Goal: Task Accomplishment & Management: Complete application form

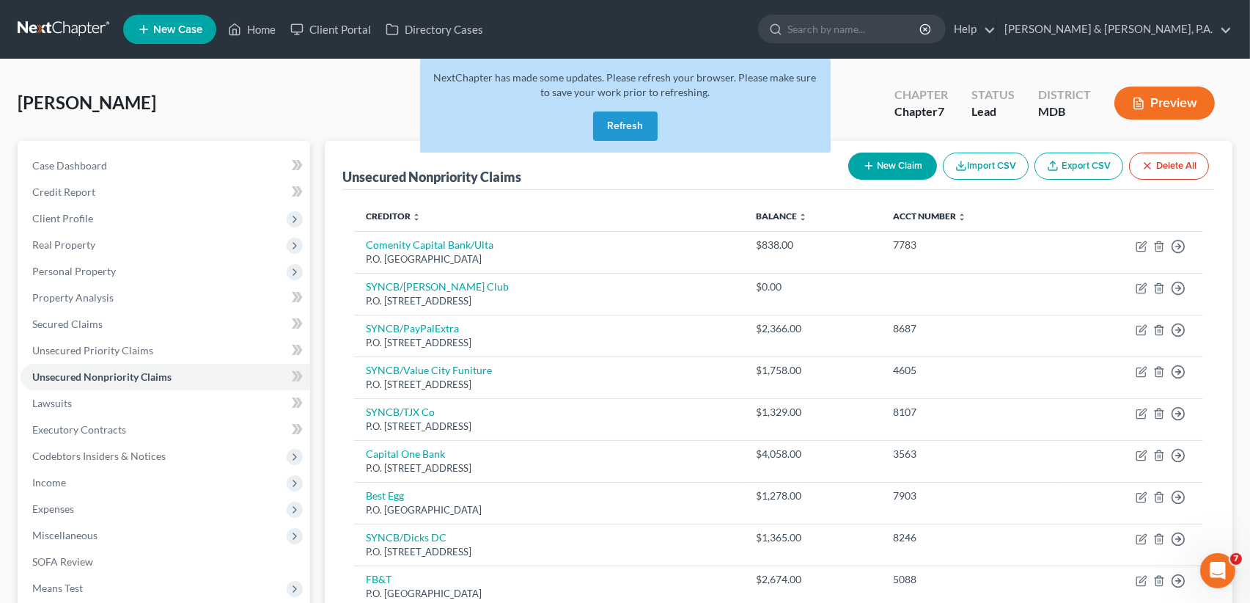
click at [632, 129] on button "Refresh" at bounding box center [625, 125] width 65 height 29
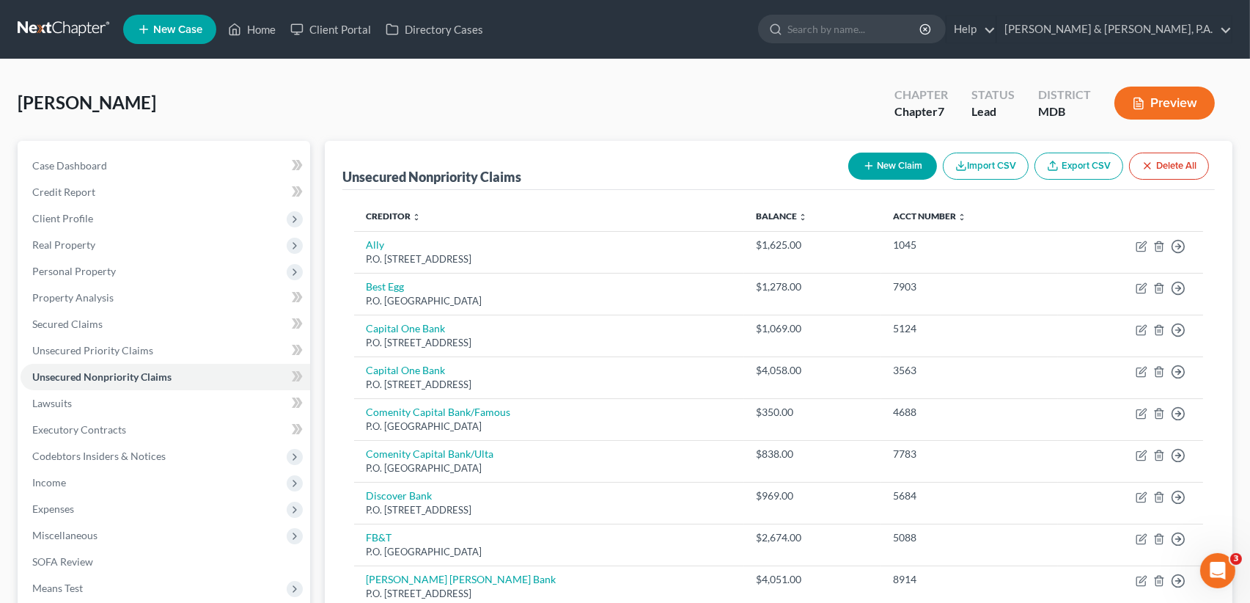
click at [892, 171] on button "New Claim" at bounding box center [892, 166] width 89 height 27
select select "0"
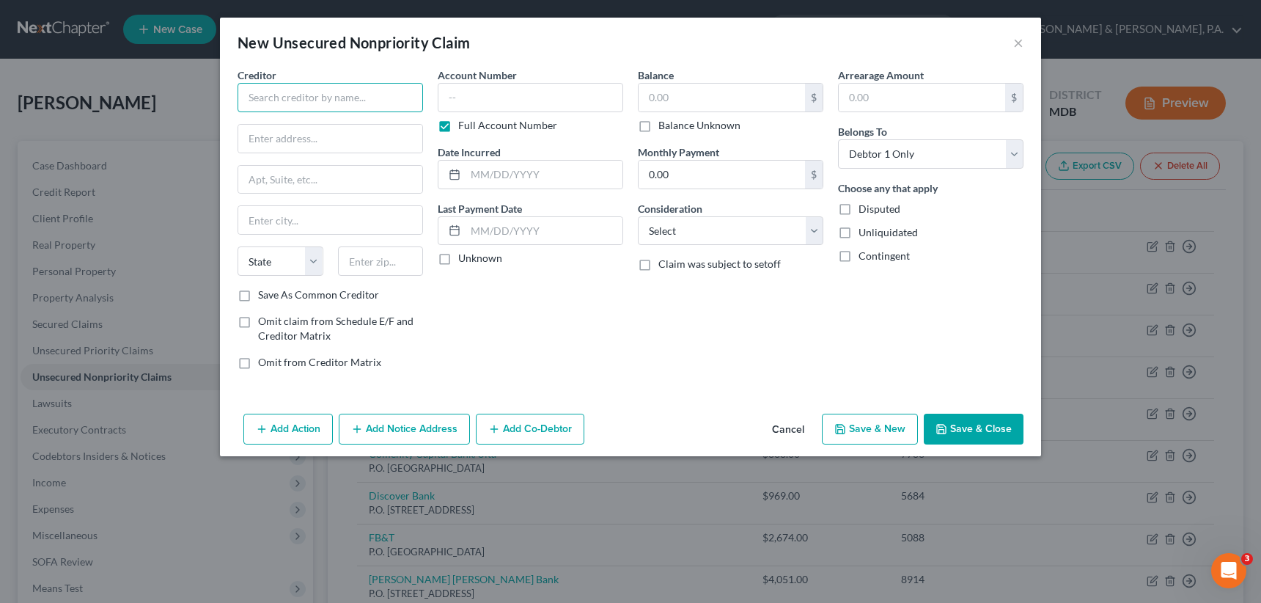
click at [282, 97] on input "text" at bounding box center [330, 97] width 185 height 29
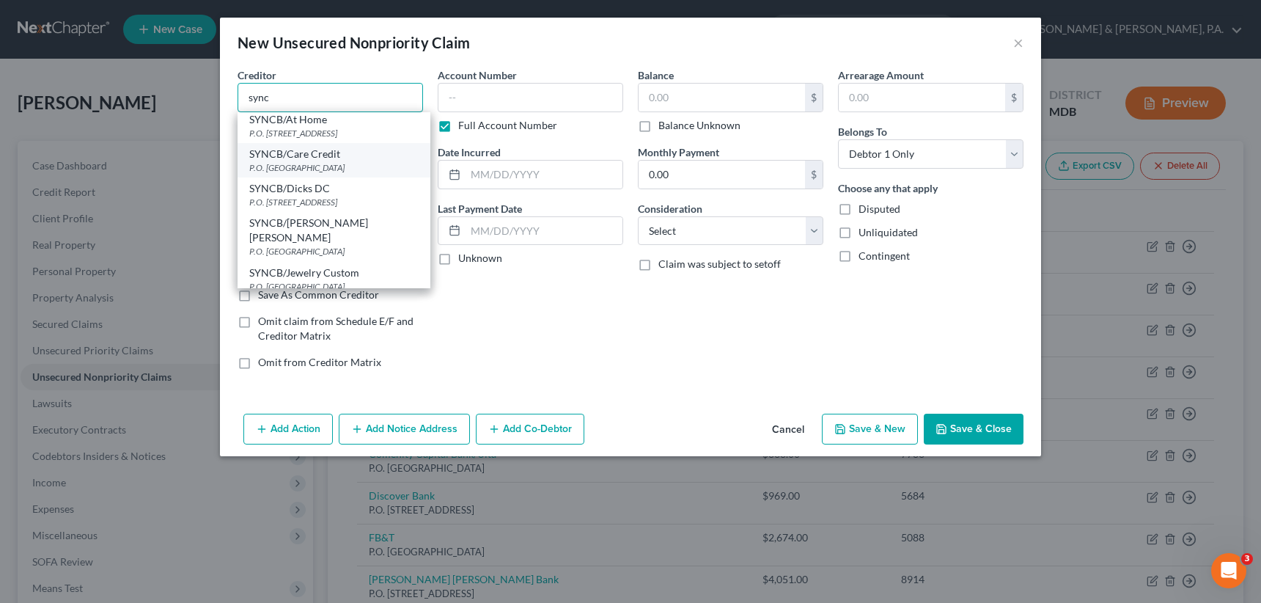
scroll to position [73, 0]
click at [349, 225] on div "SYNCB/[PERSON_NAME] [PERSON_NAME]" at bounding box center [333, 229] width 169 height 29
type input "SYNCB/[PERSON_NAME] [PERSON_NAME]"
type input "P.O. Box 965007"
type input "Orlando"
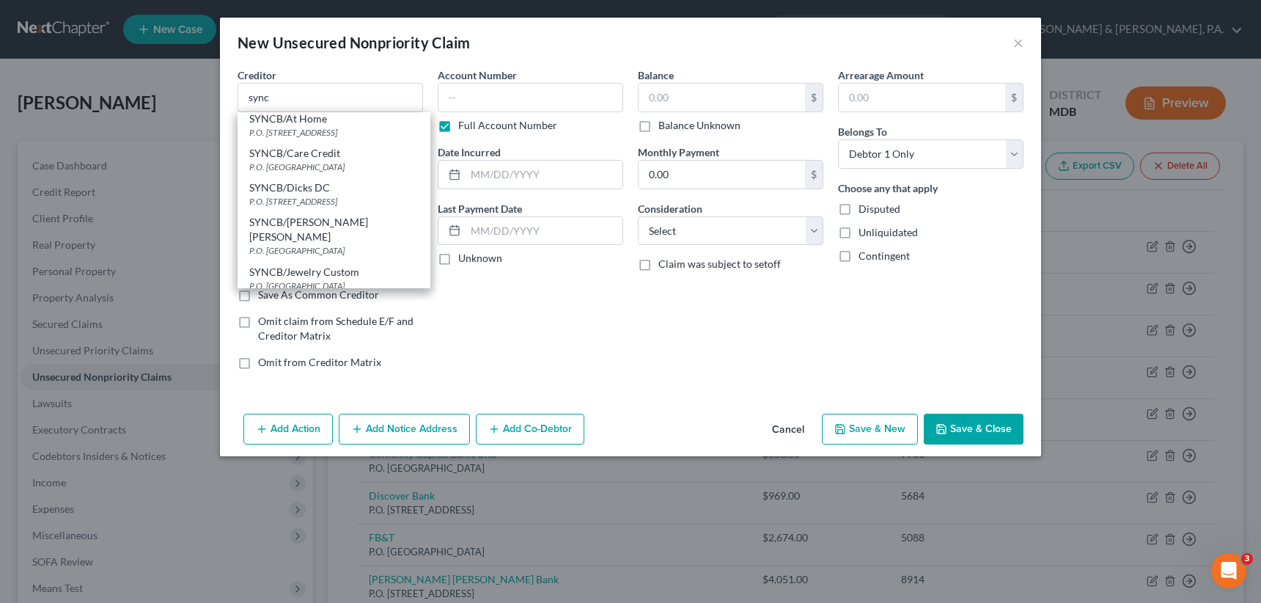
select select "9"
type input "32896"
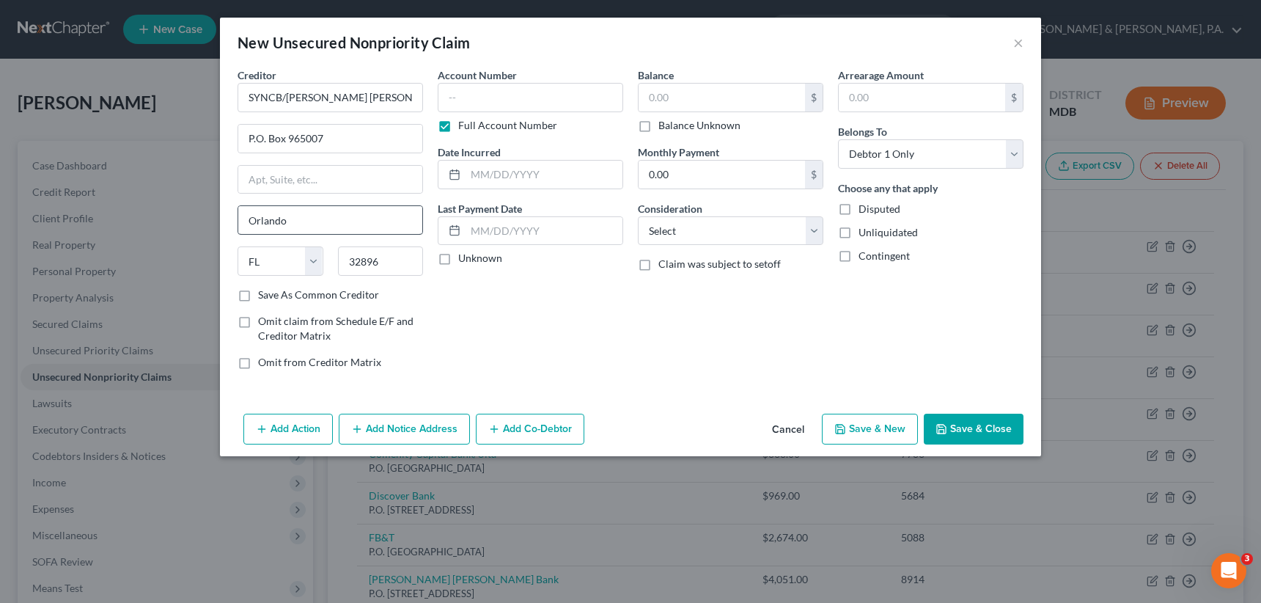
scroll to position [0, 0]
click at [356, 126] on input "P.O. Box 965007" at bounding box center [330, 139] width 184 height 28
type input "P.O. Box 71729"
type input "19176"
click at [315, 256] on select "State [US_STATE] AK AR AZ CA CO CT DE DC [GEOGRAPHIC_DATA] [GEOGRAPHIC_DATA] GU…" at bounding box center [281, 260] width 86 height 29
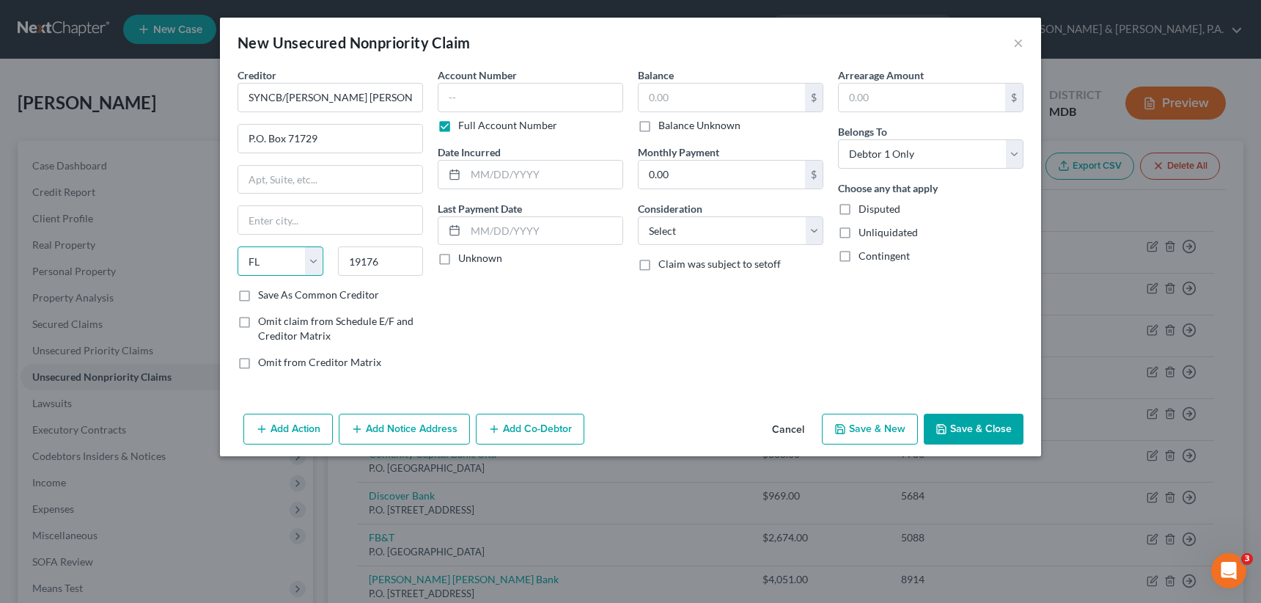
select select "39"
click at [238, 246] on select "State [US_STATE] AK AR AZ CA CO CT DE DC [GEOGRAPHIC_DATA] [GEOGRAPHIC_DATA] GU…" at bounding box center [281, 260] width 86 height 29
click at [257, 225] on input "text" at bounding box center [330, 220] width 184 height 28
type input "[GEOGRAPHIC_DATA]"
click at [258, 290] on label "Save As Common Creditor" at bounding box center [318, 294] width 121 height 15
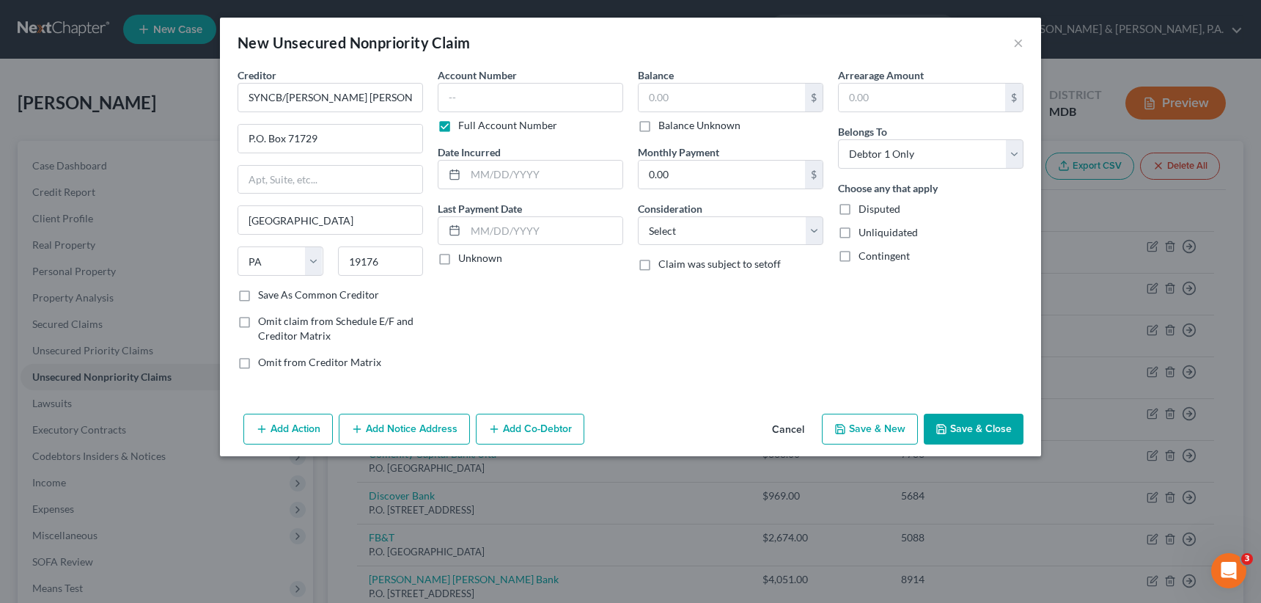
click at [264, 290] on input "Save As Common Creditor" at bounding box center [269, 292] width 10 height 10
checkbox input "true"
click at [458, 125] on label "Full Account Number" at bounding box center [507, 125] width 99 height 15
click at [464, 125] on input "Full Account Number" at bounding box center [469, 123] width 10 height 10
click at [477, 97] on input "text" at bounding box center [530, 97] width 185 height 29
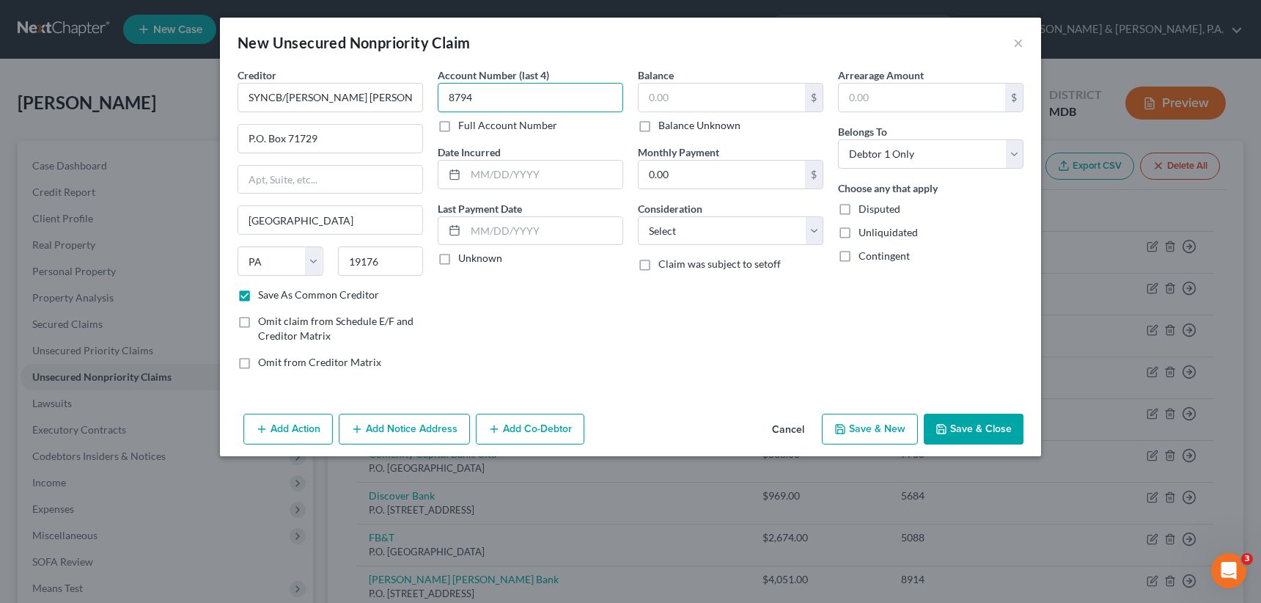
type input "8794"
click at [645, 95] on input "text" at bounding box center [722, 98] width 166 height 28
type input "442"
click at [900, 98] on input "text" at bounding box center [922, 98] width 166 height 28
click at [867, 427] on button "Save & New" at bounding box center [870, 429] width 96 height 31
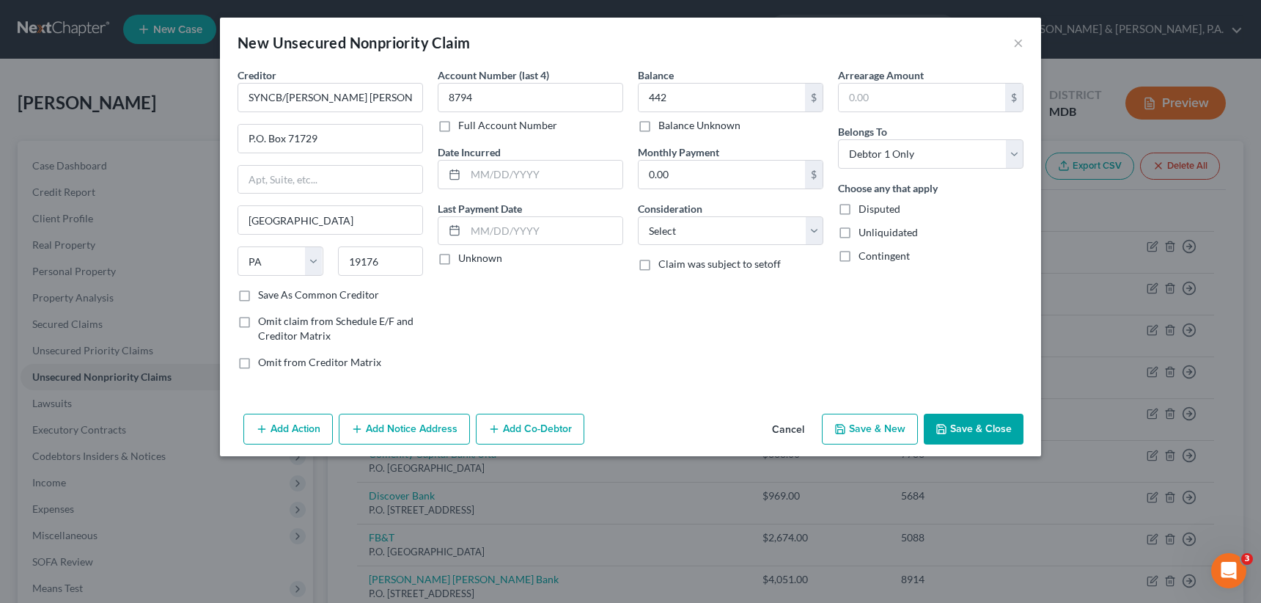
checkbox input "false"
select select "0"
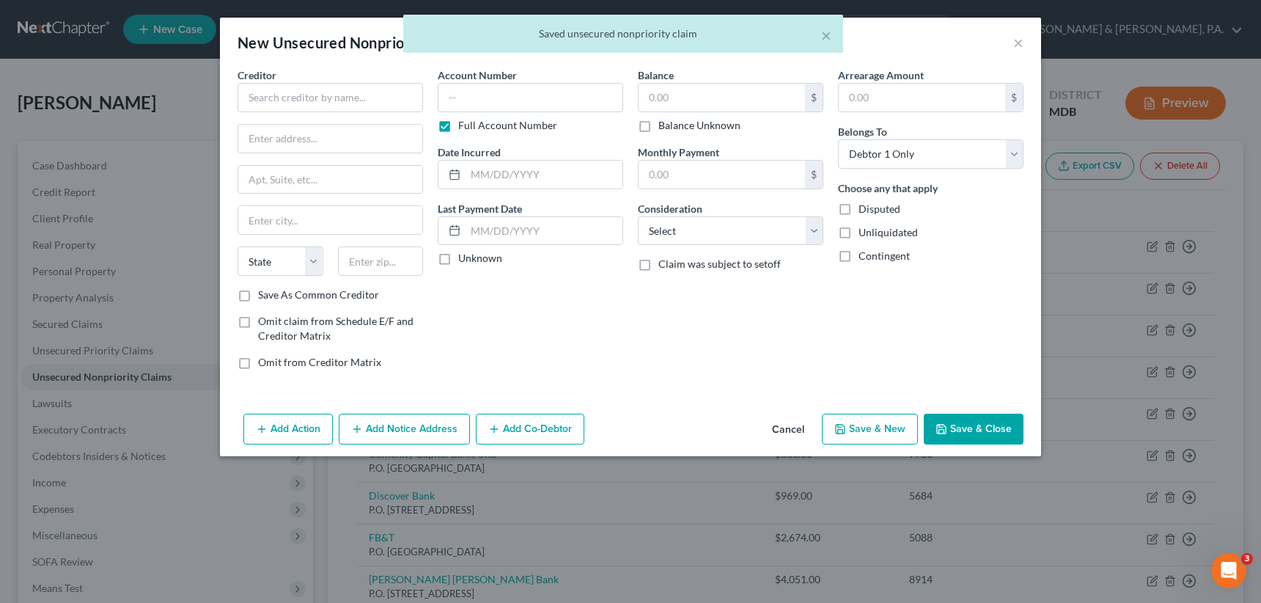
type input "442.00"
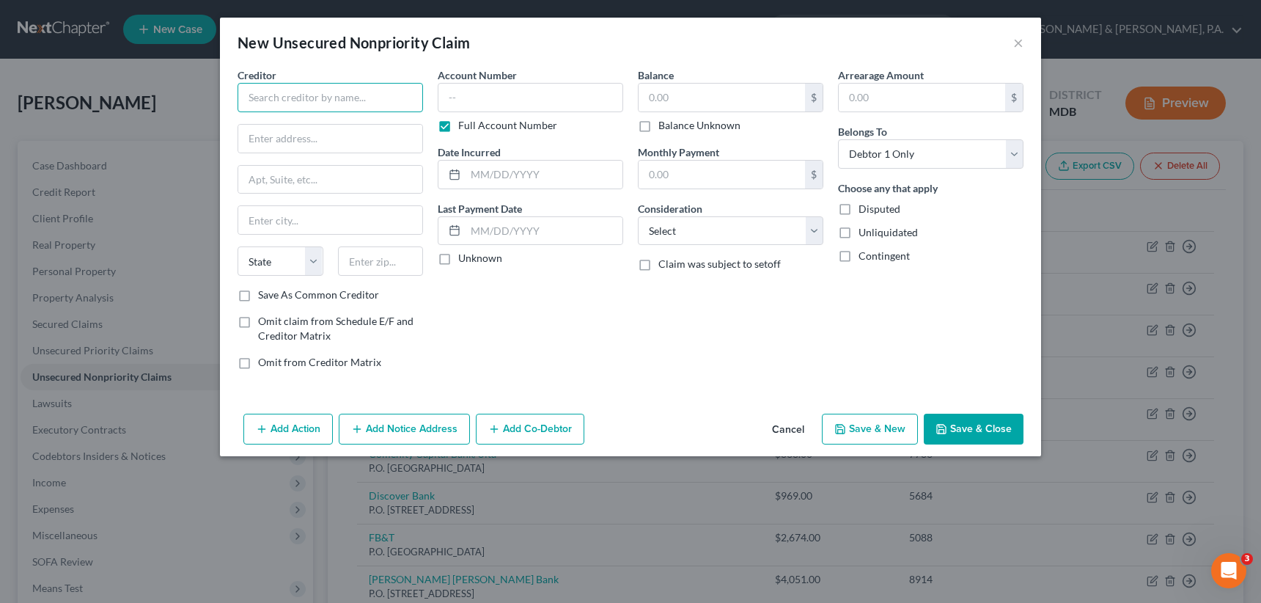
click at [344, 97] on input "text" at bounding box center [330, 97] width 185 height 29
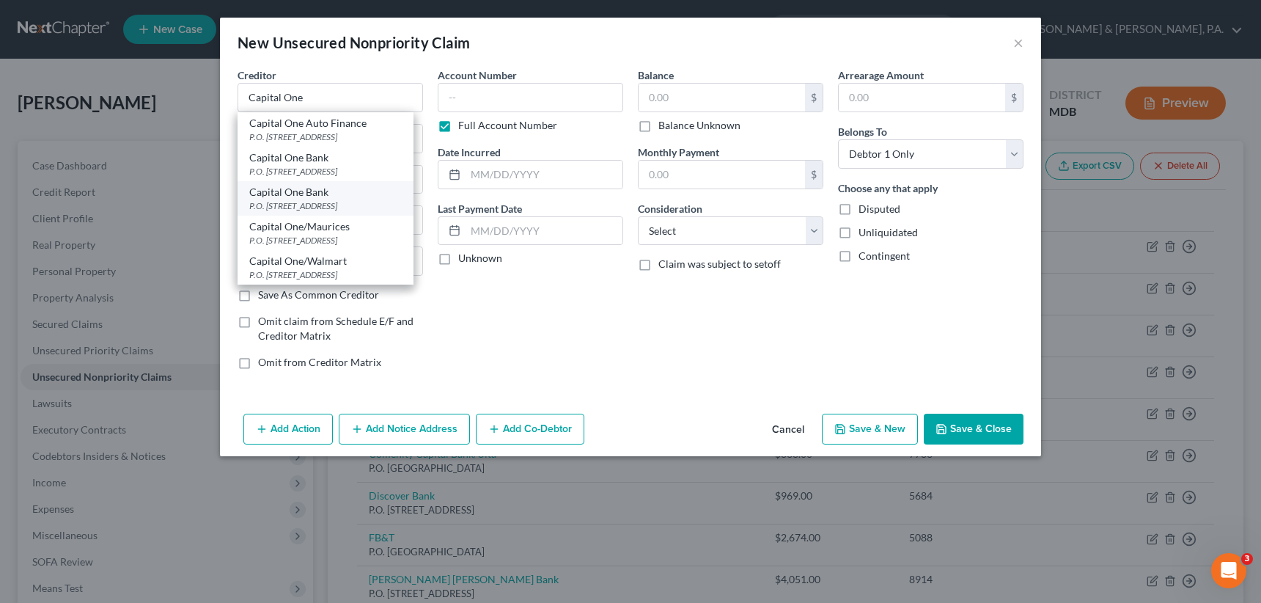
click at [331, 199] on div "P.O. [STREET_ADDRESS]" at bounding box center [325, 205] width 153 height 12
type input "Capital One Bank"
type input "P.O. Box 31293"
type input "[GEOGRAPHIC_DATA]"
select select "46"
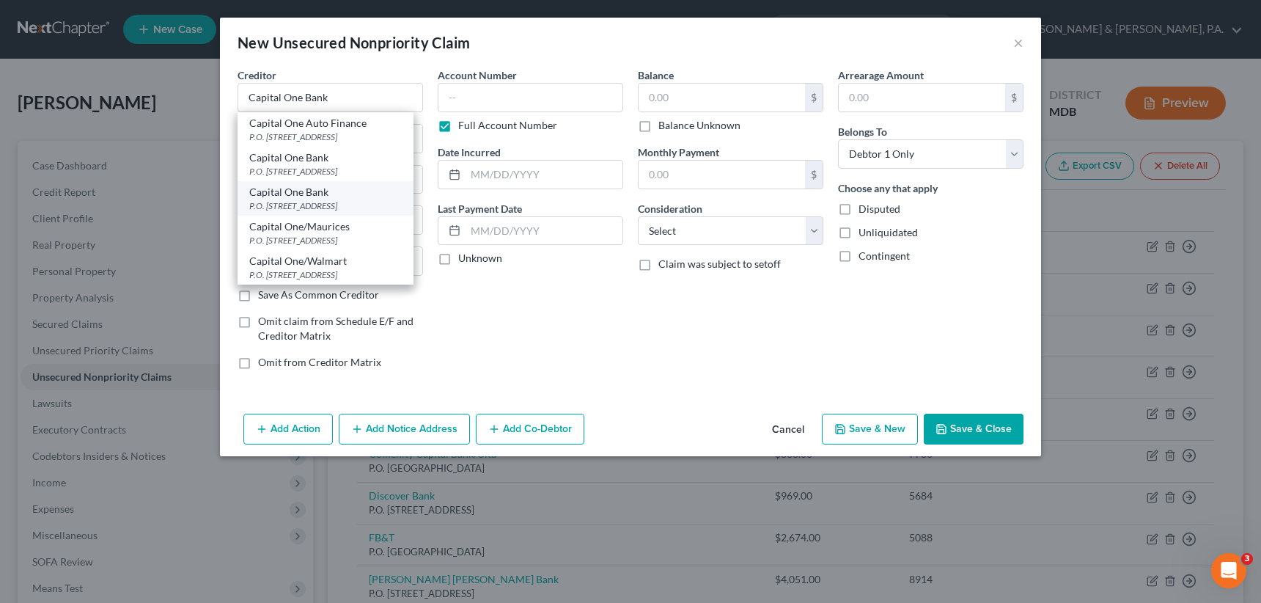
type input "84131"
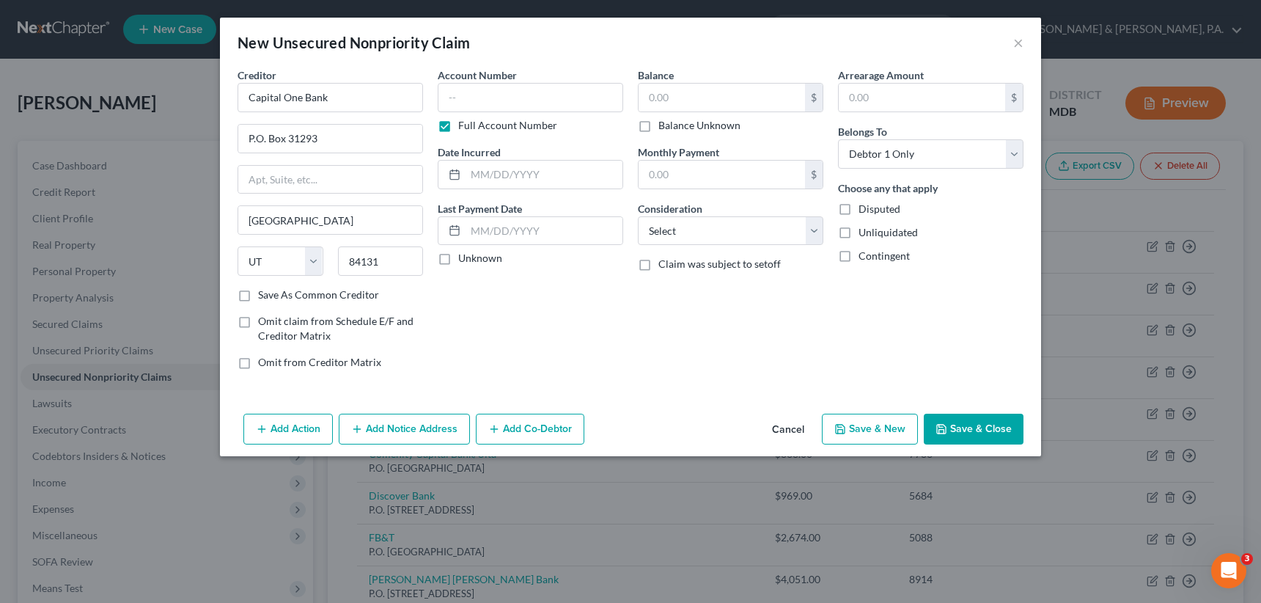
click at [458, 123] on label "Full Account Number" at bounding box center [507, 125] width 99 height 15
click at [464, 123] on input "Full Account Number" at bounding box center [469, 123] width 10 height 10
click at [452, 94] on input "text" at bounding box center [530, 97] width 185 height 29
type input "0172"
click at [683, 92] on input "text" at bounding box center [722, 98] width 166 height 28
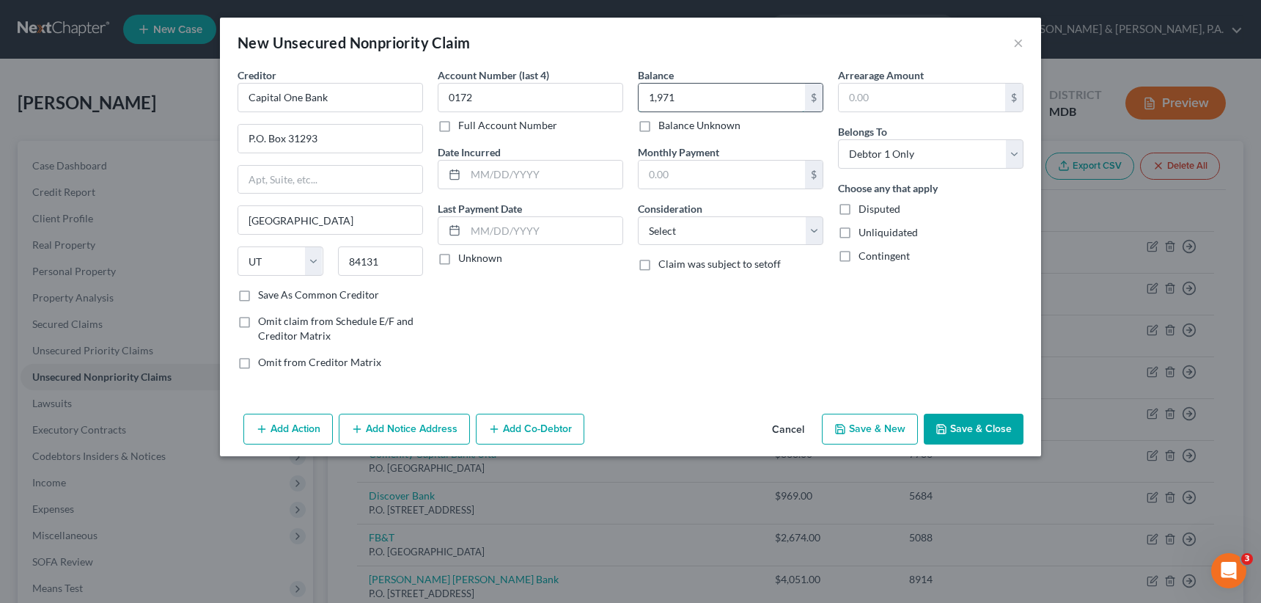
type input "1,971"
click at [708, 239] on select "Select Cable / Satellite Services Collection Agency Credit Card Debt Debt Couns…" at bounding box center [730, 230] width 185 height 29
select select "2"
click at [638, 216] on select "Select Cable / Satellite Services Collection Agency Credit Card Debt Debt Couns…" at bounding box center [730, 230] width 185 height 29
click at [877, 432] on button "Save & New" at bounding box center [870, 429] width 96 height 31
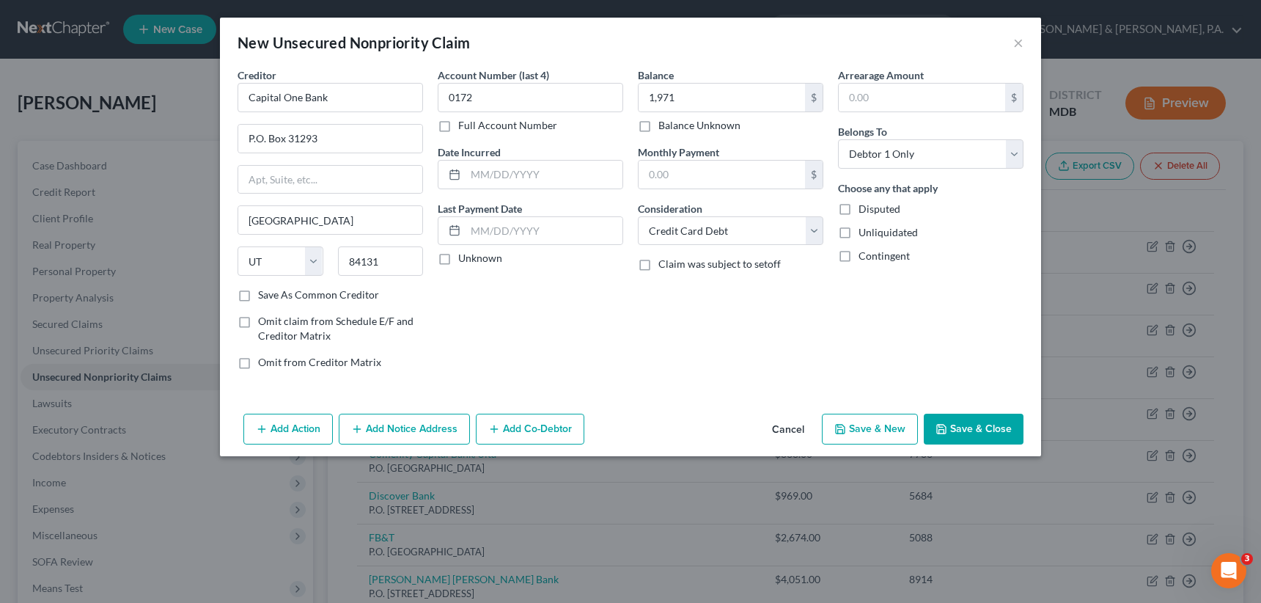
select select "0"
type input "1,971.00"
type input "0.00"
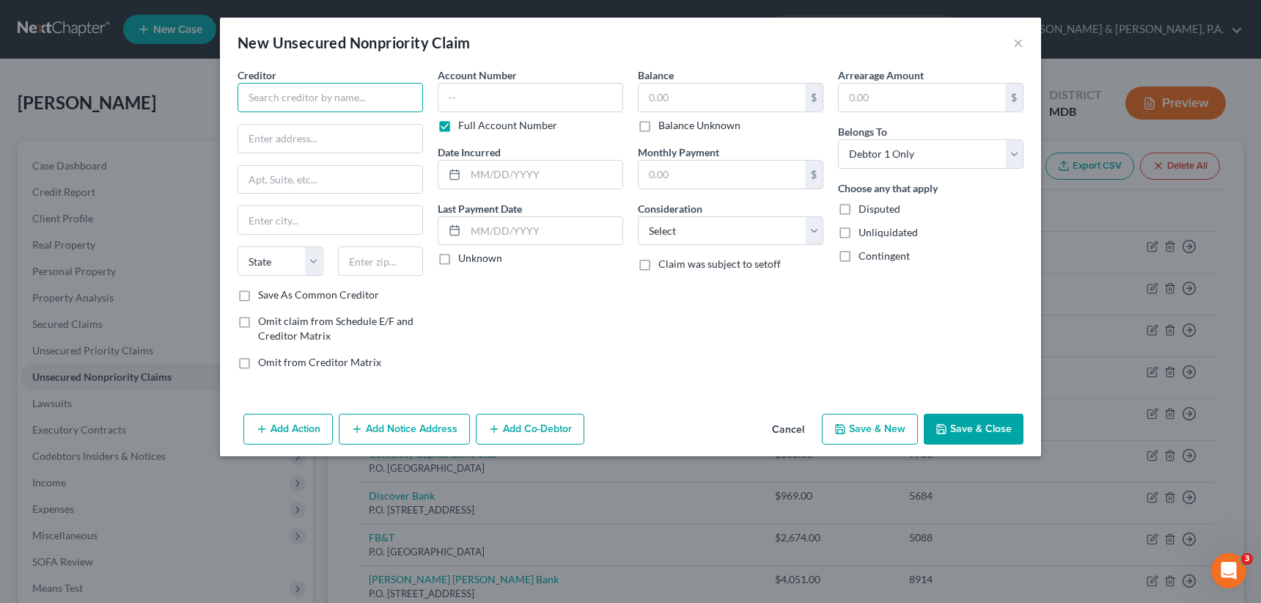
click at [271, 99] on input "text" at bounding box center [330, 97] width 185 height 29
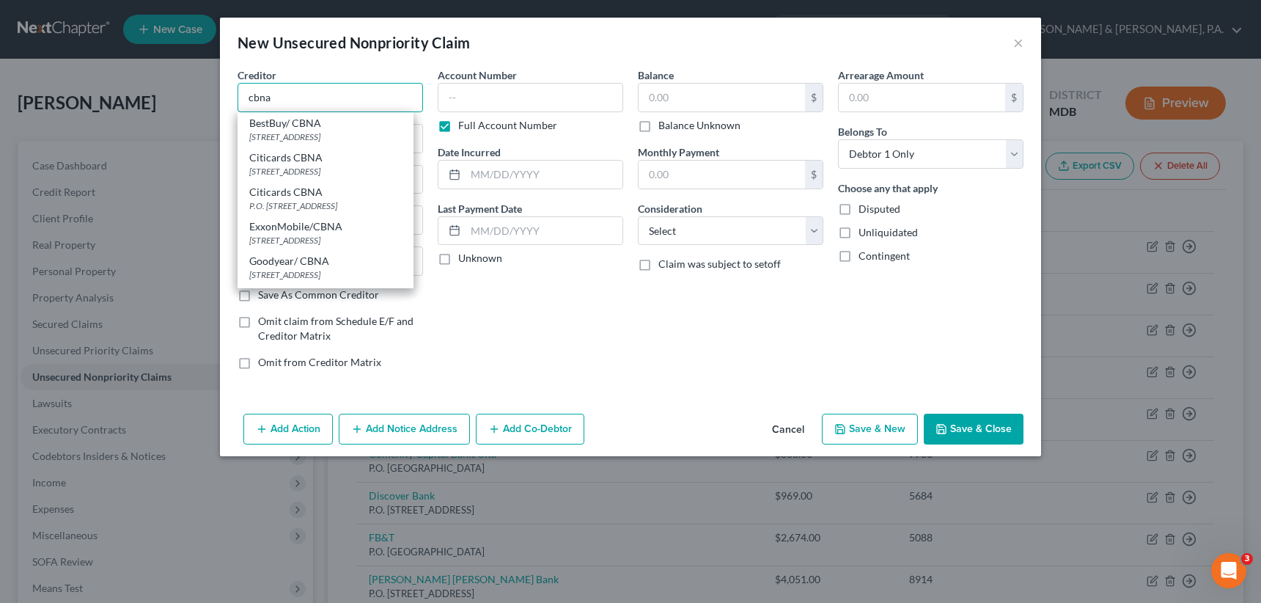
click at [243, 93] on input "cbna" at bounding box center [330, 97] width 185 height 29
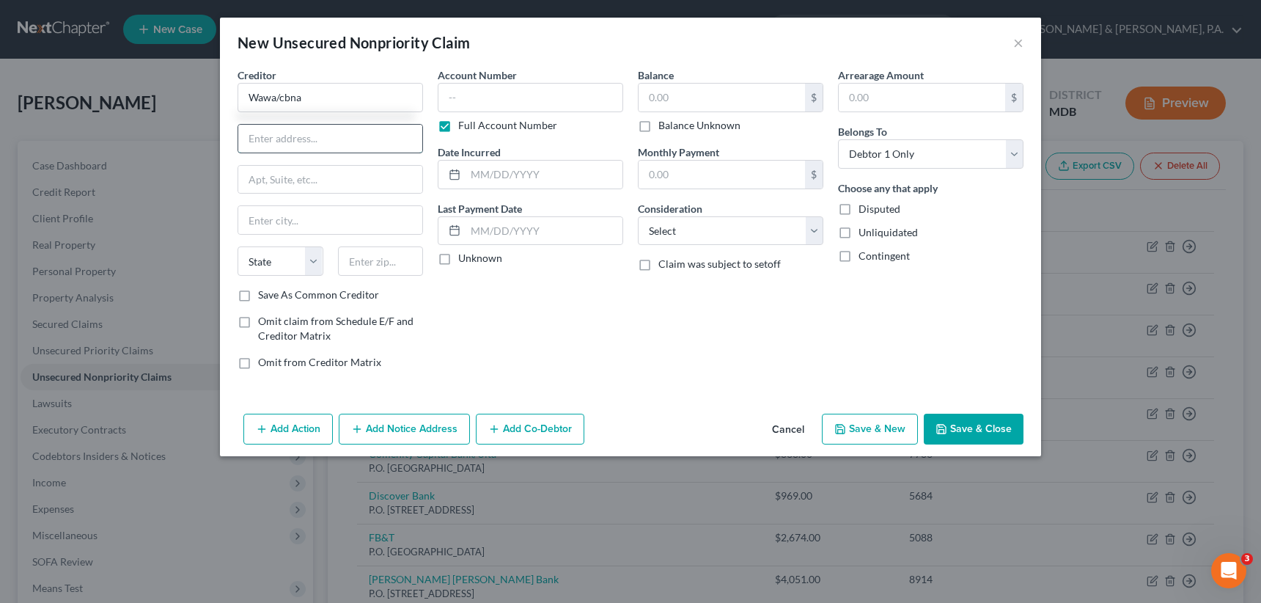
click at [323, 135] on input "text" at bounding box center [330, 139] width 184 height 28
click at [326, 100] on input "Wawa/cbna" at bounding box center [330, 97] width 185 height 29
drag, startPoint x: 335, startPoint y: 95, endPoint x: 166, endPoint y: 102, distance: 169.5
click at [166, 102] on div "New Unsecured Nonpriority Claim × Creditor * Wawa/cbna State [US_STATE] AK AR A…" at bounding box center [630, 301] width 1261 height 603
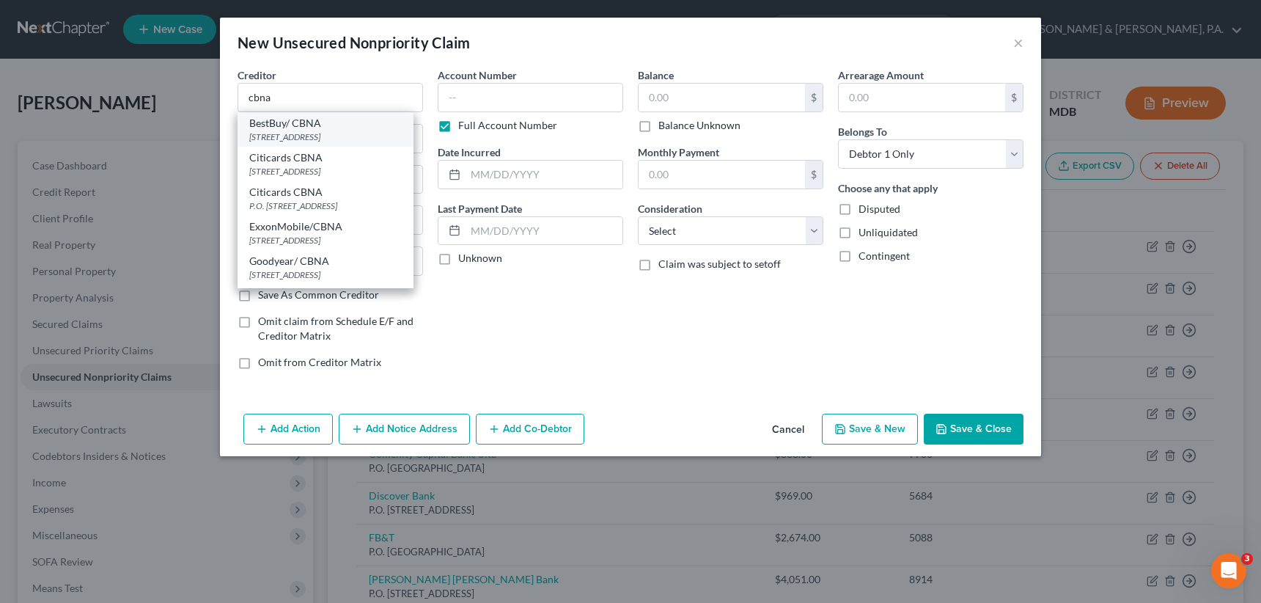
click at [268, 131] on div "[STREET_ADDRESS]" at bounding box center [325, 137] width 153 height 12
type input "BestBuy/ CBNA"
type input "[STREET_ADDRESS]"
type input "[GEOGRAPHIC_DATA]"
select select "43"
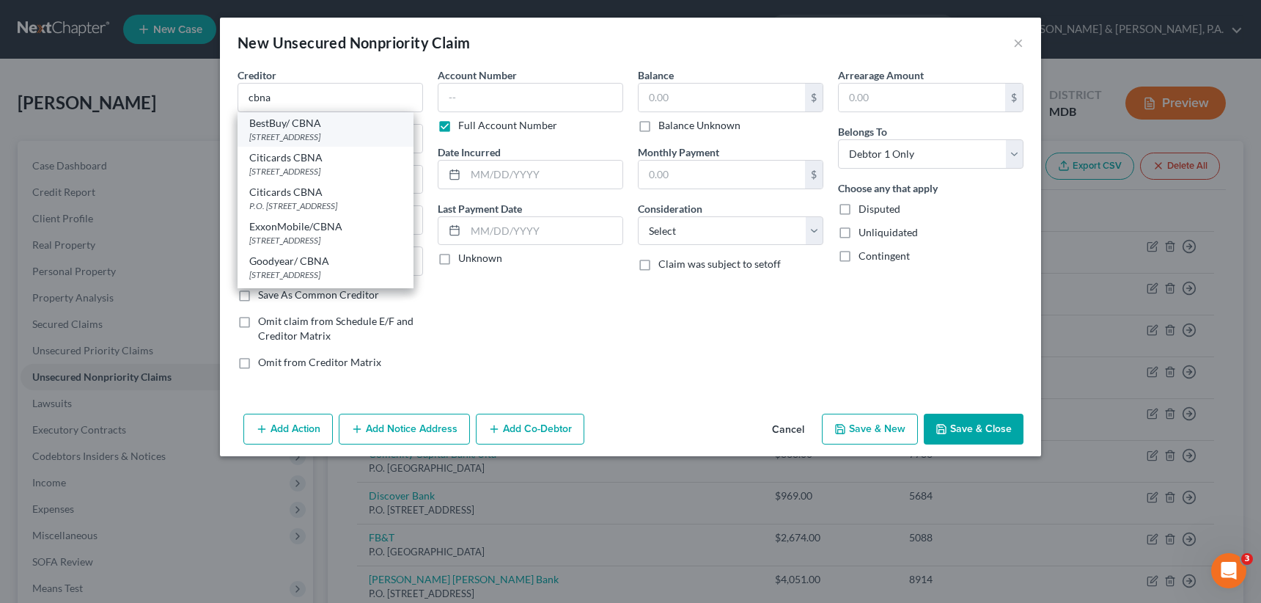
type input "57108"
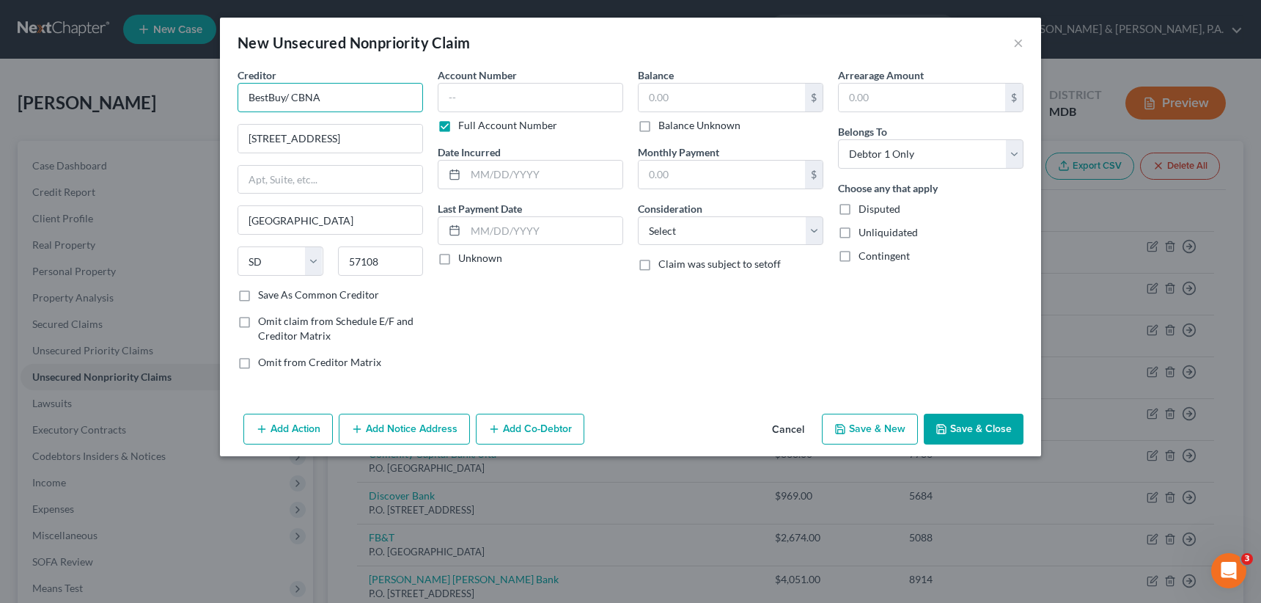
click at [282, 97] on input "BestBuy/ CBNA" at bounding box center [330, 97] width 185 height 29
type input "Wawa/ CBNA"
click at [458, 122] on label "Full Account Number" at bounding box center [507, 125] width 99 height 15
click at [464, 122] on input "Full Account Number" at bounding box center [469, 123] width 10 height 10
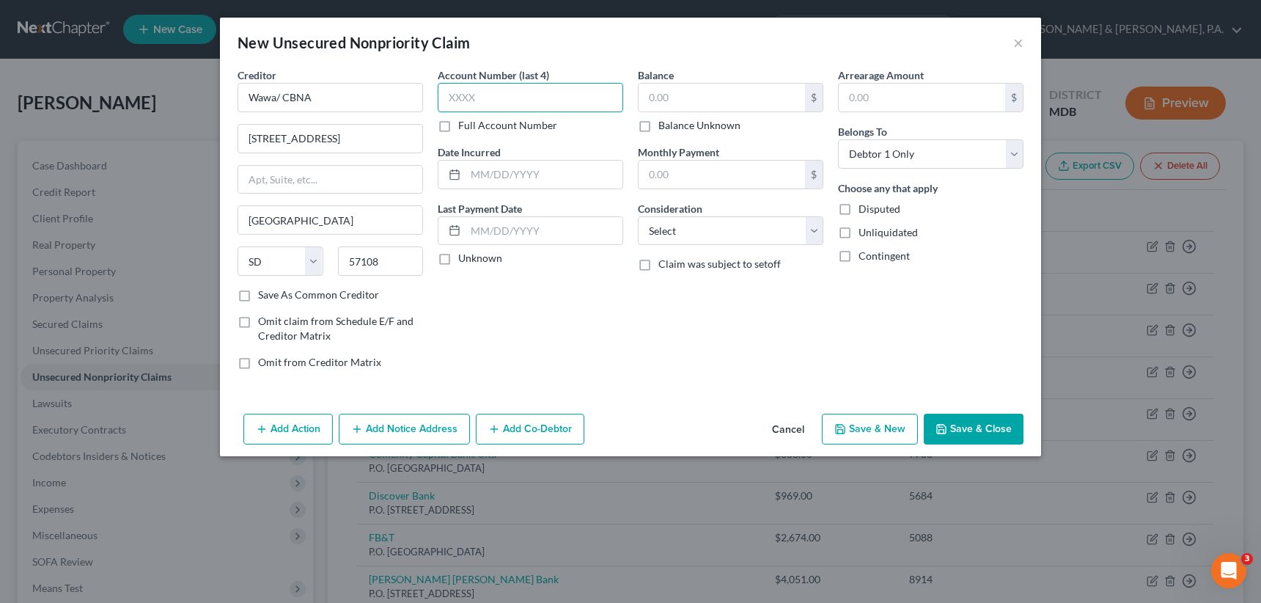
click at [447, 96] on input "text" at bounding box center [530, 97] width 185 height 29
type input "9343"
click at [653, 96] on input "text" at bounding box center [722, 98] width 166 height 28
type input "336"
click at [258, 293] on label "Save As Common Creditor" at bounding box center [318, 294] width 121 height 15
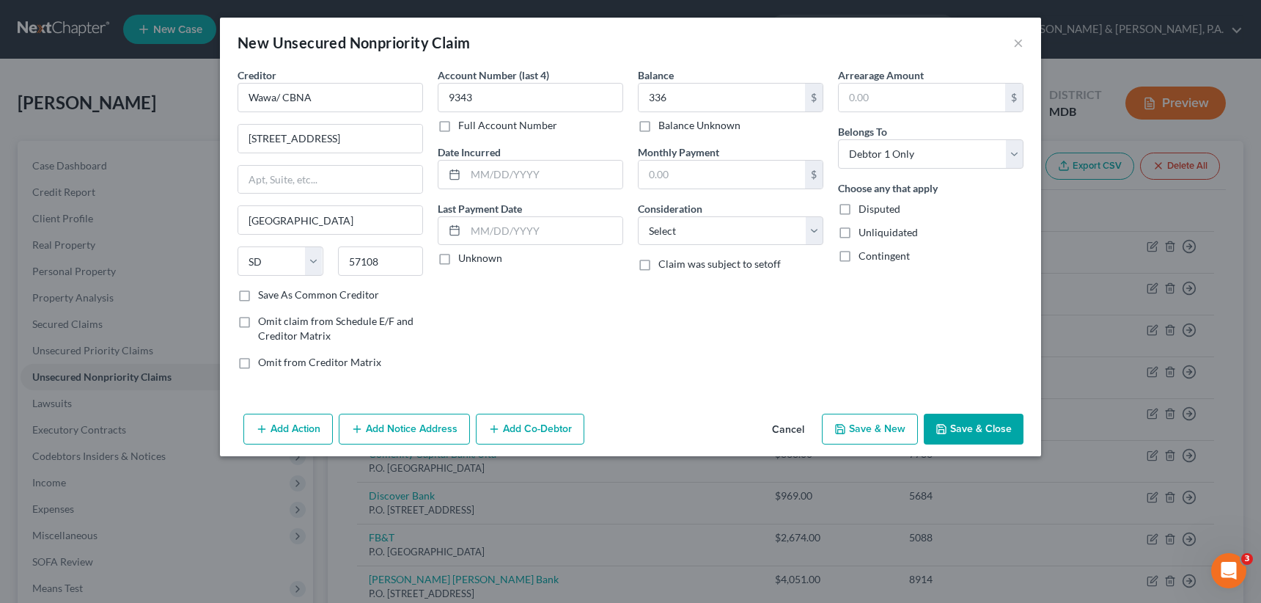
click at [264, 293] on input "Save As Common Creditor" at bounding box center [269, 292] width 10 height 10
checkbox input "true"
click at [696, 227] on select "Select Cable / Satellite Services Collection Agency Credit Card Debt Debt Couns…" at bounding box center [730, 230] width 185 height 29
select select "2"
click at [638, 216] on select "Select Cable / Satellite Services Collection Agency Credit Card Debt Debt Couns…" at bounding box center [730, 230] width 185 height 29
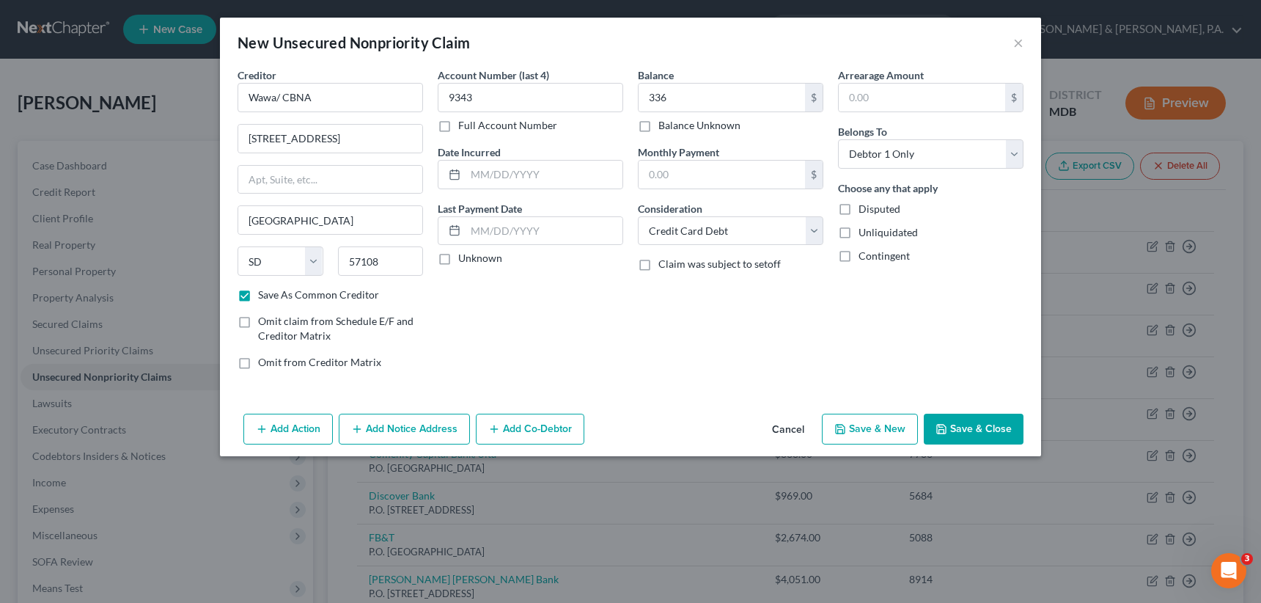
click at [864, 425] on button "Save & New" at bounding box center [870, 429] width 96 height 31
checkbox input "false"
select select "0"
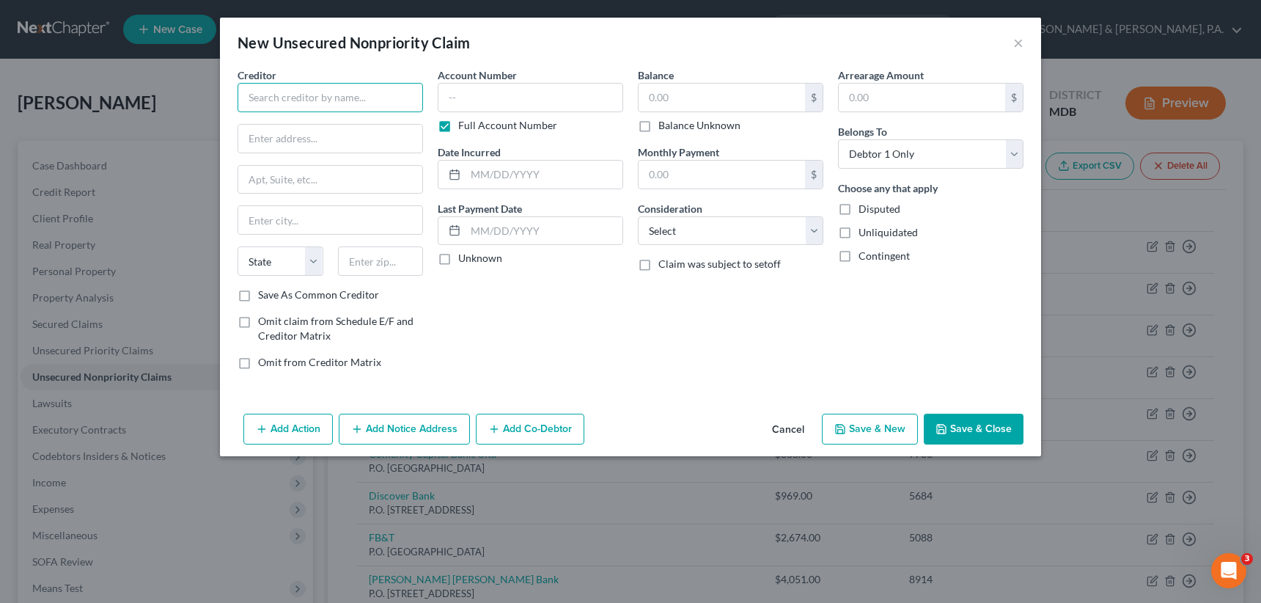
click at [268, 106] on input "text" at bounding box center [330, 97] width 185 height 29
type input "Barclays Bank of [US_STATE]"
type input "P.O. Box 8803"
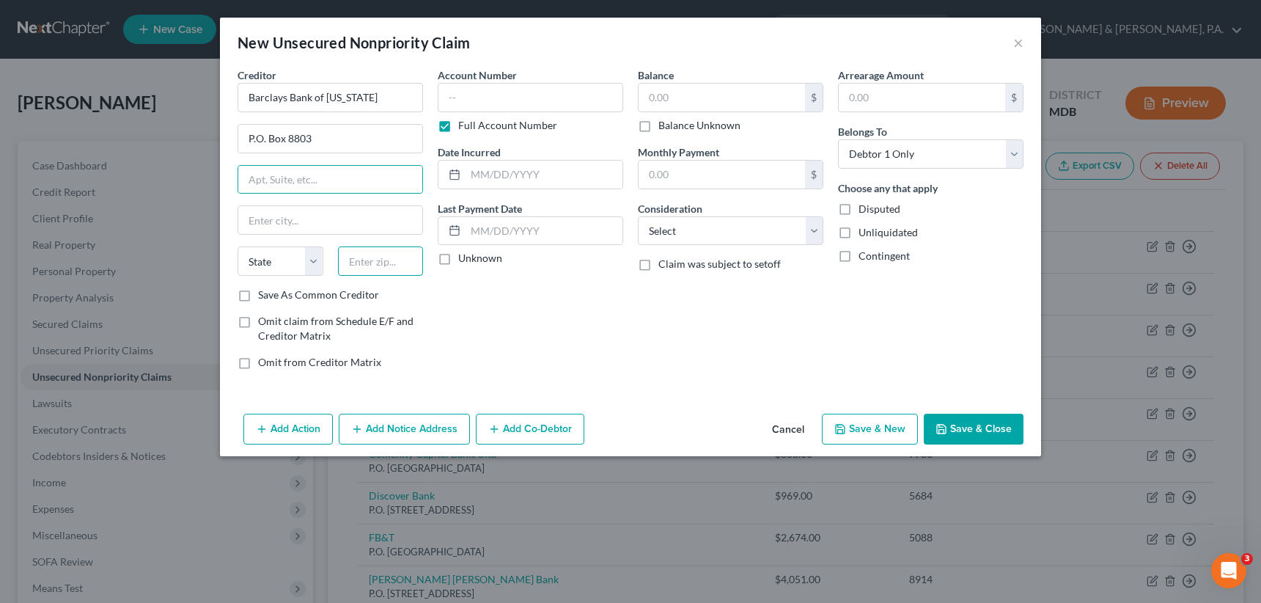
click at [396, 262] on input "text" at bounding box center [381, 260] width 86 height 29
type input "19899"
type input "Wilmington"
select select "7"
click at [458, 124] on label "Full Account Number" at bounding box center [507, 125] width 99 height 15
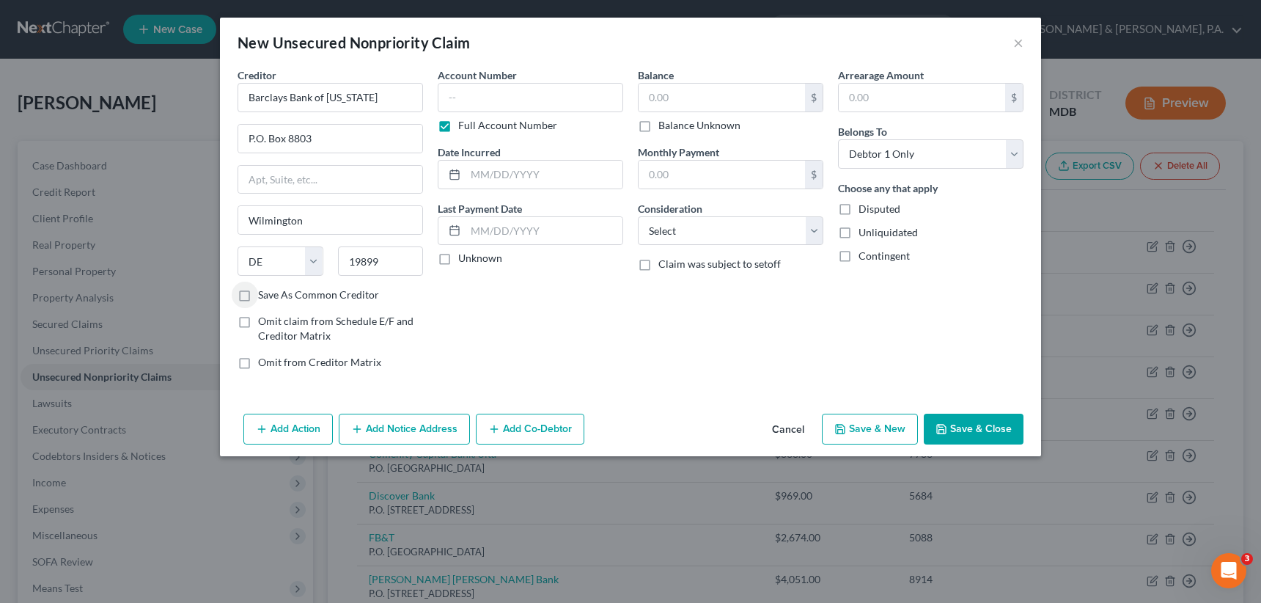
click at [464, 124] on input "Full Account Number" at bounding box center [469, 123] width 10 height 10
click at [258, 295] on label "Save As Common Creditor" at bounding box center [318, 294] width 121 height 15
click at [264, 295] on input "Save As Common Creditor" at bounding box center [269, 292] width 10 height 10
checkbox input "true"
click at [464, 92] on input "text" at bounding box center [530, 97] width 185 height 29
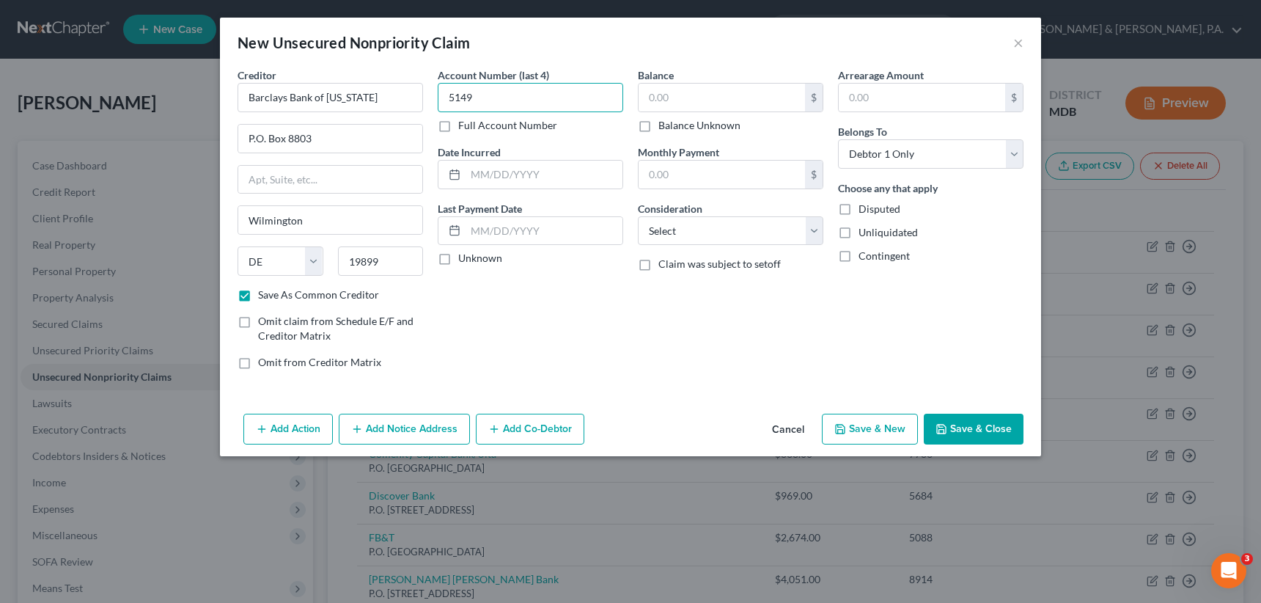
type input "5149"
click at [644, 92] on input "text" at bounding box center [722, 98] width 166 height 28
type input "1,042"
click at [696, 220] on select "Select Cable / Satellite Services Collection Agency Credit Card Debt Debt Couns…" at bounding box center [730, 230] width 185 height 29
select select "2"
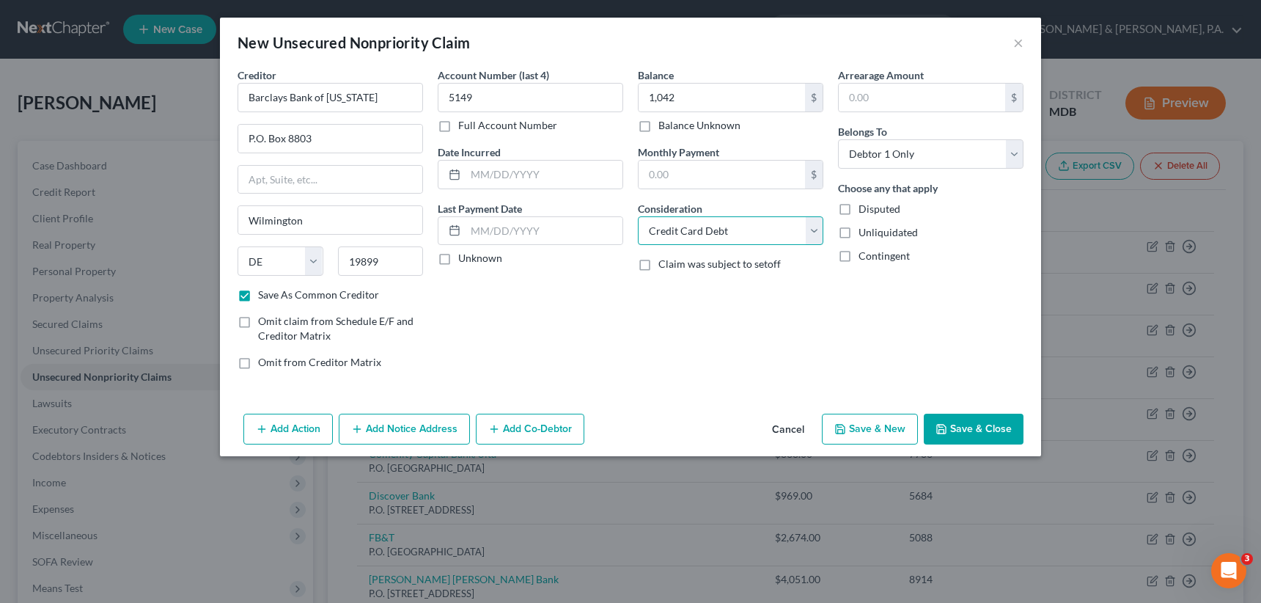
click at [638, 216] on select "Select Cable / Satellite Services Collection Agency Credit Card Debt Debt Couns…" at bounding box center [730, 230] width 185 height 29
click at [864, 425] on button "Save & New" at bounding box center [870, 429] width 96 height 31
checkbox input "false"
select select "0"
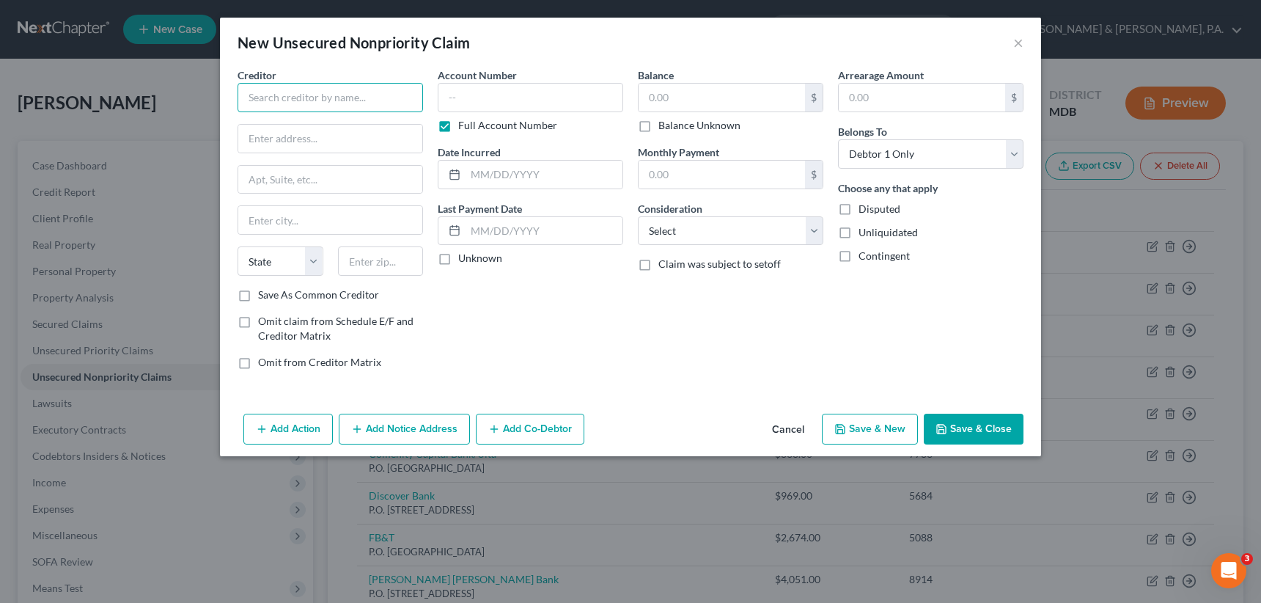
click at [271, 103] on input "text" at bounding box center [330, 97] width 185 height 29
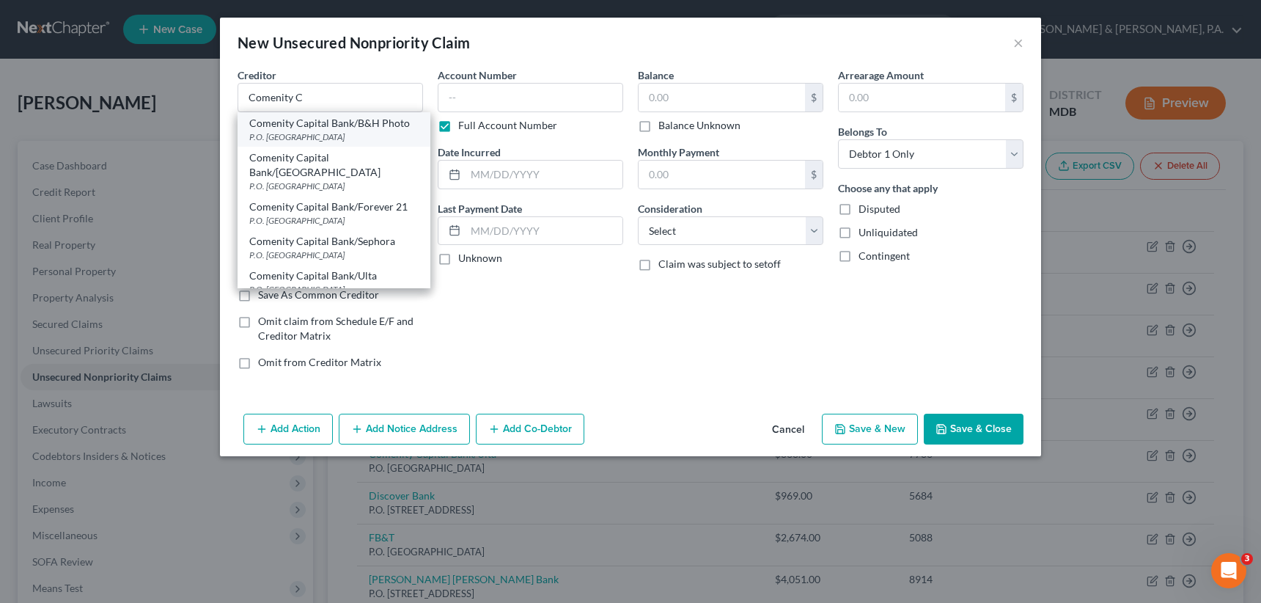
click at [282, 136] on div "P.O. [GEOGRAPHIC_DATA]" at bounding box center [333, 137] width 169 height 12
type input "Comenity Capital Bank/B&H Photo"
type input "P.O. Box 182120"
type input "Columbus"
select select "36"
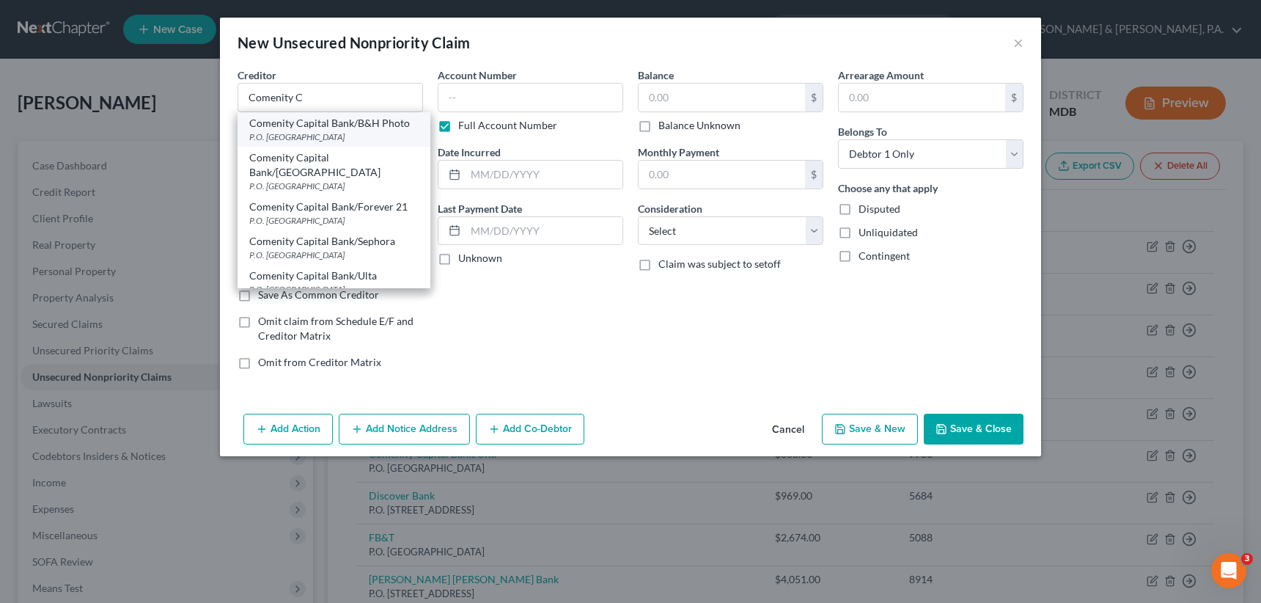
type input "43218"
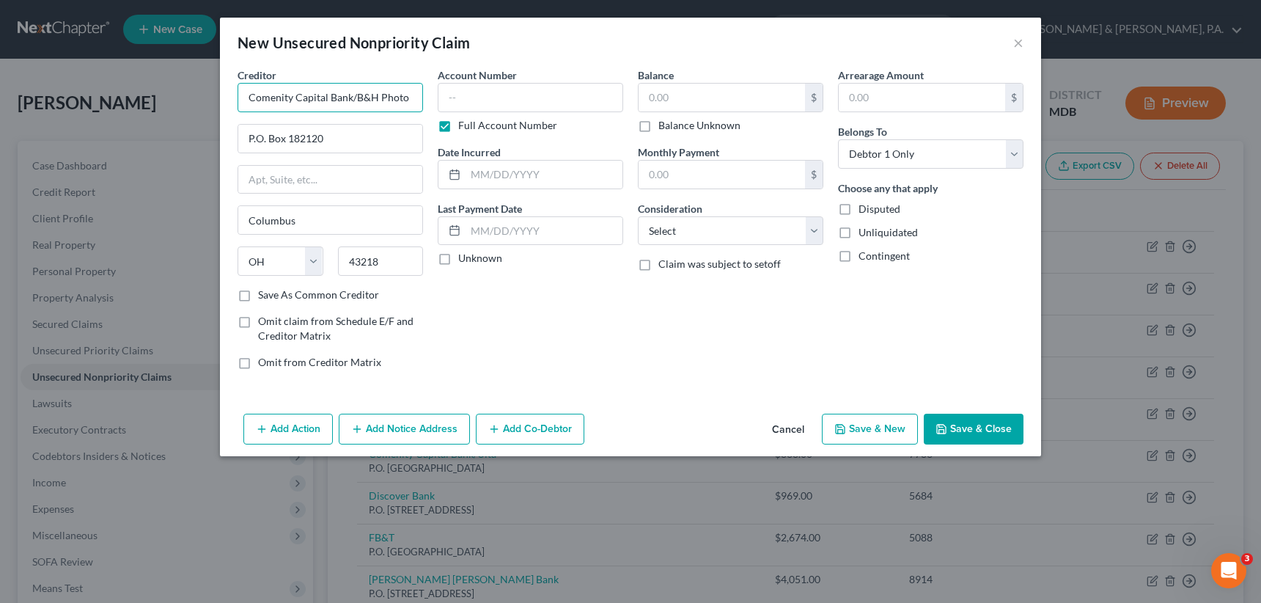
drag, startPoint x: 414, startPoint y: 98, endPoint x: 353, endPoint y: 98, distance: 60.1
click at [353, 98] on input "Comenity Capital Bank/B&H Photo" at bounding box center [330, 97] width 185 height 29
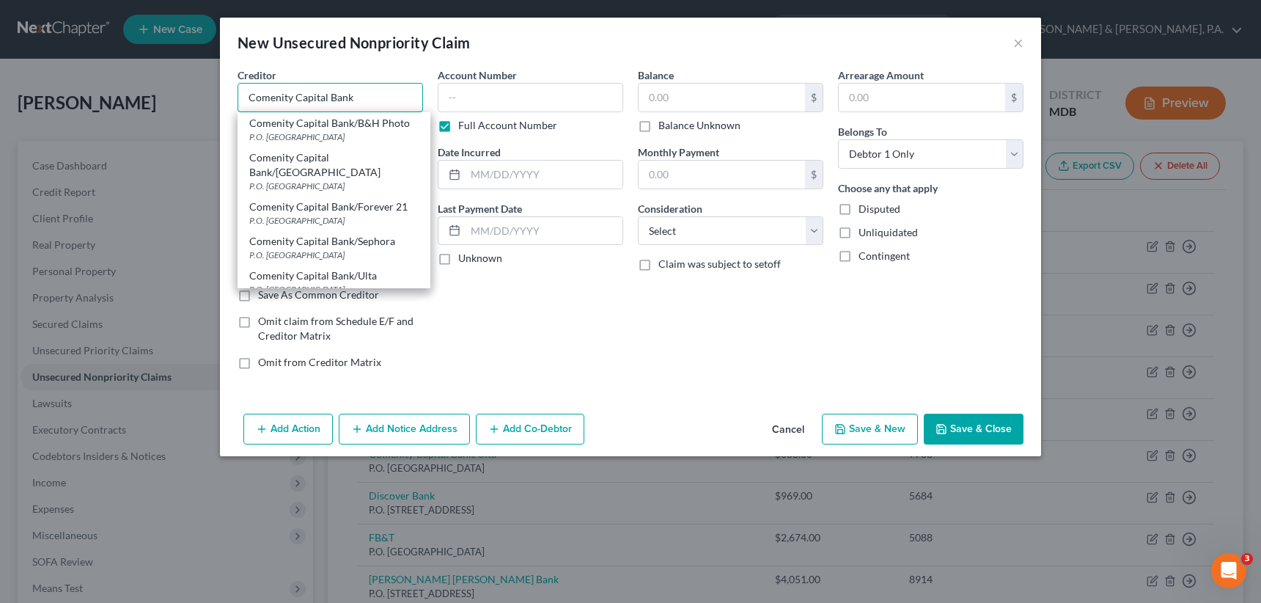
type input "Comenity Capital Bank"
click at [532, 323] on div "Account Number Full Account Number Date Incurred Last Payment Date Unknown" at bounding box center [530, 224] width 200 height 314
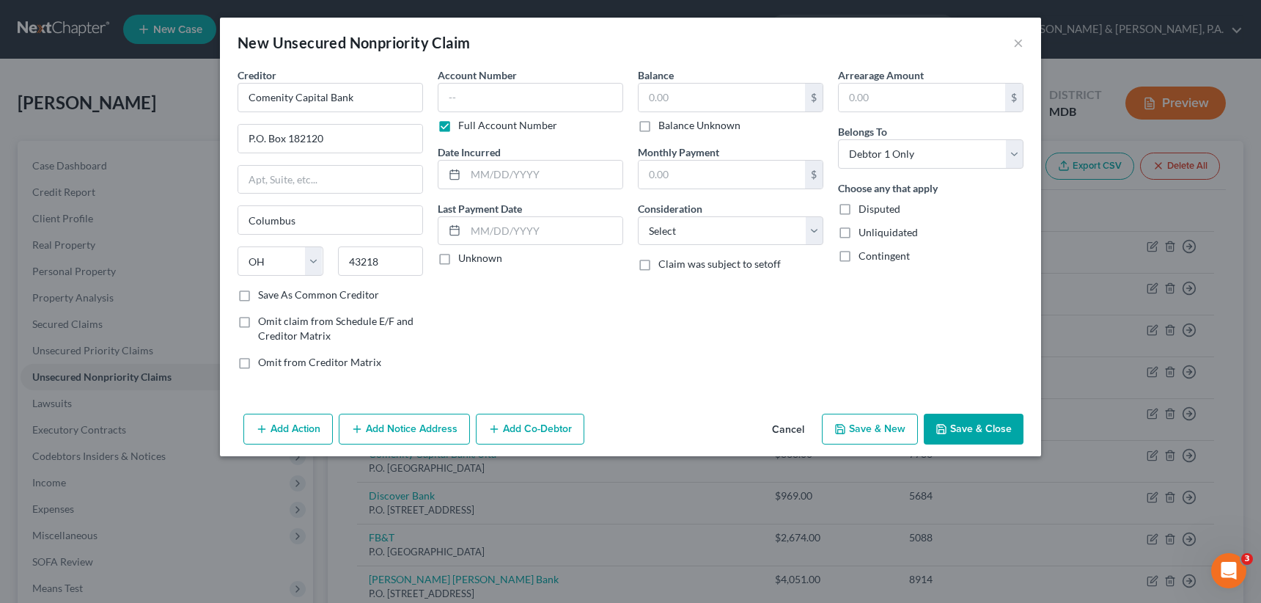
click at [258, 290] on label "Save As Common Creditor" at bounding box center [318, 294] width 121 height 15
click at [264, 290] on input "Save As Common Creditor" at bounding box center [269, 292] width 10 height 10
checkbox input "true"
click at [458, 128] on label "Full Account Number" at bounding box center [507, 125] width 99 height 15
click at [464, 128] on input "Full Account Number" at bounding box center [469, 123] width 10 height 10
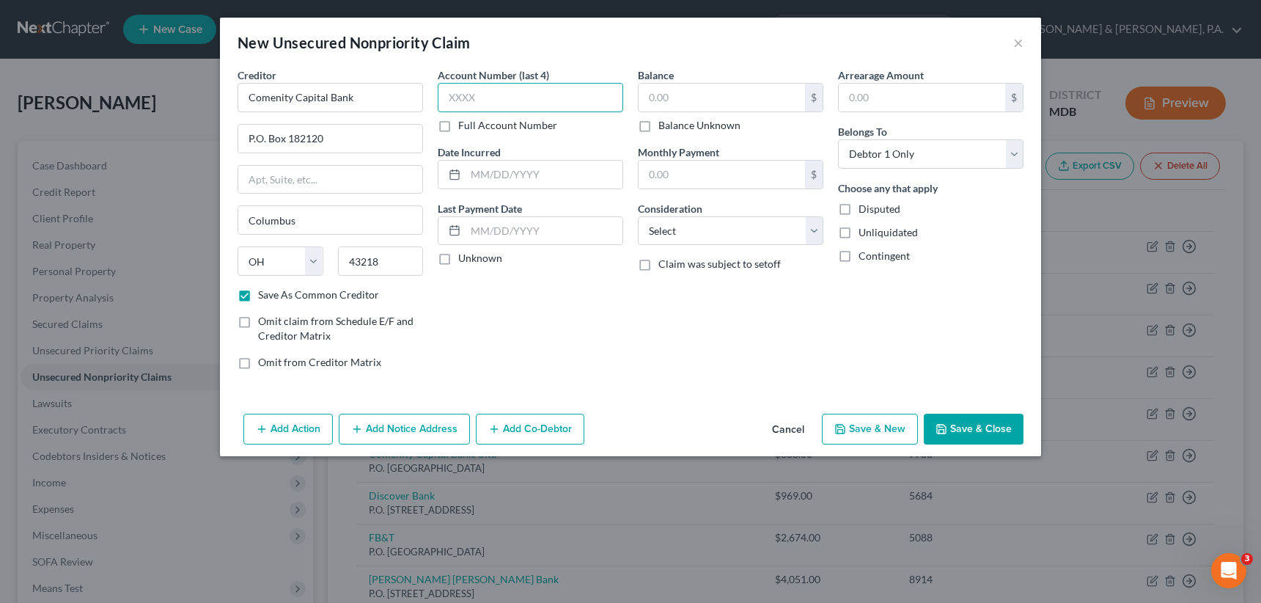
click at [458, 95] on input "text" at bounding box center [530, 97] width 185 height 29
type input "5725"
click at [647, 99] on input "text" at bounding box center [722, 98] width 166 height 28
type input "2,843"
click at [719, 229] on select "Select Cable / Satellite Services Collection Agency Credit Card Debt Debt Couns…" at bounding box center [730, 230] width 185 height 29
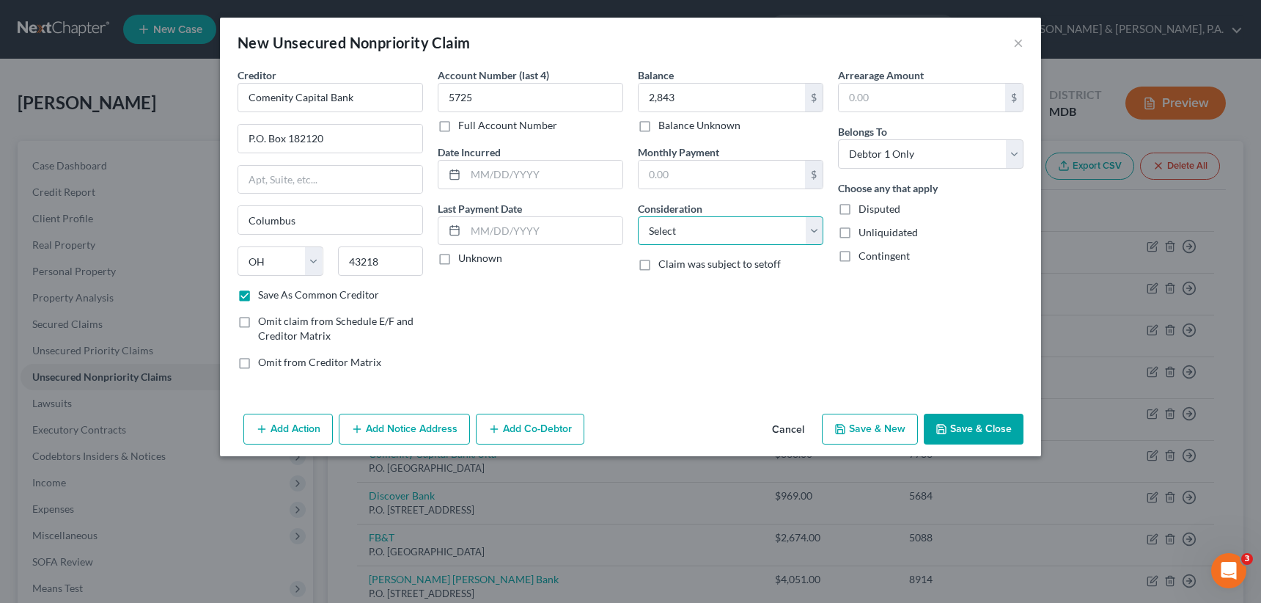
select select "2"
click at [638, 216] on select "Select Cable / Satellite Services Collection Agency Credit Card Debt Debt Couns…" at bounding box center [730, 230] width 185 height 29
click at [872, 433] on button "Save & New" at bounding box center [870, 429] width 96 height 31
checkbox input "false"
select select "0"
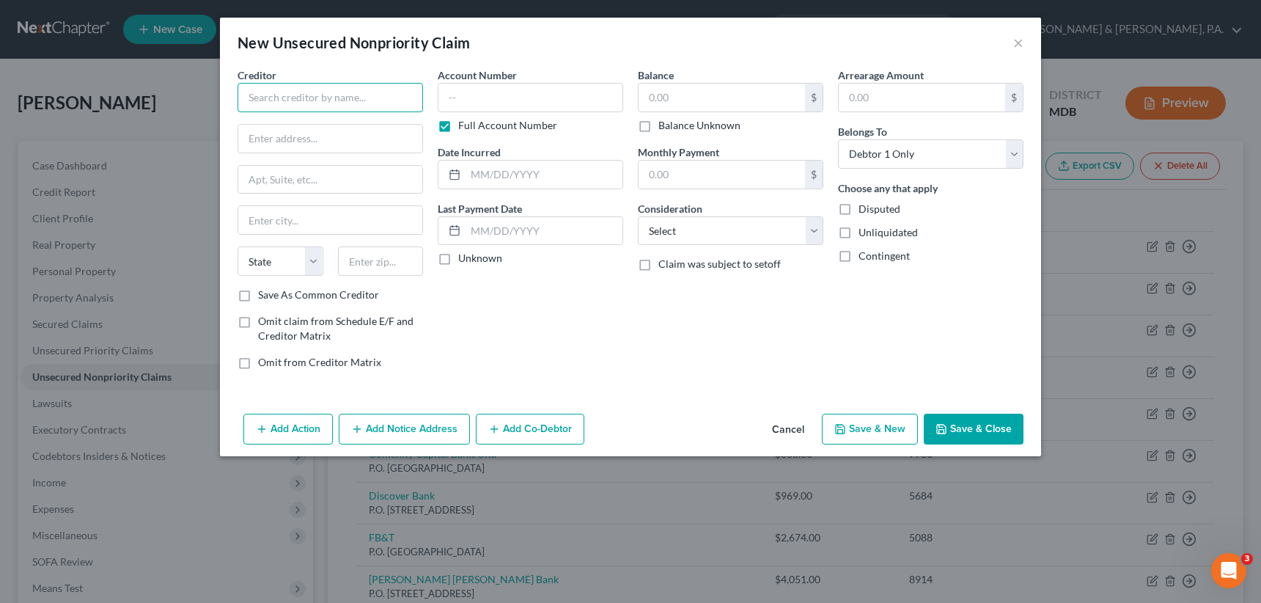
click at [390, 97] on input "text" at bounding box center [330, 97] width 185 height 29
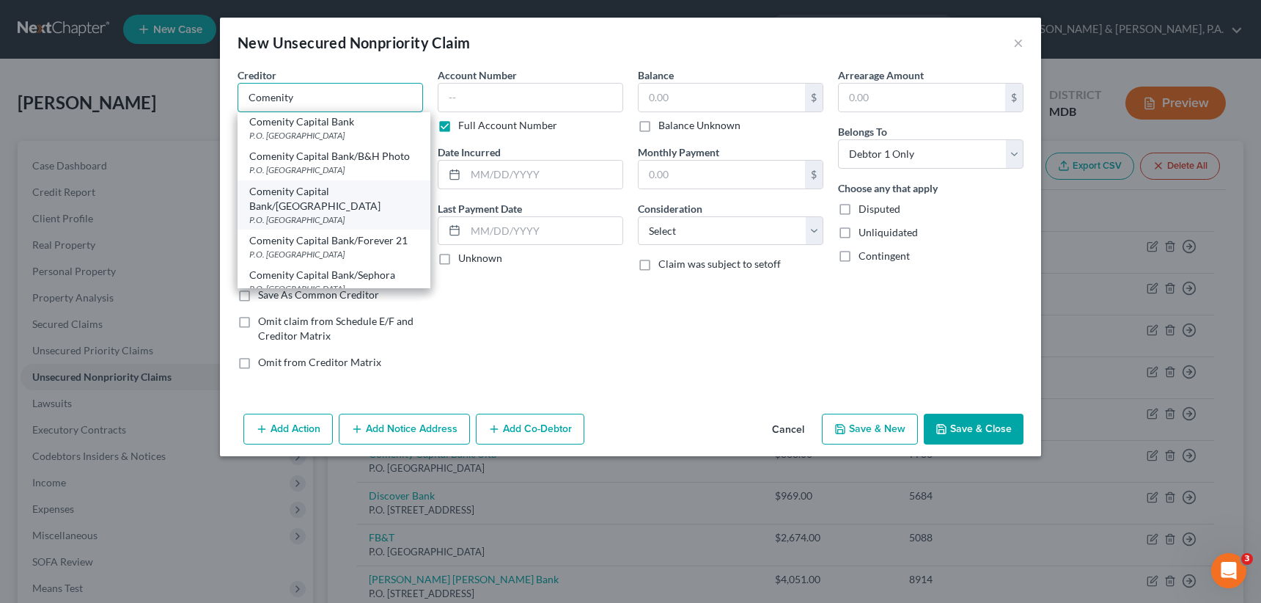
scroll to position [333, 0]
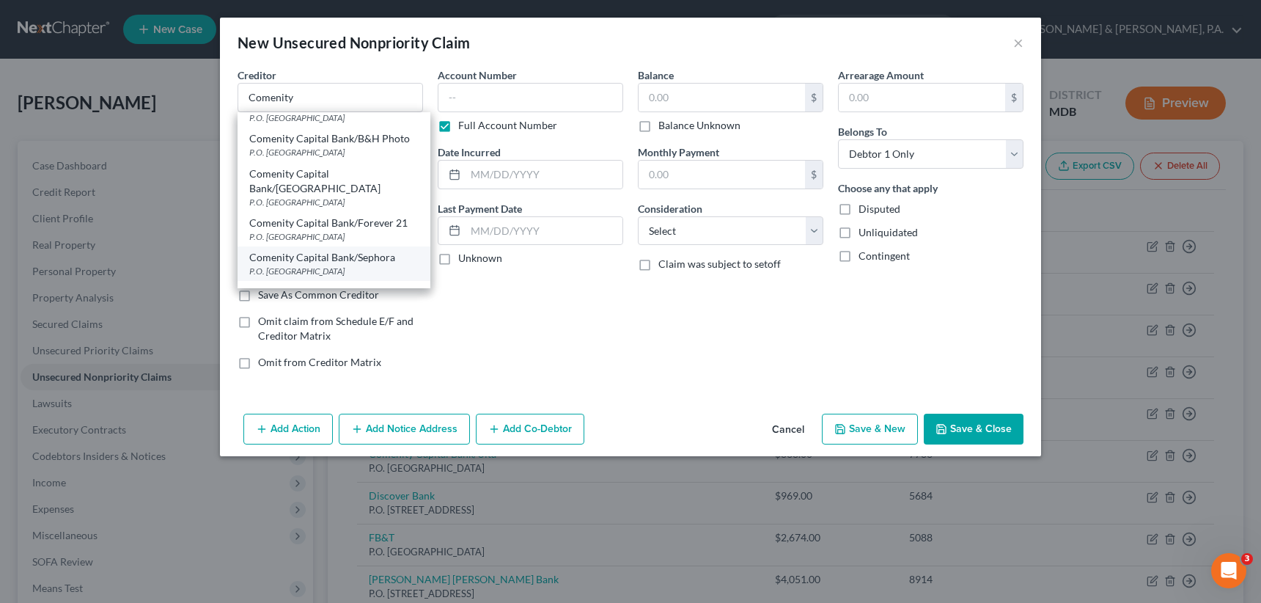
click at [309, 250] on div "Comenity Capital Bank/Sephora" at bounding box center [333, 257] width 169 height 15
type input "Comenity Capital Bank/Sephora"
type input "P.O. Box 182120"
type input "Columbus"
select select "36"
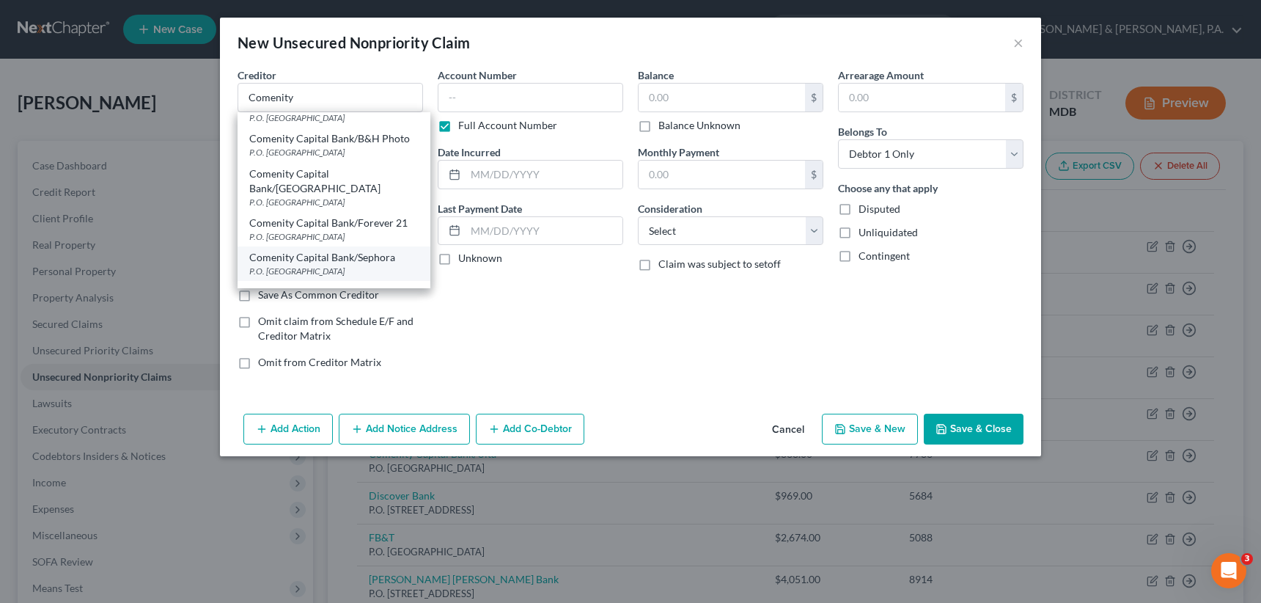
type input "43218"
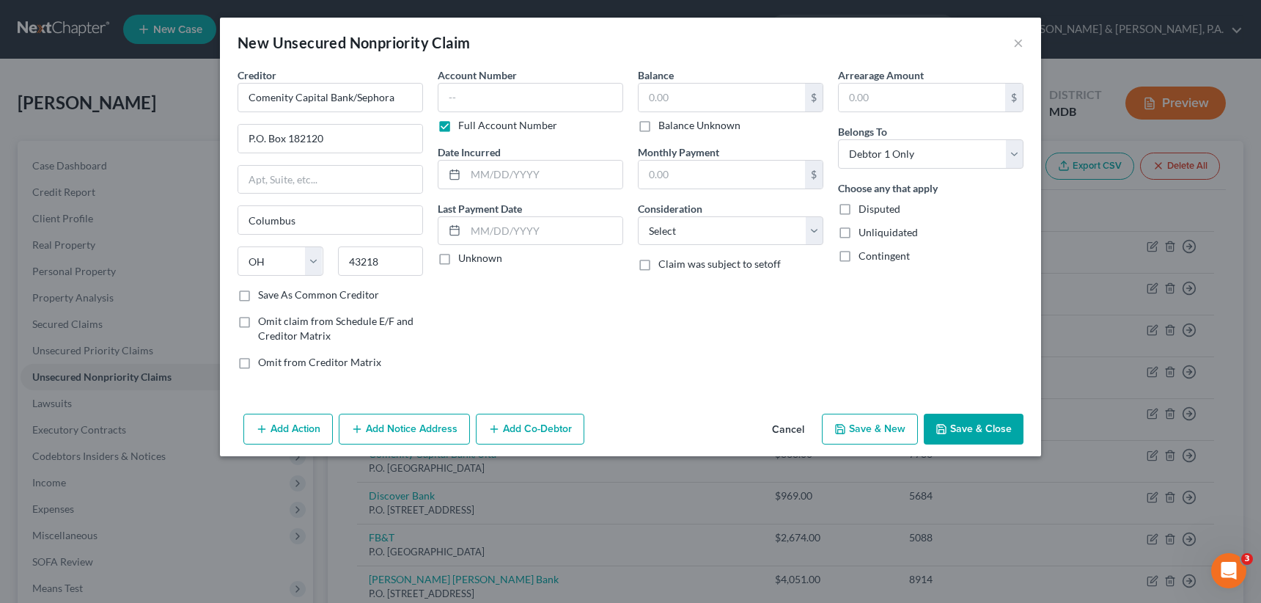
scroll to position [0, 0]
click at [458, 122] on label "Full Account Number" at bounding box center [507, 125] width 99 height 15
click at [464, 122] on input "Full Account Number" at bounding box center [469, 123] width 10 height 10
click at [460, 97] on input "text" at bounding box center [530, 97] width 185 height 29
type input "7543"
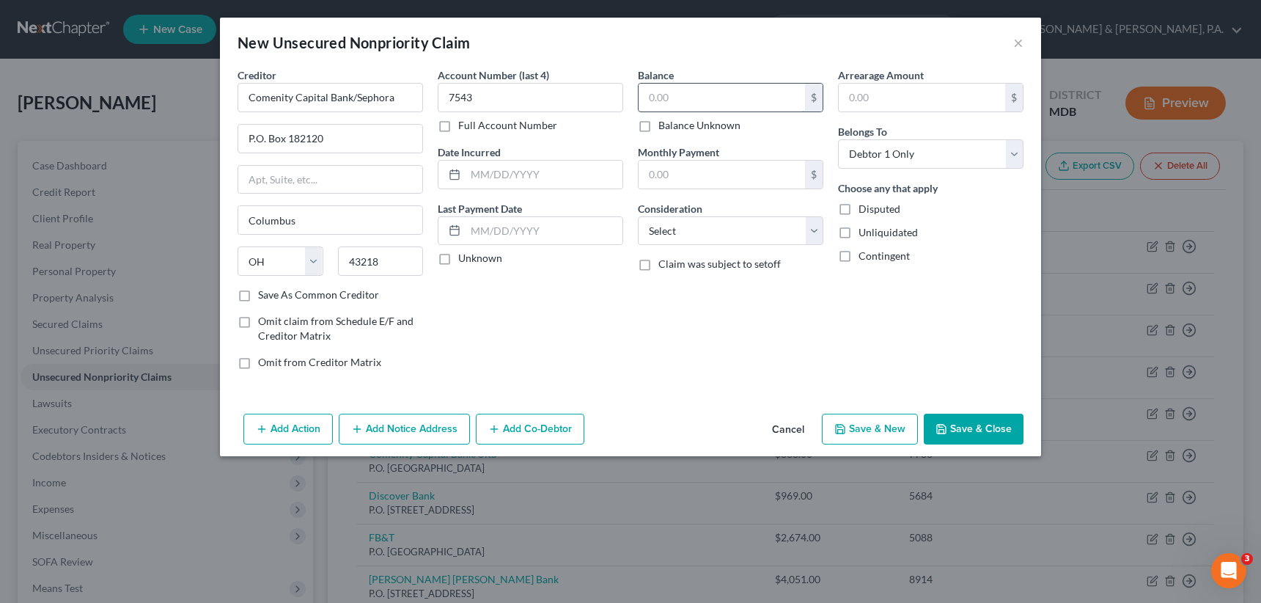
click at [647, 94] on input "text" at bounding box center [722, 98] width 166 height 28
type input "3,127"
click at [688, 224] on select "Select Cable / Satellite Services Collection Agency Credit Card Debt Debt Couns…" at bounding box center [730, 230] width 185 height 29
select select "2"
click at [638, 216] on select "Select Cable / Satellite Services Collection Agency Credit Card Debt Debt Couns…" at bounding box center [730, 230] width 185 height 29
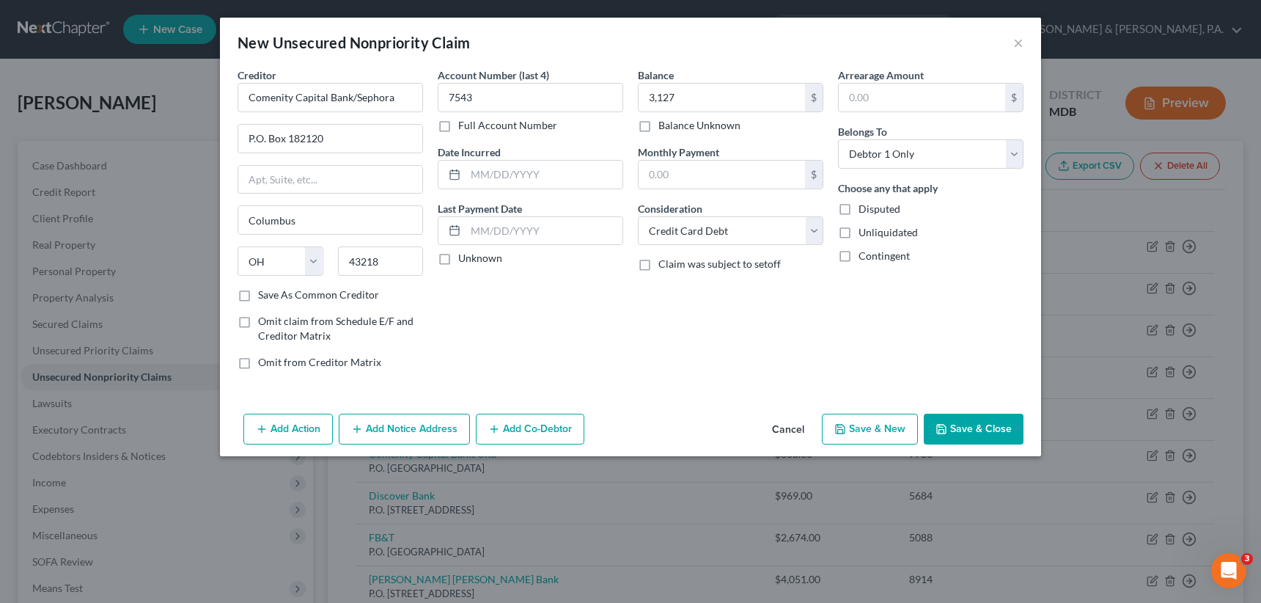
click at [878, 433] on button "Save & New" at bounding box center [870, 429] width 96 height 31
select select "0"
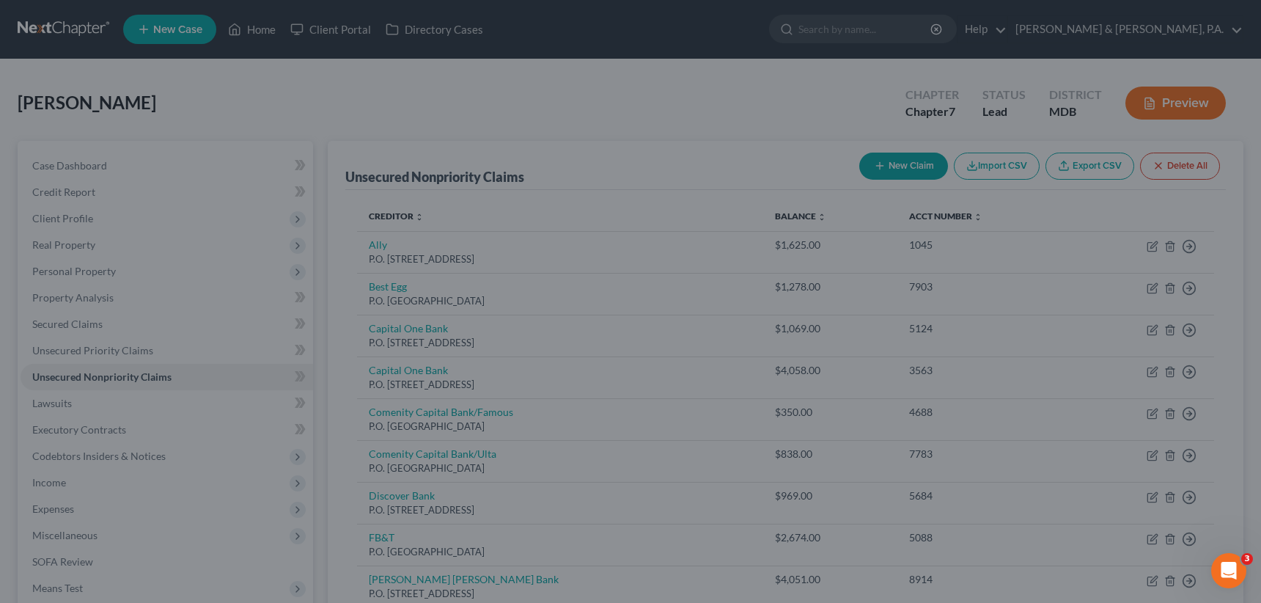
type input "3,127.00"
type input "0.00"
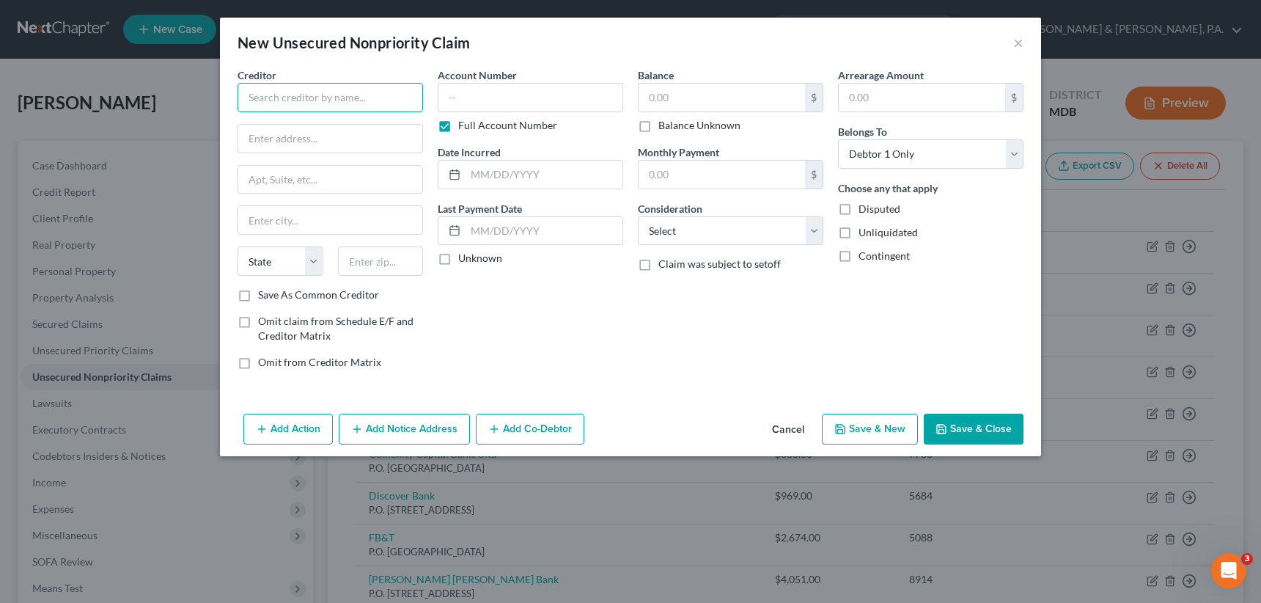
click at [314, 99] on input "text" at bounding box center [330, 97] width 185 height 29
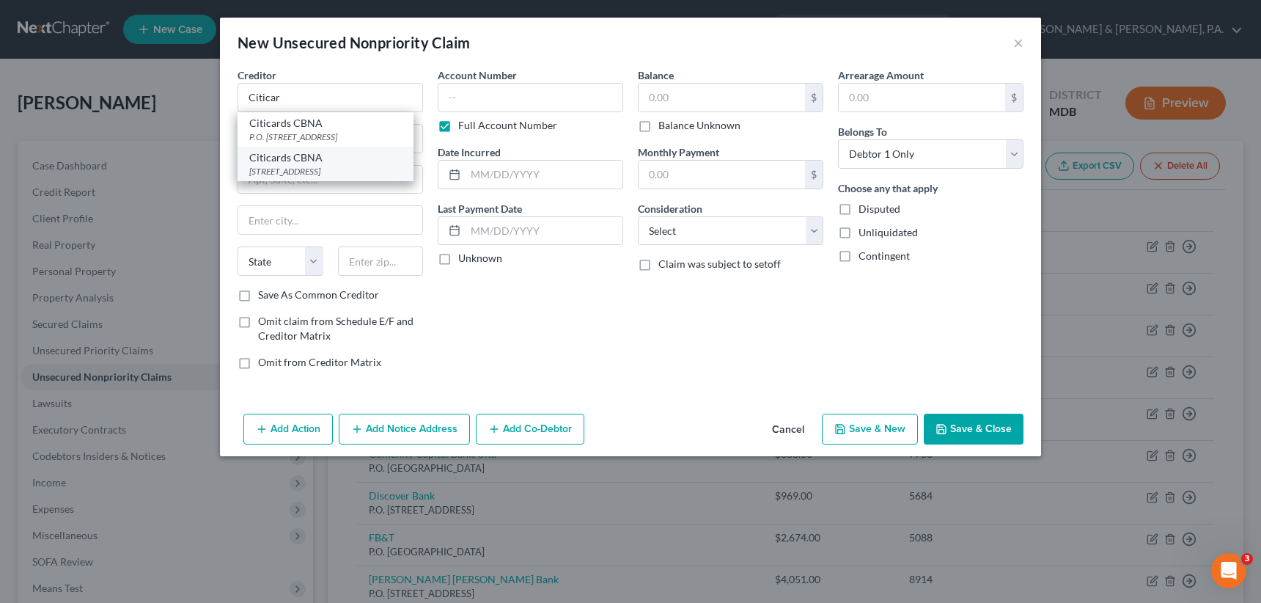
click at [320, 173] on div "[STREET_ADDRESS]" at bounding box center [325, 171] width 153 height 12
type input "Citicards CBNA"
type input "[STREET_ADDRESS]"
type input "[GEOGRAPHIC_DATA]"
select select "43"
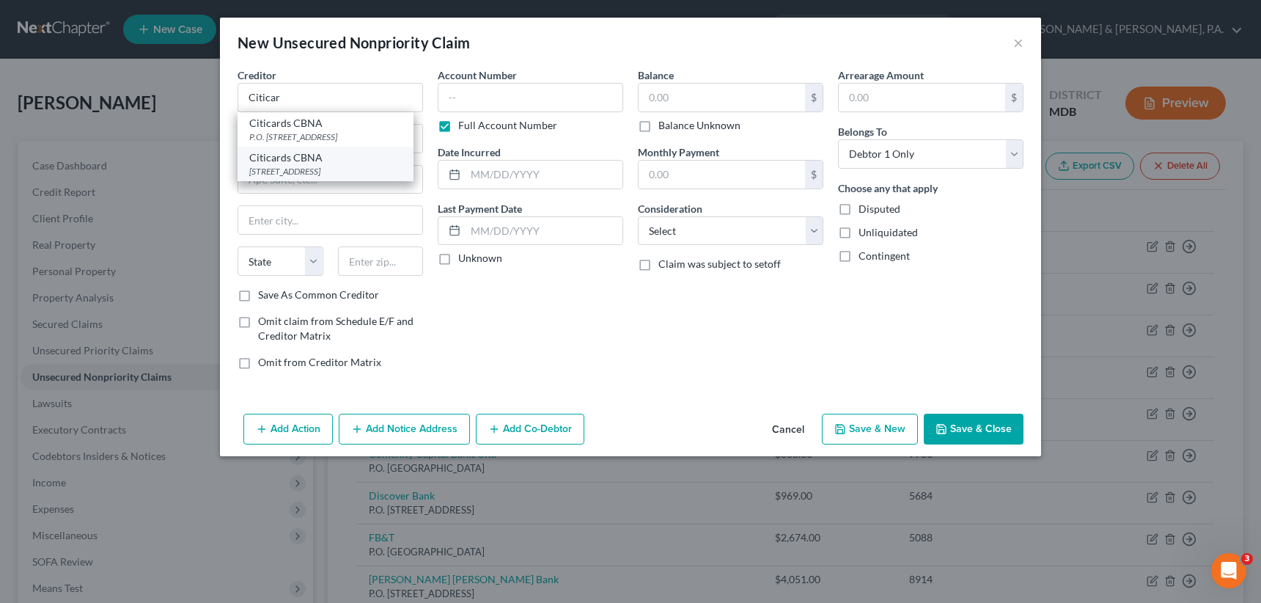
type input "57108"
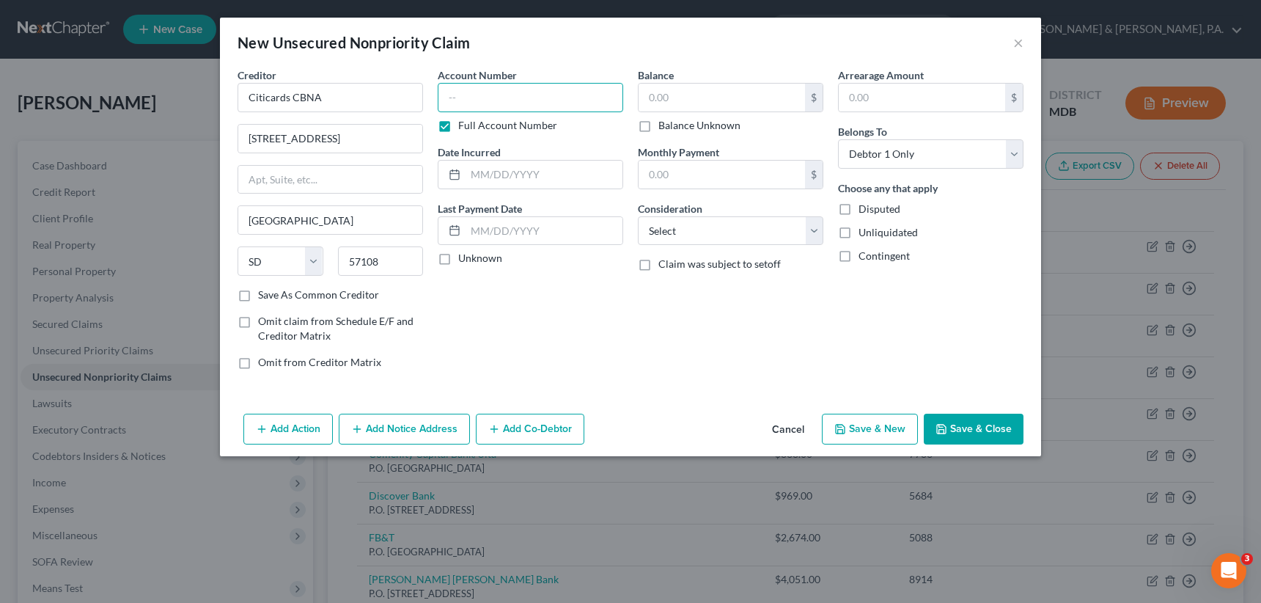
click at [447, 102] on input "text" at bounding box center [530, 97] width 185 height 29
click at [458, 125] on label "Full Account Number" at bounding box center [507, 125] width 99 height 15
click at [464, 125] on input "Full Account Number" at bounding box center [469, 123] width 10 height 10
click at [444, 96] on input "text" at bounding box center [530, 97] width 185 height 29
type input "2345"
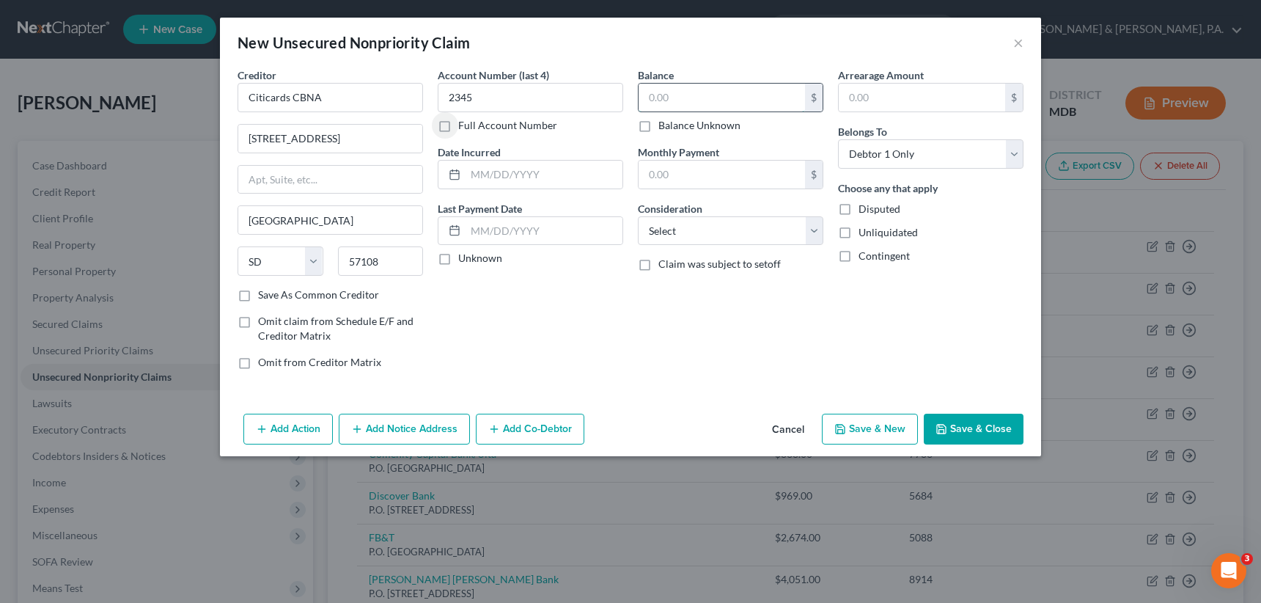
click at [650, 96] on input "text" at bounding box center [722, 98] width 166 height 28
type input "2,413"
click at [677, 229] on select "Select Cable / Satellite Services Collection Agency Credit Card Debt Debt Couns…" at bounding box center [730, 230] width 185 height 29
select select "2"
click at [638, 216] on select "Select Cable / Satellite Services Collection Agency Credit Card Debt Debt Couns…" at bounding box center [730, 230] width 185 height 29
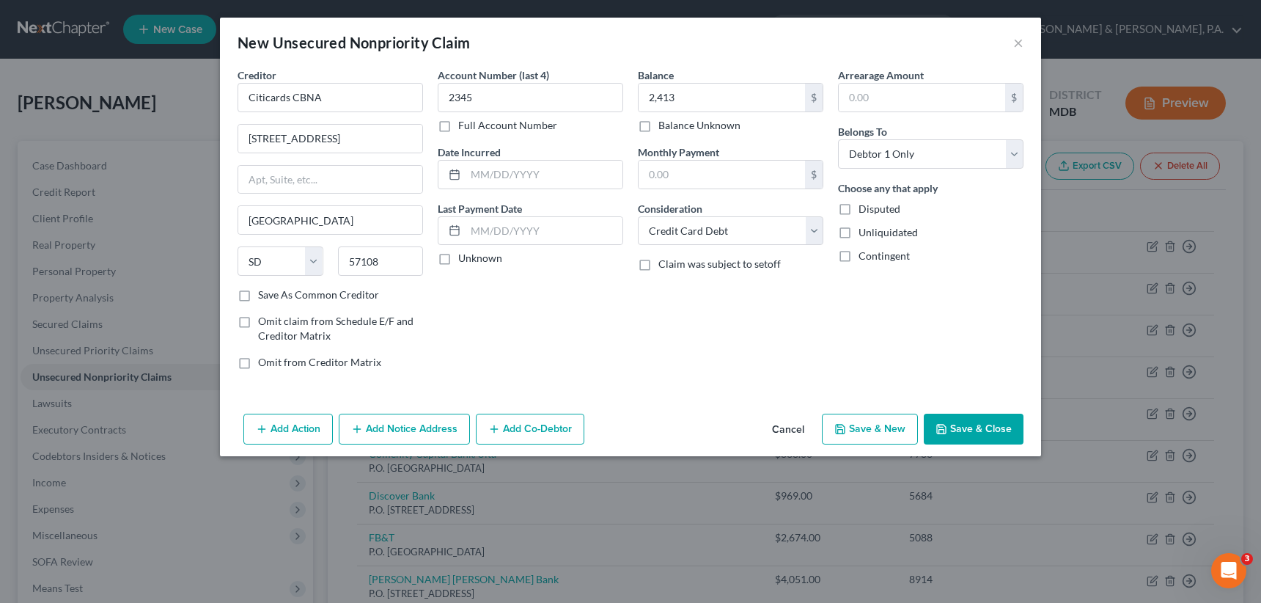
click at [881, 434] on button "Save & New" at bounding box center [870, 429] width 96 height 31
select select "0"
type input "2,413.00"
type input "0.00"
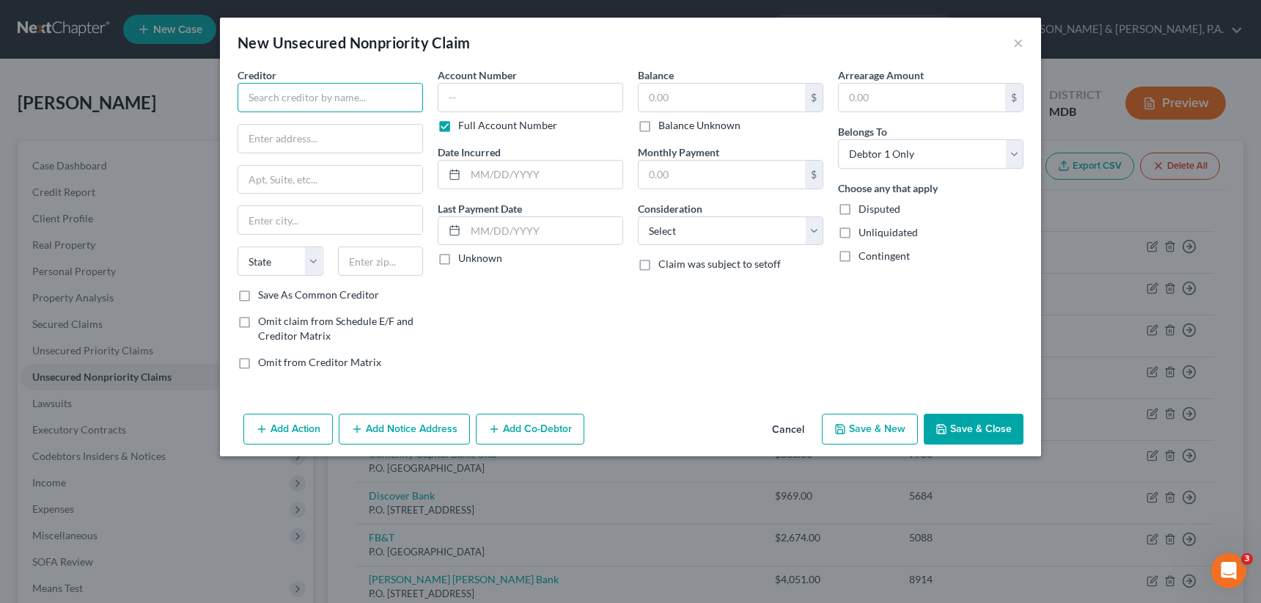
click at [301, 102] on input "text" at bounding box center [330, 97] width 185 height 29
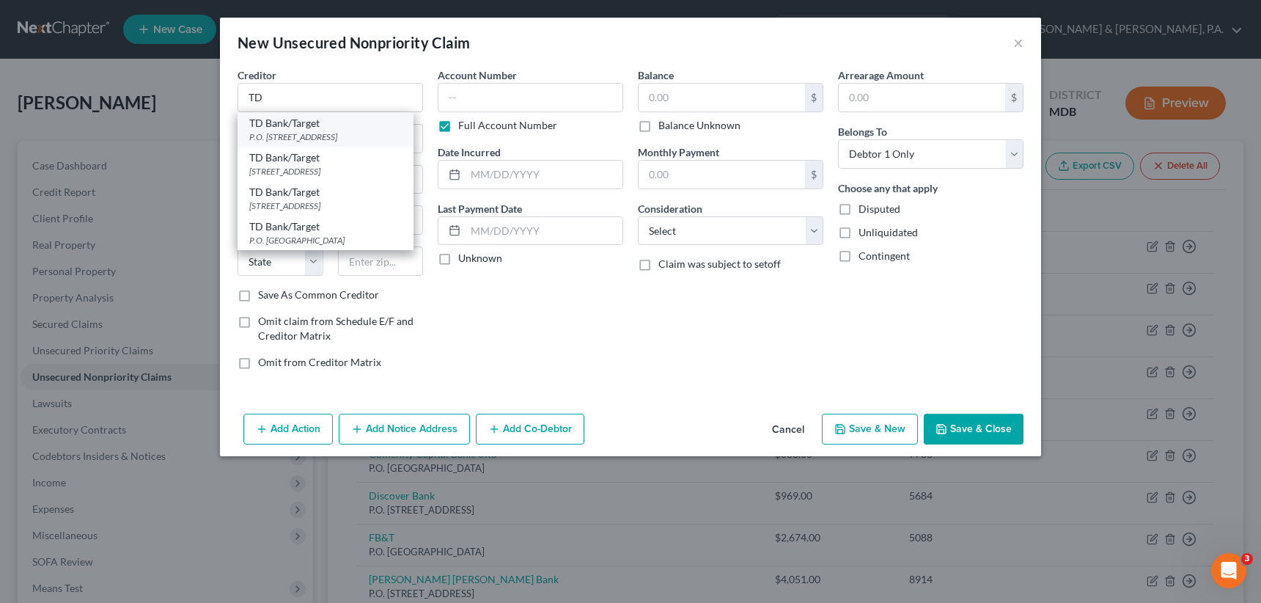
click at [307, 137] on div "P.O. [STREET_ADDRESS]" at bounding box center [325, 137] width 153 height 12
type input "TD Bank/Target"
type input "P.O. Box 673"
type input "[GEOGRAPHIC_DATA]"
select select "24"
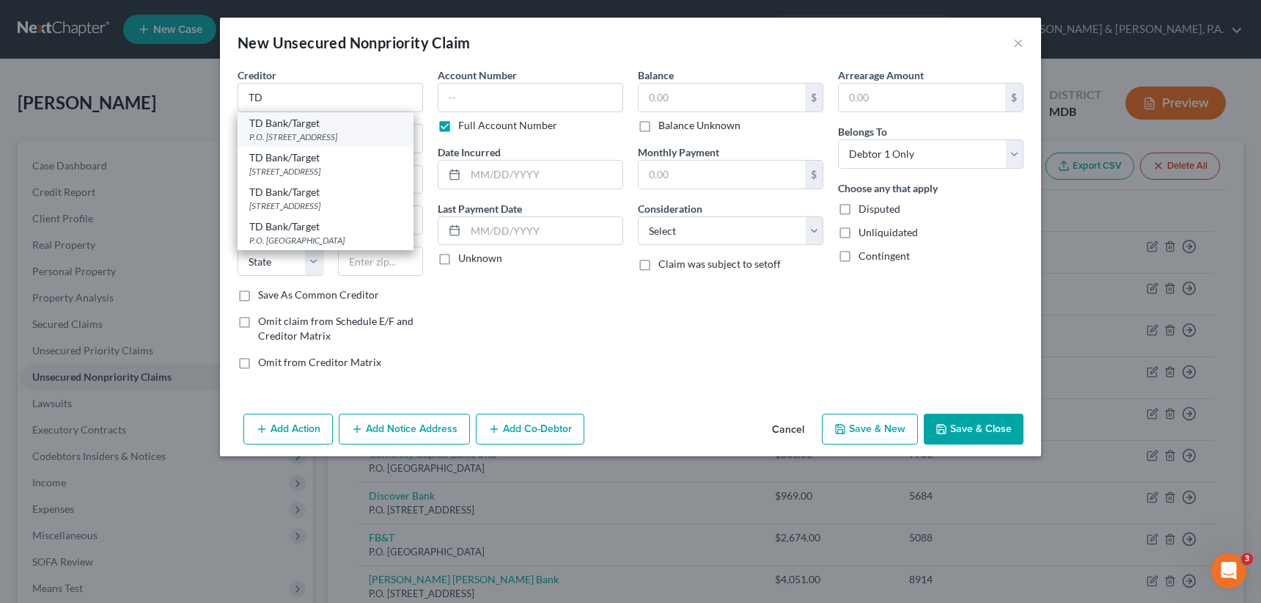
type input "55440"
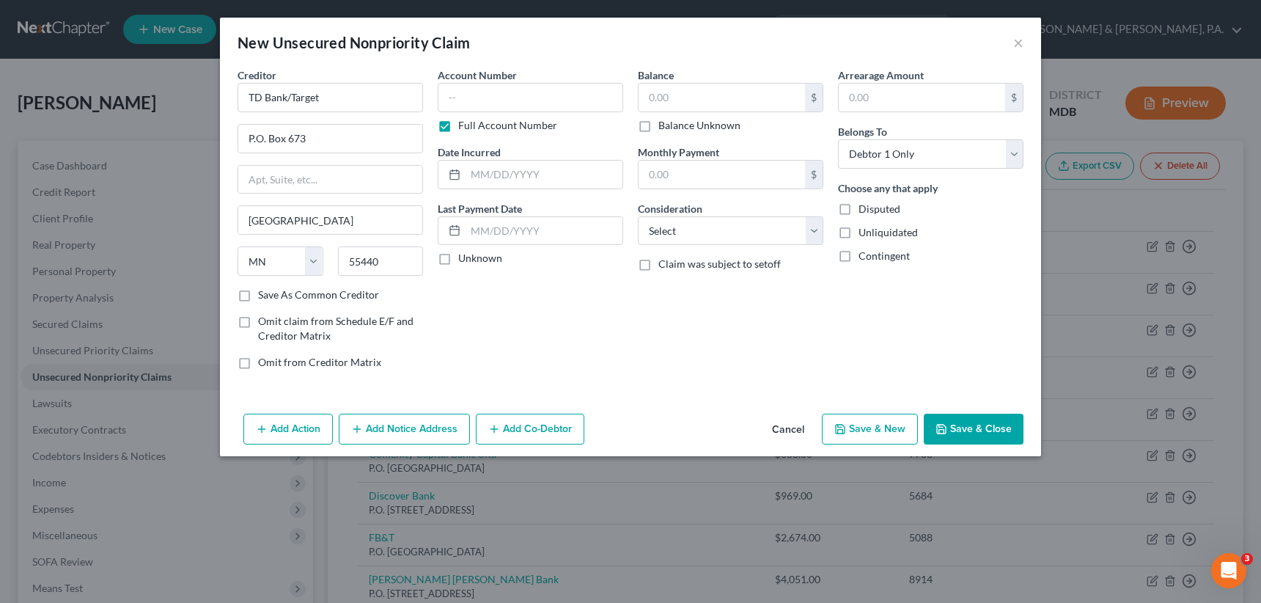
click at [458, 128] on label "Full Account Number" at bounding box center [507, 125] width 99 height 15
click at [464, 128] on input "Full Account Number" at bounding box center [469, 123] width 10 height 10
click at [447, 101] on input "text" at bounding box center [530, 97] width 185 height 29
type input "3661"
click at [642, 92] on input "text" at bounding box center [722, 98] width 166 height 28
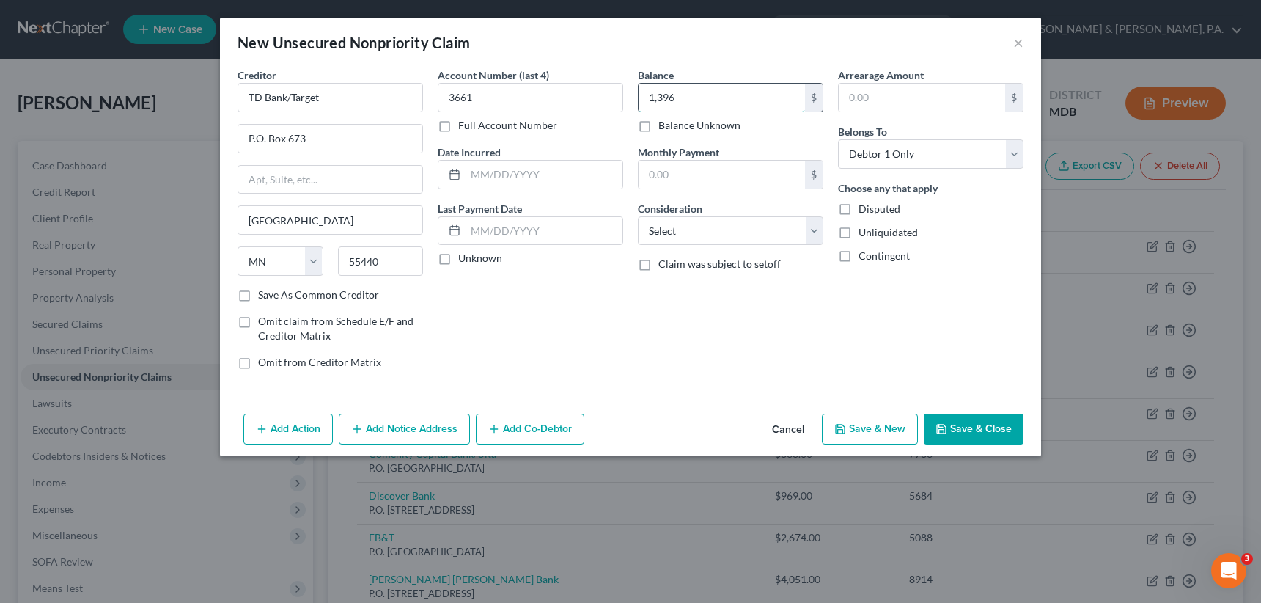
type input "1,396"
click at [683, 225] on select "Select Cable / Satellite Services Collection Agency Credit Card Debt Debt Couns…" at bounding box center [730, 230] width 185 height 29
select select "2"
click at [638, 216] on select "Select Cable / Satellite Services Collection Agency Credit Card Debt Debt Couns…" at bounding box center [730, 230] width 185 height 29
click at [864, 428] on button "Save & New" at bounding box center [870, 429] width 96 height 31
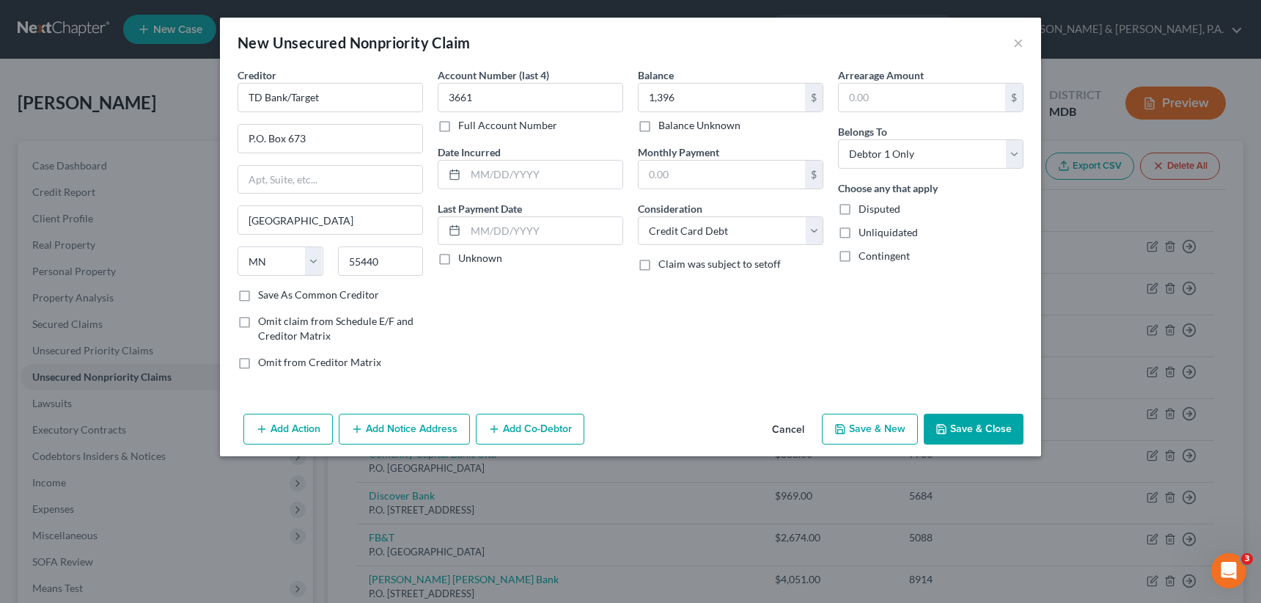
select select "0"
type input "1,396.00"
type input "0.00"
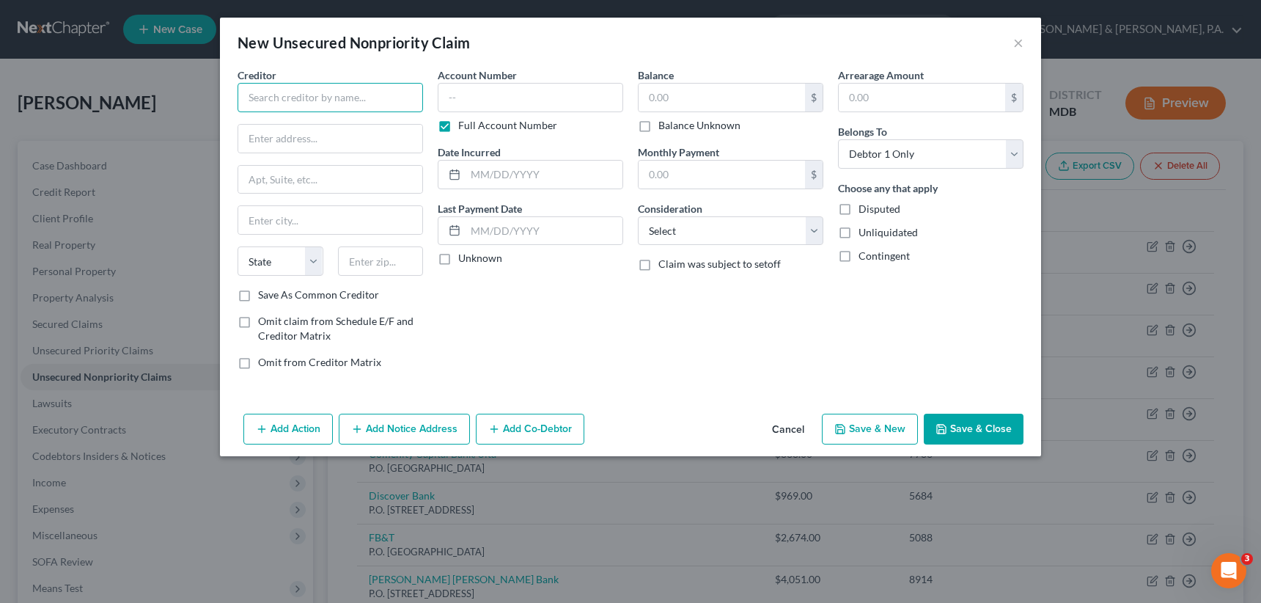
click at [271, 100] on input "text" at bounding box center [330, 97] width 185 height 29
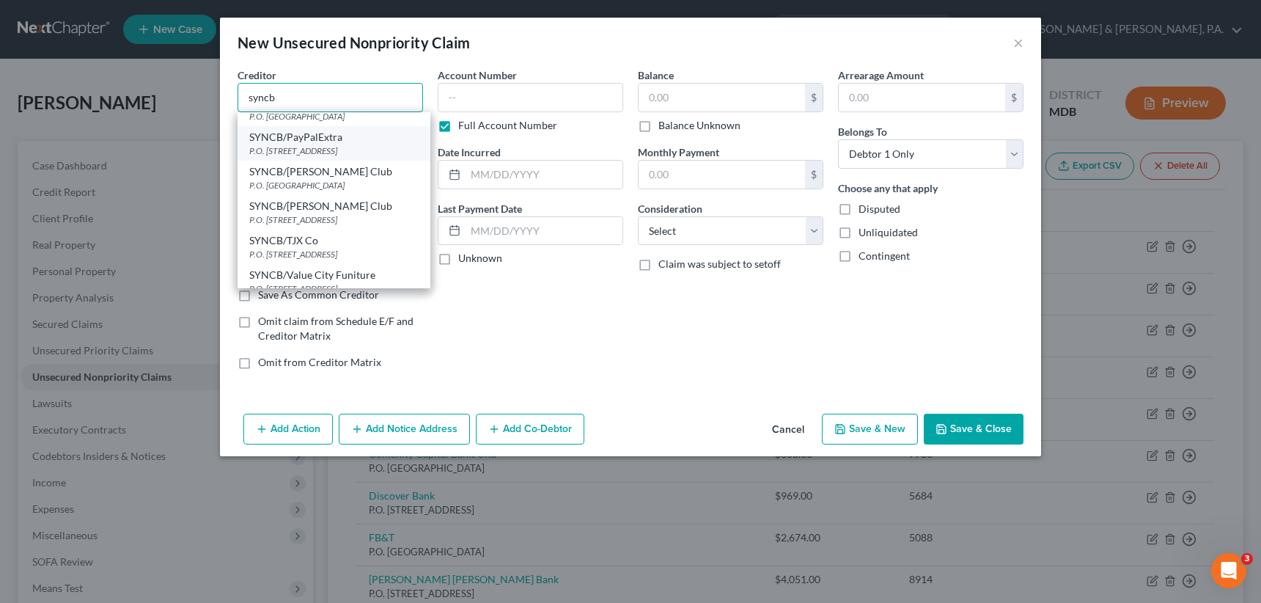
scroll to position [293, 0]
click at [320, 212] on div "P.O. [STREET_ADDRESS]" at bounding box center [333, 218] width 169 height 12
type input "SYNCB/[PERSON_NAME] Club"
type input "P.O. Box 71727"
type input "[GEOGRAPHIC_DATA]"
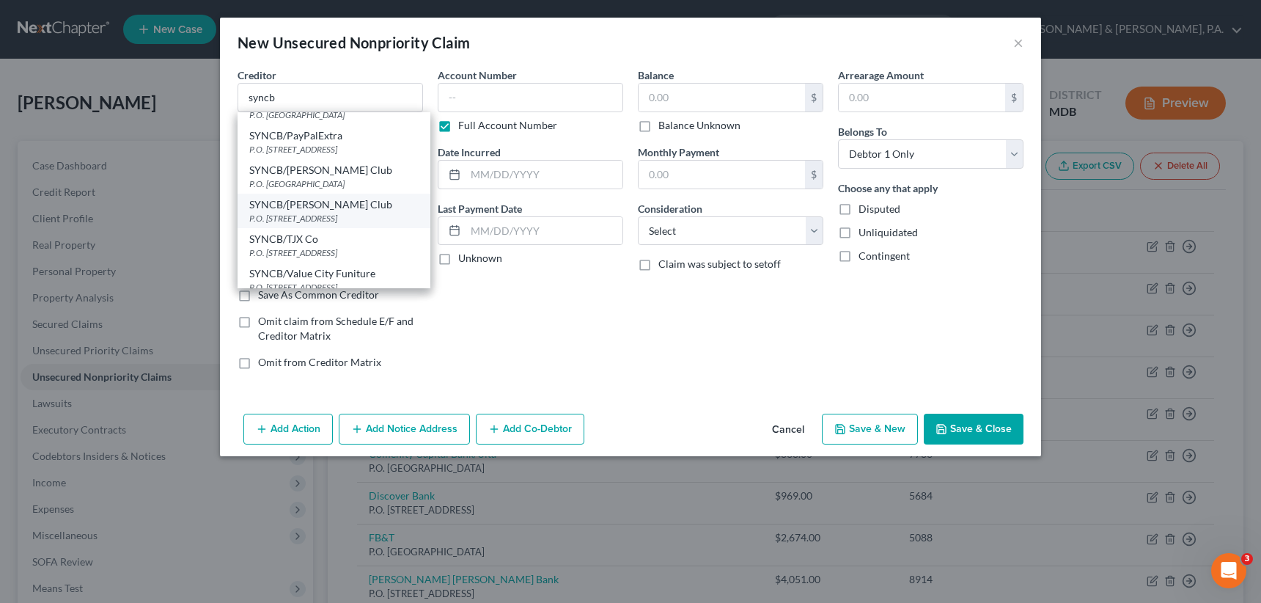
select select "39"
type input "19176"
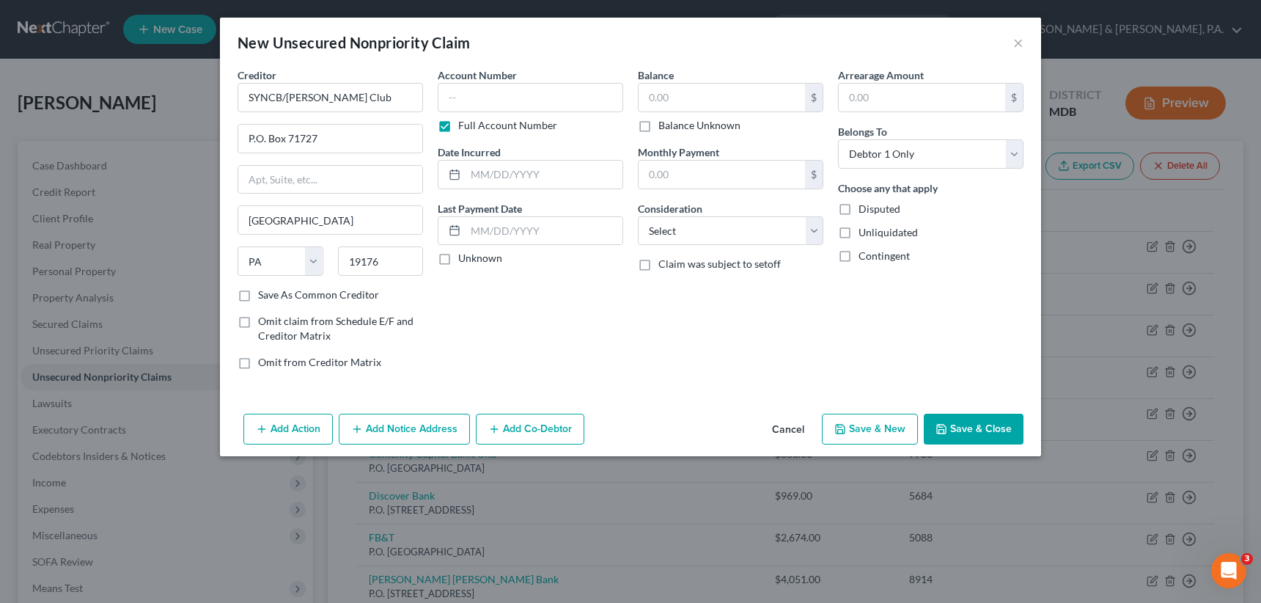
click at [458, 125] on label "Full Account Number" at bounding box center [507, 125] width 99 height 15
click at [464, 125] on input "Full Account Number" at bounding box center [469, 123] width 10 height 10
click at [450, 106] on input "text" at bounding box center [530, 97] width 185 height 29
type input "6999"
click at [644, 96] on input "text" at bounding box center [722, 98] width 166 height 28
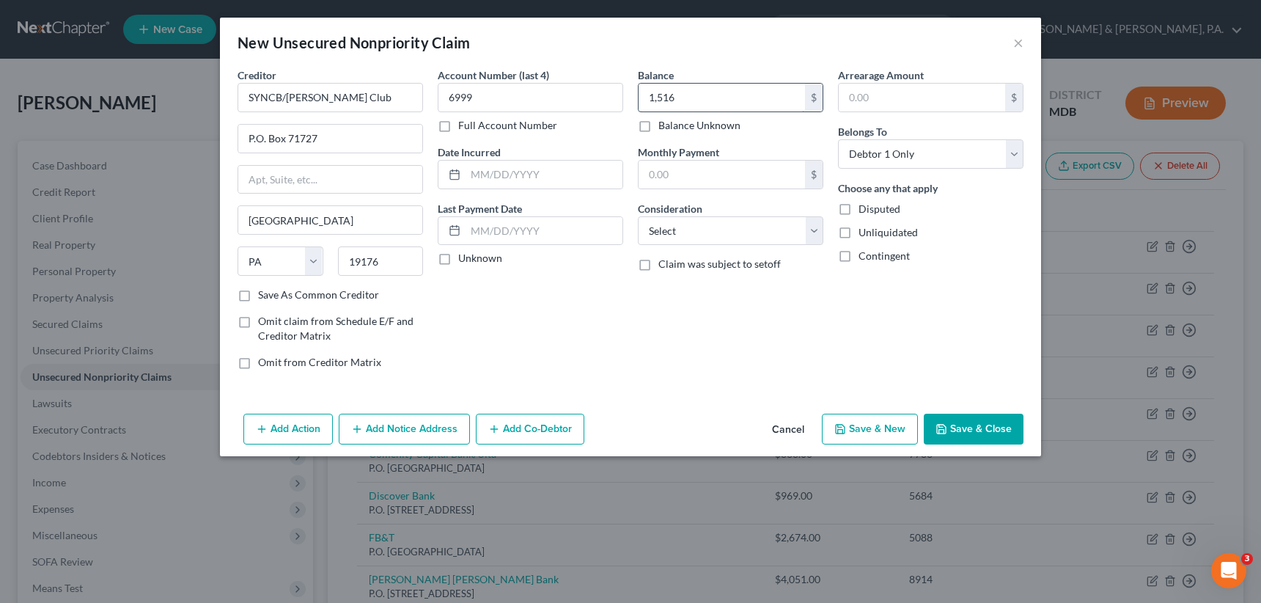
type input "1,516"
click at [684, 224] on select "Select Cable / Satellite Services Collection Agency Credit Card Debt Debt Couns…" at bounding box center [730, 230] width 185 height 29
select select "2"
click at [638, 216] on select "Select Cable / Satellite Services Collection Agency Credit Card Debt Debt Couns…" at bounding box center [730, 230] width 185 height 29
click at [881, 427] on button "Save & New" at bounding box center [870, 429] width 96 height 31
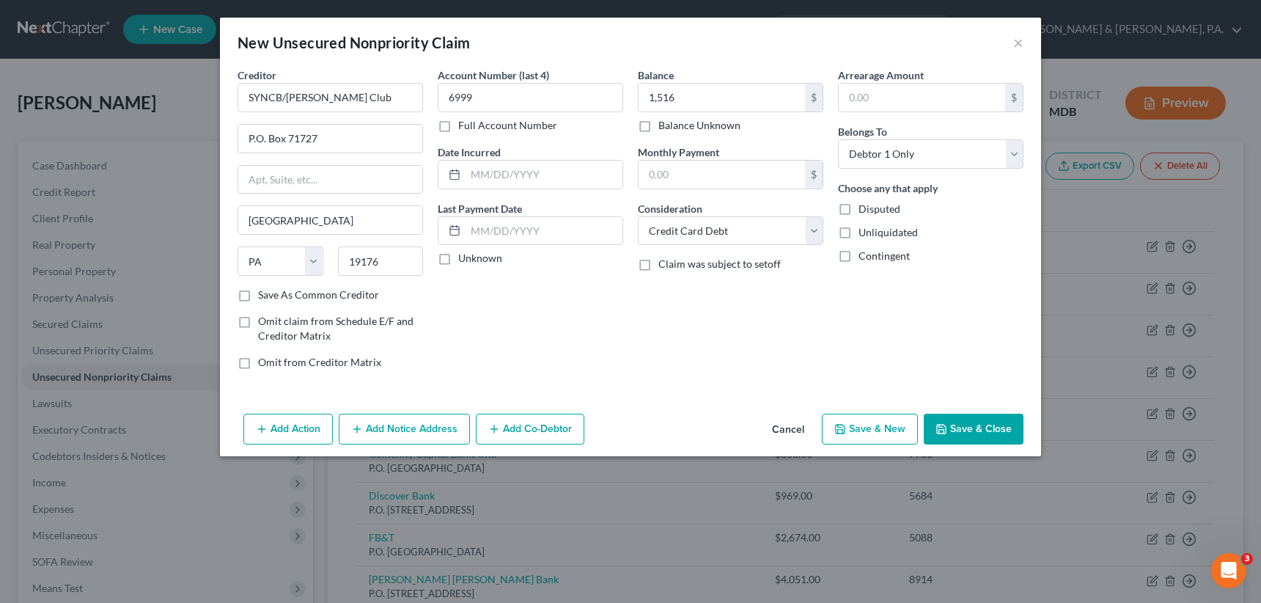
select select "0"
type input "1,516.00"
type input "0.00"
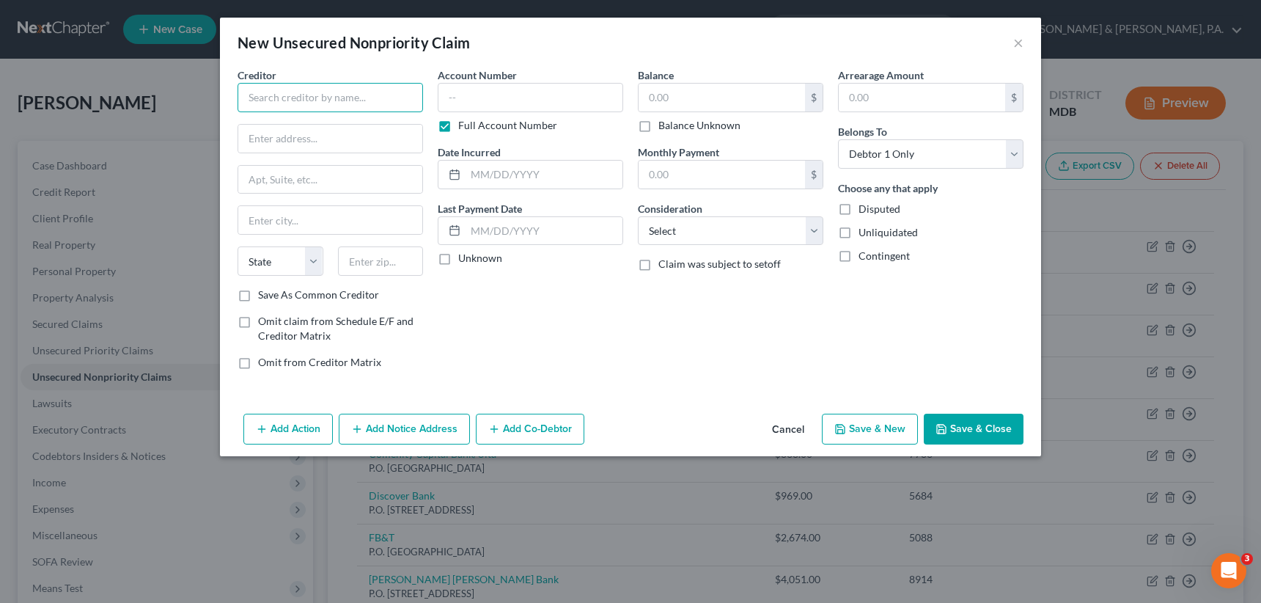
click at [338, 101] on input "text" at bounding box center [330, 97] width 185 height 29
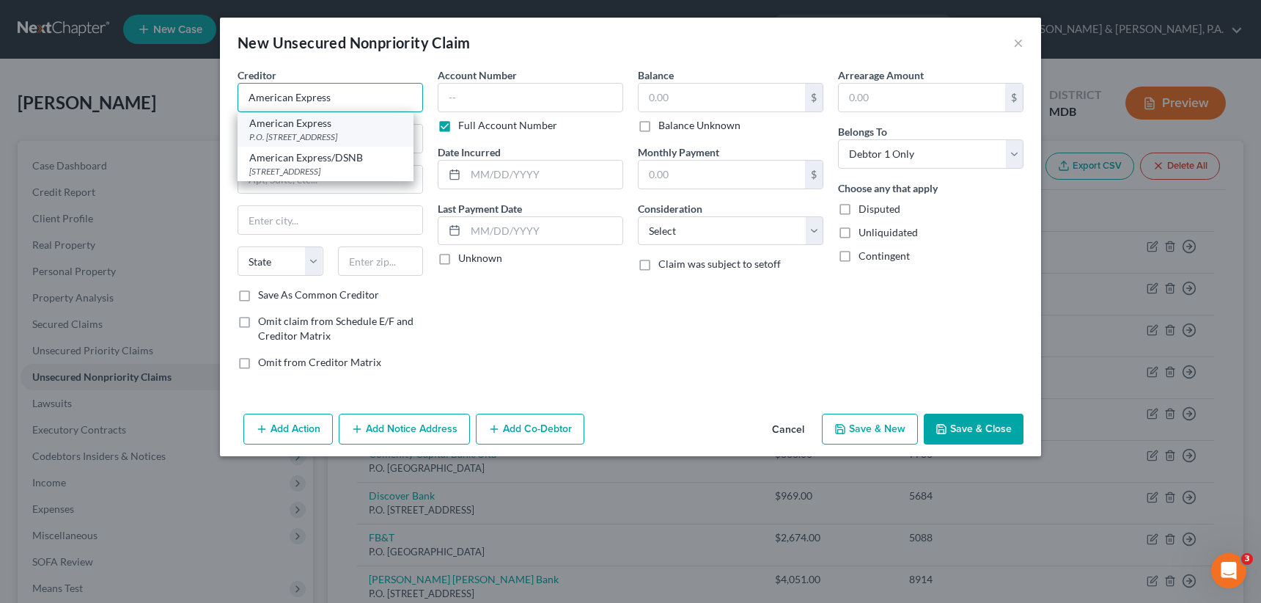
type input "American Express"
click at [327, 139] on div "P.O. [STREET_ADDRESS]" at bounding box center [325, 137] width 153 height 12
type input "P.O. Box 981537"
type input "[GEOGRAPHIC_DATA]"
select select "45"
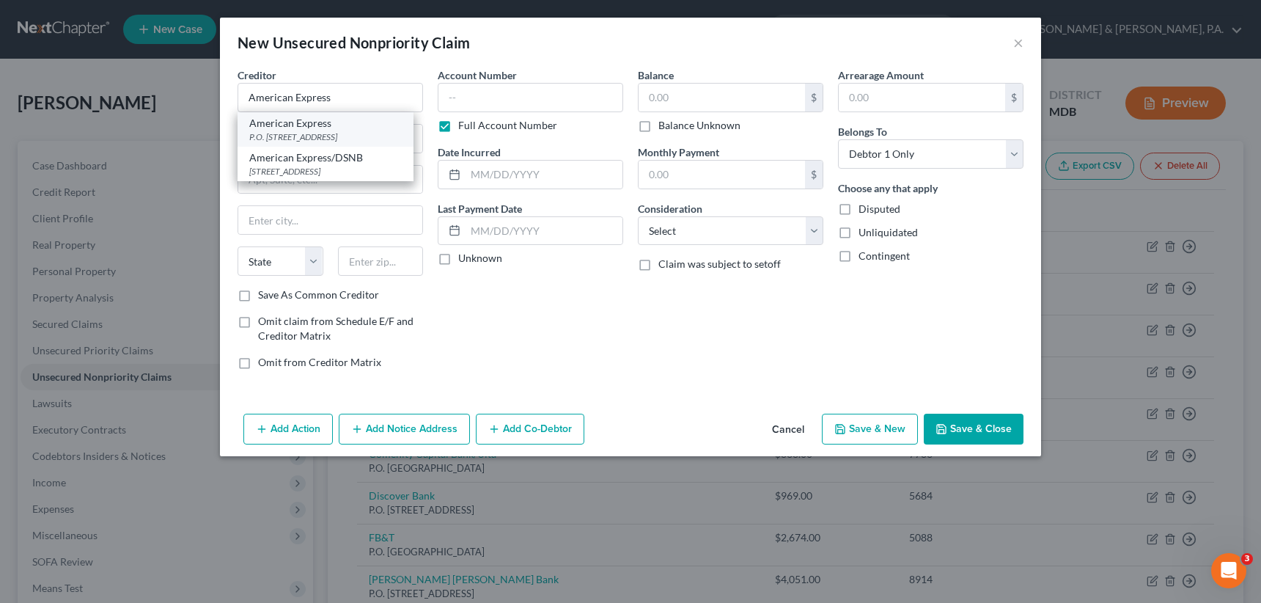
type input "79998"
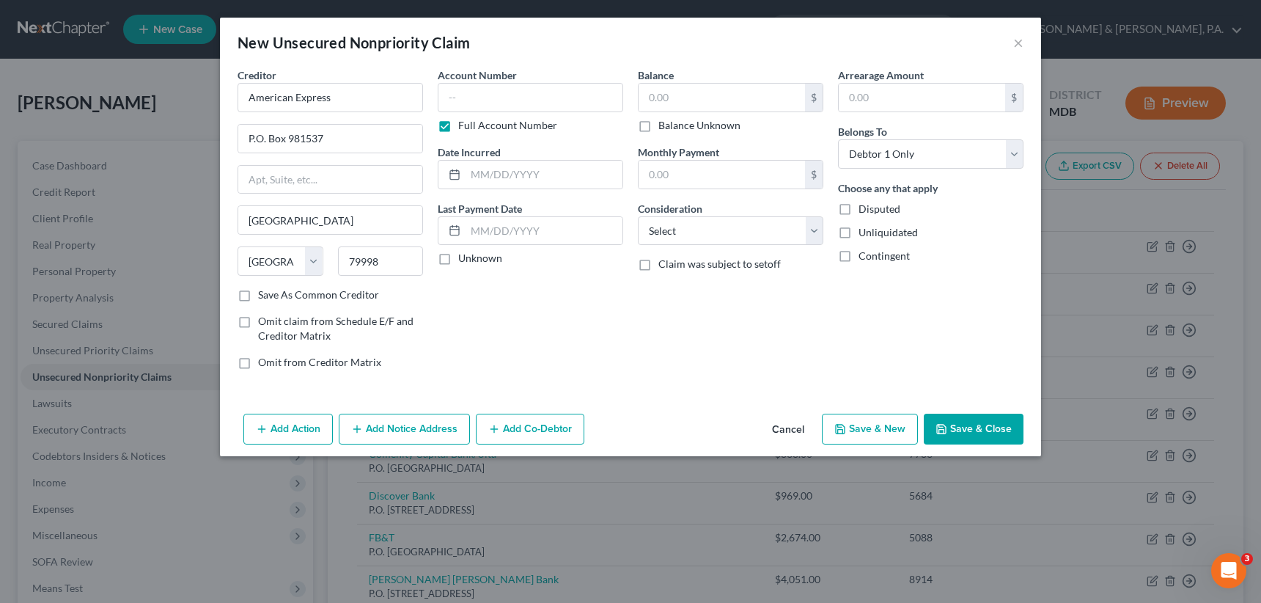
click at [458, 128] on label "Full Account Number" at bounding box center [507, 125] width 99 height 15
click at [464, 128] on input "Full Account Number" at bounding box center [469, 123] width 10 height 10
click at [455, 103] on input "text" at bounding box center [530, 97] width 185 height 29
type input "3913"
click at [694, 102] on input "text" at bounding box center [722, 98] width 166 height 28
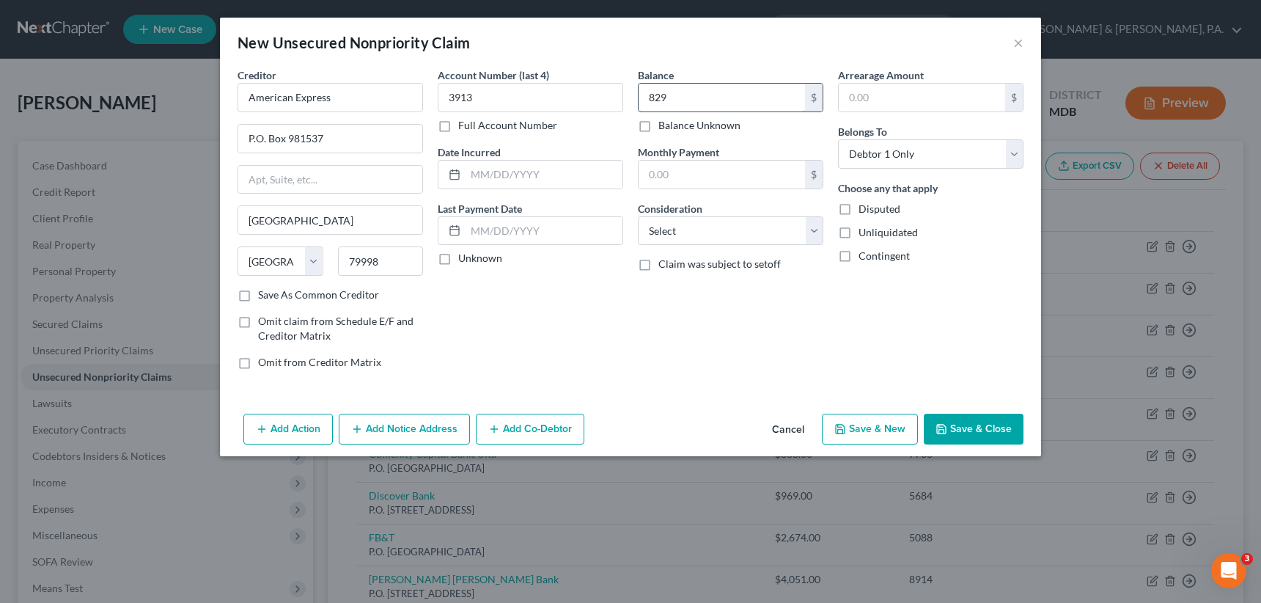
type input "829"
click at [695, 219] on select "Select Cable / Satellite Services Collection Agency Credit Card Debt Debt Couns…" at bounding box center [730, 230] width 185 height 29
select select "2"
click at [638, 216] on select "Select Cable / Satellite Services Collection Agency Credit Card Debt Debt Couns…" at bounding box center [730, 230] width 185 height 29
click at [875, 427] on button "Save & New" at bounding box center [870, 429] width 96 height 31
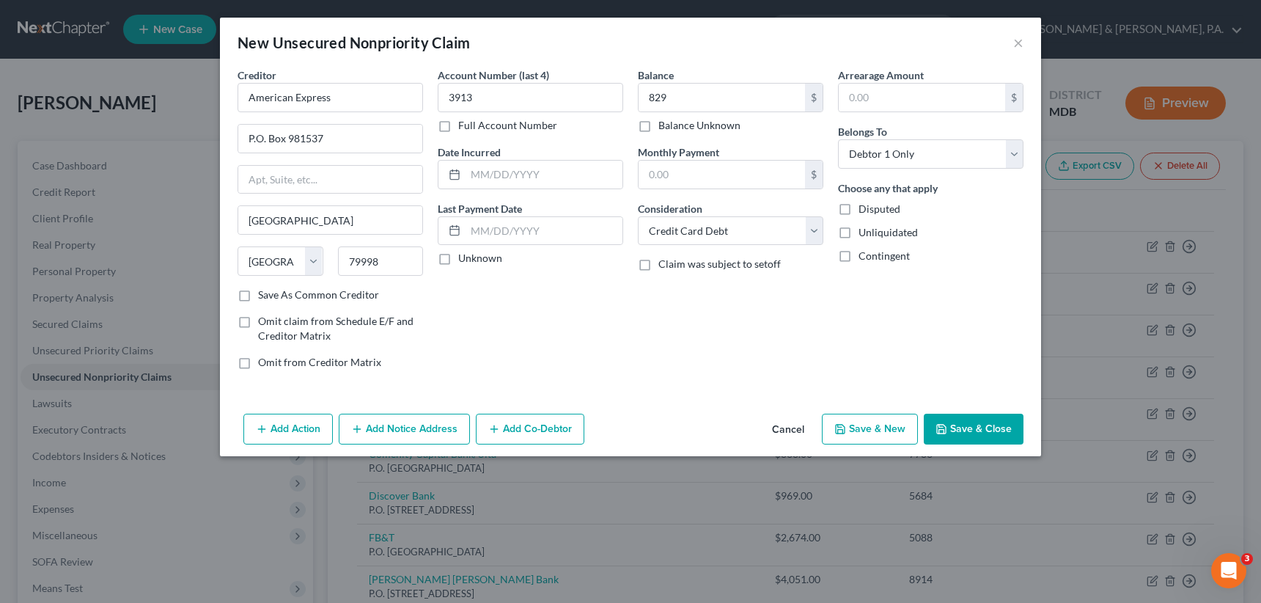
select select "0"
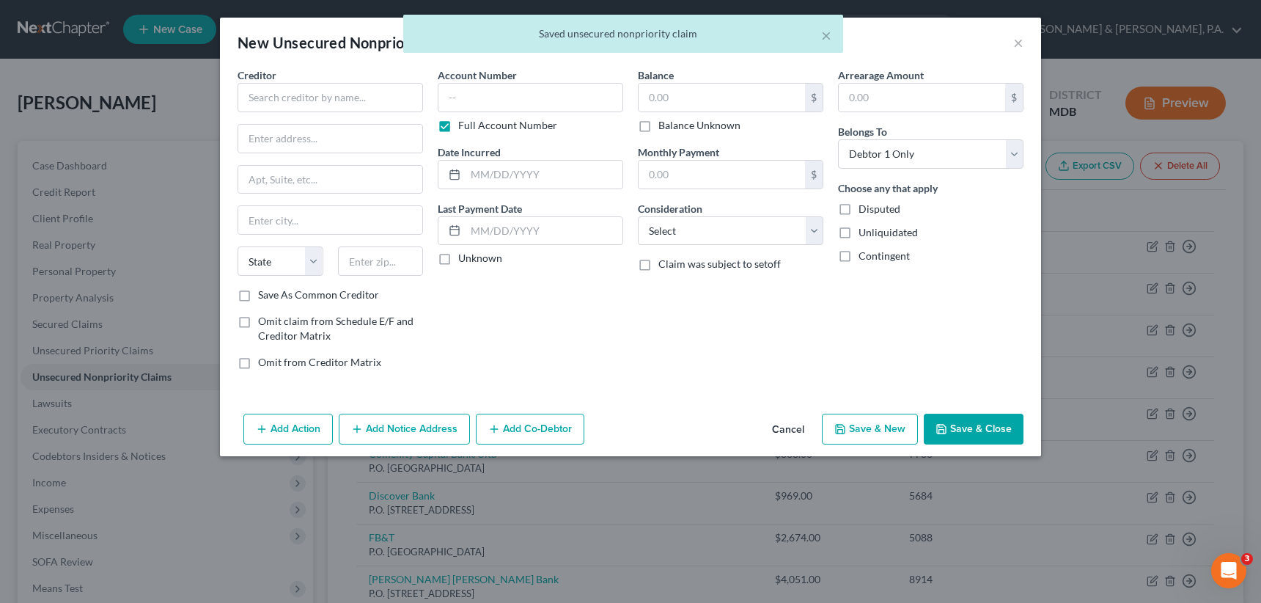
type input "829.00"
type input "0.00"
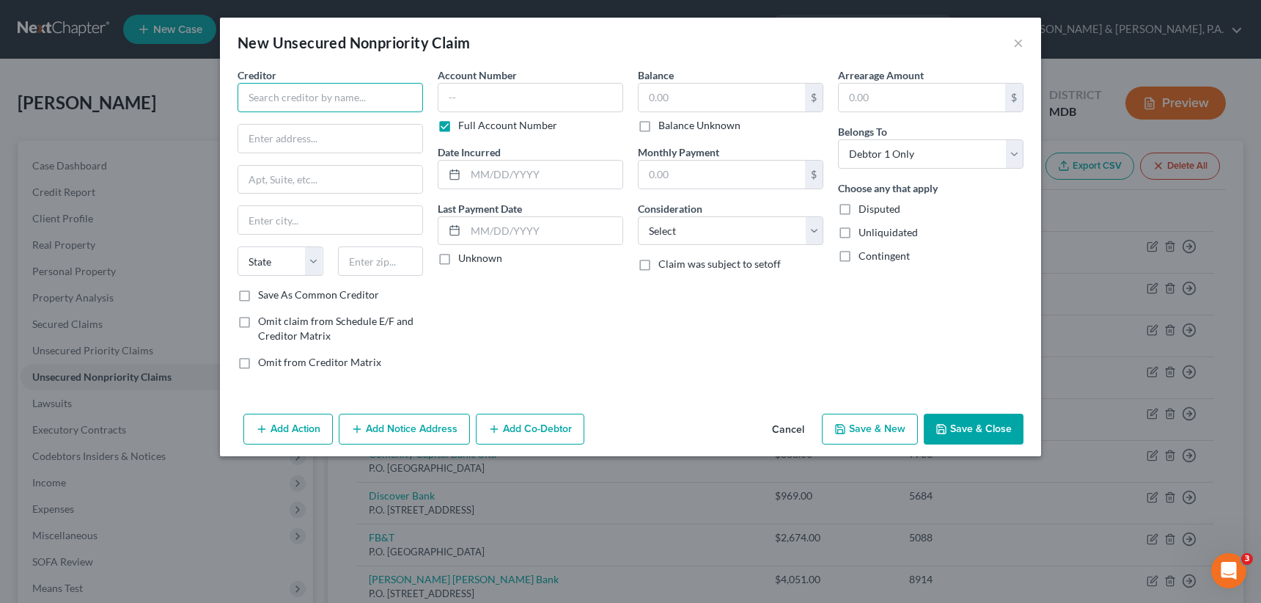
click at [273, 88] on input "text" at bounding box center [330, 97] width 185 height 29
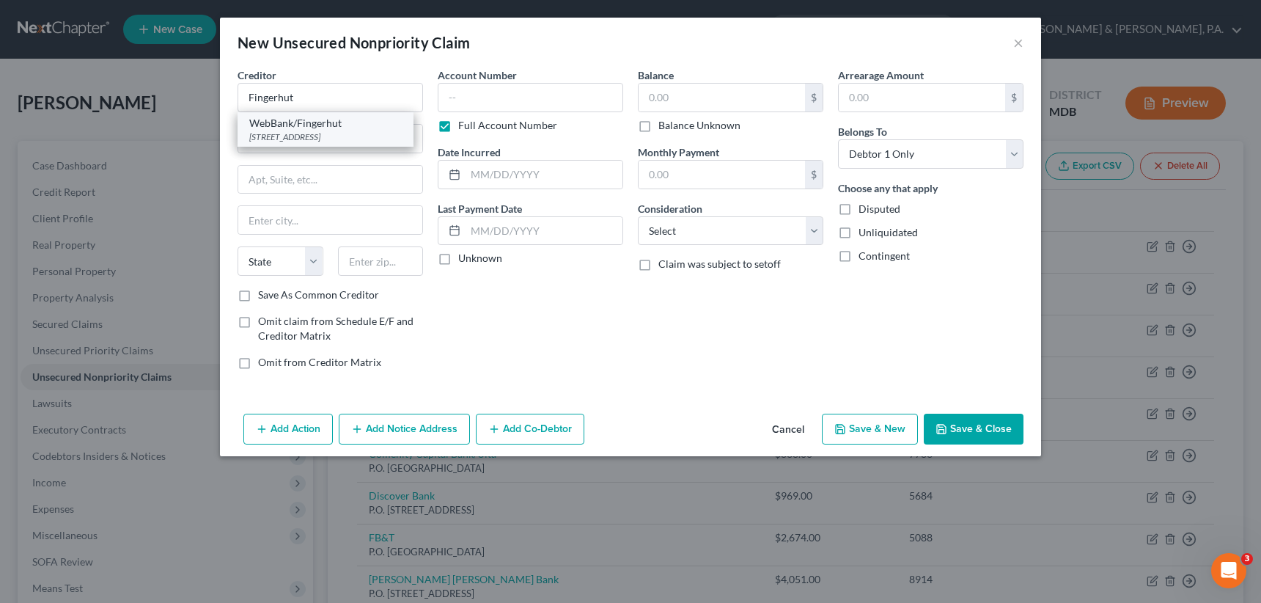
click at [294, 131] on div "[STREET_ADDRESS]" at bounding box center [325, 137] width 153 height 12
type input "WebBank/Fingerhut"
type input "13300 Pioneer Trail"
type input "Eden Prairie"
select select "24"
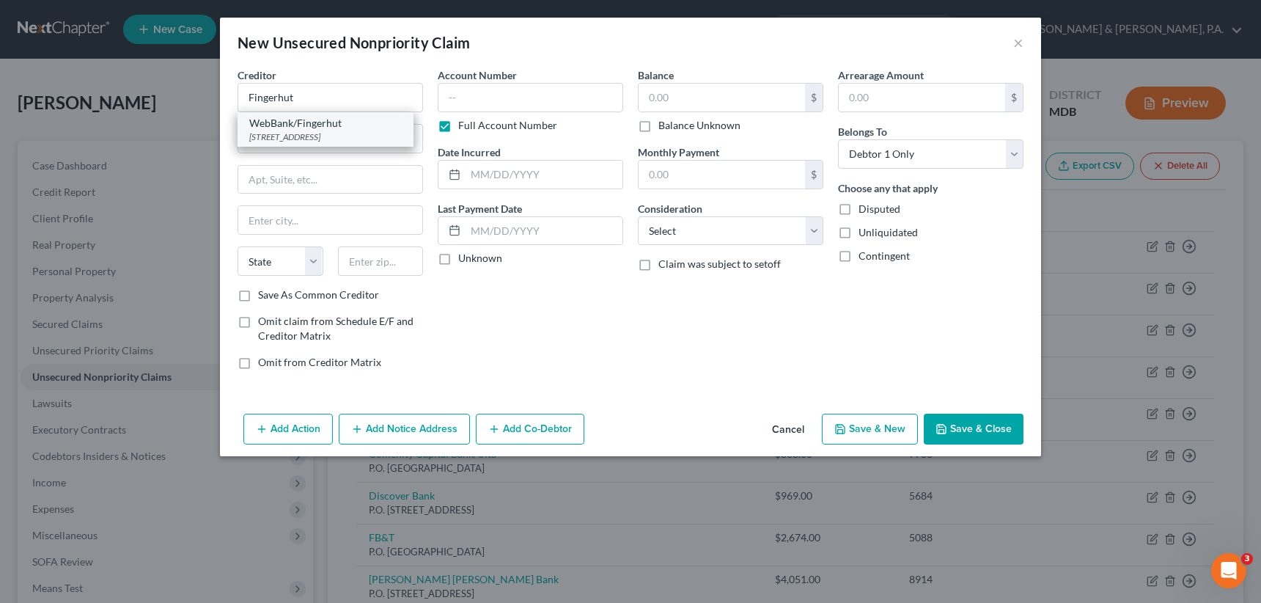
type input "55347"
click at [458, 126] on label "Full Account Number" at bounding box center [507, 125] width 99 height 15
click at [464, 126] on input "Full Account Number" at bounding box center [469, 123] width 10 height 10
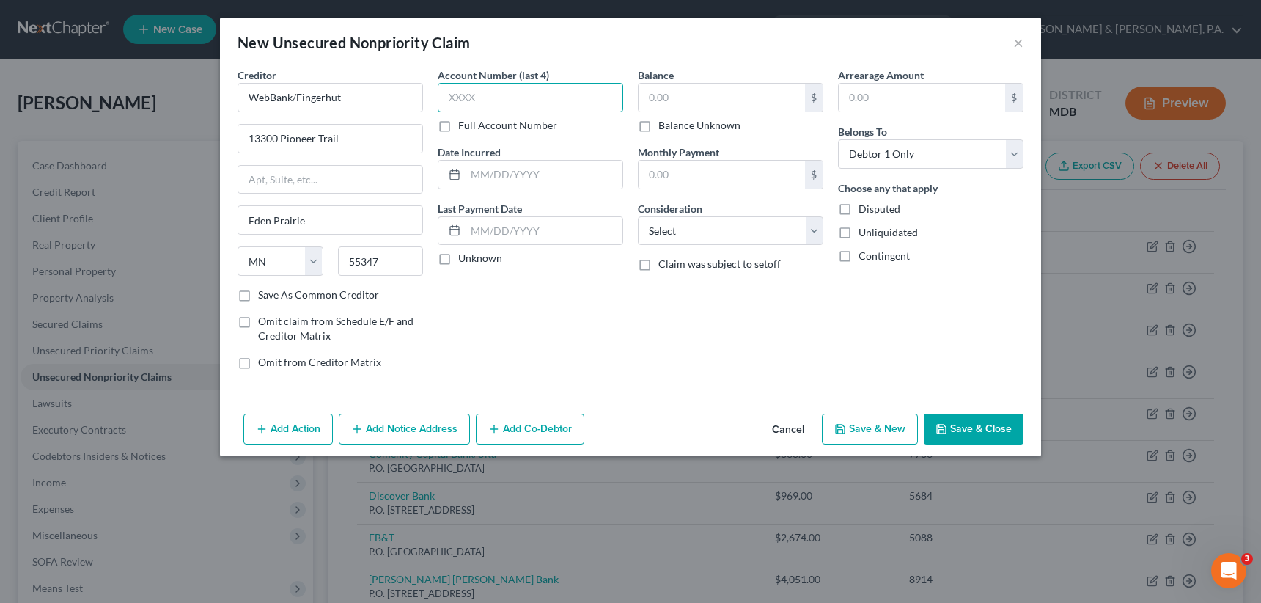
click at [451, 99] on input "text" at bounding box center [530, 97] width 185 height 29
type input "5276"
click at [647, 105] on input "text" at bounding box center [722, 98] width 166 height 28
click at [784, 424] on button "Cancel" at bounding box center [788, 429] width 56 height 29
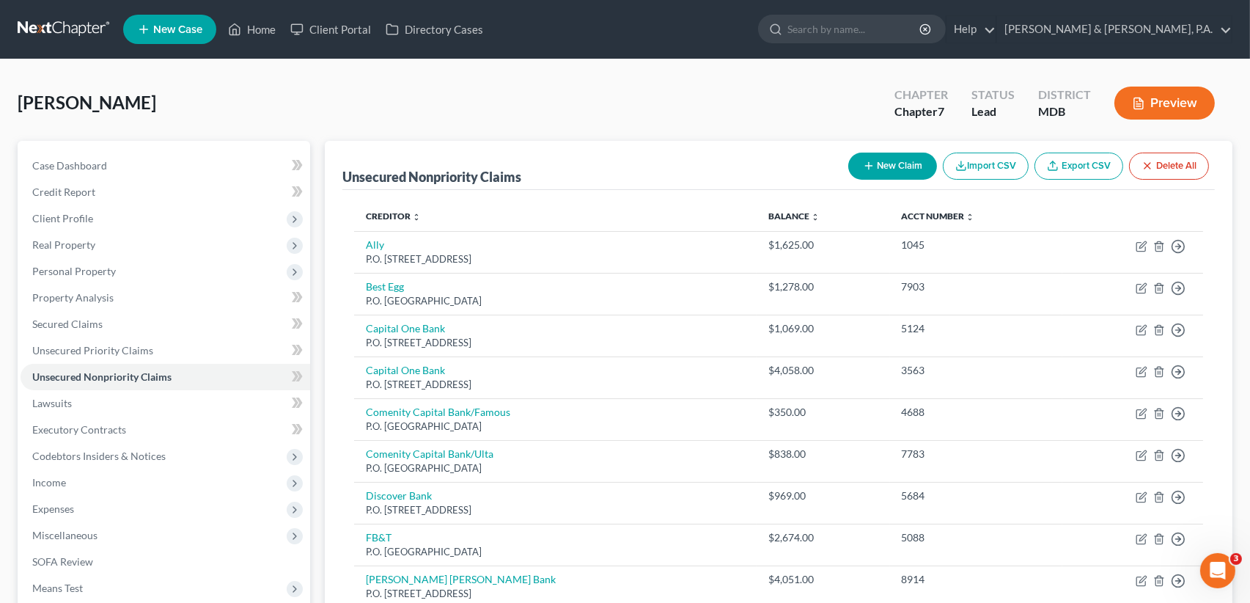
click at [908, 162] on button "New Claim" at bounding box center [892, 166] width 89 height 27
select select "0"
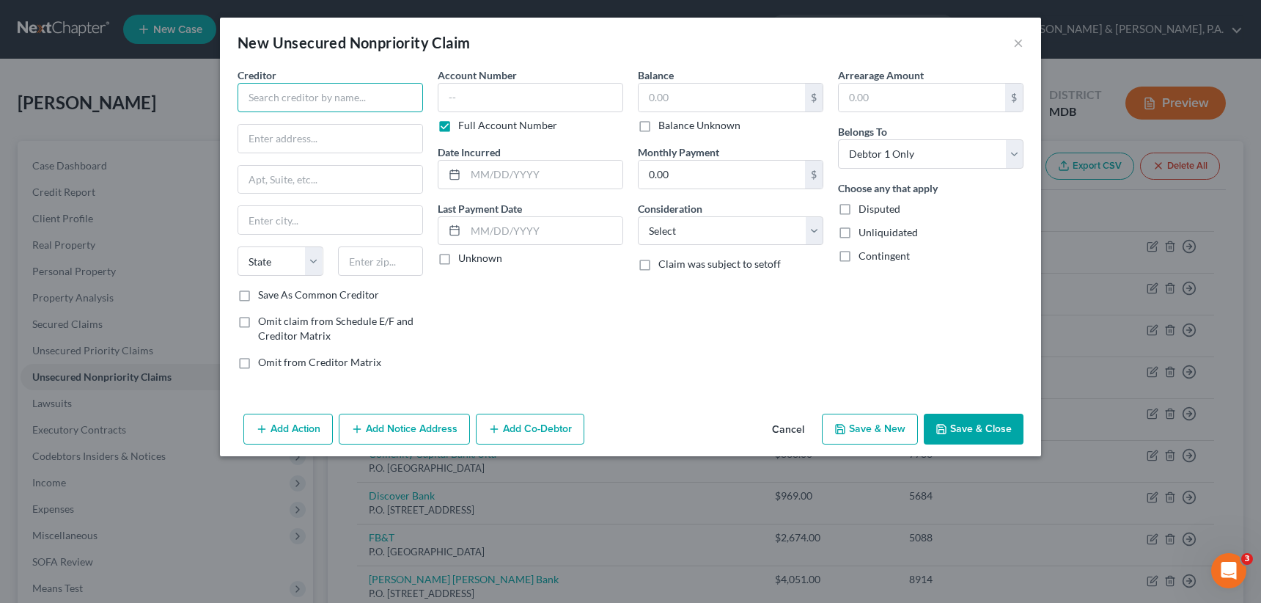
click at [252, 97] on input "text" at bounding box center [330, 97] width 185 height 29
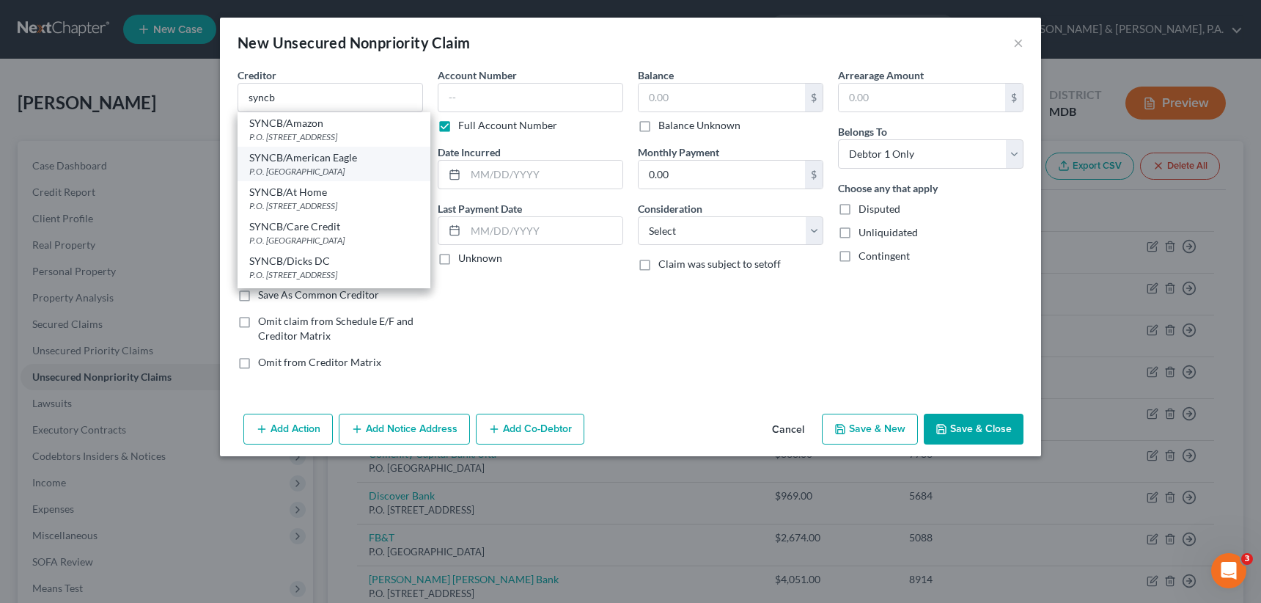
click at [290, 164] on div "SYNCB/American Eagle" at bounding box center [333, 157] width 169 height 15
type input "SYNCB/American Eagle"
type input "P.O. Box 965005"
type input "Orlando"
select select "9"
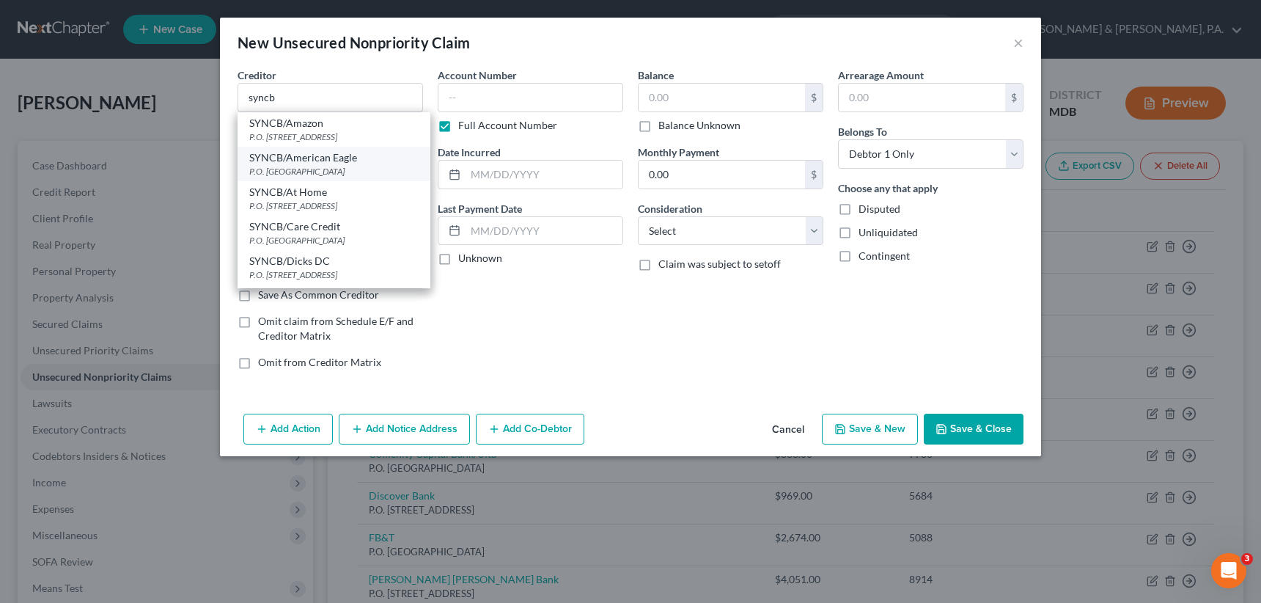
type input "32896"
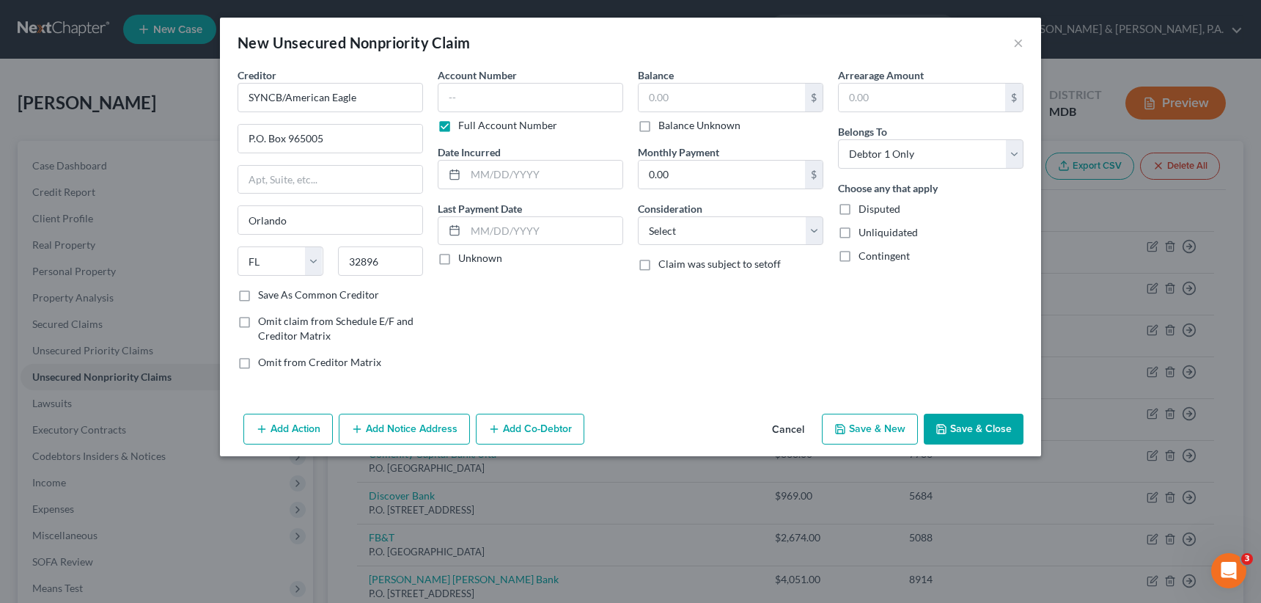
click at [258, 290] on label "Save As Common Creditor" at bounding box center [318, 294] width 121 height 15
click at [264, 290] on input "Save As Common Creditor" at bounding box center [269, 292] width 10 height 10
checkbox input "true"
drag, startPoint x: 337, startPoint y: 136, endPoint x: 288, endPoint y: 141, distance: 49.4
click at [288, 141] on input "P.O. Box 965005" at bounding box center [330, 139] width 184 height 28
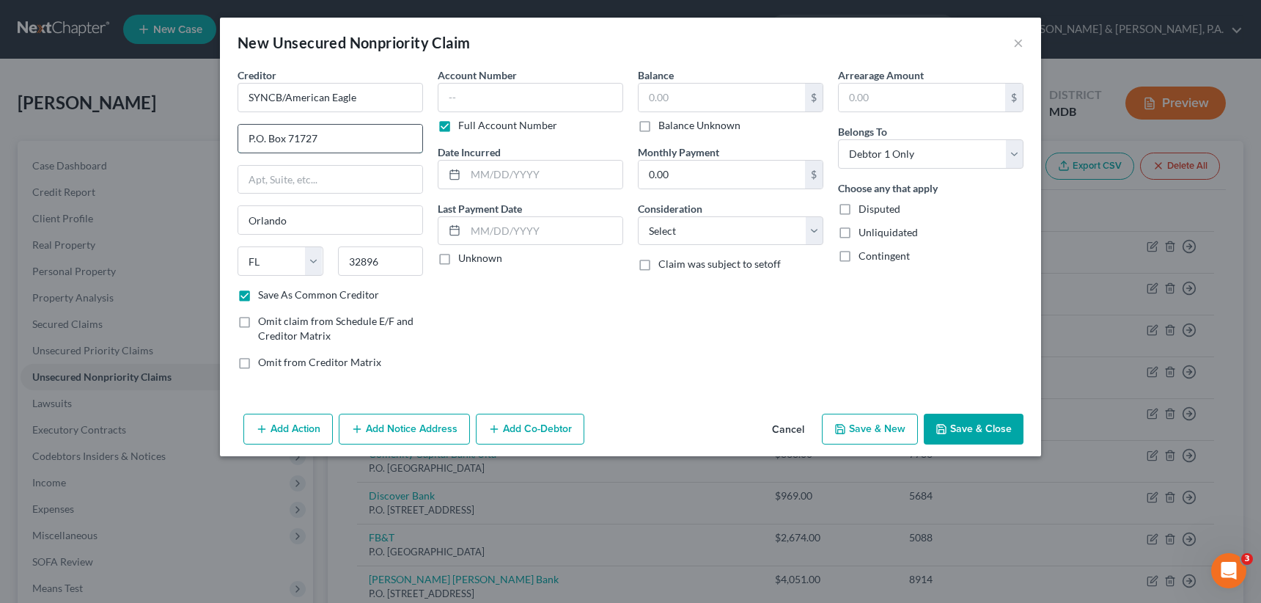
type input "P.O. Box 71727"
drag, startPoint x: 313, startPoint y: 213, endPoint x: 213, endPoint y: 213, distance: 99.7
click at [221, 216] on div "Creditor * SYNCB/American Eagle P.O. [GEOGRAPHIC_DATA] [US_STATE] AK AR AZ CA C…" at bounding box center [630, 237] width 821 height 340
click at [314, 256] on select "State [US_STATE] AK AR AZ CA CO CT DE DC [GEOGRAPHIC_DATA] [GEOGRAPHIC_DATA] GU…" at bounding box center [281, 260] width 86 height 29
select select "39"
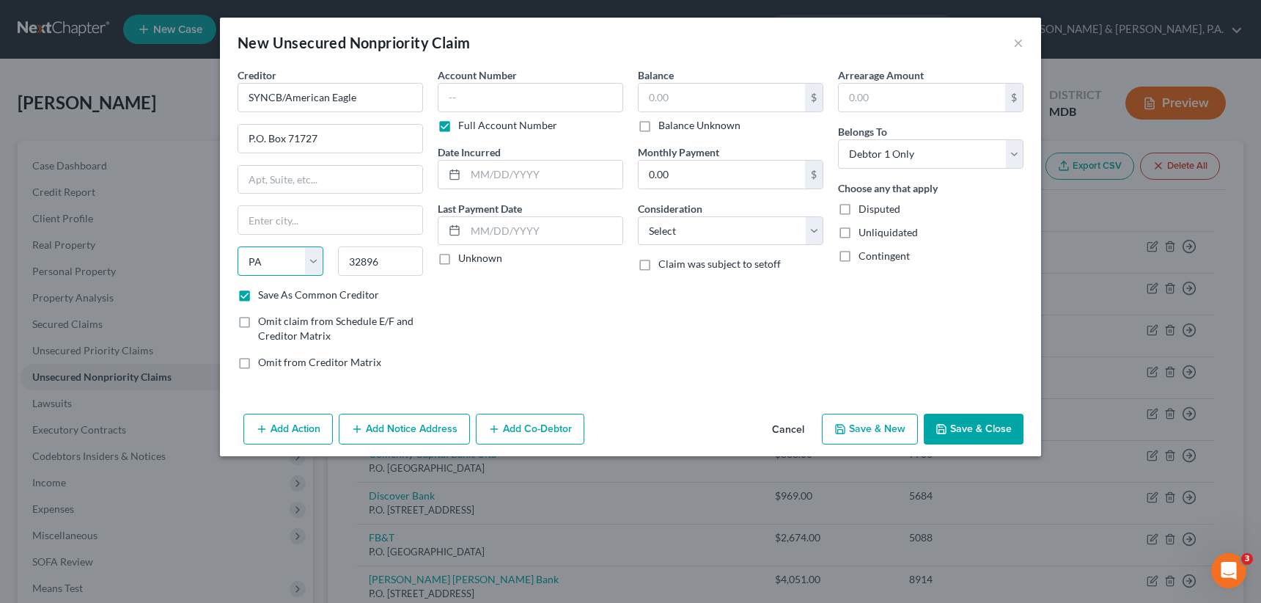
click at [238, 246] on select "State [US_STATE] AK AR AZ CA CO CT DE DC [GEOGRAPHIC_DATA] [GEOGRAPHIC_DATA] GU…" at bounding box center [281, 260] width 86 height 29
click at [389, 262] on input "32896" at bounding box center [381, 260] width 86 height 29
type input "3"
type input "19176"
click at [320, 227] on input "text" at bounding box center [330, 220] width 184 height 28
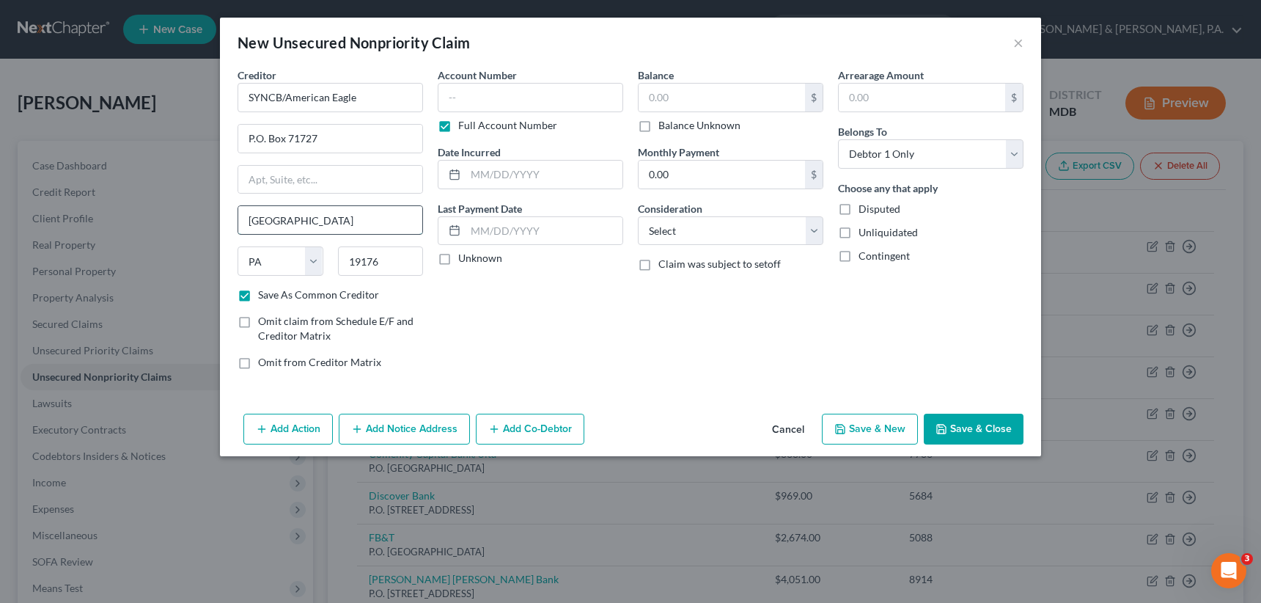
type input "[GEOGRAPHIC_DATA]"
click at [458, 123] on label "Full Account Number" at bounding box center [507, 125] width 99 height 15
click at [464, 123] on input "Full Account Number" at bounding box center [469, 123] width 10 height 10
click at [450, 92] on input "text" at bounding box center [530, 97] width 185 height 29
type input "5919"
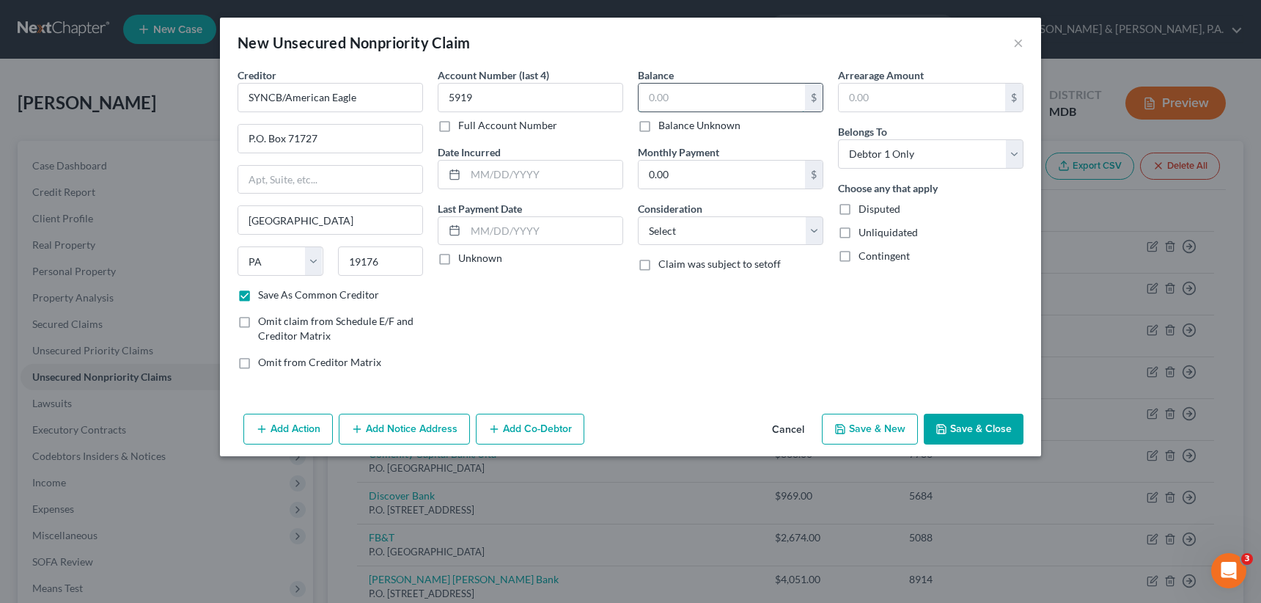
click at [649, 96] on input "text" at bounding box center [722, 98] width 166 height 28
type input "299"
click at [675, 229] on select "Select Cable / Satellite Services Collection Agency Credit Card Debt Debt Couns…" at bounding box center [730, 230] width 185 height 29
select select "2"
click at [638, 216] on select "Select Cable / Satellite Services Collection Agency Credit Card Debt Debt Couns…" at bounding box center [730, 230] width 185 height 29
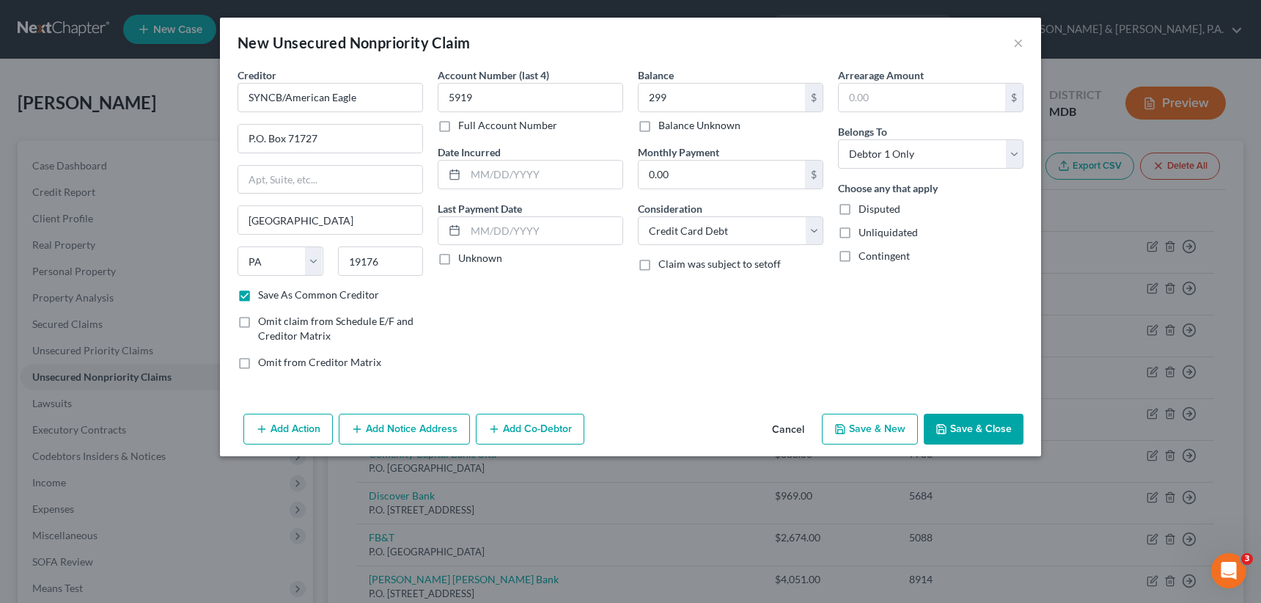
click at [897, 427] on button "Save & New" at bounding box center [870, 429] width 96 height 31
select select "0"
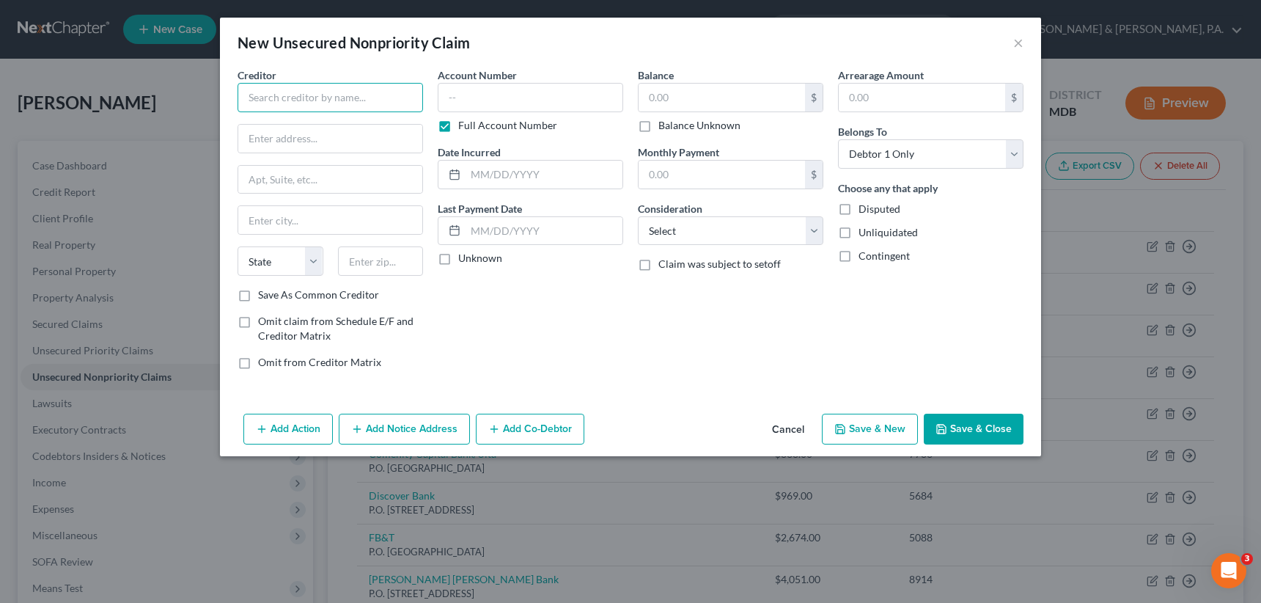
click at [375, 99] on input "text" at bounding box center [330, 97] width 185 height 29
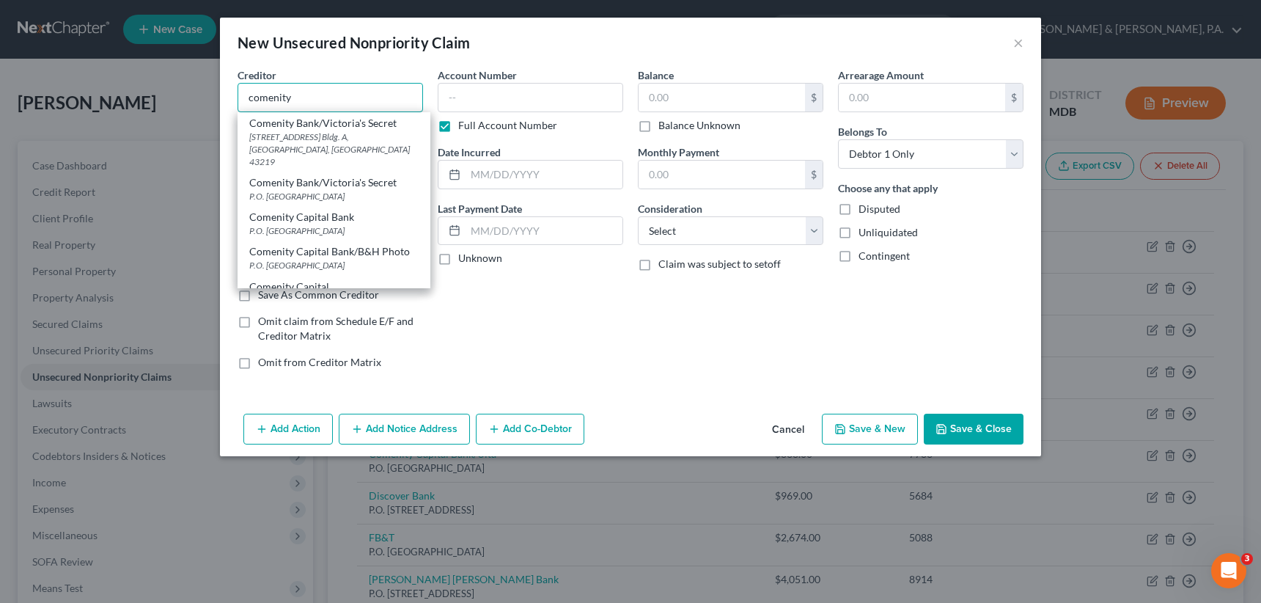
scroll to position [293, 0]
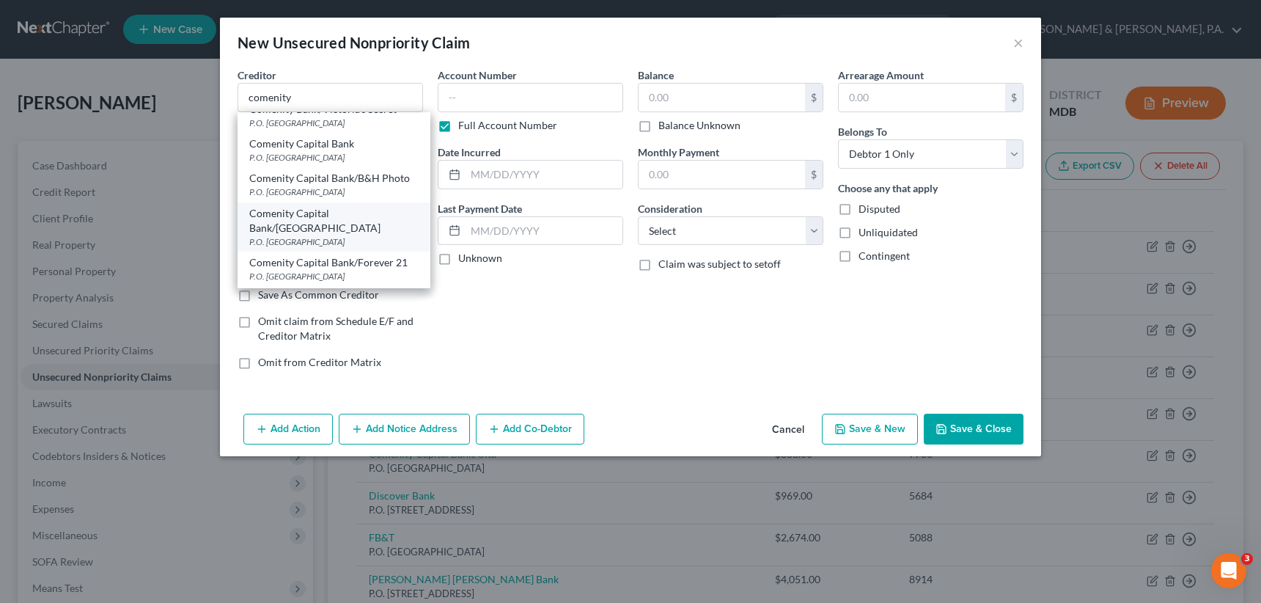
click at [311, 206] on div "Comenity Capital Bank/[GEOGRAPHIC_DATA]" at bounding box center [333, 220] width 169 height 29
type input "Comenity Capital Bank/[GEOGRAPHIC_DATA]"
type input "P.O. Box 182120"
type input "Columbus"
select select "36"
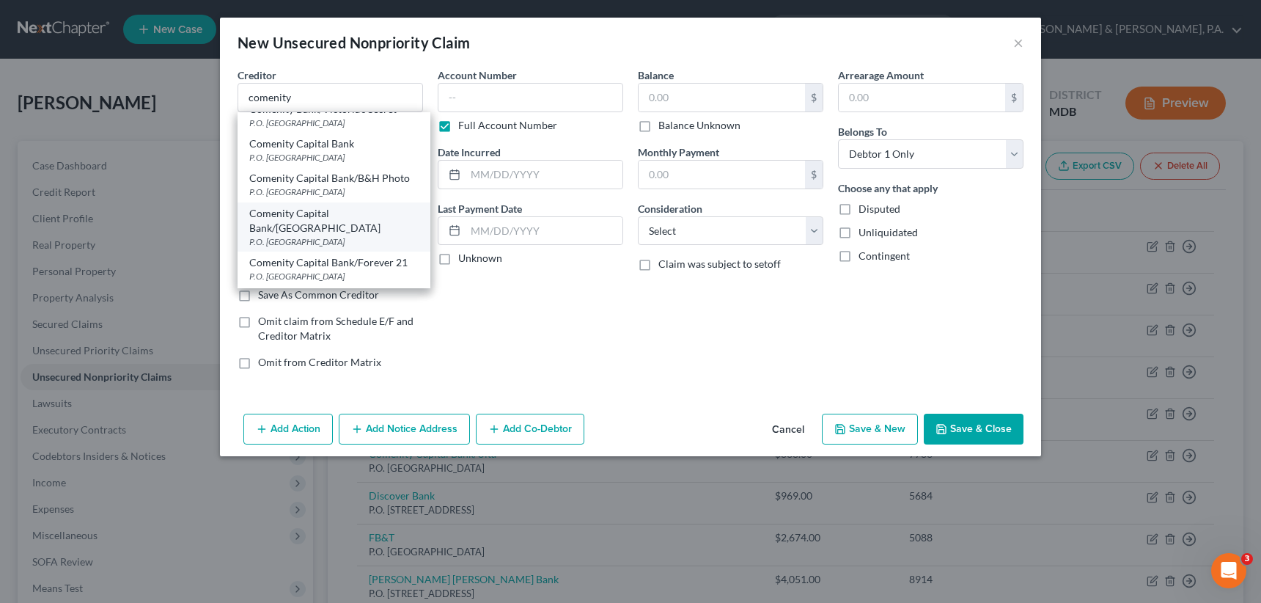
type input "43218"
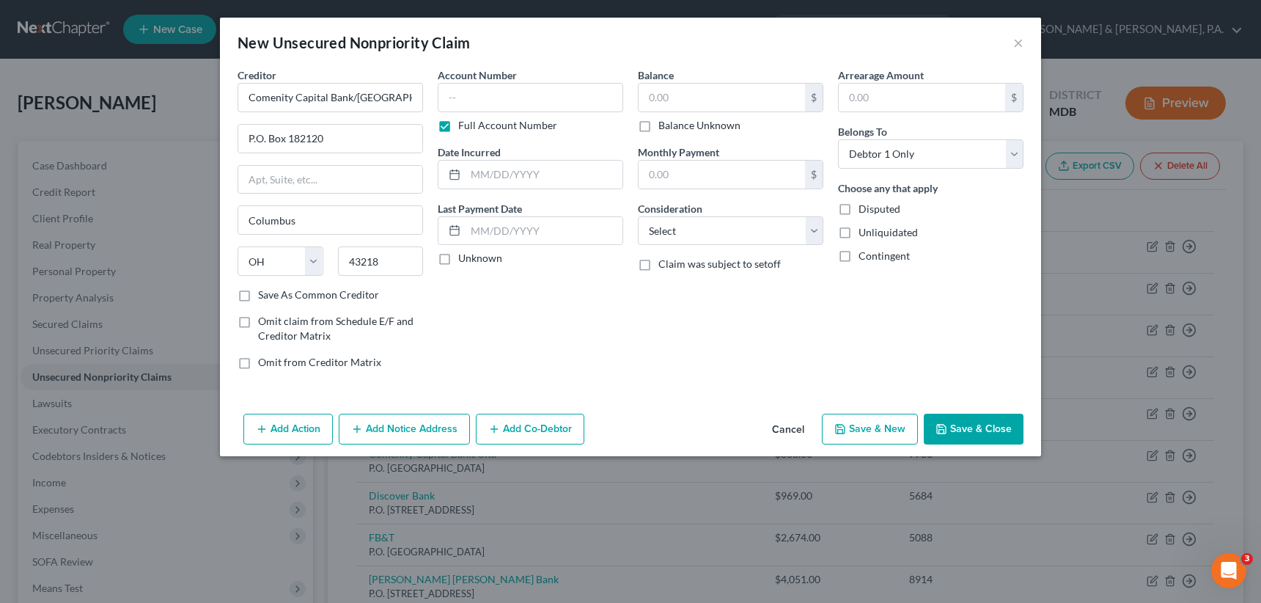
scroll to position [0, 0]
click at [458, 126] on label "Full Account Number" at bounding box center [507, 125] width 99 height 15
click at [464, 126] on input "Full Account Number" at bounding box center [469, 123] width 10 height 10
click at [461, 94] on input "text" at bounding box center [530, 97] width 185 height 29
type input "5819"
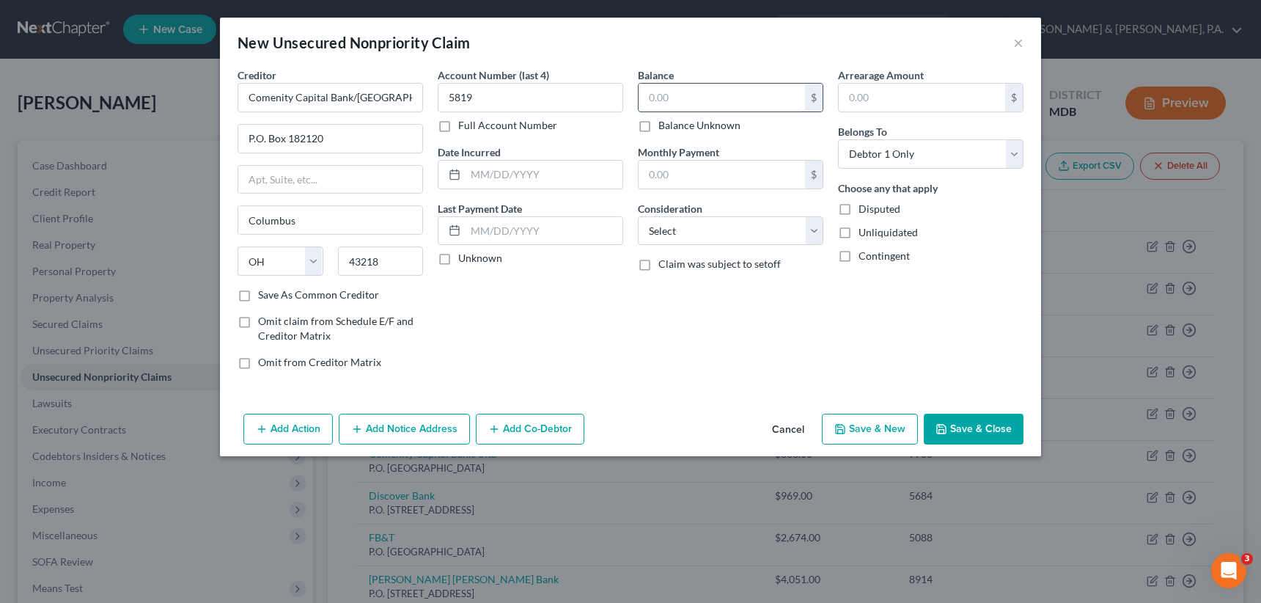
click at [644, 102] on input "text" at bounding box center [722, 98] width 166 height 28
type input "5"
type input "295"
click at [667, 228] on select "Select Cable / Satellite Services Collection Agency Credit Card Debt Debt Couns…" at bounding box center [730, 230] width 185 height 29
select select "2"
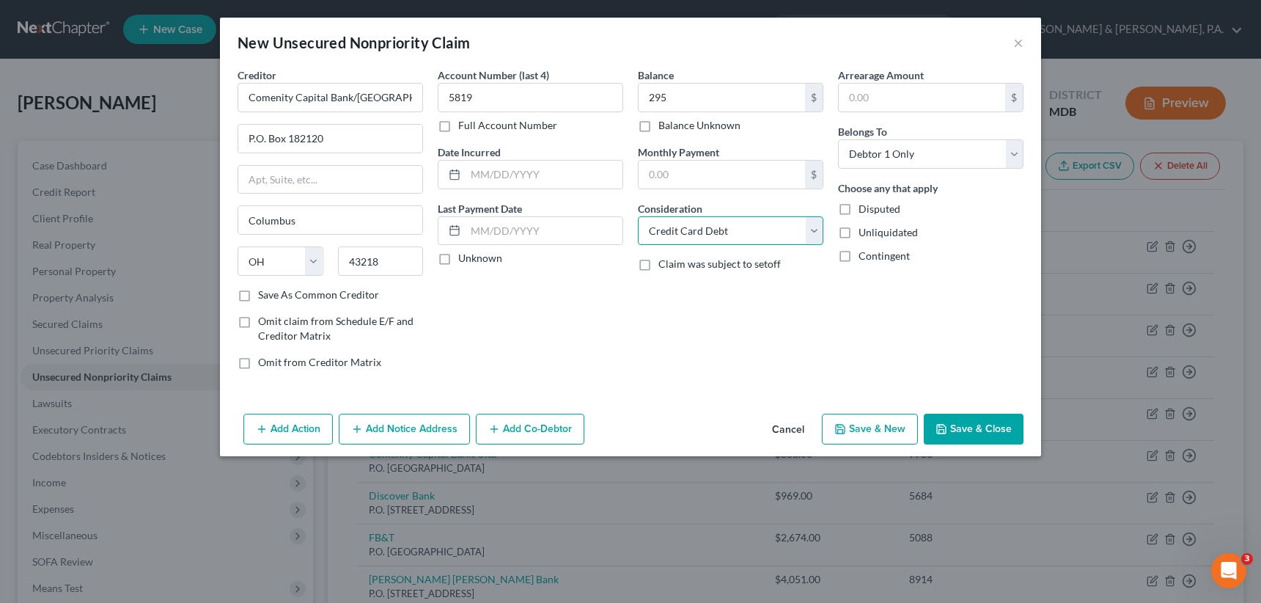
click at [638, 216] on select "Select Cable / Satellite Services Collection Agency Credit Card Debt Debt Couns…" at bounding box center [730, 230] width 185 height 29
click at [851, 422] on button "Save & New" at bounding box center [870, 429] width 96 height 31
select select "0"
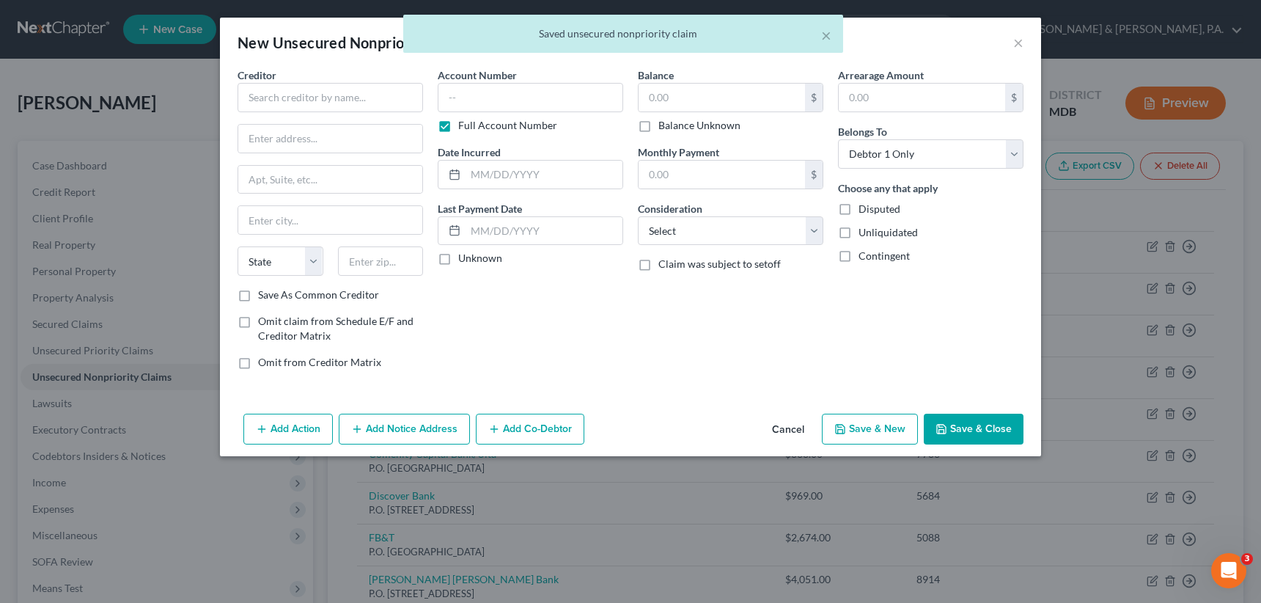
type input "295.00"
type input "0.00"
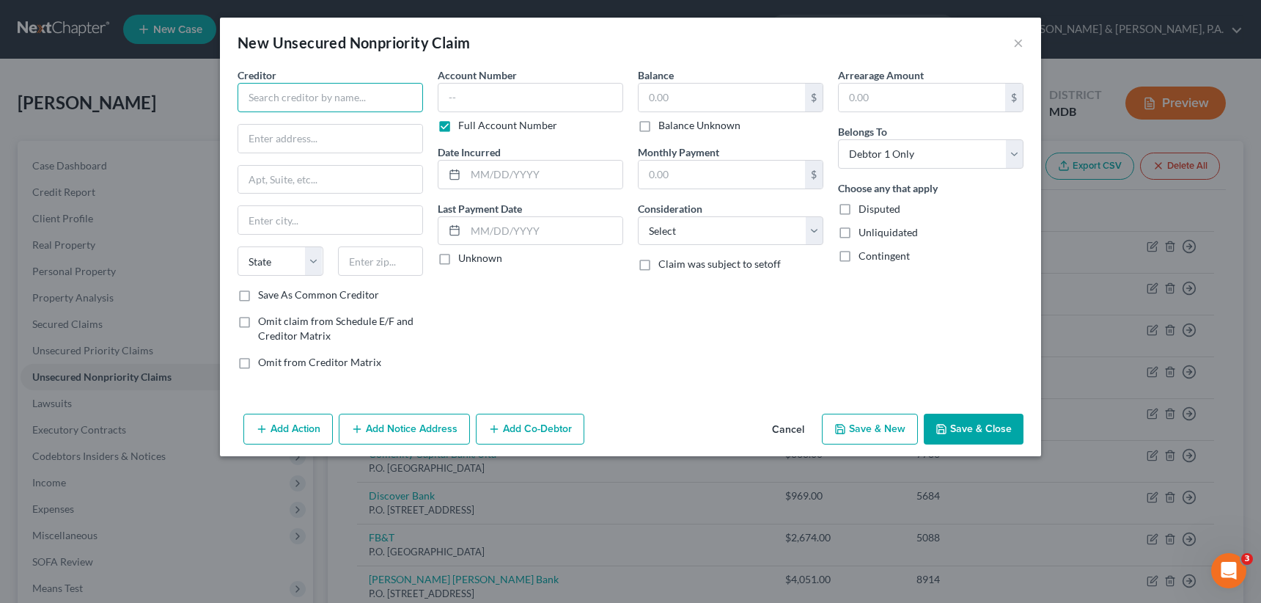
click at [294, 100] on input "text" at bounding box center [330, 97] width 185 height 29
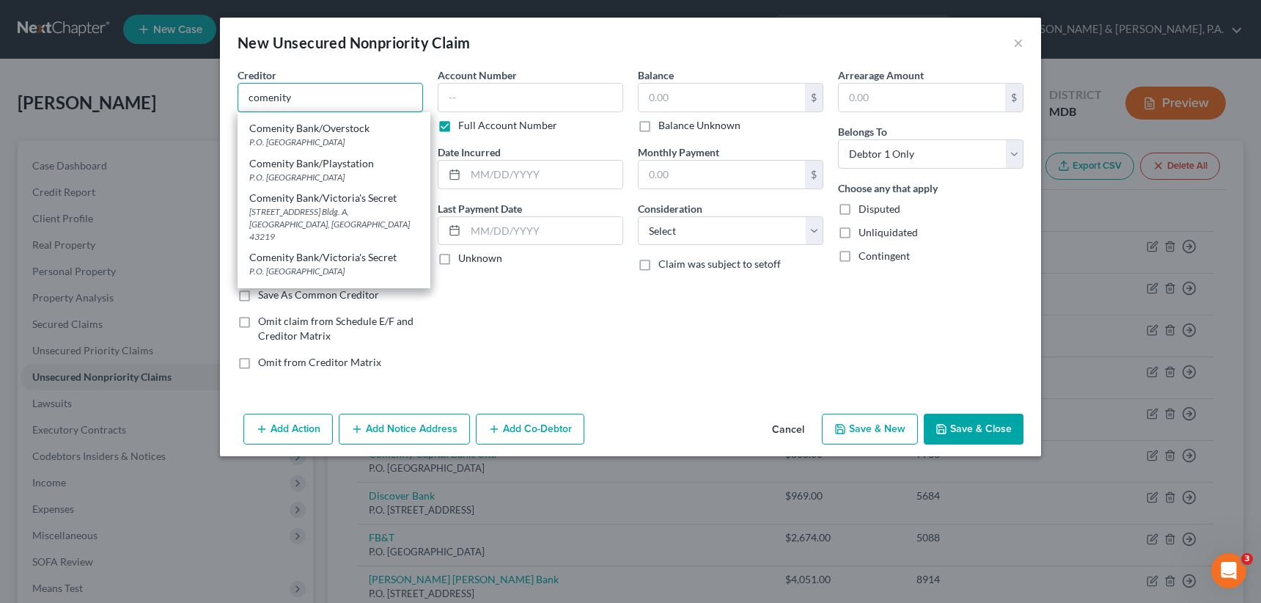
scroll to position [147, 0]
click at [356, 249] on div "Comenity Bank/Victoria's Secret" at bounding box center [333, 256] width 169 height 15
type input "Comenity Bank/Victoria's Secret"
type input "P.O. Box 182789"
type input "Columbus"
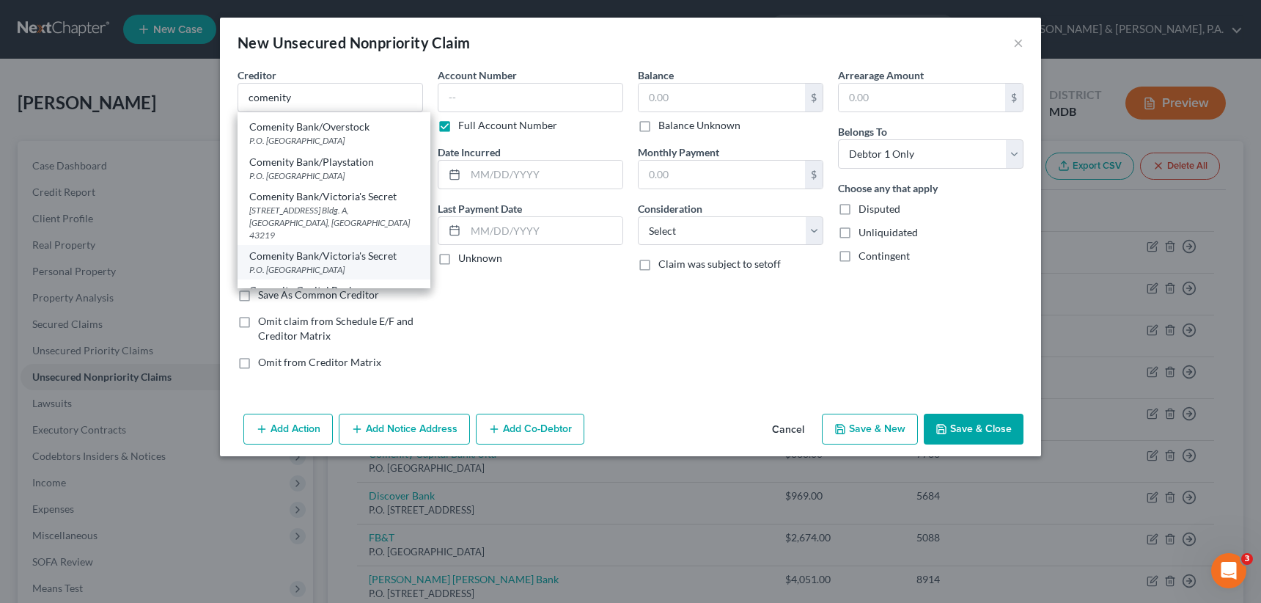
select select "36"
type input "43218"
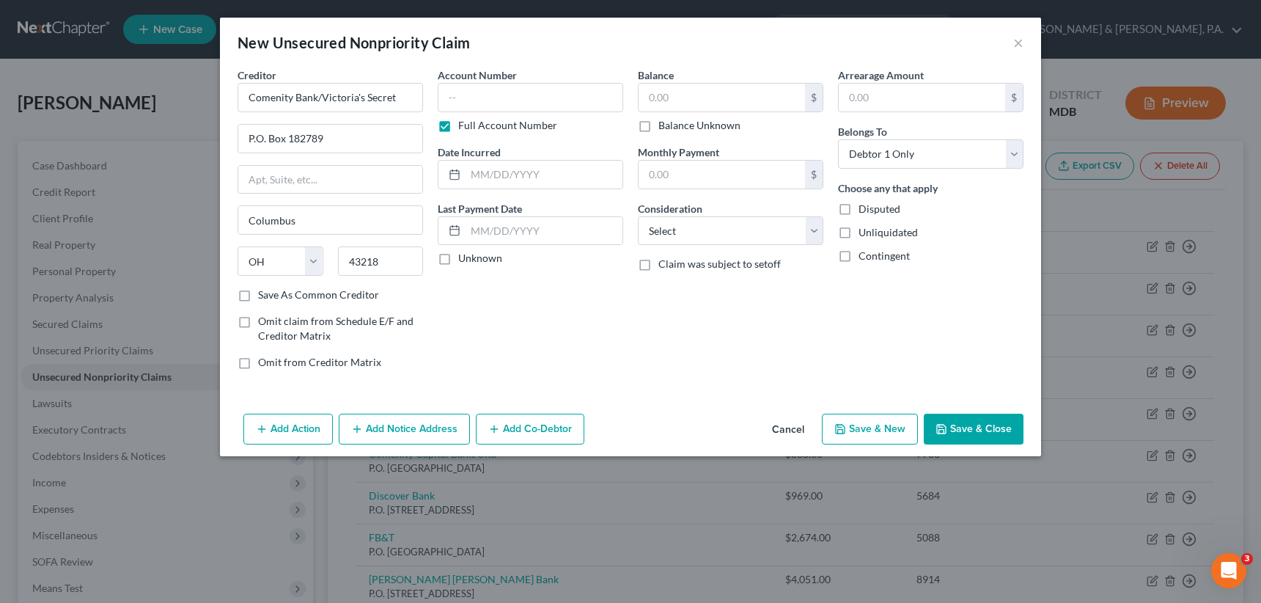
scroll to position [0, 0]
click at [458, 124] on label "Full Account Number" at bounding box center [507, 125] width 99 height 15
click at [464, 124] on input "Full Account Number" at bounding box center [469, 123] width 10 height 10
click at [449, 98] on input "text" at bounding box center [530, 97] width 185 height 29
type input "0830"
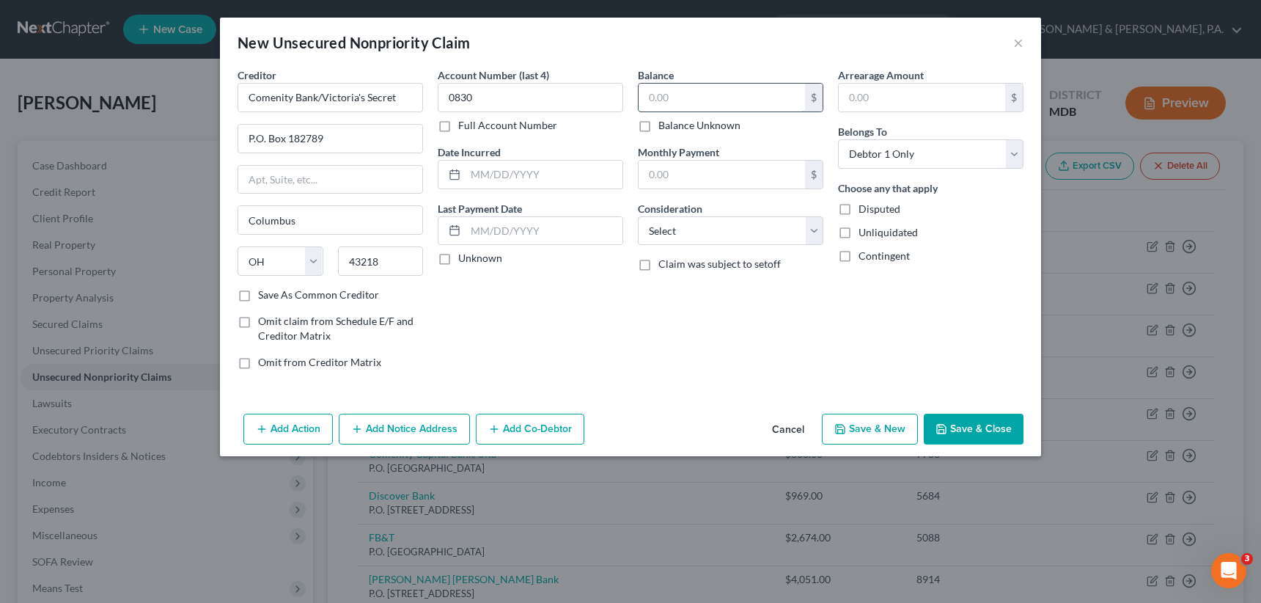
click at [644, 96] on input "text" at bounding box center [722, 98] width 166 height 28
type input "1,364"
click at [661, 224] on select "Select Cable / Satellite Services Collection Agency Credit Card Debt Debt Couns…" at bounding box center [730, 230] width 185 height 29
select select "2"
click at [638, 216] on select "Select Cable / Satellite Services Collection Agency Credit Card Debt Debt Couns…" at bounding box center [730, 230] width 185 height 29
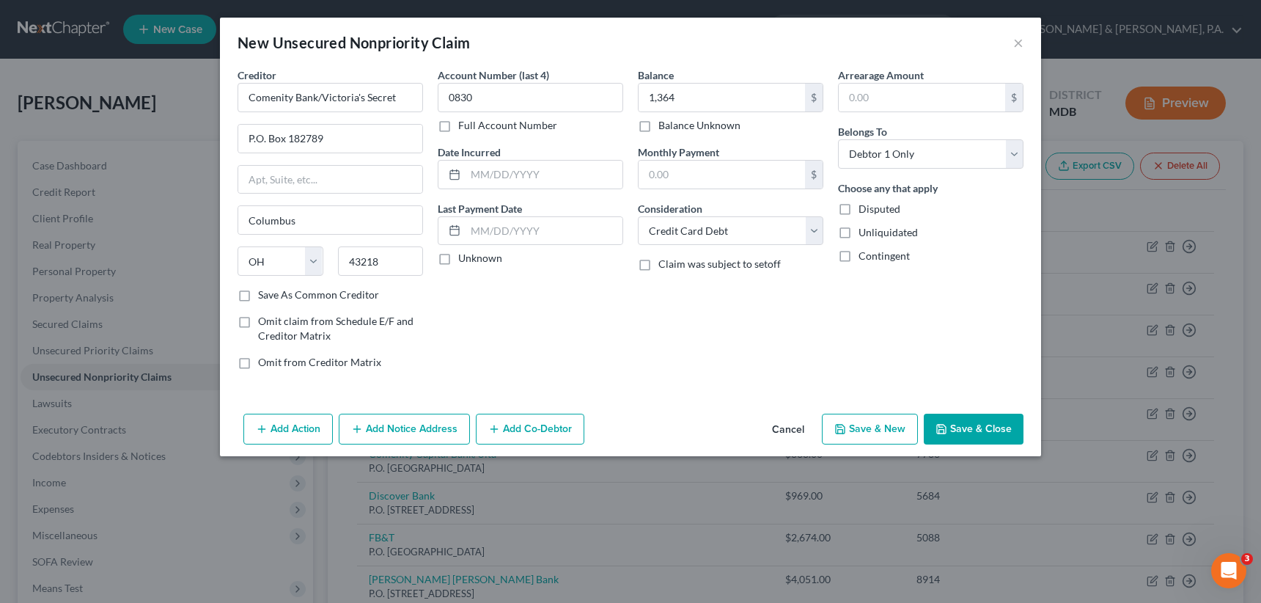
click at [875, 428] on button "Save & New" at bounding box center [870, 429] width 96 height 31
select select "0"
type input "1,364.00"
type input "0.00"
click at [327, 95] on input "text" at bounding box center [330, 97] width 185 height 29
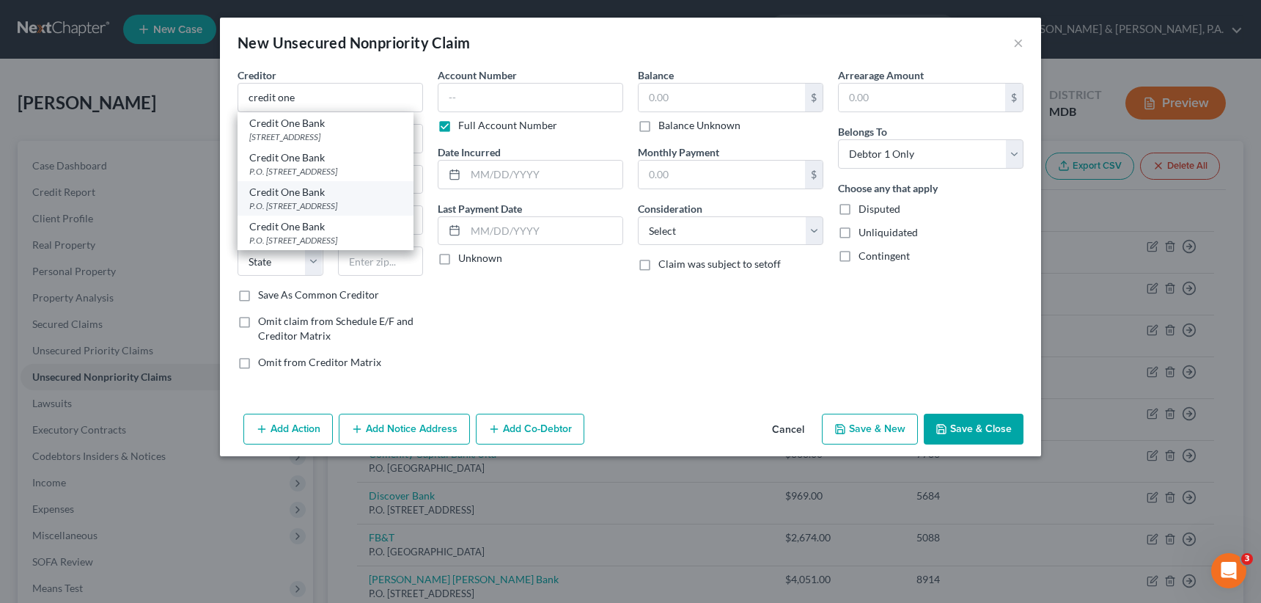
click at [293, 212] on div "P.O. [STREET_ADDRESS]" at bounding box center [325, 205] width 153 height 12
type input "Credit One Bank"
type input "P.O. Box 98873"
type input "[GEOGRAPHIC_DATA]"
select select "31"
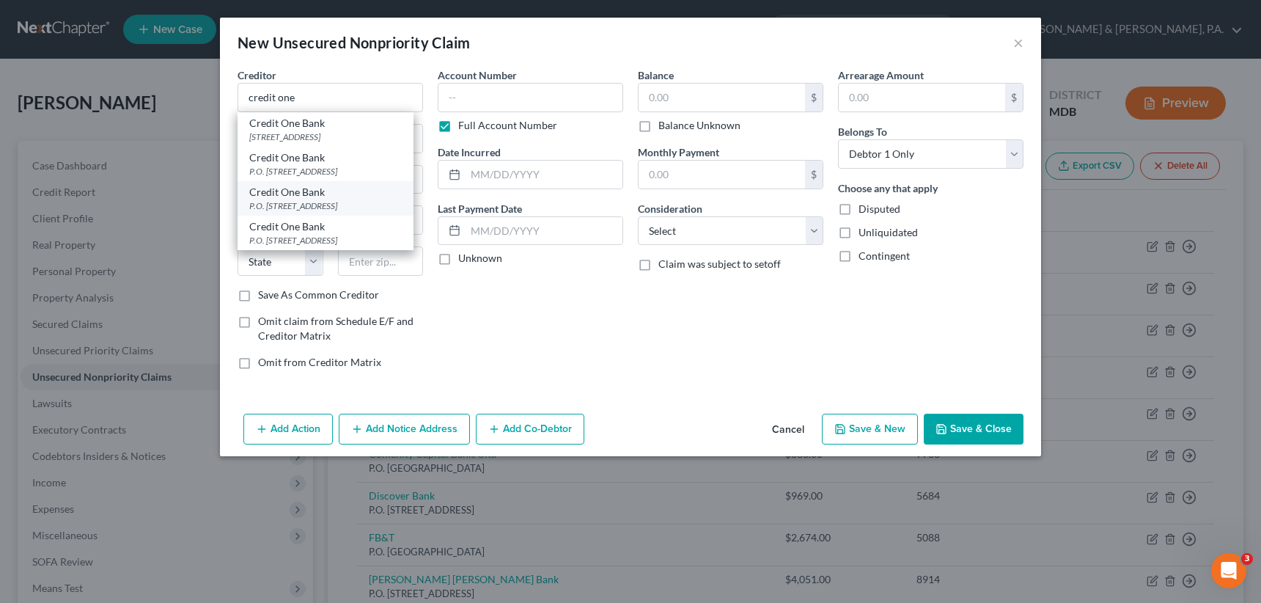
type input "89193"
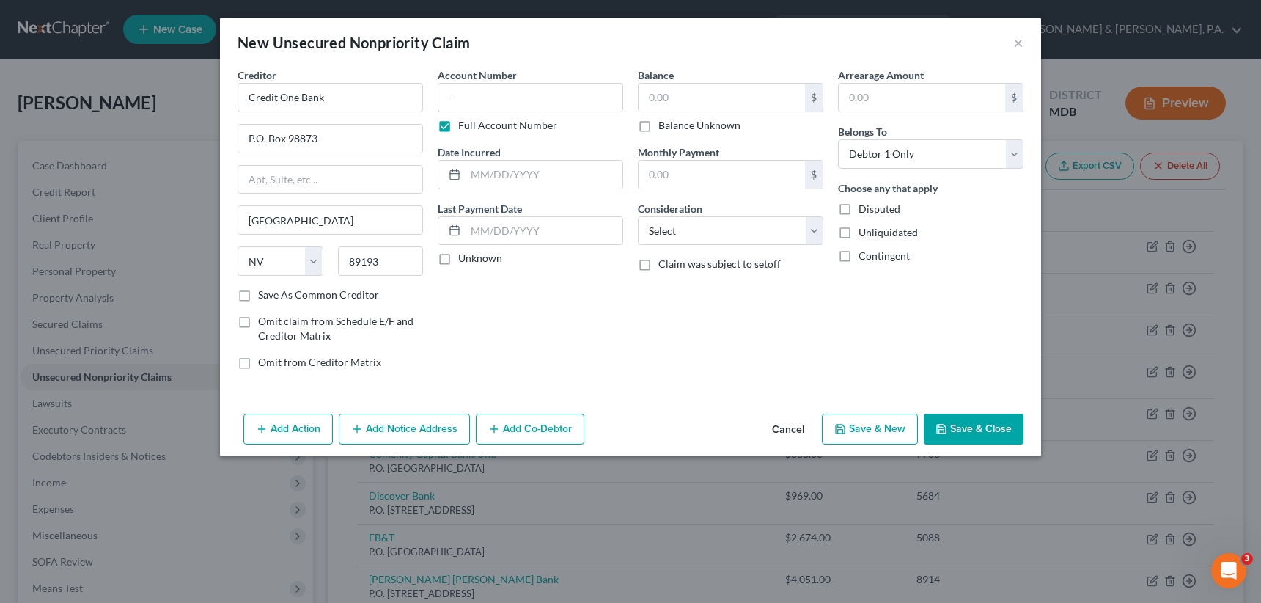
click at [458, 123] on label "Full Account Number" at bounding box center [507, 125] width 99 height 15
click at [464, 123] on input "Full Account Number" at bounding box center [469, 123] width 10 height 10
click at [445, 106] on input "text" at bounding box center [530, 97] width 185 height 29
type input "2152"
click at [646, 91] on input "text" at bounding box center [722, 98] width 166 height 28
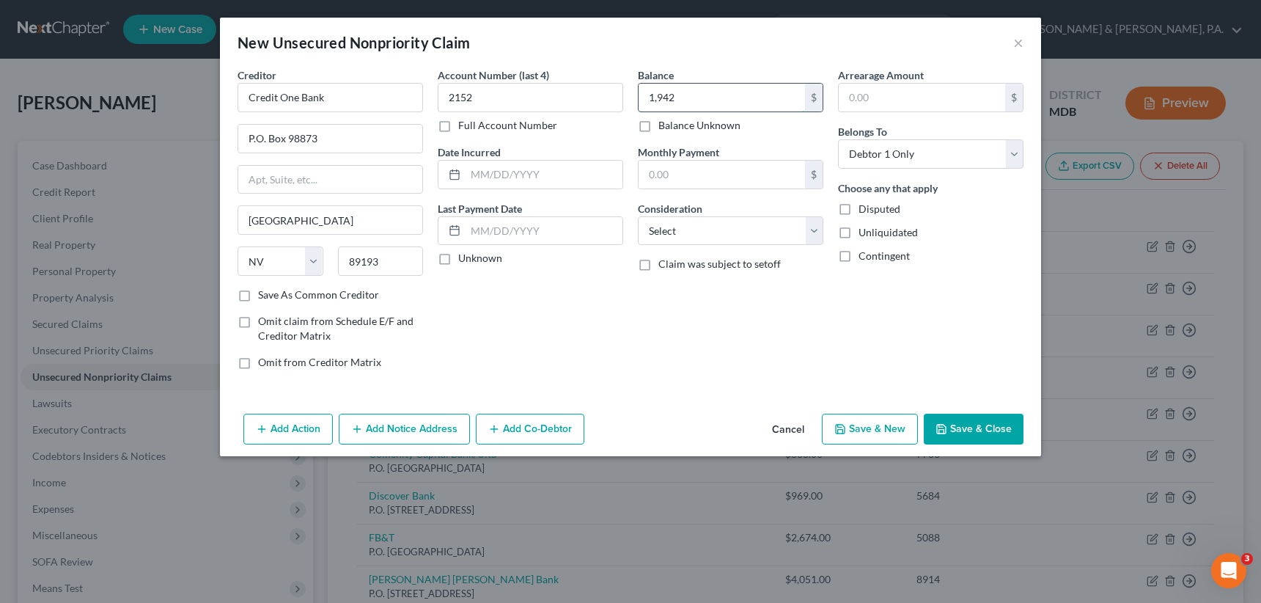
type input "1,942"
click at [746, 222] on select "Select Cable / Satellite Services Collection Agency Credit Card Debt Debt Couns…" at bounding box center [730, 230] width 185 height 29
select select "2"
click at [638, 216] on select "Select Cable / Satellite Services Collection Agency Credit Card Debt Debt Couns…" at bounding box center [730, 230] width 185 height 29
click at [894, 426] on button "Save & New" at bounding box center [870, 429] width 96 height 31
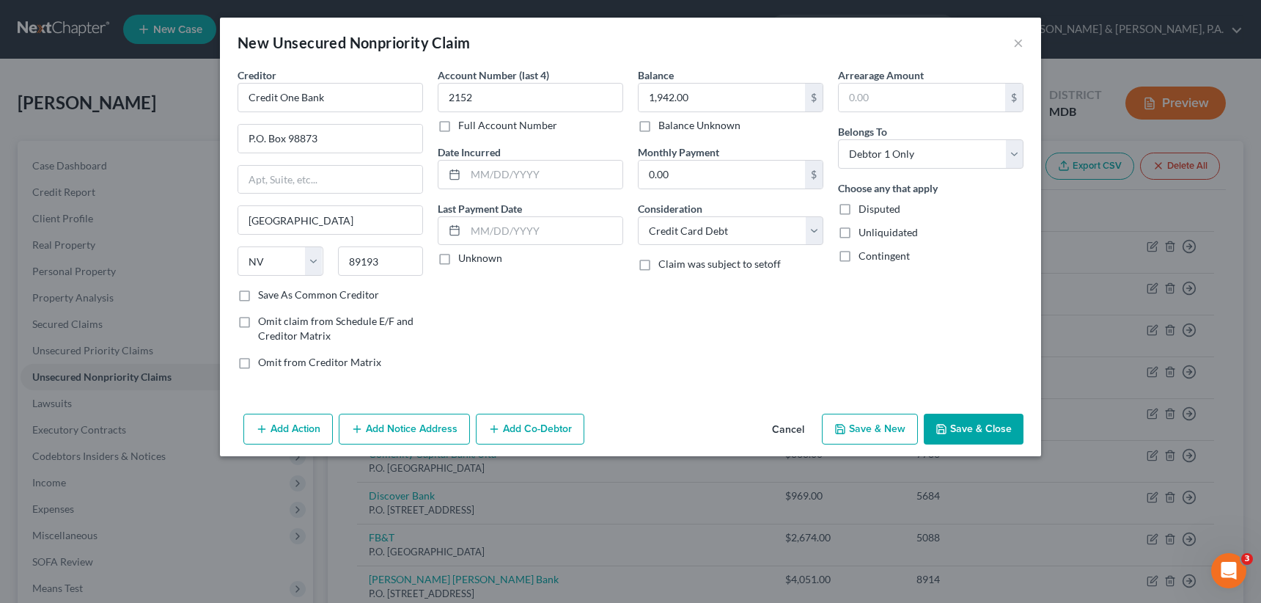
select select "0"
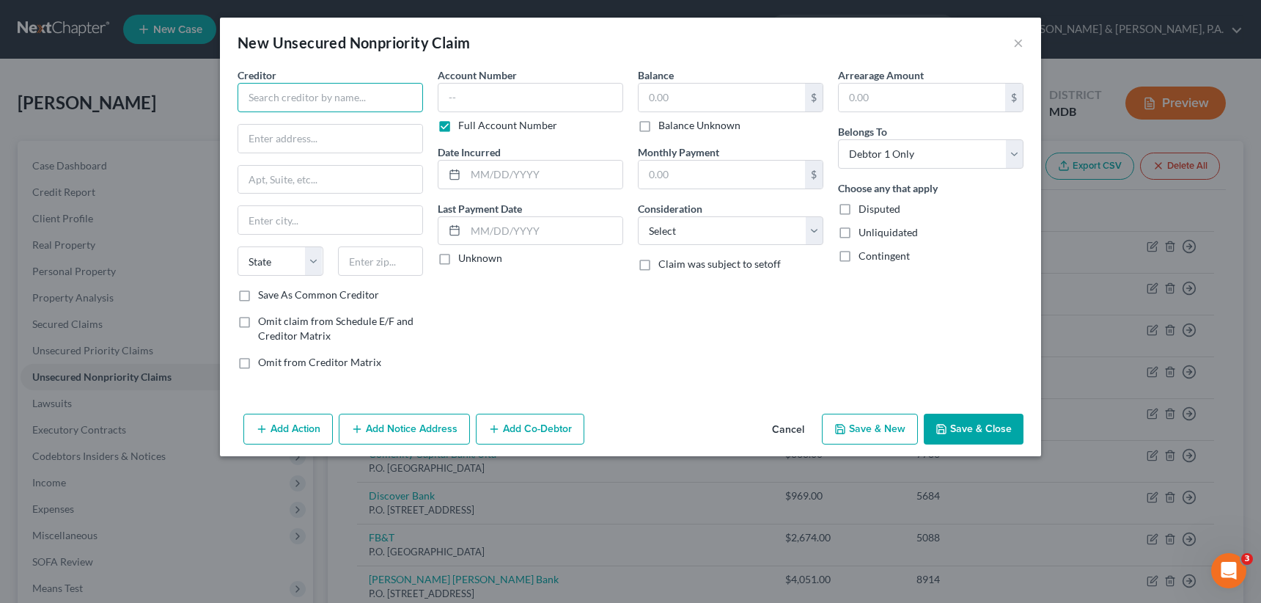
click at [302, 91] on input "text" at bounding box center [330, 97] width 185 height 29
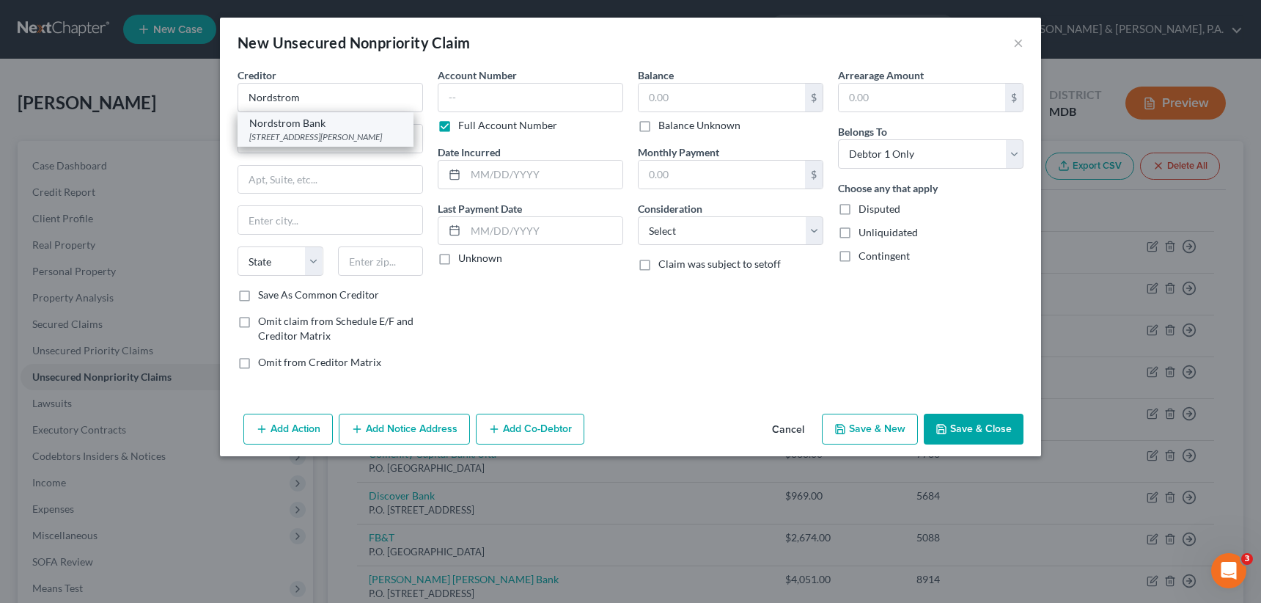
click at [345, 138] on div "[STREET_ADDRESS][PERSON_NAME]" at bounding box center [325, 137] width 153 height 12
type input "Nordstrom Bank"
type input "[STREET_ADDRESS][PERSON_NAME]"
type input "[GEOGRAPHIC_DATA]"
select select "5"
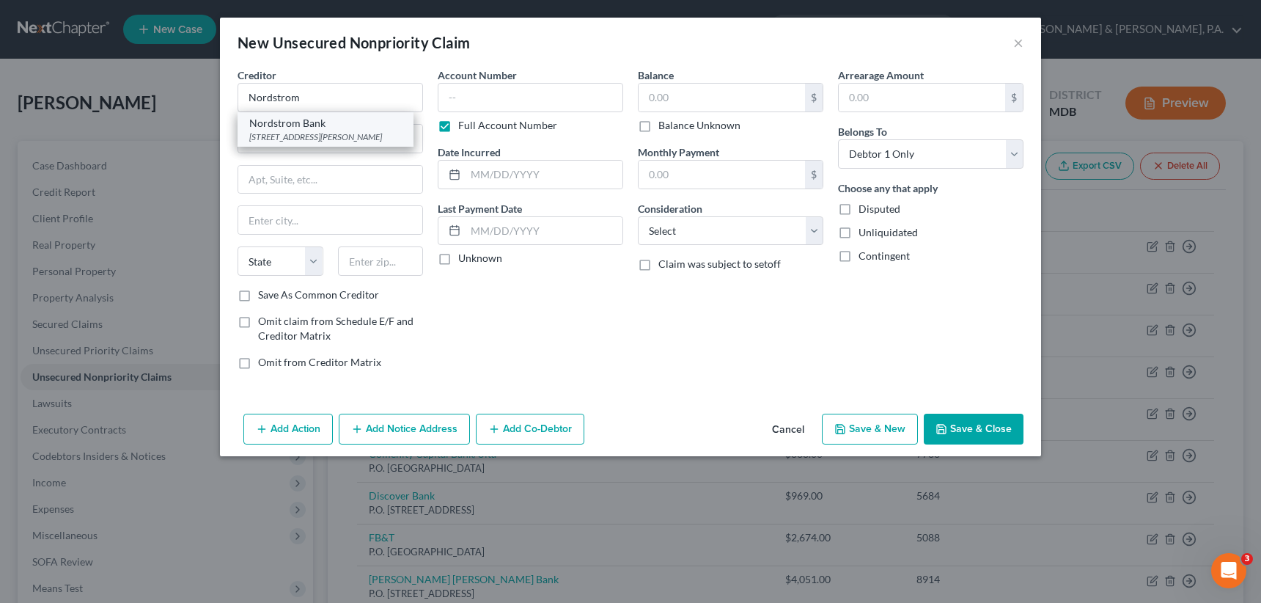
type input "80111"
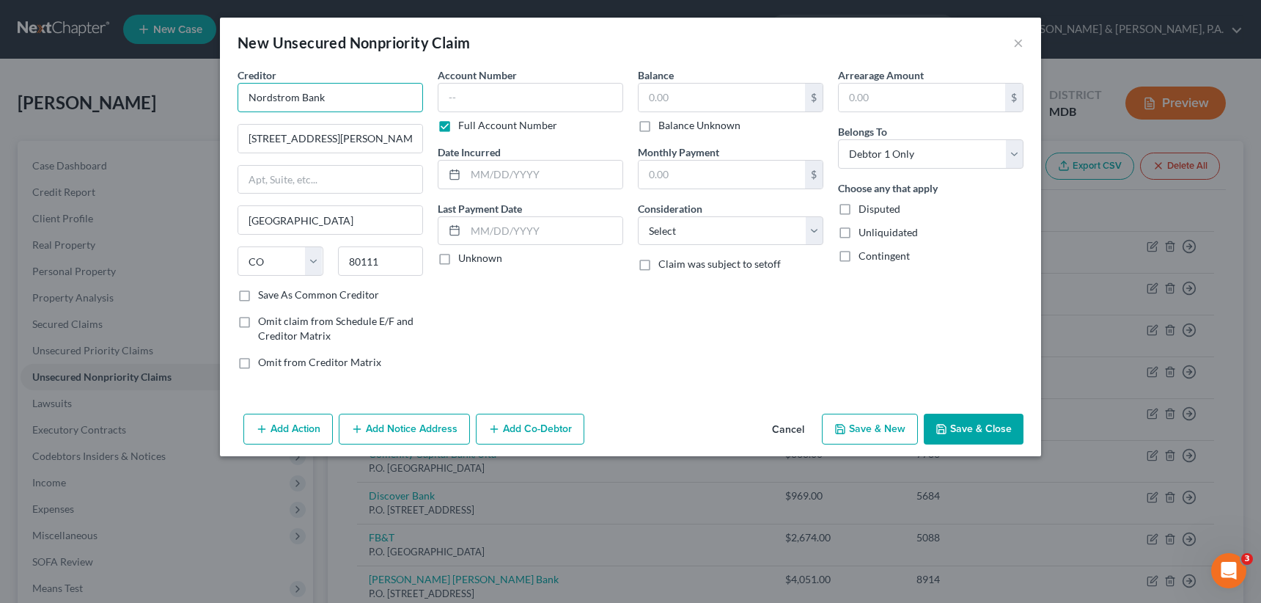
click at [340, 91] on input "Nordstrom Bank" at bounding box center [330, 97] width 185 height 29
type input "Nordstrom/TD Bank"
click at [258, 288] on label "Save As Common Creditor" at bounding box center [318, 294] width 121 height 15
click at [264, 288] on input "Save As Common Creditor" at bounding box center [269, 292] width 10 height 10
checkbox input "true"
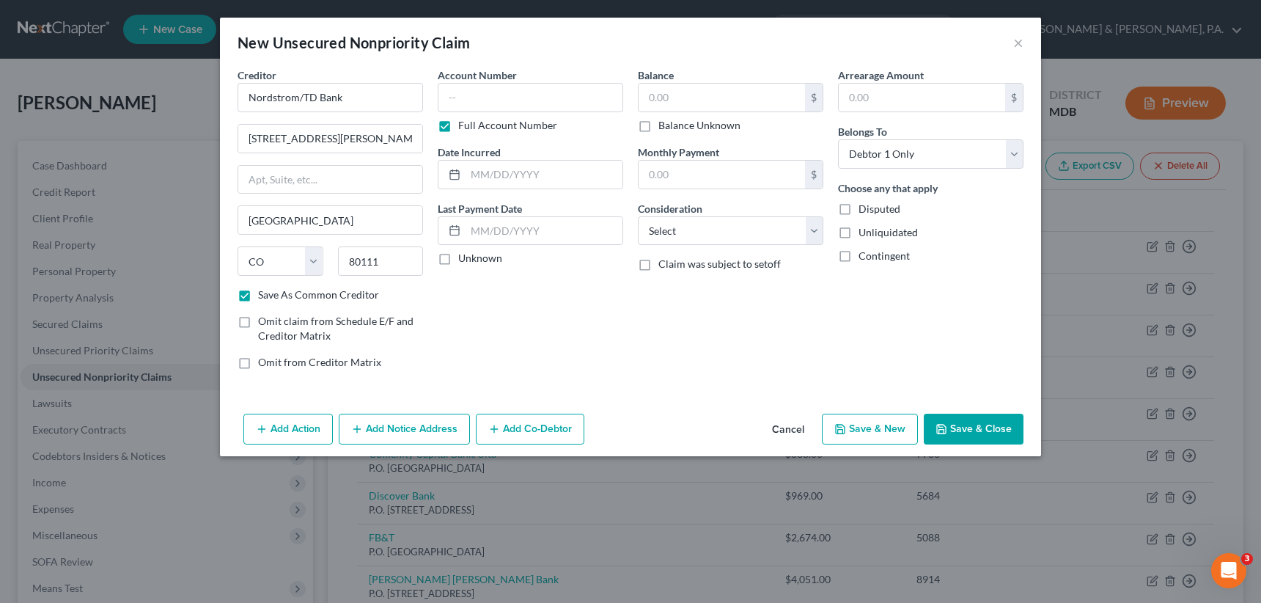
click at [458, 123] on label "Full Account Number" at bounding box center [507, 125] width 99 height 15
click at [464, 123] on input "Full Account Number" at bounding box center [469, 123] width 10 height 10
click at [448, 99] on input "text" at bounding box center [530, 97] width 185 height 29
type input "6255"
click at [673, 100] on input "text" at bounding box center [722, 98] width 166 height 28
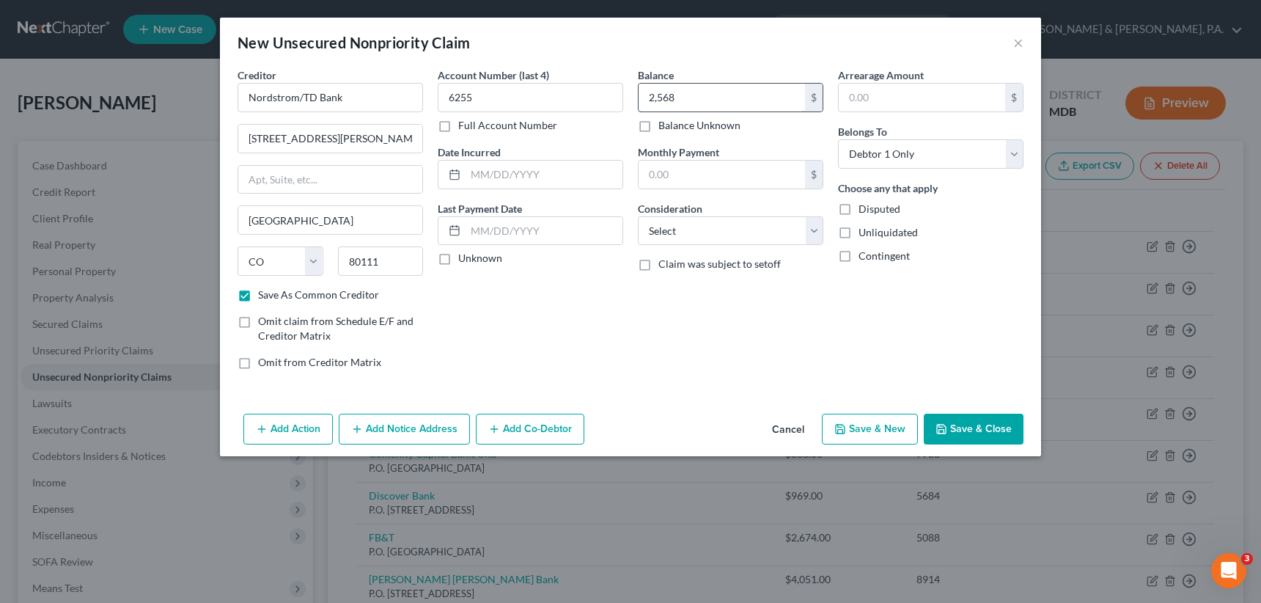
type input "2,568"
drag, startPoint x: 725, startPoint y: 222, endPoint x: 730, endPoint y: 229, distance: 8.9
click at [725, 222] on select "Select Cable / Satellite Services Collection Agency Credit Card Debt Debt Couns…" at bounding box center [730, 230] width 185 height 29
select select "2"
click at [638, 216] on select "Select Cable / Satellite Services Collection Agency Credit Card Debt Debt Couns…" at bounding box center [730, 230] width 185 height 29
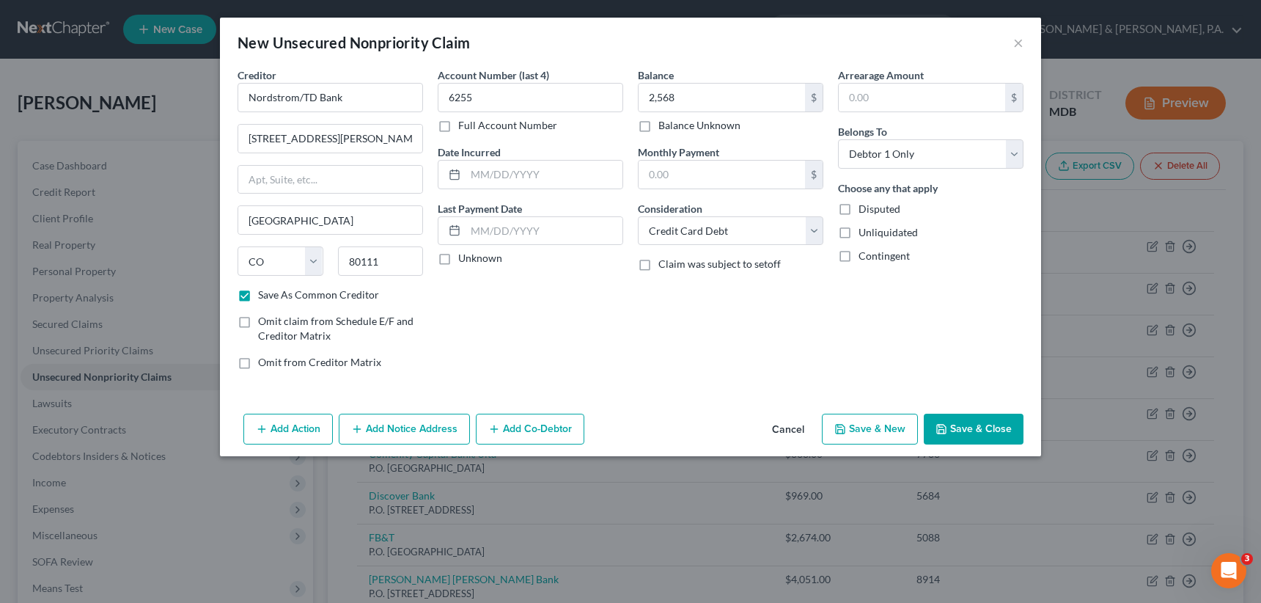
click at [878, 422] on button "Save & New" at bounding box center [870, 429] width 96 height 31
checkbox input "false"
select select "0"
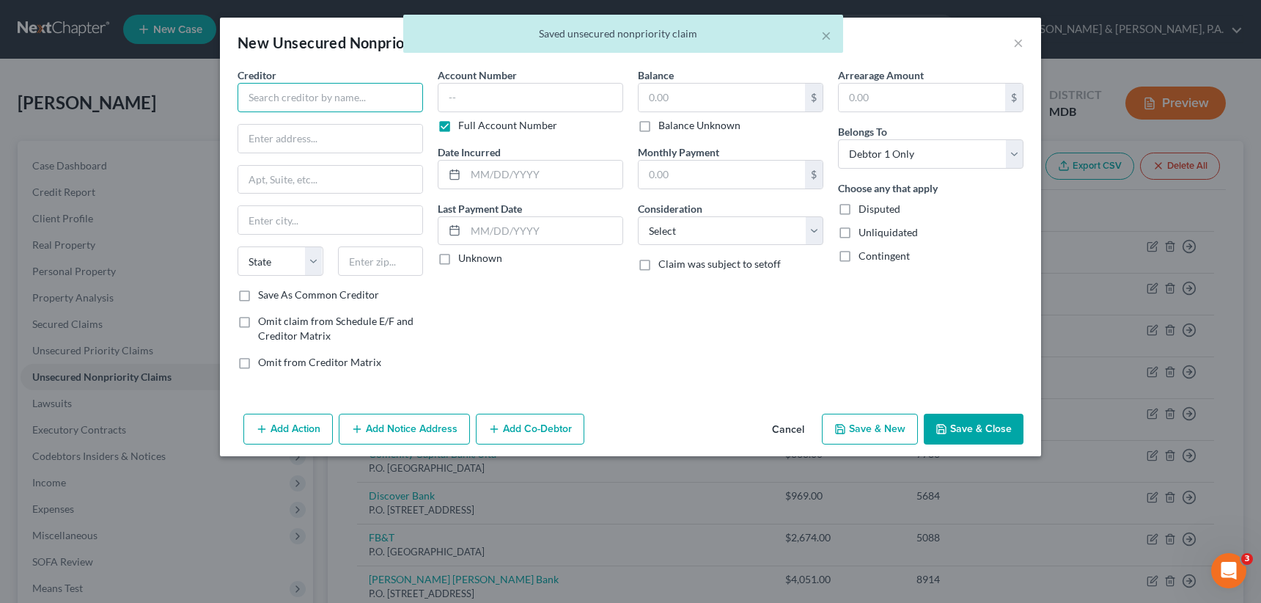
click at [265, 98] on input "text" at bounding box center [330, 97] width 185 height 29
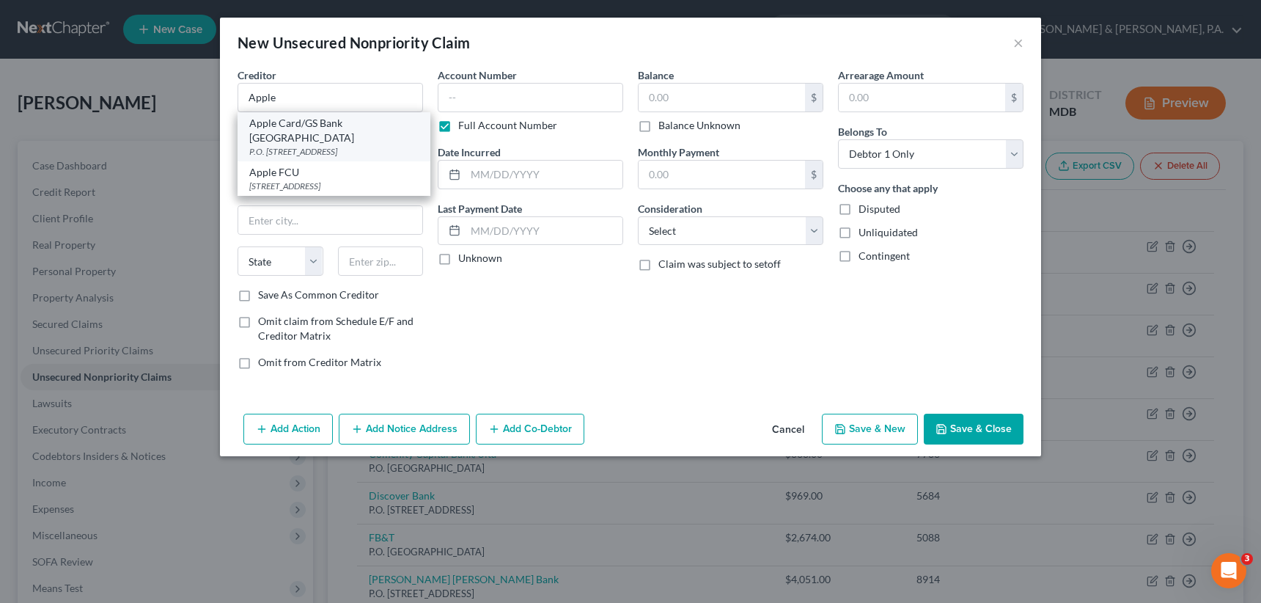
click at [317, 145] on div "P.O. [STREET_ADDRESS]" at bounding box center [333, 151] width 169 height 12
type input "Apple Card/GS Bank [GEOGRAPHIC_DATA]"
type input "P.O. Box 7247"
type input "Lockbox 6112"
type input "[GEOGRAPHIC_DATA]"
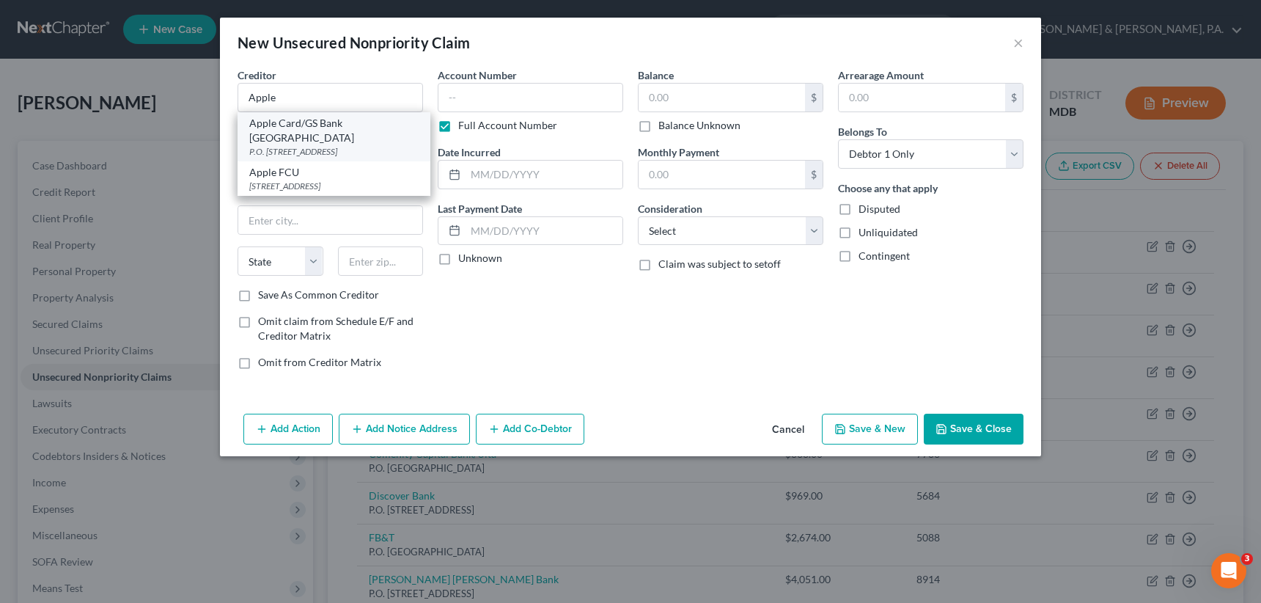
select select "39"
type input "19170"
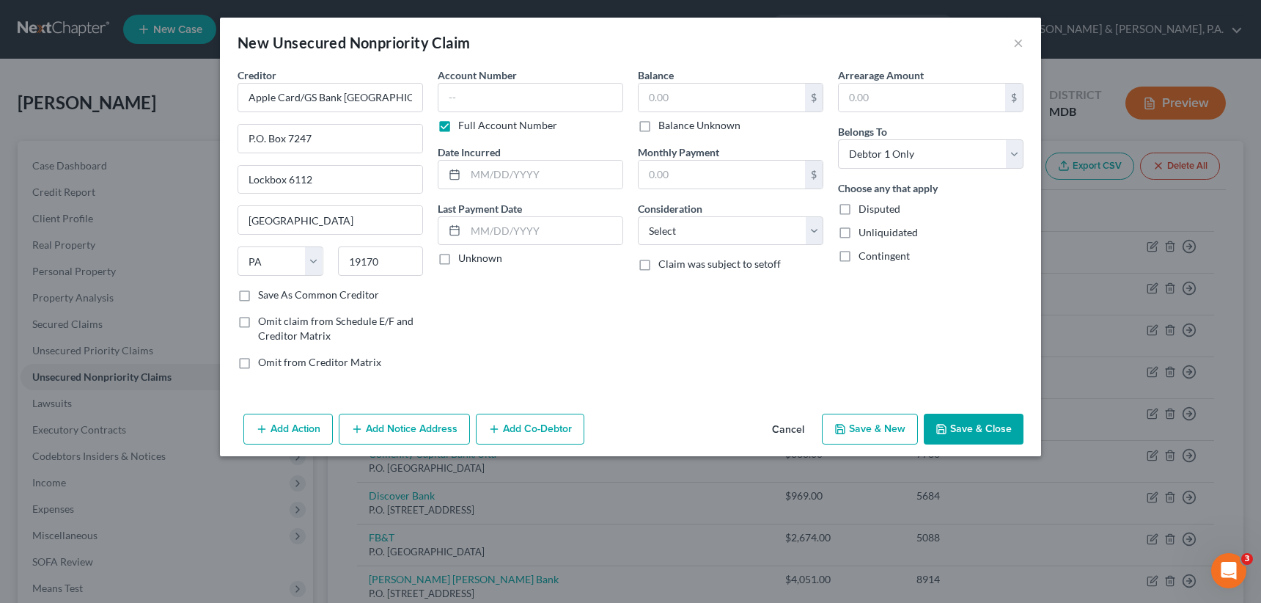
click at [458, 127] on label "Full Account Number" at bounding box center [507, 125] width 99 height 15
click at [464, 127] on input "Full Account Number" at bounding box center [469, 123] width 10 height 10
click at [452, 100] on input "text" at bounding box center [530, 97] width 185 height 29
type input "2341"
click at [642, 92] on input "text" at bounding box center [722, 98] width 166 height 28
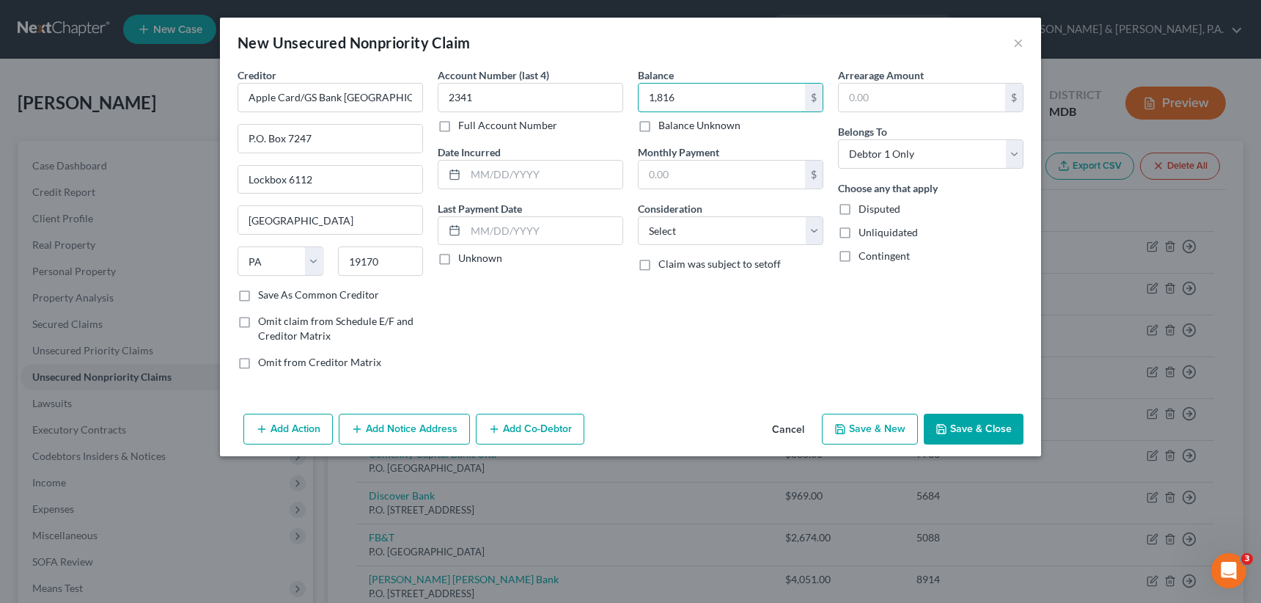
type input "1,816"
click at [666, 225] on select "Select Cable / Satellite Services Collection Agency Credit Card Debt Debt Couns…" at bounding box center [730, 230] width 185 height 29
select select "2"
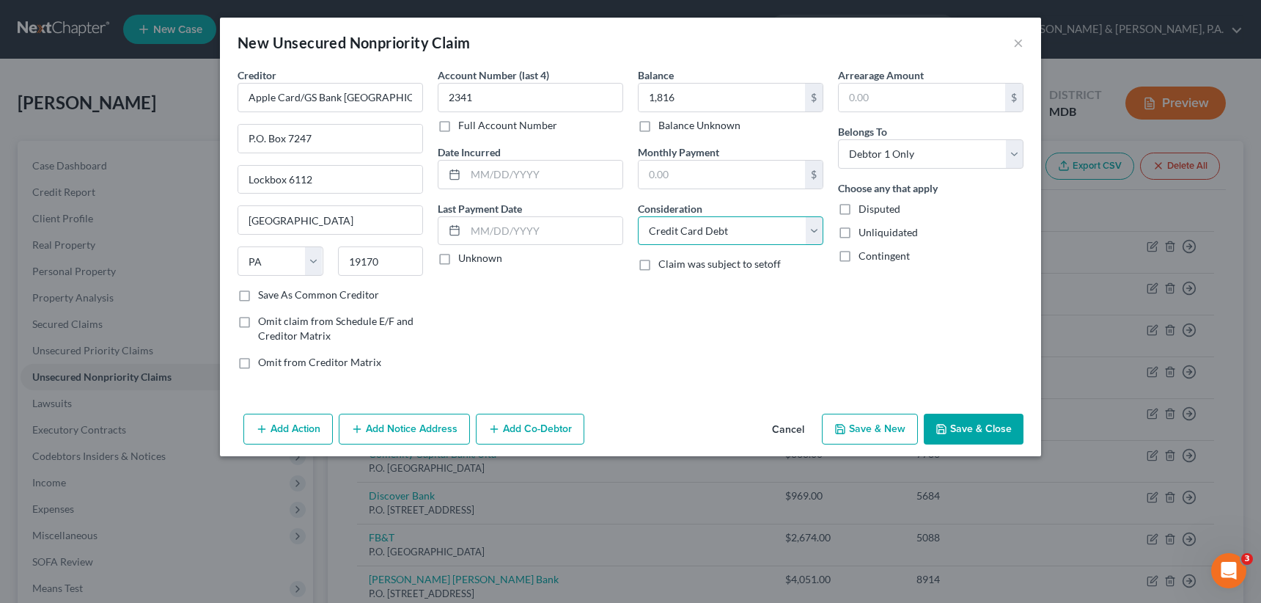
click at [638, 216] on select "Select Cable / Satellite Services Collection Agency Credit Card Debt Debt Couns…" at bounding box center [730, 230] width 185 height 29
click at [875, 425] on button "Save & New" at bounding box center [870, 429] width 96 height 31
select select "0"
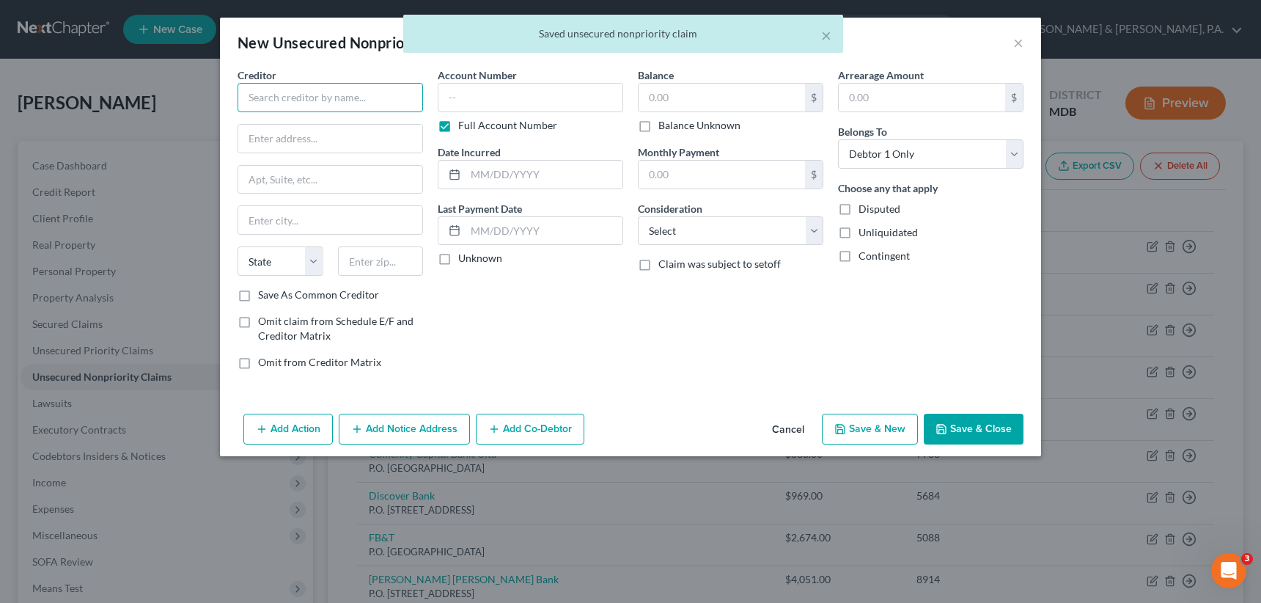
click at [346, 92] on input "text" at bounding box center [330, 97] width 185 height 29
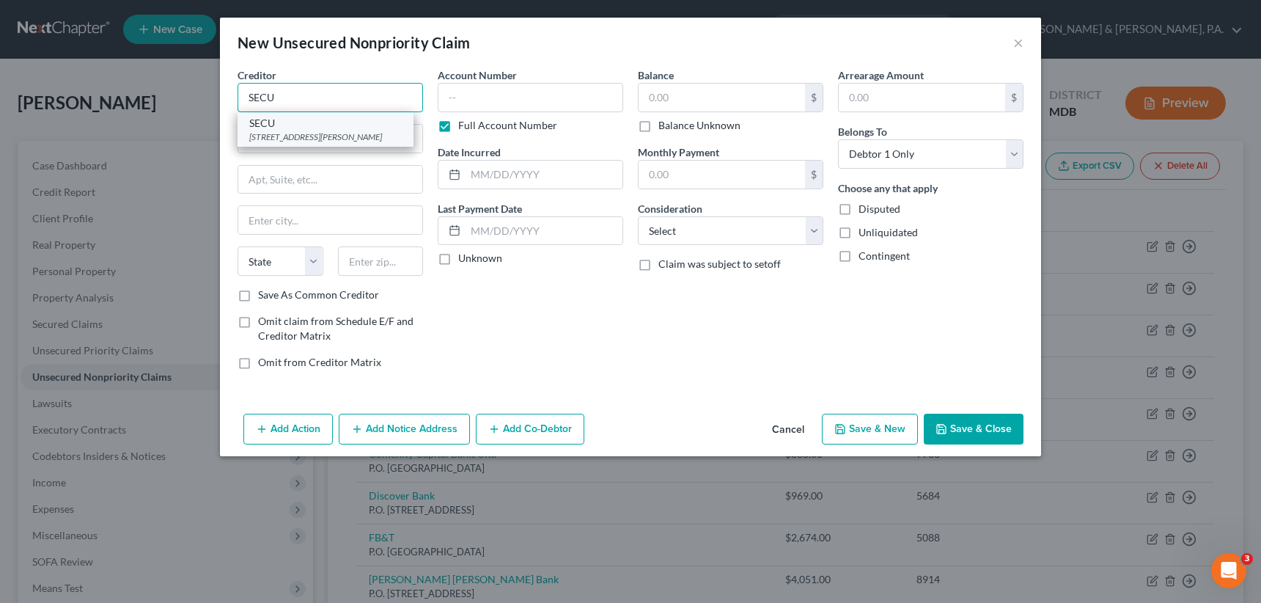
type input "SECU"
click at [342, 124] on div "SECU" at bounding box center [325, 123] width 153 height 15
type input "[STREET_ADDRESS]"
type input "[PERSON_NAME]"
select select "21"
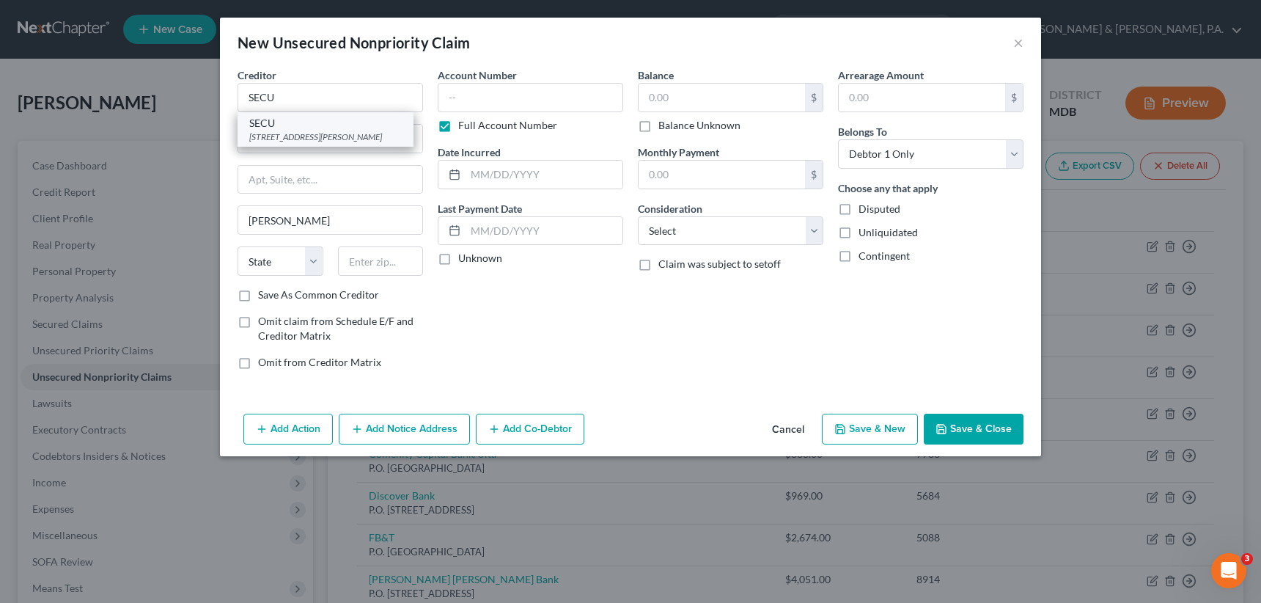
type input "20971"
click at [458, 125] on label "Full Account Number" at bounding box center [507, 125] width 99 height 15
click at [464, 125] on input "Full Account Number" at bounding box center [469, 123] width 10 height 10
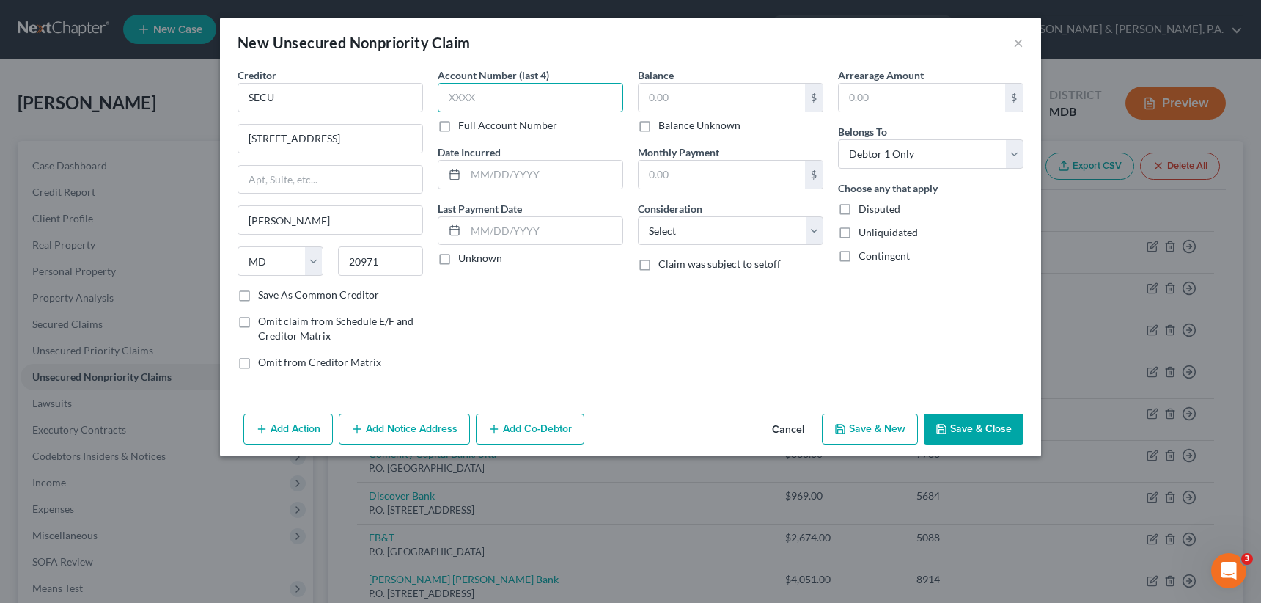
click at [452, 99] on input "text" at bounding box center [530, 97] width 185 height 29
click at [666, 92] on input "text" at bounding box center [722, 98] width 166 height 28
click at [1019, 154] on select "Select Debtor 1 Only Debtor 2 Only Debtor 1 And Debtor 2 Only At Least One Of T…" at bounding box center [930, 153] width 185 height 29
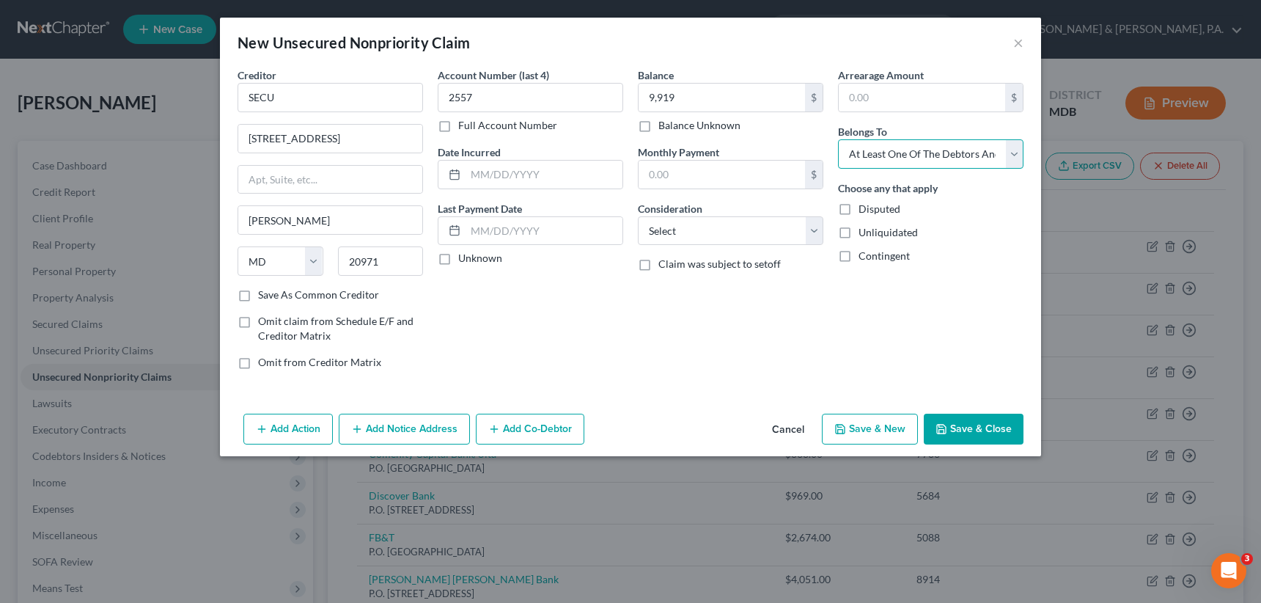
click at [838, 139] on select "Select Debtor 1 Only Debtor 2 Only Debtor 1 And Debtor 2 Only At Least One Of T…" at bounding box center [930, 153] width 185 height 29
click at [872, 423] on button "Save & New" at bounding box center [870, 429] width 96 height 31
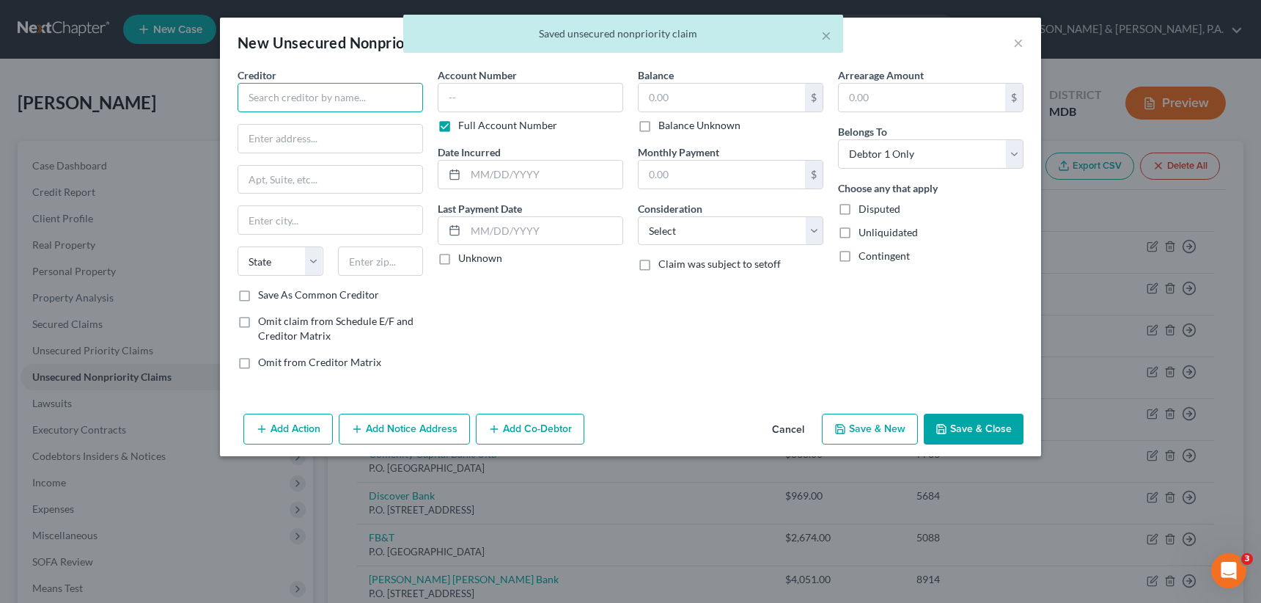
click at [291, 102] on input "text" at bounding box center [330, 97] width 185 height 29
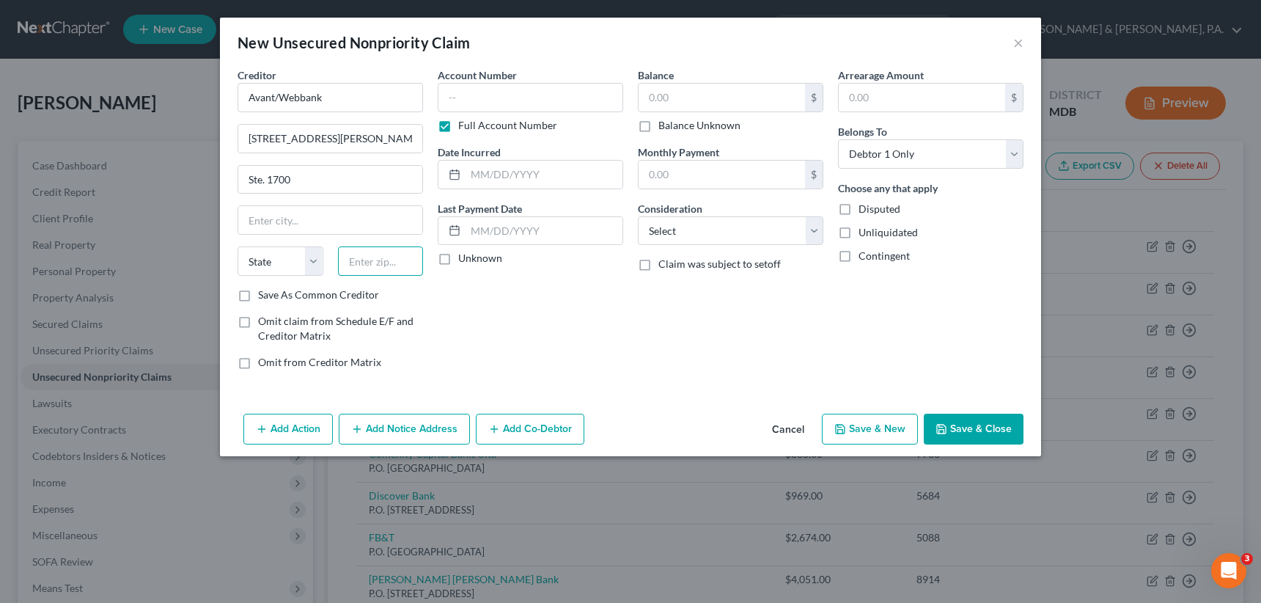
click at [394, 264] on input "text" at bounding box center [381, 260] width 86 height 29
click at [258, 292] on label "Save As Common Creditor" at bounding box center [318, 294] width 121 height 15
click at [264, 292] on input "Save As Common Creditor" at bounding box center [269, 292] width 10 height 10
click at [458, 123] on label "Full Account Number" at bounding box center [507, 125] width 99 height 15
click at [464, 123] on input "Full Account Number" at bounding box center [469, 123] width 10 height 10
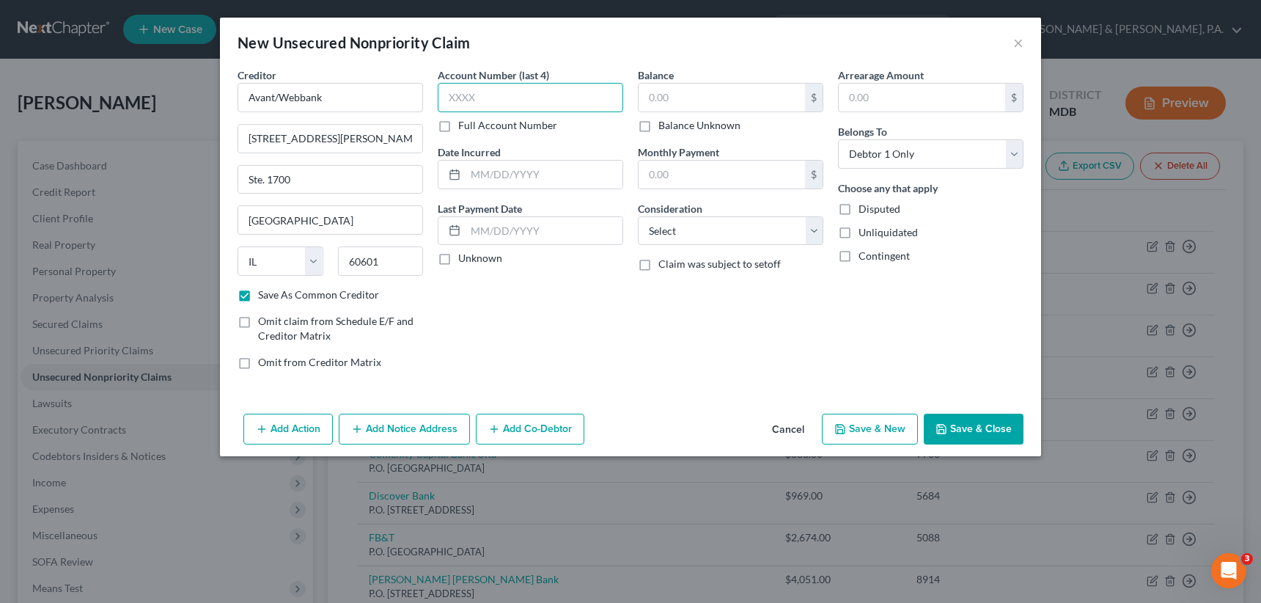
click at [452, 95] on input "text" at bounding box center [530, 97] width 185 height 29
click at [656, 104] on input "text" at bounding box center [722, 98] width 166 height 28
click at [735, 225] on select "Select Cable / Satellite Services Collection Agency Credit Card Debt Debt Couns…" at bounding box center [730, 230] width 185 height 29
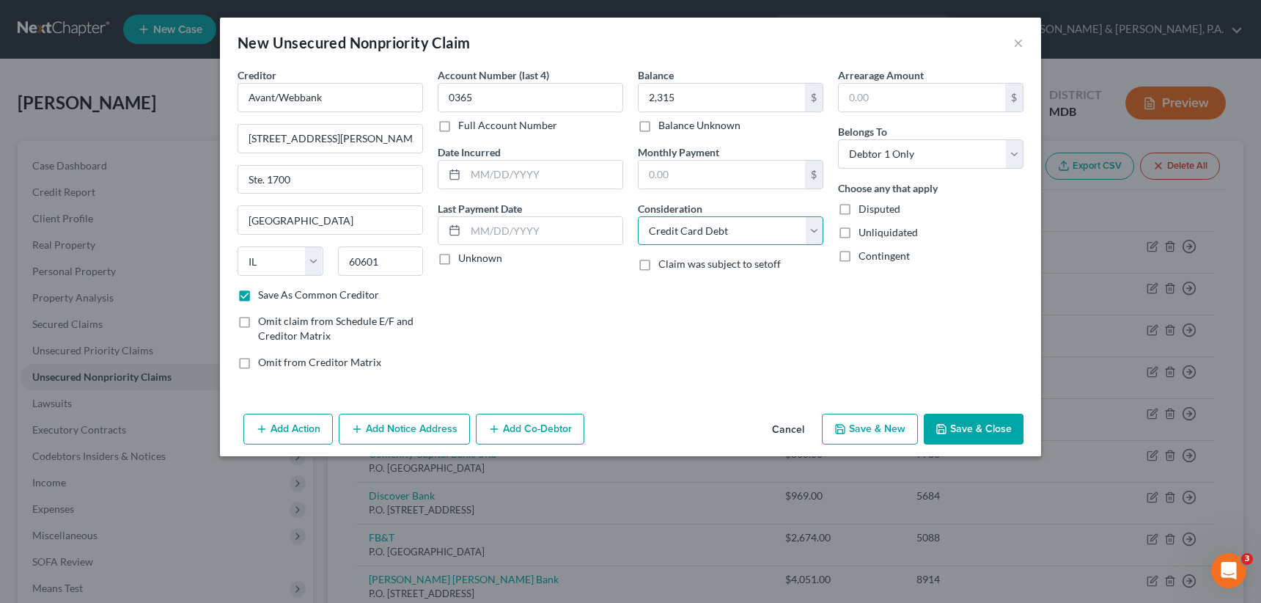
click at [638, 216] on select "Select Cable / Satellite Services Collection Agency Credit Card Debt Debt Couns…" at bounding box center [730, 230] width 185 height 29
click at [864, 428] on button "Save & New" at bounding box center [870, 429] width 96 height 31
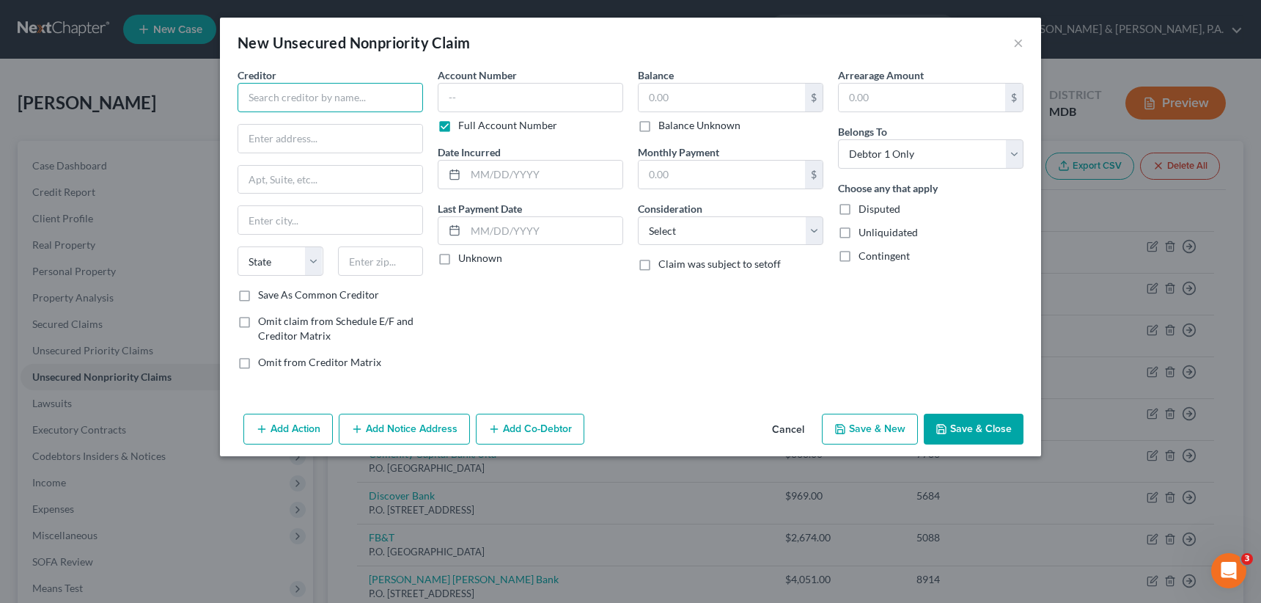
click at [345, 94] on input "text" at bounding box center [330, 97] width 185 height 29
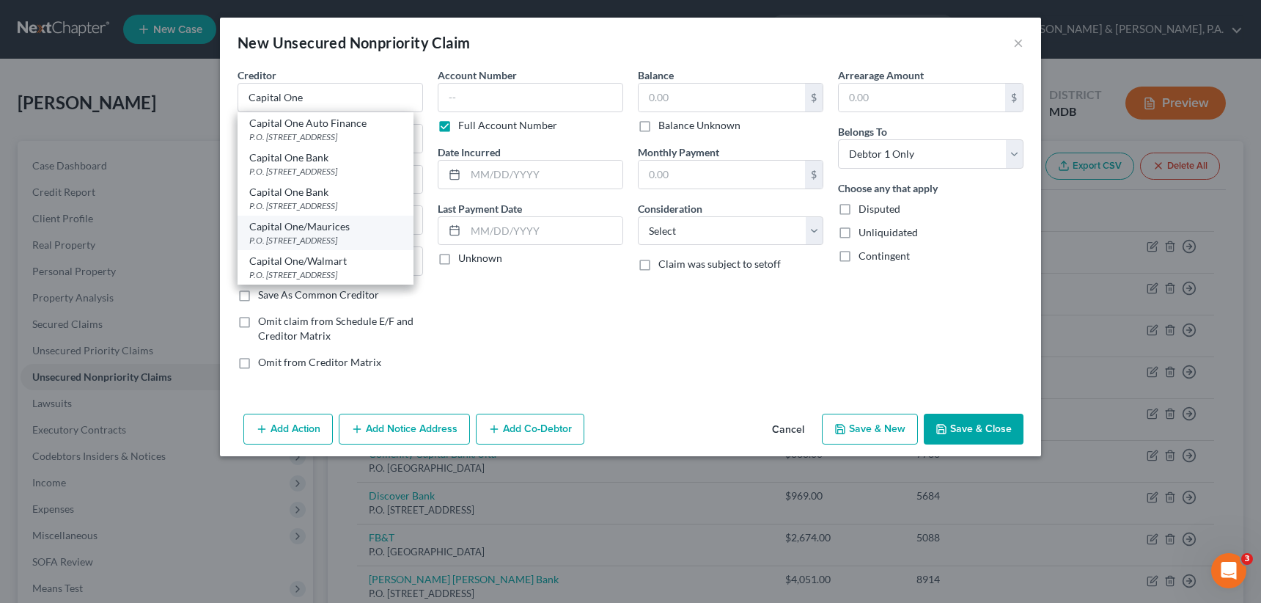
click at [321, 237] on div "P.O. [STREET_ADDRESS]" at bounding box center [325, 240] width 153 height 12
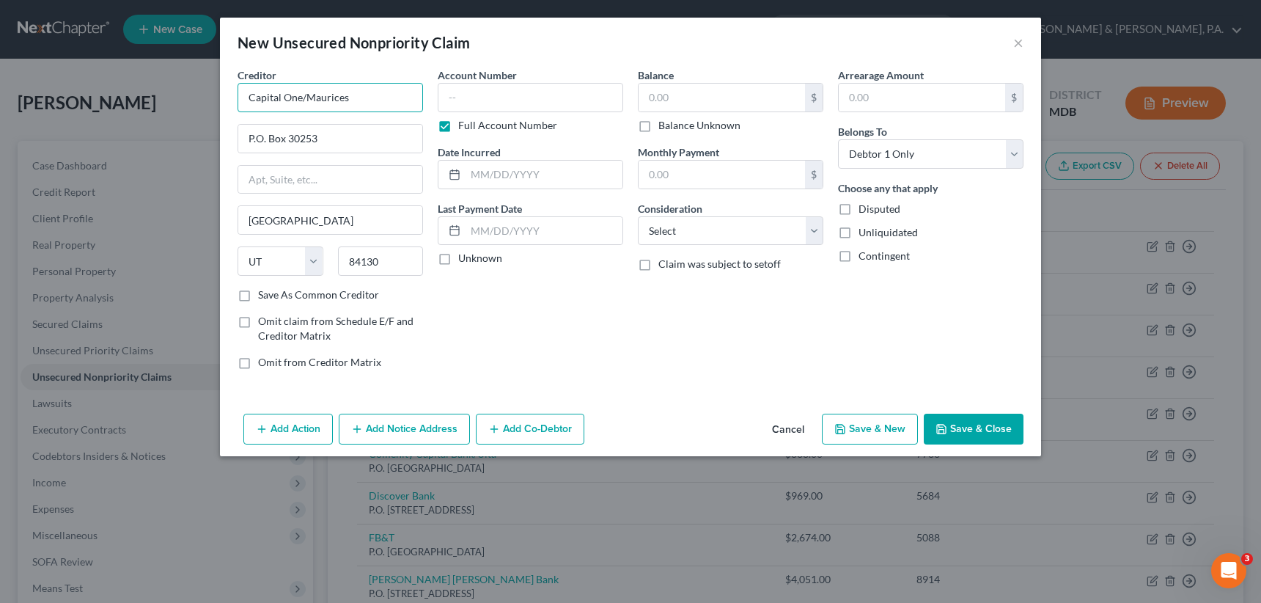
drag, startPoint x: 367, startPoint y: 100, endPoint x: 364, endPoint y: 111, distance: 11.2
click at [367, 102] on input "Capital One/Maurices" at bounding box center [330, 97] width 185 height 29
click at [258, 293] on label "Save As Common Creditor" at bounding box center [318, 294] width 121 height 15
click at [264, 293] on input "Save As Common Creditor" at bounding box center [269, 292] width 10 height 10
click at [487, 98] on input "text" at bounding box center [530, 97] width 185 height 29
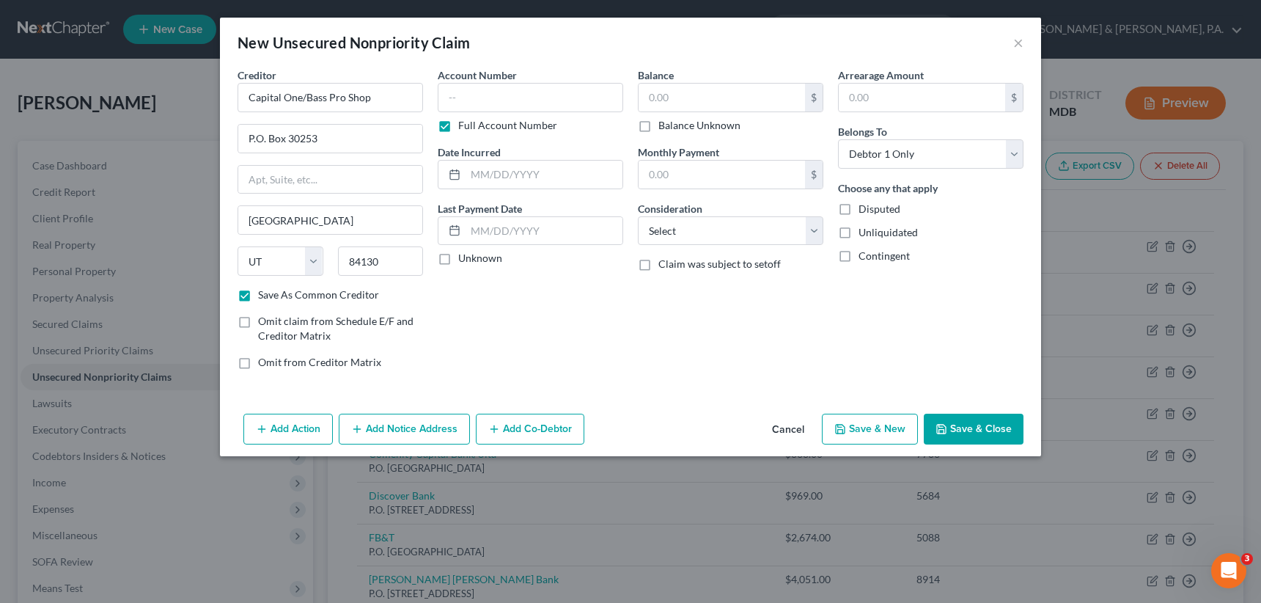
click at [458, 125] on label "Full Account Number" at bounding box center [507, 125] width 99 height 15
click at [464, 125] on input "Full Account Number" at bounding box center [469, 123] width 10 height 10
click at [458, 99] on input "text" at bounding box center [530, 97] width 185 height 29
click at [653, 99] on input "text" at bounding box center [722, 98] width 166 height 28
click at [698, 231] on select "Select Cable / Satellite Services Collection Agency Credit Card Debt Debt Couns…" at bounding box center [730, 230] width 185 height 29
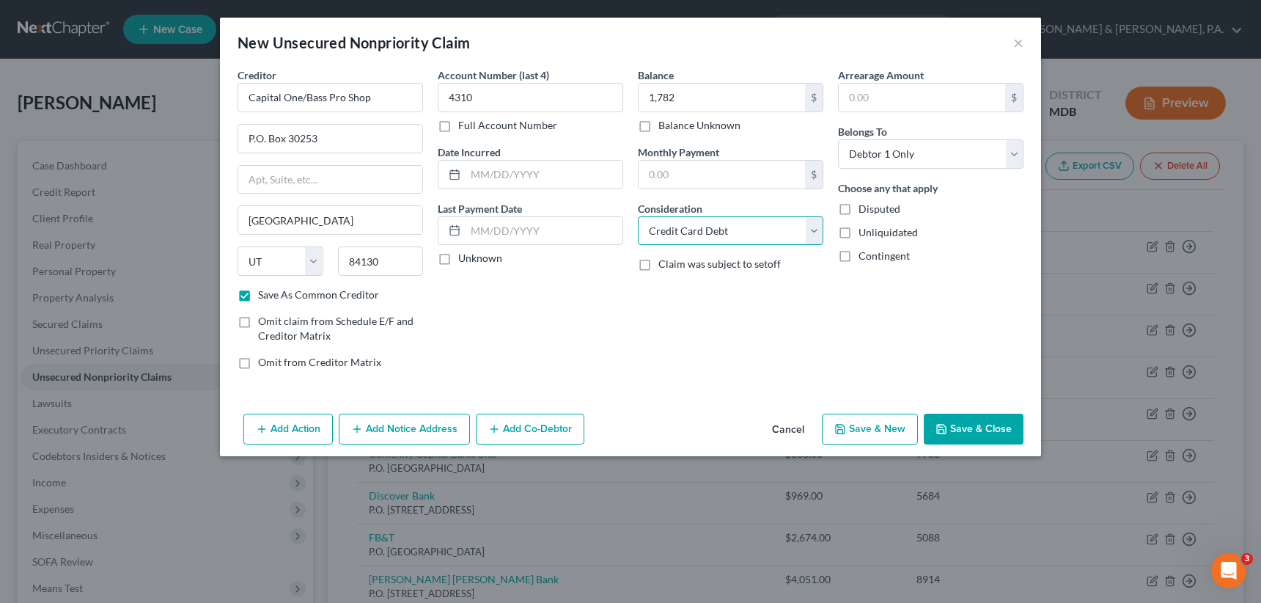
click at [638, 216] on select "Select Cable / Satellite Services Collection Agency Credit Card Debt Debt Couns…" at bounding box center [730, 230] width 185 height 29
click at [878, 425] on button "Save & New" at bounding box center [870, 429] width 96 height 31
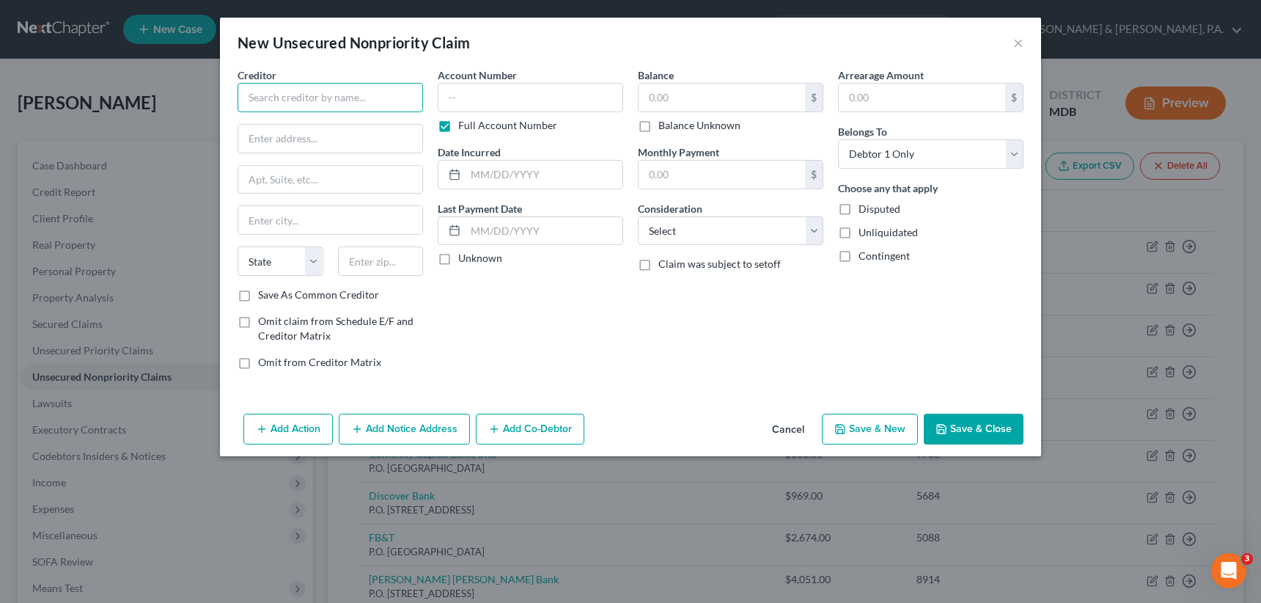
click at [331, 98] on input "text" at bounding box center [330, 97] width 185 height 29
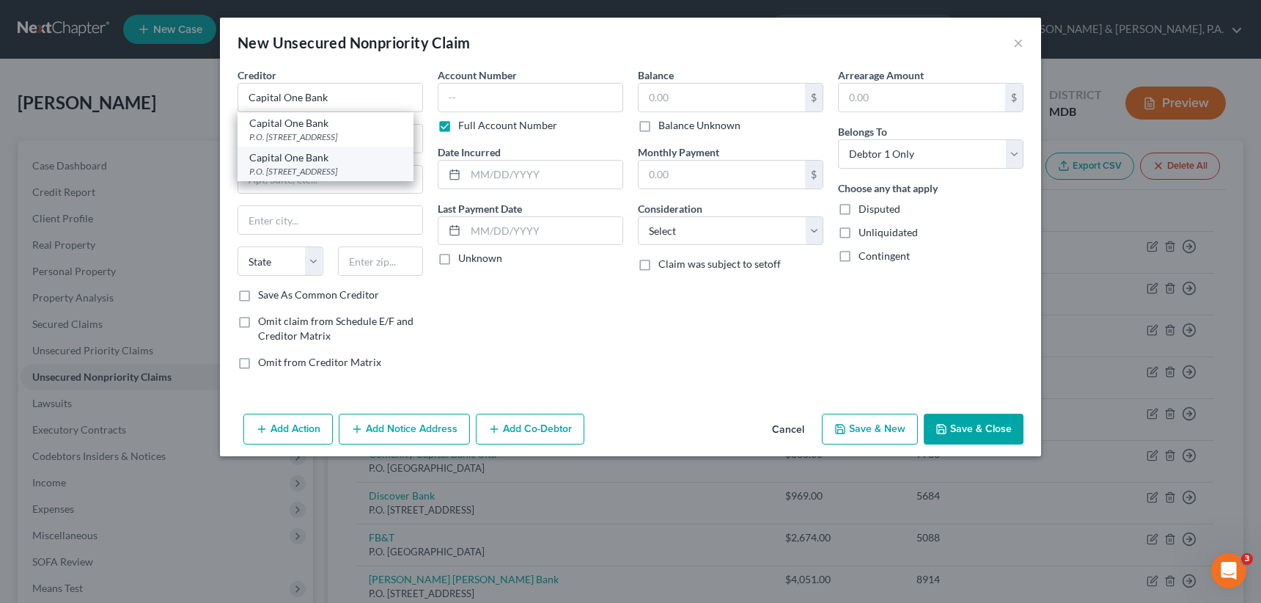
click at [318, 173] on div "P.O. [STREET_ADDRESS]" at bounding box center [325, 171] width 153 height 12
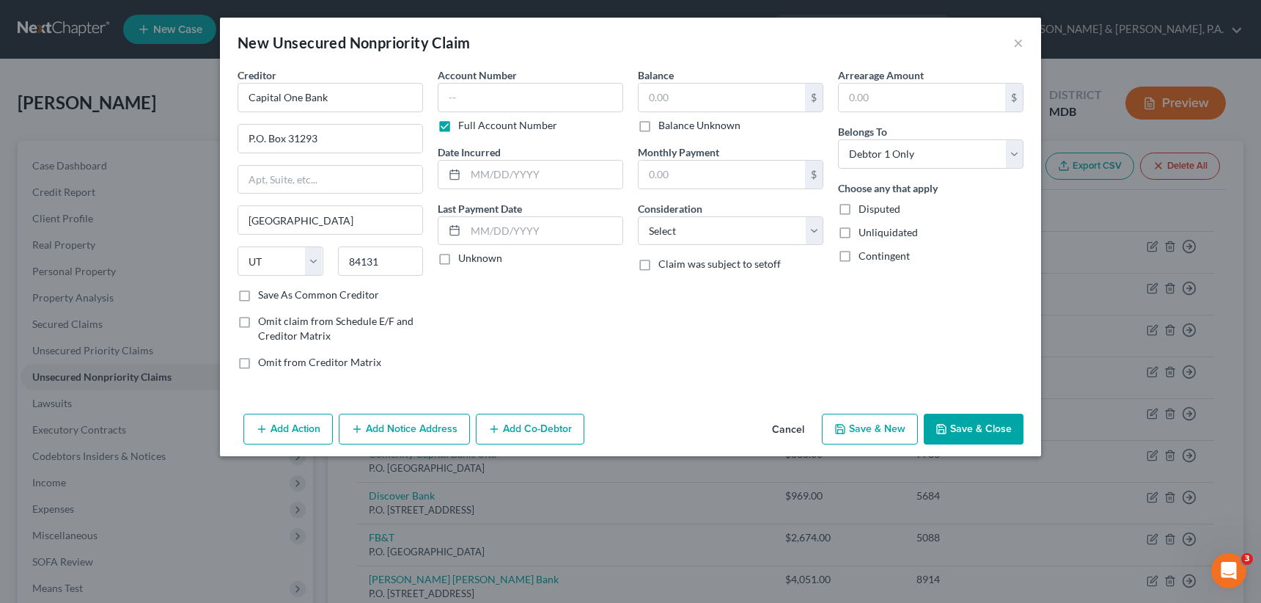
click at [458, 124] on label "Full Account Number" at bounding box center [507, 125] width 99 height 15
click at [464, 124] on input "Full Account Number" at bounding box center [469, 123] width 10 height 10
click at [444, 93] on input "text" at bounding box center [530, 97] width 185 height 29
click at [649, 96] on input "text" at bounding box center [722, 98] width 166 height 28
click at [710, 231] on select "Select Cable / Satellite Services Collection Agency Credit Card Debt Debt Couns…" at bounding box center [730, 230] width 185 height 29
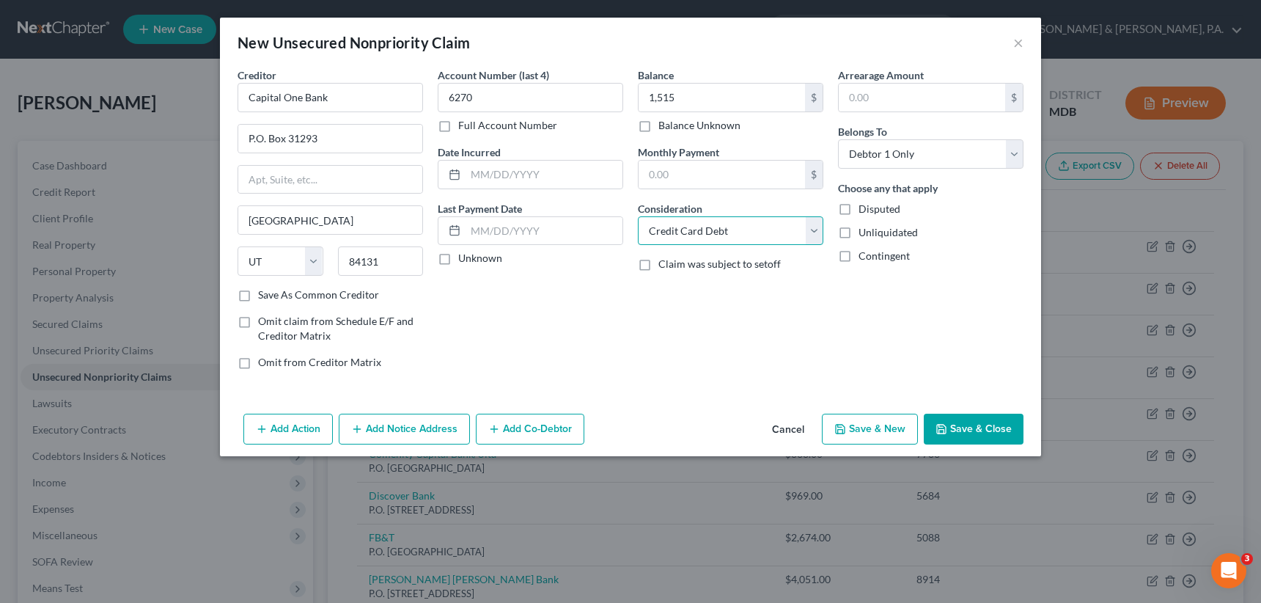
click at [638, 216] on select "Select Cable / Satellite Services Collection Agency Credit Card Debt Debt Couns…" at bounding box center [730, 230] width 185 height 29
click at [882, 427] on button "Save & New" at bounding box center [870, 429] width 96 height 31
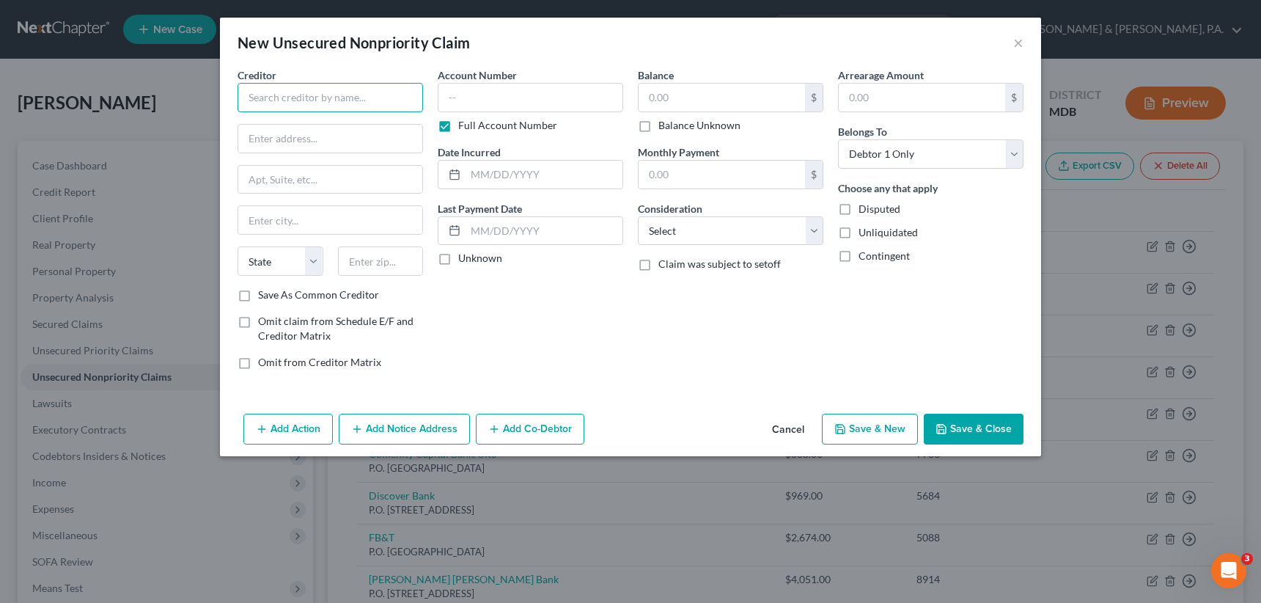
click at [305, 98] on input "text" at bounding box center [330, 97] width 185 height 29
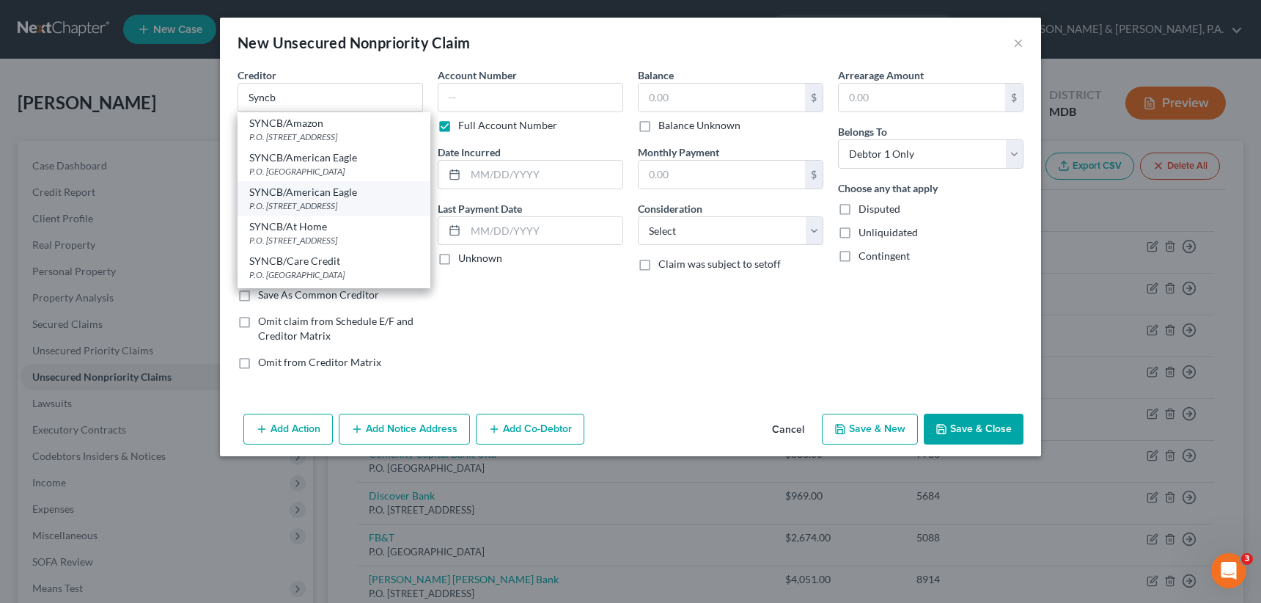
click at [312, 203] on div "P.O. [STREET_ADDRESS]" at bounding box center [333, 205] width 169 height 12
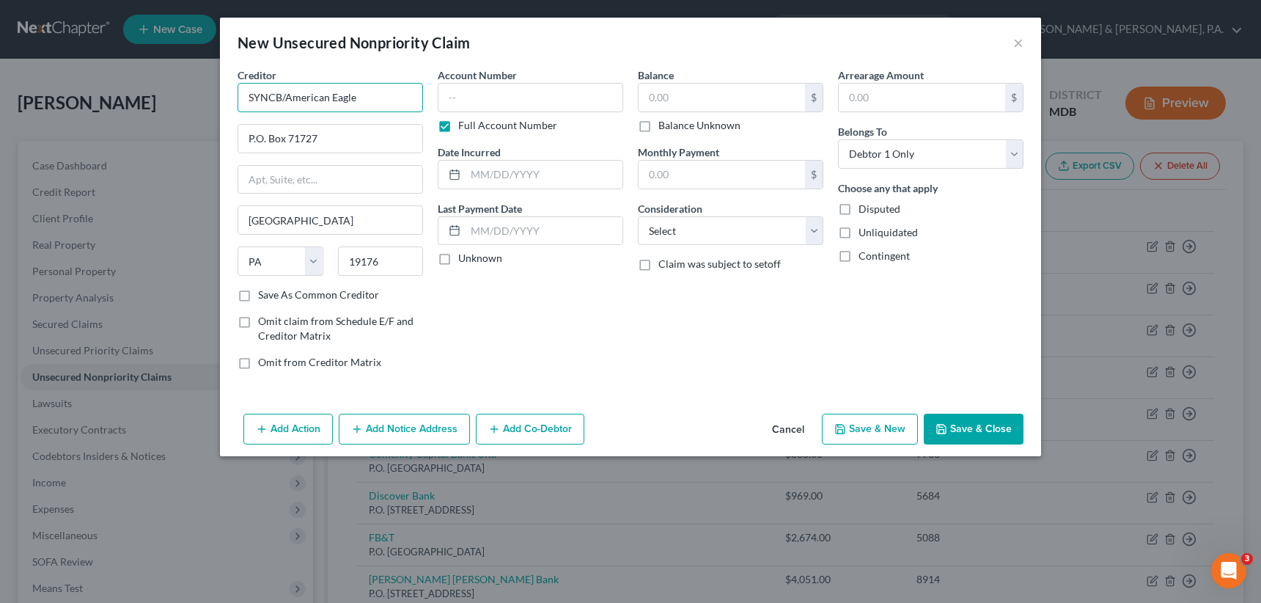
drag, startPoint x: 363, startPoint y: 98, endPoint x: 286, endPoint y: 111, distance: 78.0
click at [286, 111] on input "SYNCB/American Eagle" at bounding box center [330, 97] width 185 height 29
click at [258, 288] on label "Save As Common Creditor" at bounding box center [318, 294] width 121 height 15
click at [264, 288] on input "Save As Common Creditor" at bounding box center [269, 292] width 10 height 10
click at [458, 122] on label "Full Account Number" at bounding box center [507, 125] width 99 height 15
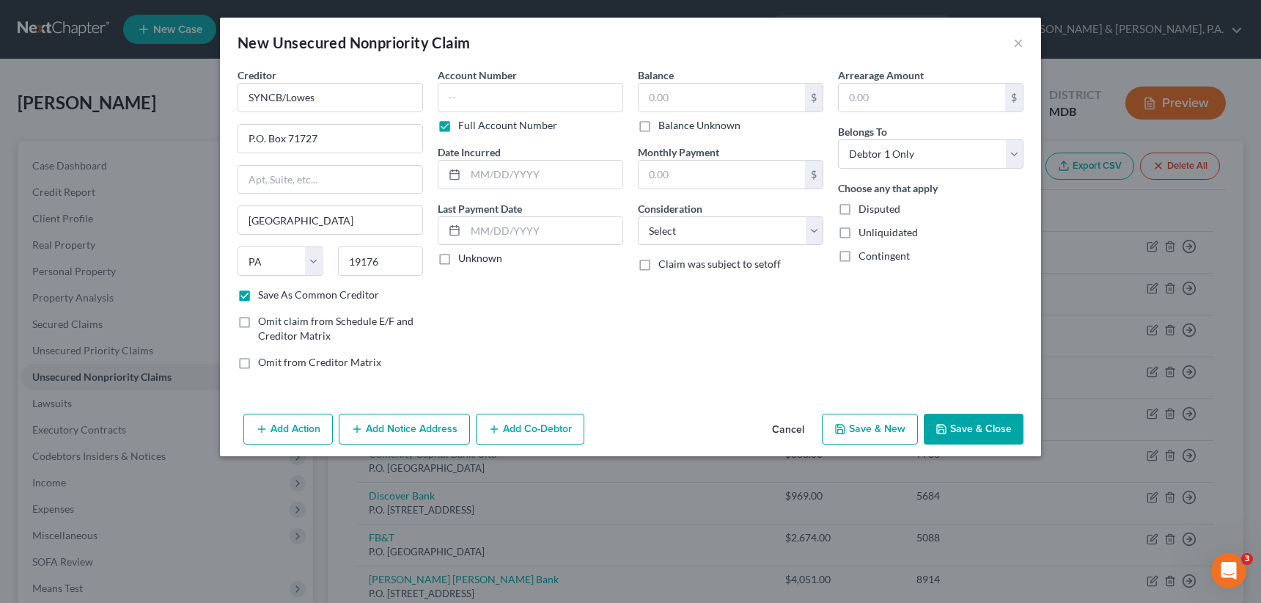
click at [464, 122] on input "Full Account Number" at bounding box center [469, 123] width 10 height 10
click at [453, 100] on input "text" at bounding box center [530, 97] width 185 height 29
click at [652, 96] on input "text" at bounding box center [722, 98] width 166 height 28
click at [701, 225] on select "Select Cable / Satellite Services Collection Agency Credit Card Debt Debt Couns…" at bounding box center [730, 230] width 185 height 29
click at [638, 216] on select "Select Cable / Satellite Services Collection Agency Credit Card Debt Debt Couns…" at bounding box center [730, 230] width 185 height 29
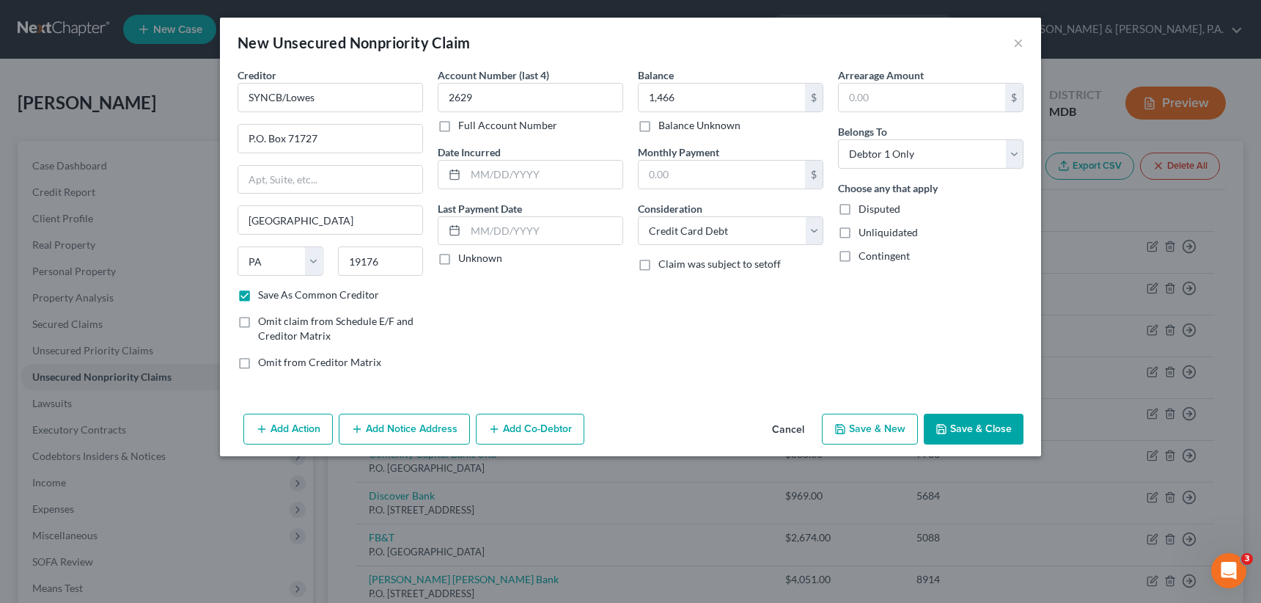
click at [864, 423] on button "Save & New" at bounding box center [870, 429] width 96 height 31
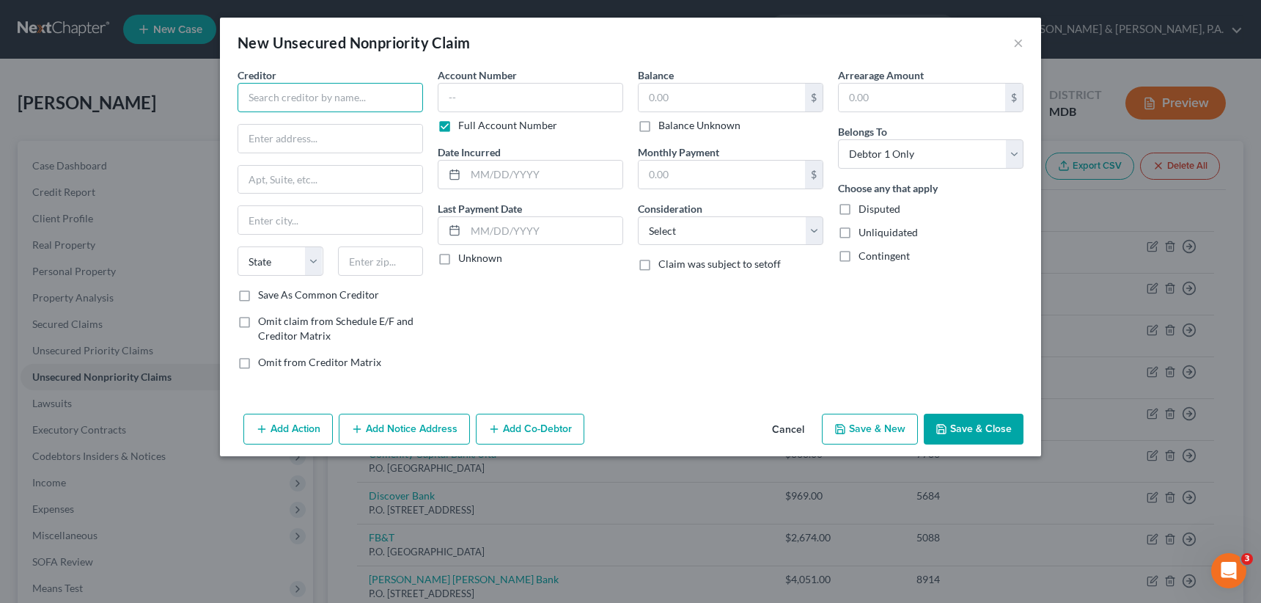
click at [315, 106] on input "text" at bounding box center [330, 97] width 185 height 29
click at [301, 122] on div "THD/CBNA" at bounding box center [325, 123] width 153 height 15
drag, startPoint x: 326, startPoint y: 139, endPoint x: 229, endPoint y: 121, distance: 98.4
click at [229, 121] on div "Creditor * THD/CBNA P.O. [GEOGRAPHIC_DATA] [US_STATE][GEOGRAPHIC_DATA] AZ CA CO…" at bounding box center [630, 237] width 821 height 340
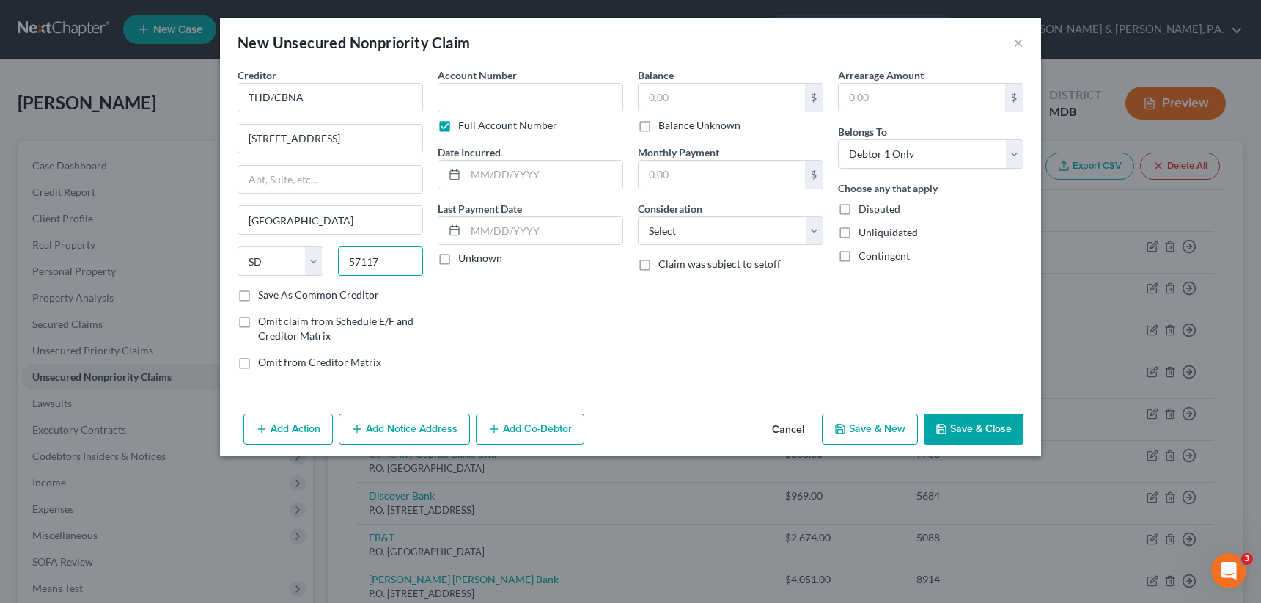
click at [397, 260] on input "57117" at bounding box center [381, 260] width 86 height 29
click at [258, 289] on label "Save As Common Creditor" at bounding box center [318, 294] width 121 height 15
click at [264, 289] on input "Save As Common Creditor" at bounding box center [269, 292] width 10 height 10
click at [458, 122] on label "Full Account Number" at bounding box center [507, 125] width 99 height 15
click at [464, 122] on input "Full Account Number" at bounding box center [469, 123] width 10 height 10
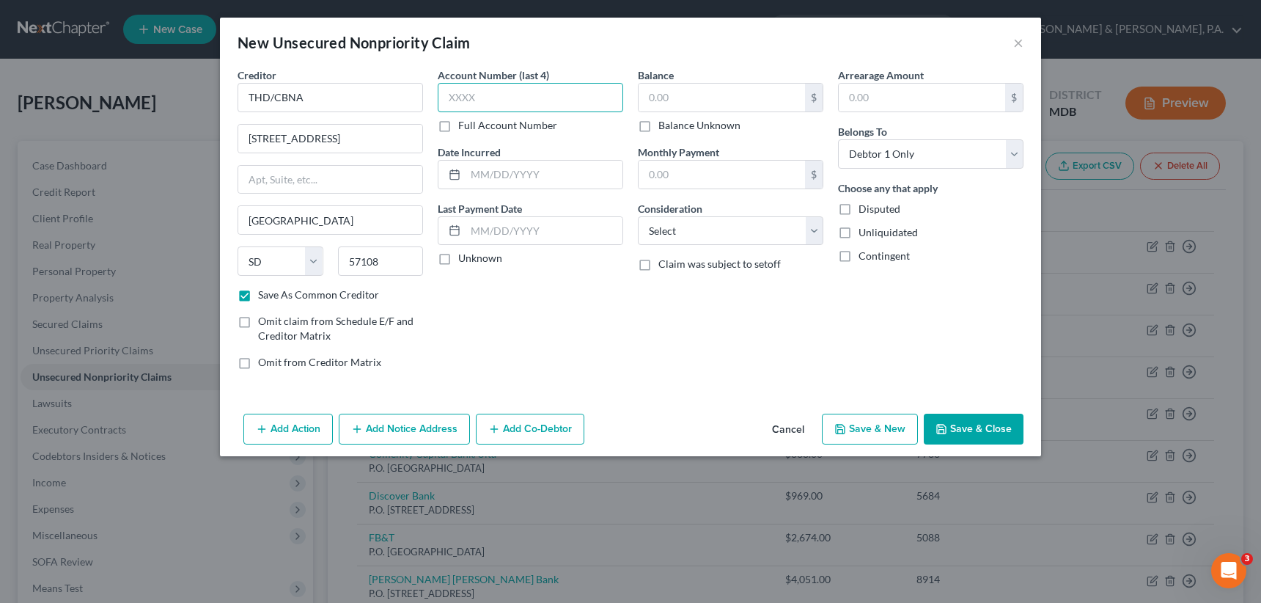
click at [450, 98] on input "text" at bounding box center [530, 97] width 185 height 29
click at [654, 90] on input "text" at bounding box center [722, 98] width 166 height 28
click at [704, 231] on select "Select Cable / Satellite Services Collection Agency Credit Card Debt Debt Couns…" at bounding box center [730, 230] width 185 height 29
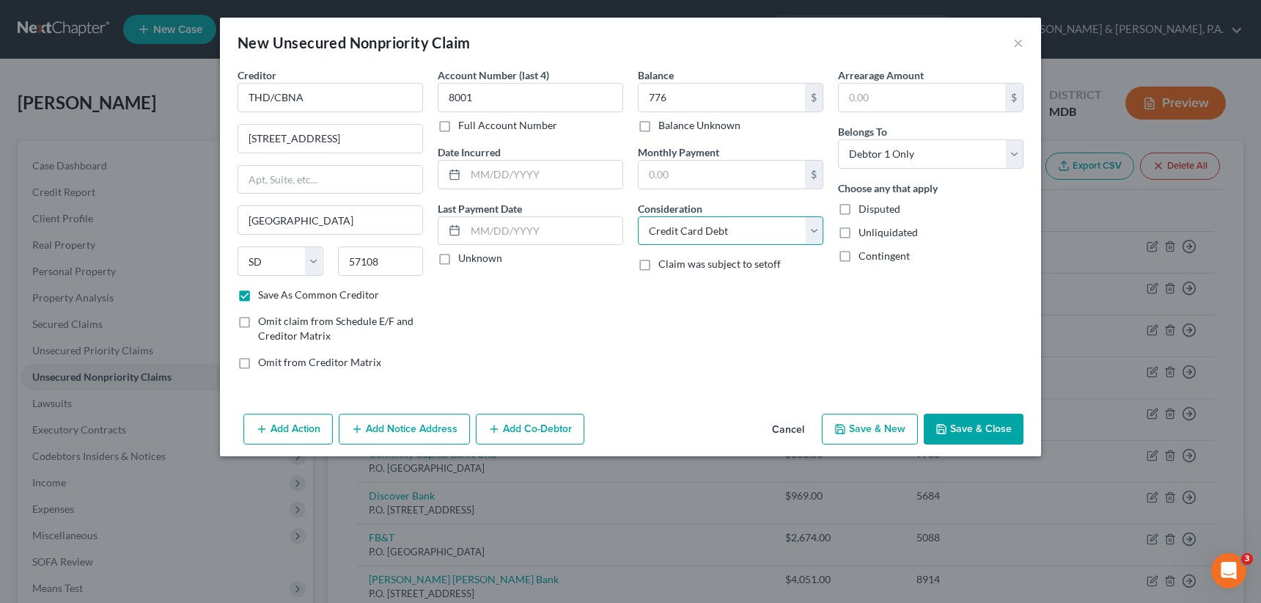
click at [638, 216] on select "Select Cable / Satellite Services Collection Agency Credit Card Debt Debt Couns…" at bounding box center [730, 230] width 185 height 29
click at [881, 427] on button "Save & New" at bounding box center [870, 429] width 96 height 31
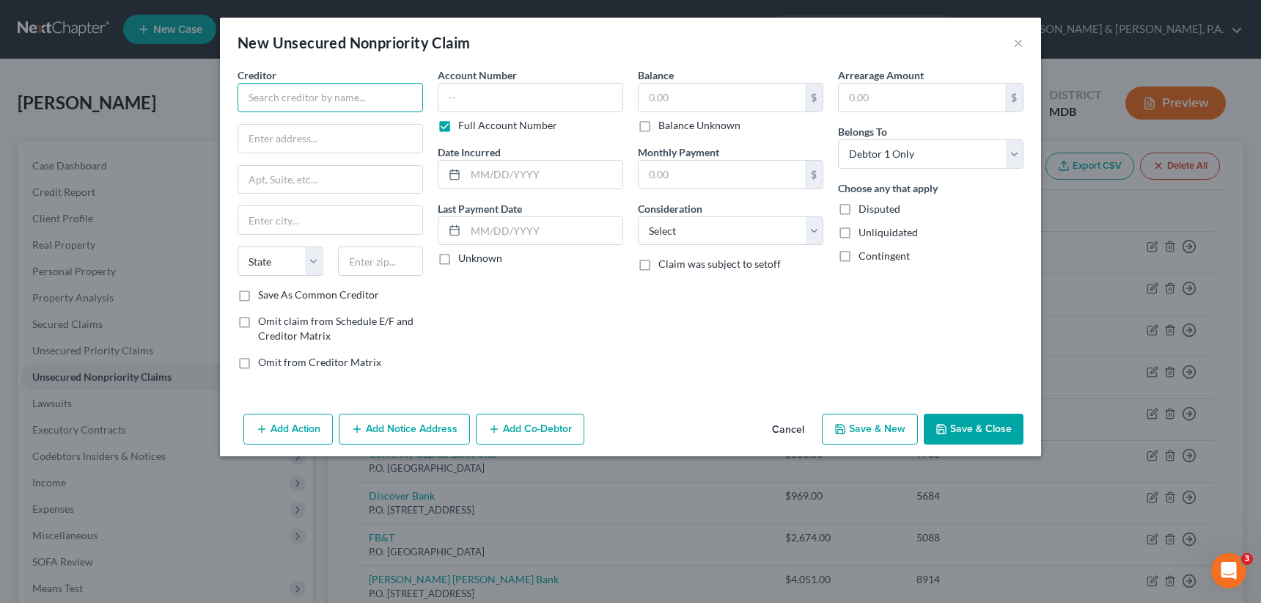
click at [279, 96] on input "text" at bounding box center [330, 97] width 185 height 29
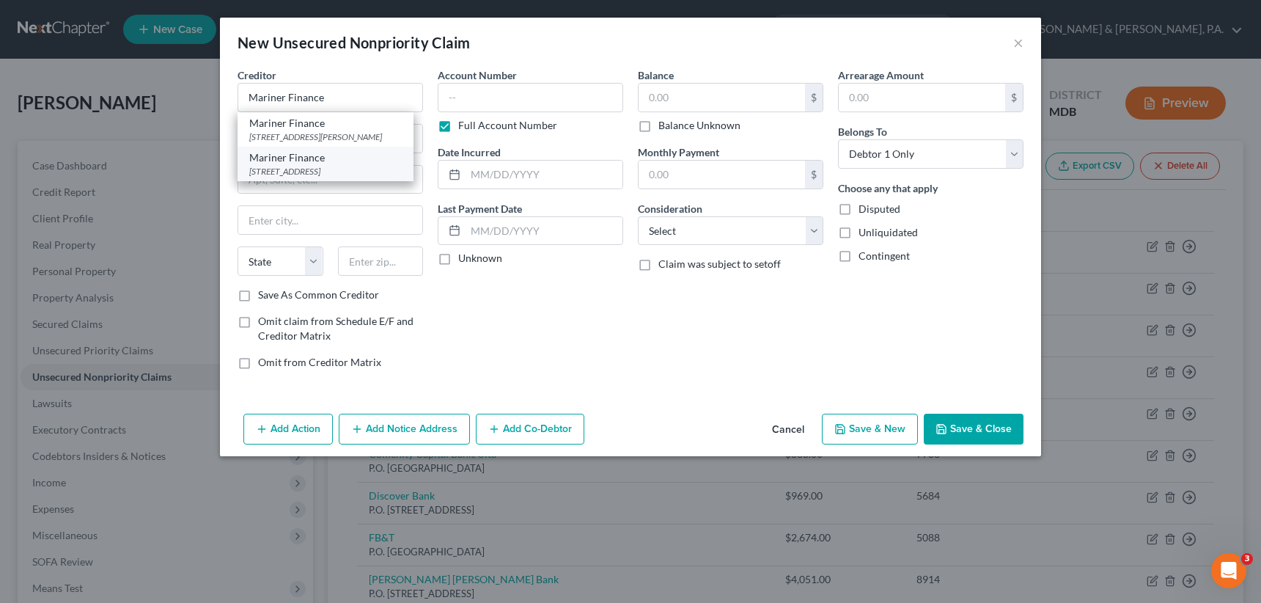
click at [309, 177] on div "[STREET_ADDRESS]" at bounding box center [325, 171] width 153 height 12
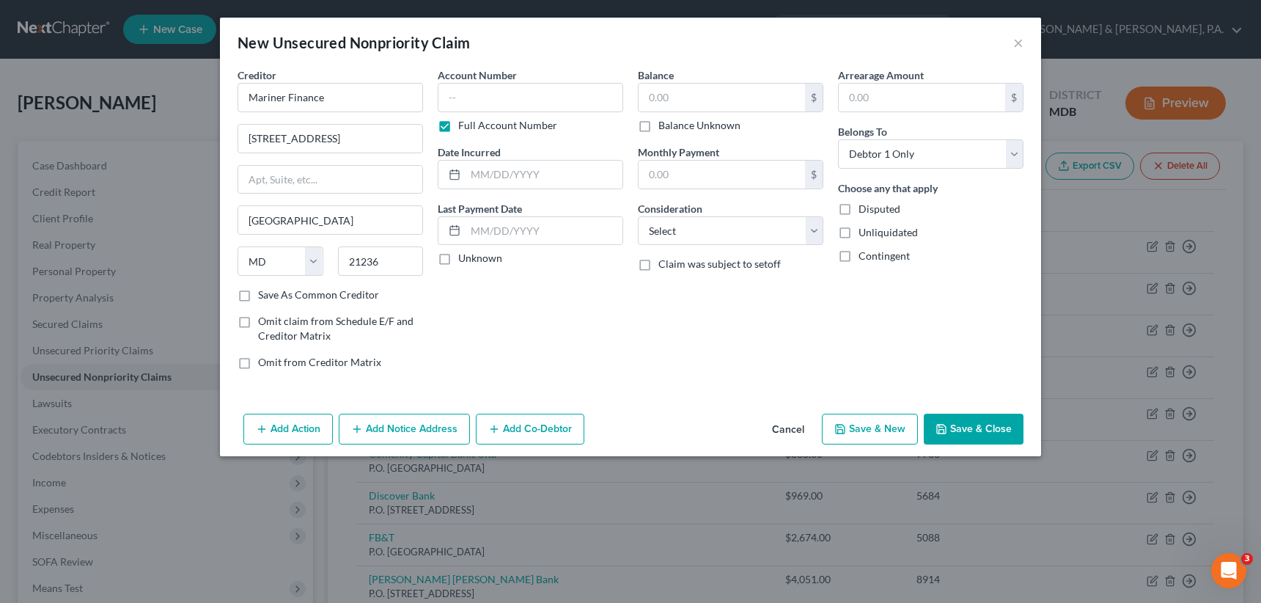
click at [458, 127] on label "Full Account Number" at bounding box center [507, 125] width 99 height 15
click at [464, 127] on input "Full Account Number" at bounding box center [469, 123] width 10 height 10
click at [447, 98] on input "text" at bounding box center [530, 97] width 185 height 29
click at [650, 93] on input "text" at bounding box center [722, 98] width 166 height 28
click at [690, 229] on select "Select Cable / Satellite Services Collection Agency Credit Card Debt Debt Couns…" at bounding box center [730, 230] width 185 height 29
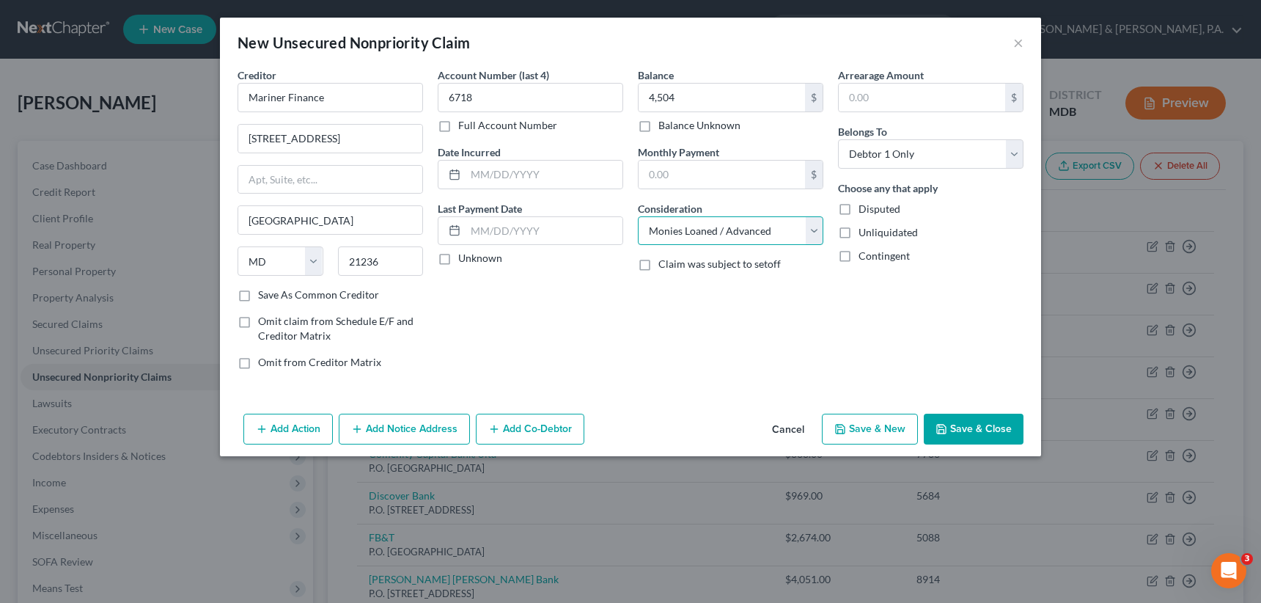
click at [638, 216] on select "Select Cable / Satellite Services Collection Agency Credit Card Debt Debt Couns…" at bounding box center [730, 230] width 185 height 29
click at [883, 426] on button "Save & New" at bounding box center [870, 429] width 96 height 31
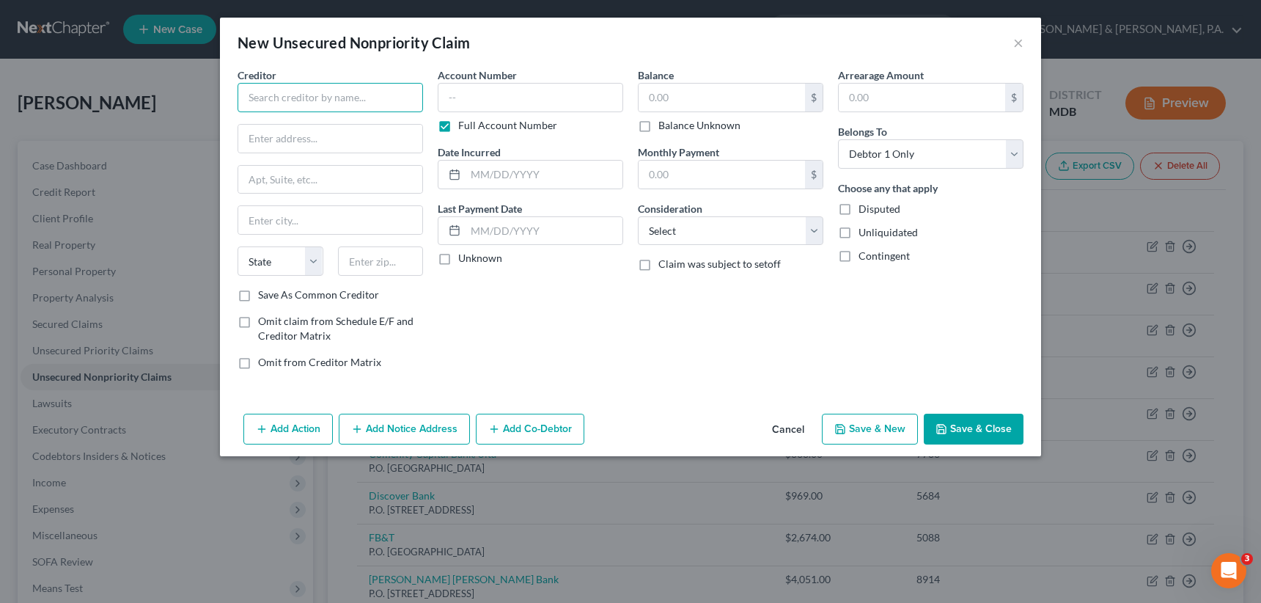
click at [290, 90] on input "text" at bounding box center [330, 97] width 185 height 29
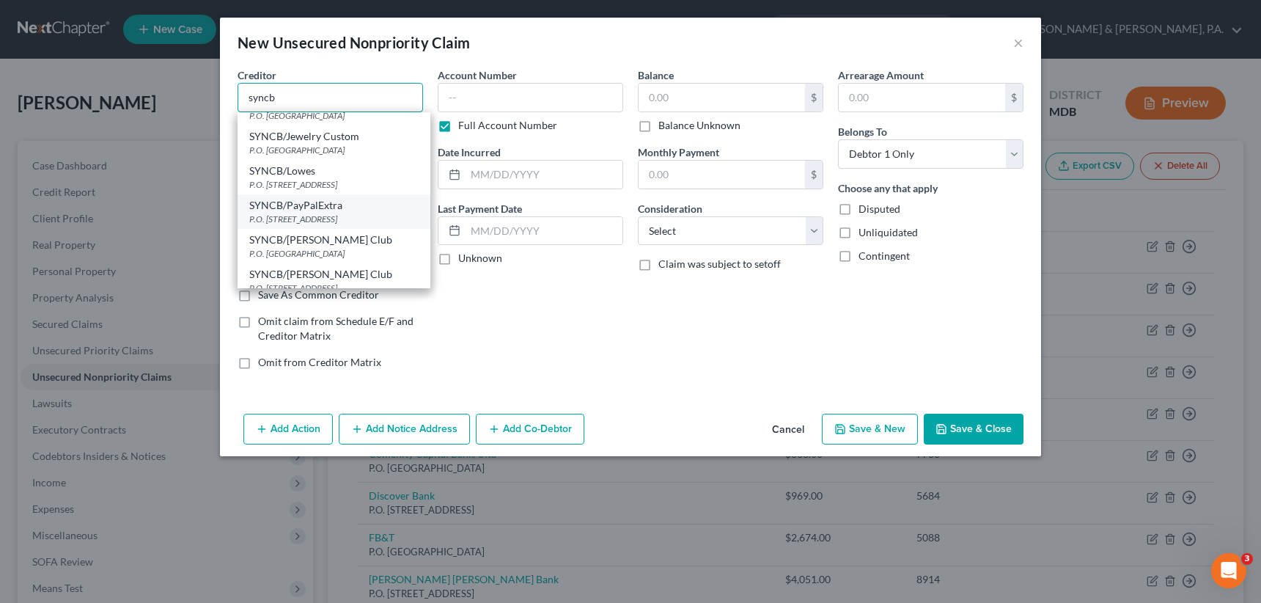
scroll to position [293, 0]
click at [337, 212] on div "P.O. [STREET_ADDRESS]" at bounding box center [333, 218] width 169 height 12
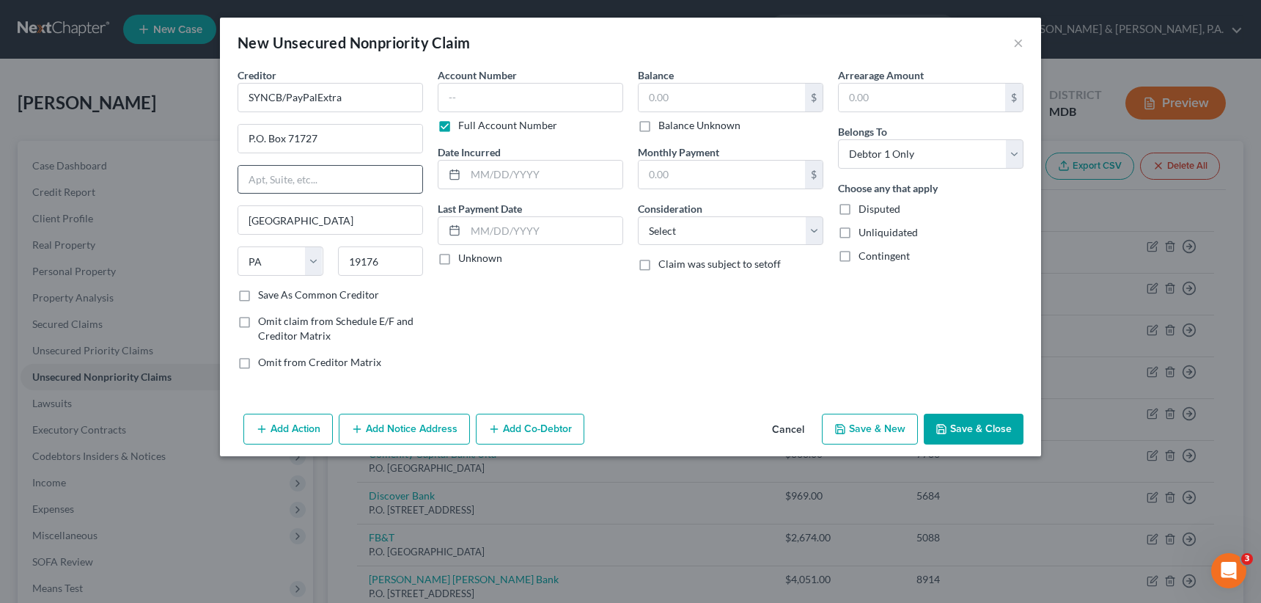
scroll to position [0, 0]
click at [458, 127] on label "Full Account Number" at bounding box center [507, 125] width 99 height 15
click at [464, 127] on input "Full Account Number" at bounding box center [469, 123] width 10 height 10
click at [445, 103] on input "text" at bounding box center [530, 97] width 185 height 29
click at [662, 102] on input "text" at bounding box center [722, 98] width 166 height 28
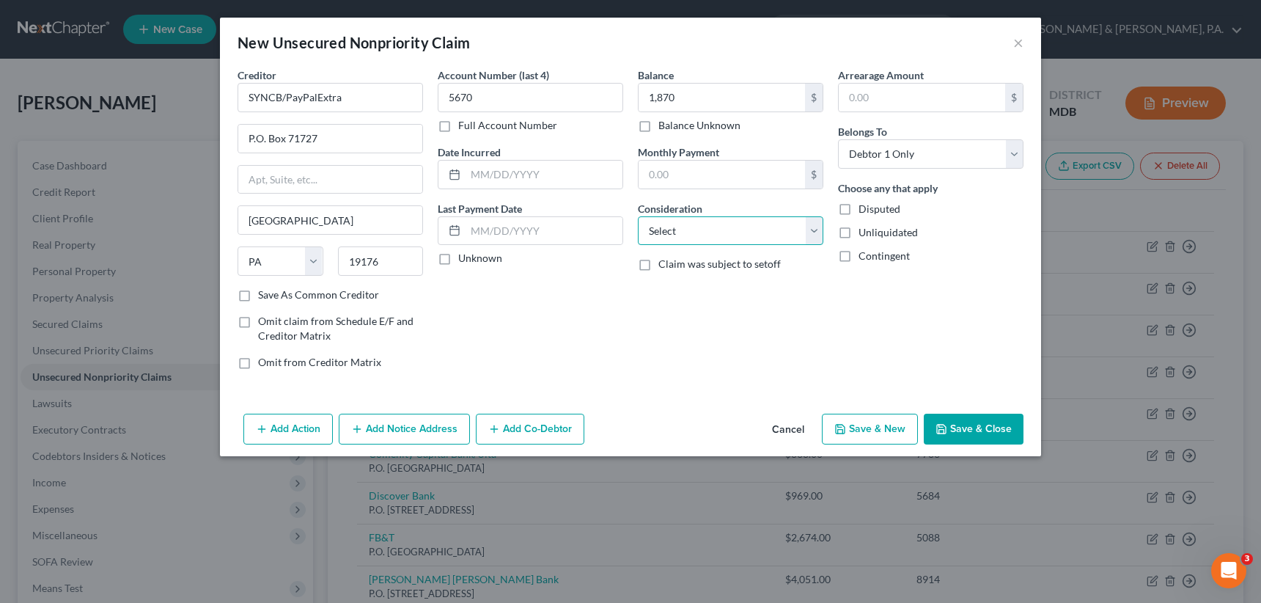
click at [705, 231] on select "Select Cable / Satellite Services Collection Agency Credit Card Debt Debt Couns…" at bounding box center [730, 230] width 185 height 29
click at [638, 216] on select "Select Cable / Satellite Services Collection Agency Credit Card Debt Debt Couns…" at bounding box center [730, 230] width 185 height 29
click at [872, 425] on button "Save & New" at bounding box center [870, 429] width 96 height 31
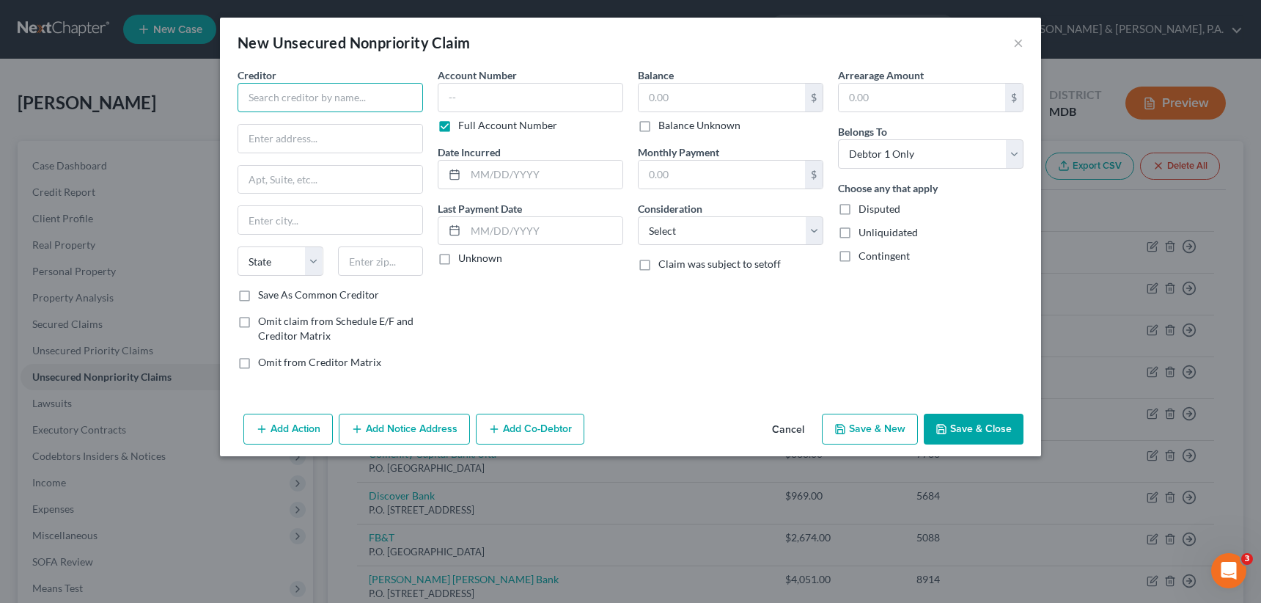
click at [365, 96] on input "text" at bounding box center [330, 97] width 185 height 29
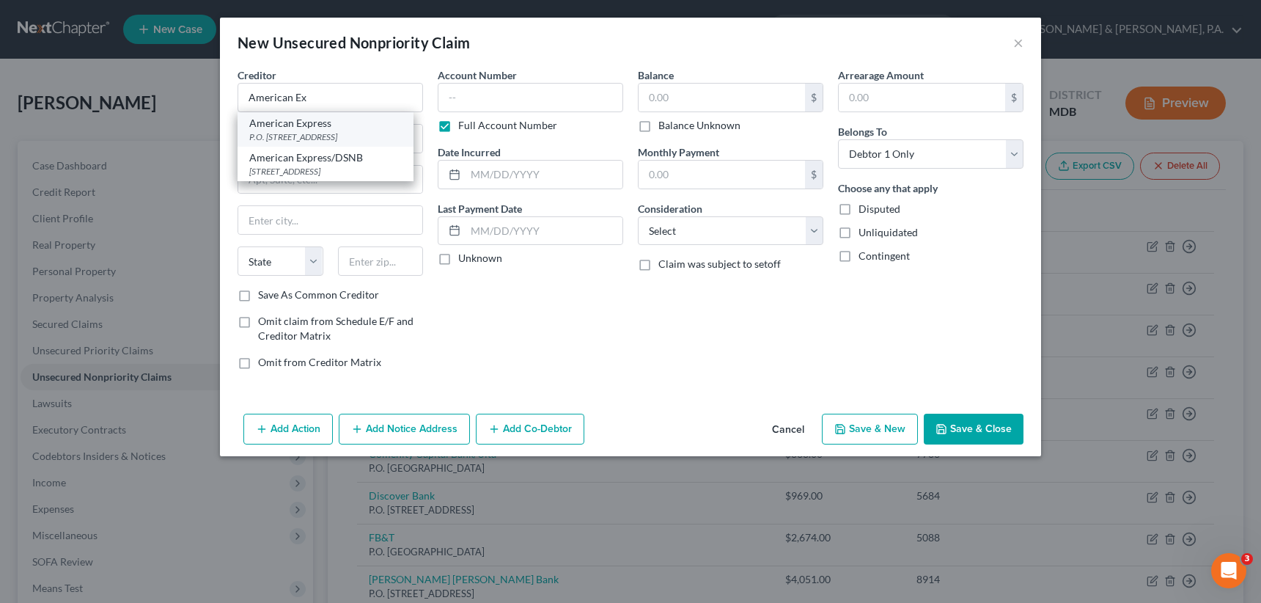
click at [334, 132] on div "P.O. [STREET_ADDRESS]" at bounding box center [325, 137] width 153 height 12
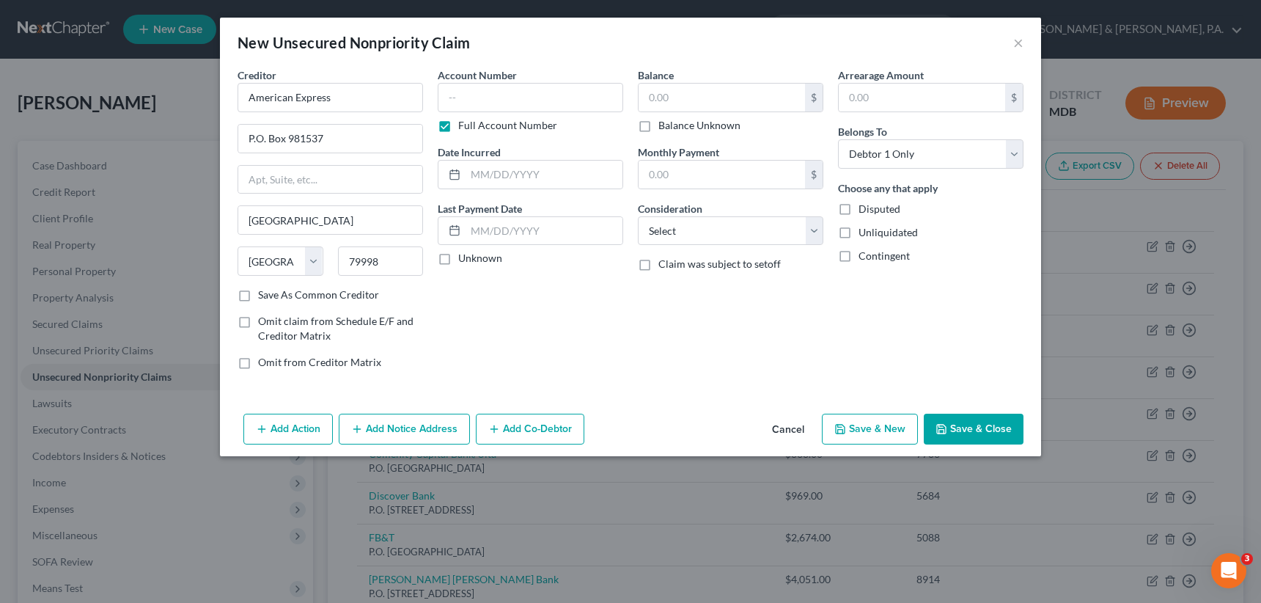
click at [458, 123] on label "Full Account Number" at bounding box center [507, 125] width 99 height 15
click at [464, 123] on input "Full Account Number" at bounding box center [469, 123] width 10 height 10
click at [449, 99] on input "text" at bounding box center [530, 97] width 185 height 29
click at [653, 95] on input "text" at bounding box center [722, 98] width 166 height 28
click at [716, 228] on select "Select Cable / Satellite Services Collection Agency Credit Card Debt Debt Couns…" at bounding box center [730, 230] width 185 height 29
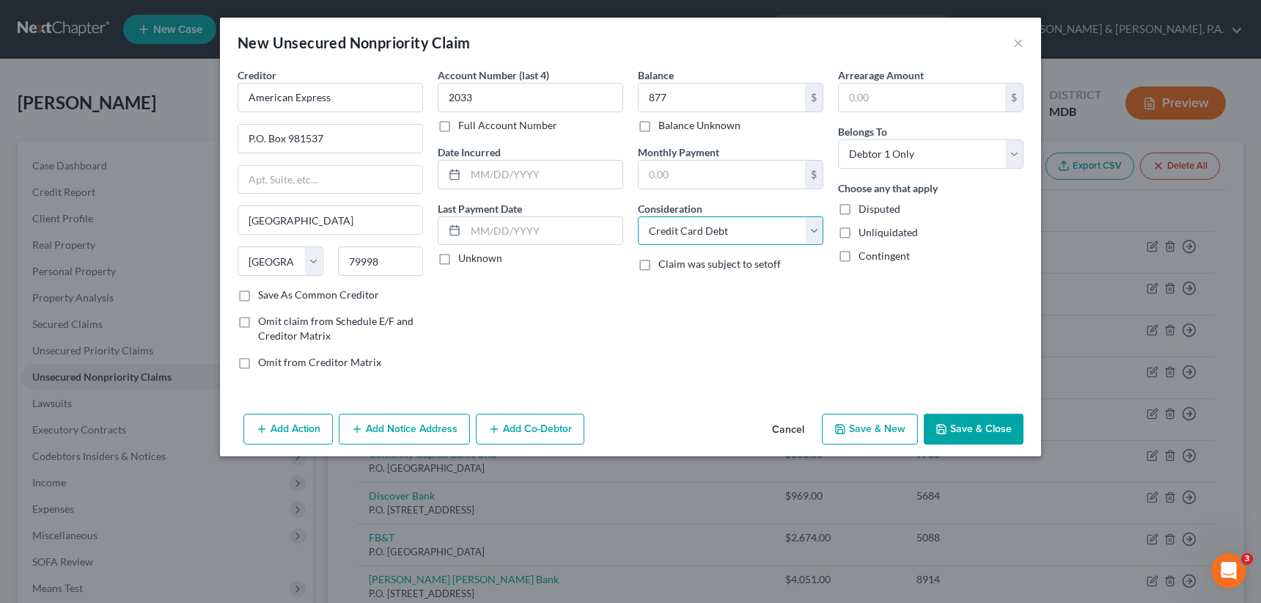
click at [638, 216] on select "Select Cable / Satellite Services Collection Agency Credit Card Debt Debt Couns…" at bounding box center [730, 230] width 185 height 29
click at [866, 423] on button "Save & New" at bounding box center [870, 429] width 96 height 31
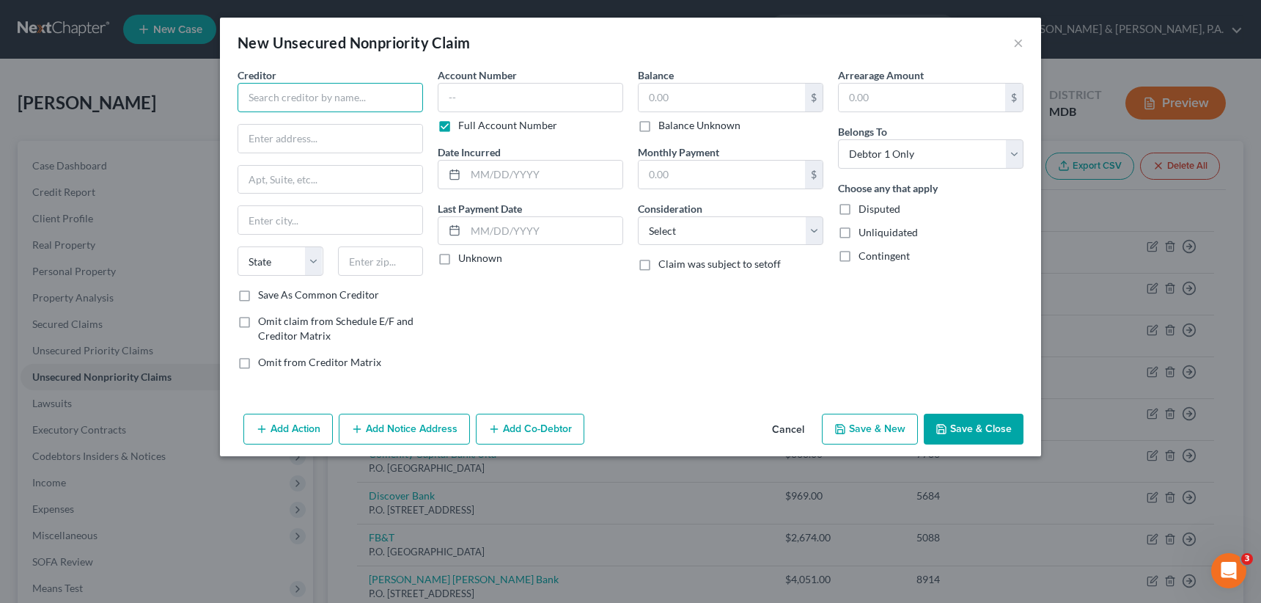
click at [289, 103] on input "text" at bounding box center [330, 97] width 185 height 29
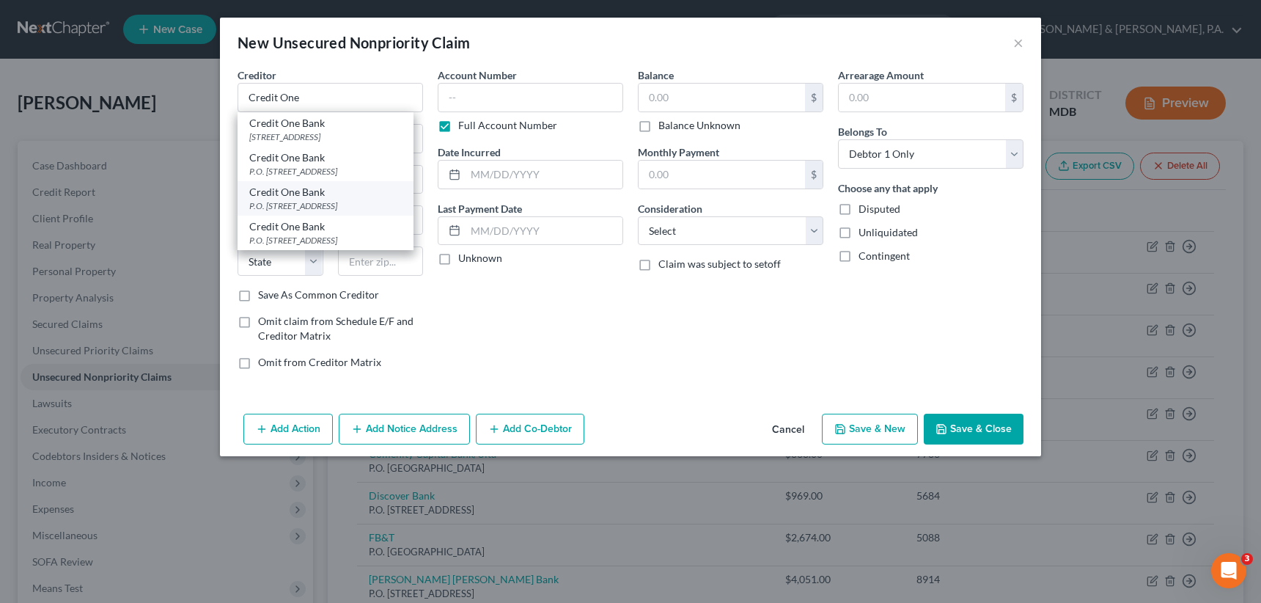
click at [296, 212] on div "P.O. [STREET_ADDRESS]" at bounding box center [325, 205] width 153 height 12
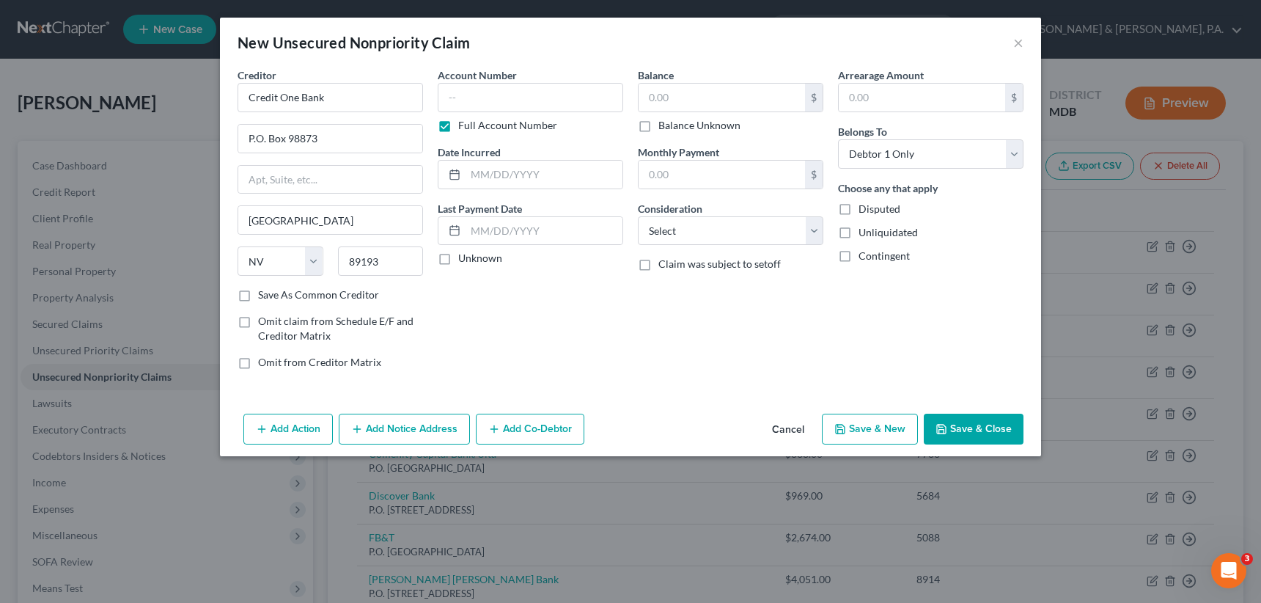
click at [458, 122] on label "Full Account Number" at bounding box center [507, 125] width 99 height 15
click at [464, 122] on input "Full Account Number" at bounding box center [469, 123] width 10 height 10
click at [452, 87] on input "text" at bounding box center [530, 97] width 185 height 29
click at [654, 98] on input "text" at bounding box center [722, 98] width 166 height 28
click at [765, 231] on select "Select Cable / Satellite Services Collection Agency Credit Card Debt Debt Couns…" at bounding box center [730, 230] width 185 height 29
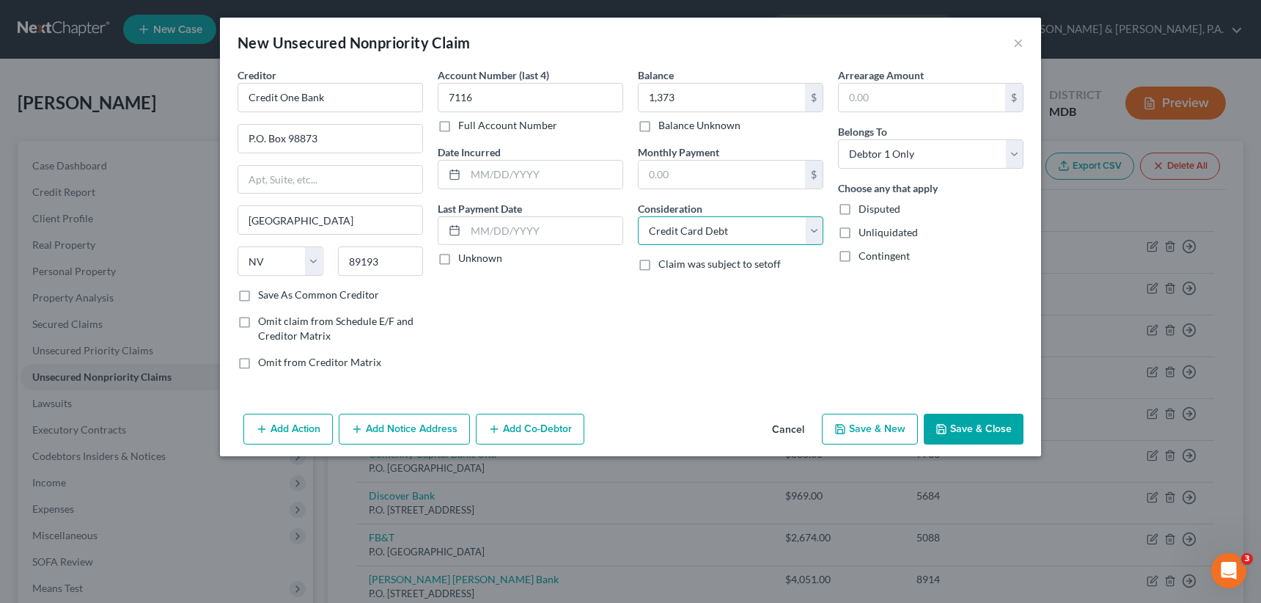
click at [638, 216] on select "Select Cable / Satellite Services Collection Agency Credit Card Debt Debt Couns…" at bounding box center [730, 230] width 185 height 29
click at [880, 423] on button "Save & New" at bounding box center [870, 429] width 96 height 31
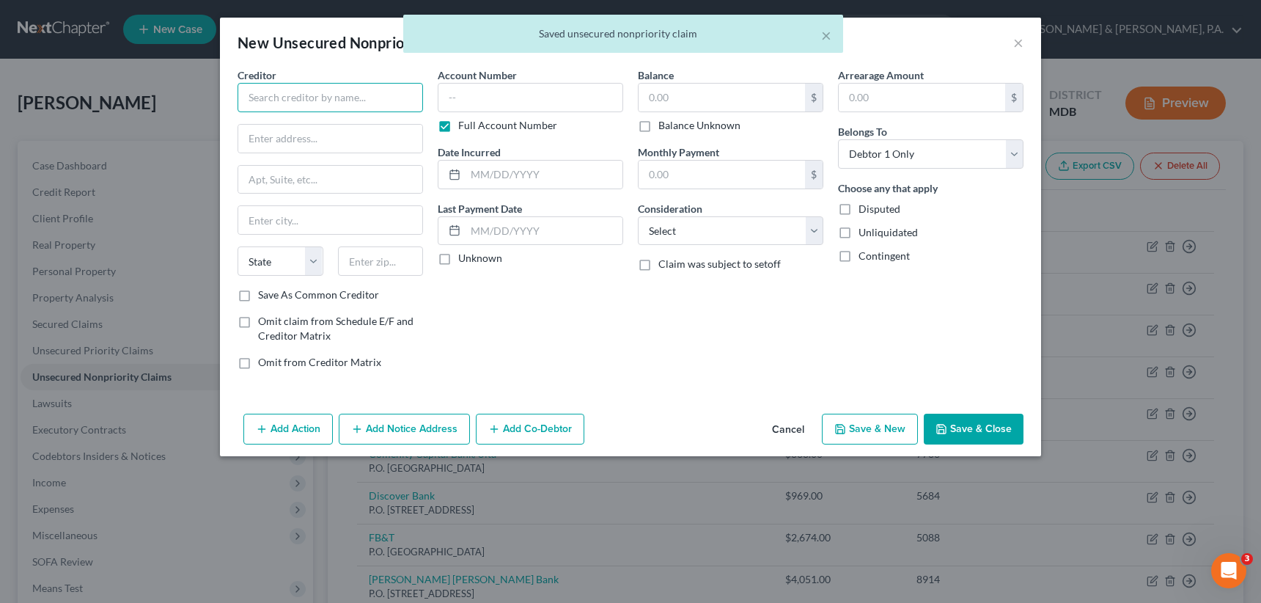
click at [346, 92] on input "text" at bounding box center [330, 97] width 185 height 29
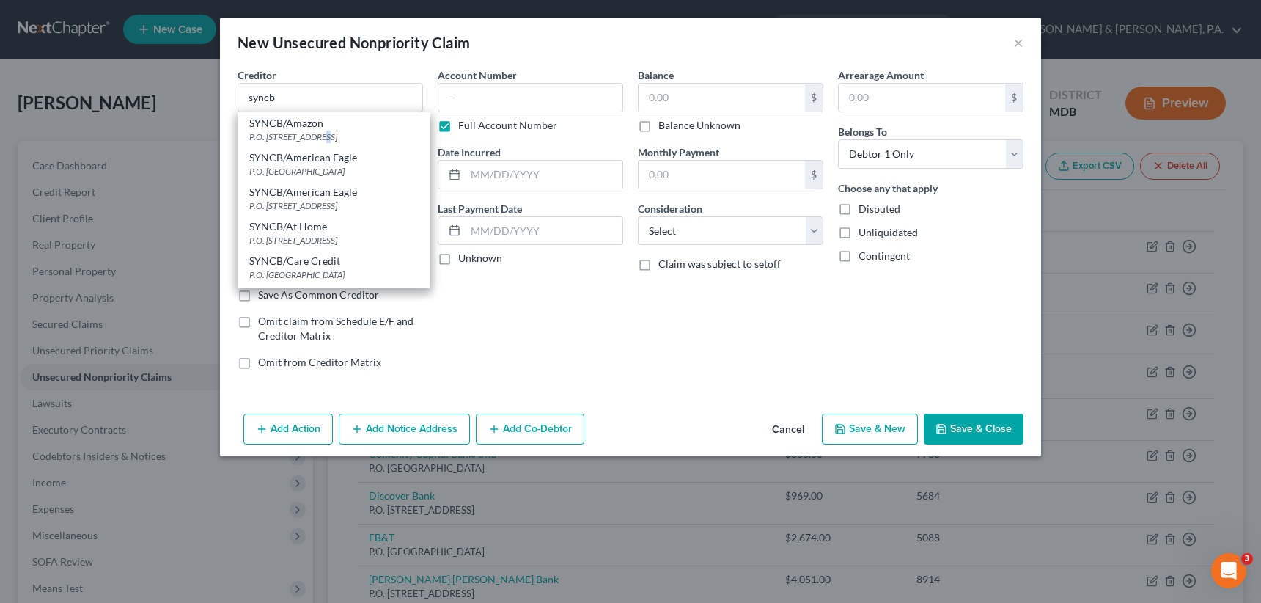
click at [318, 133] on div "P.O. [STREET_ADDRESS]" at bounding box center [333, 137] width 169 height 12
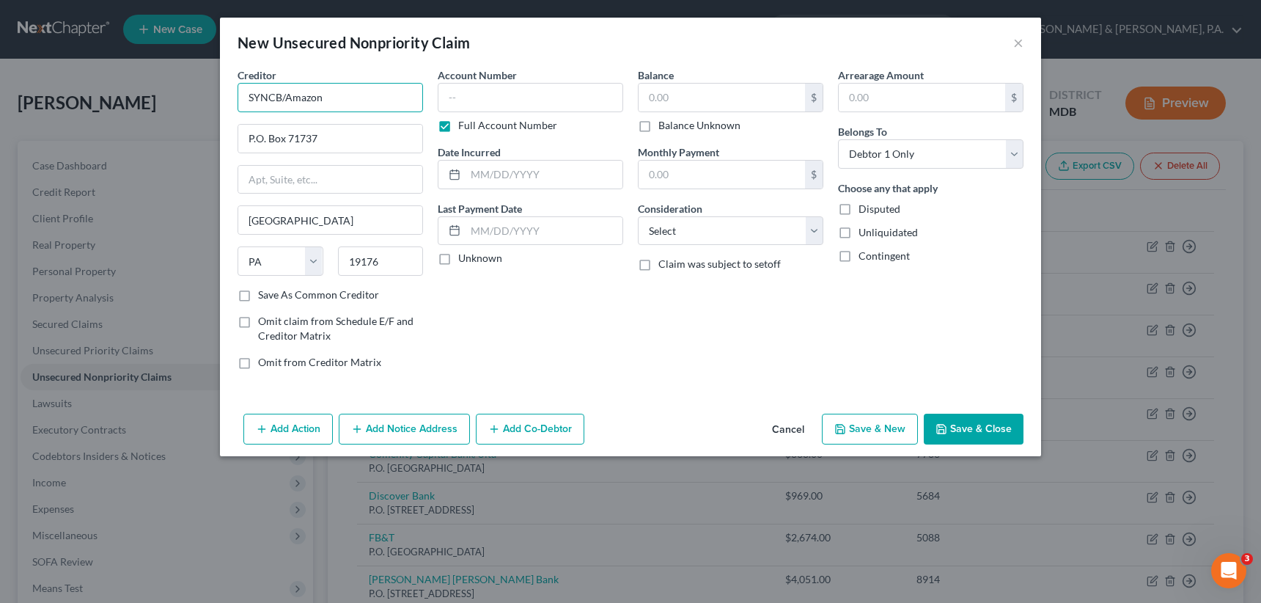
click at [335, 98] on input "SYNCB/Amazon" at bounding box center [330, 97] width 185 height 29
click at [334, 133] on input "P.O. Box 71737" at bounding box center [330, 139] width 184 height 28
click at [258, 293] on label "Save As Common Creditor" at bounding box center [318, 294] width 121 height 15
click at [264, 293] on input "Save As Common Creditor" at bounding box center [269, 292] width 10 height 10
click at [458, 129] on label "Full Account Number" at bounding box center [507, 125] width 99 height 15
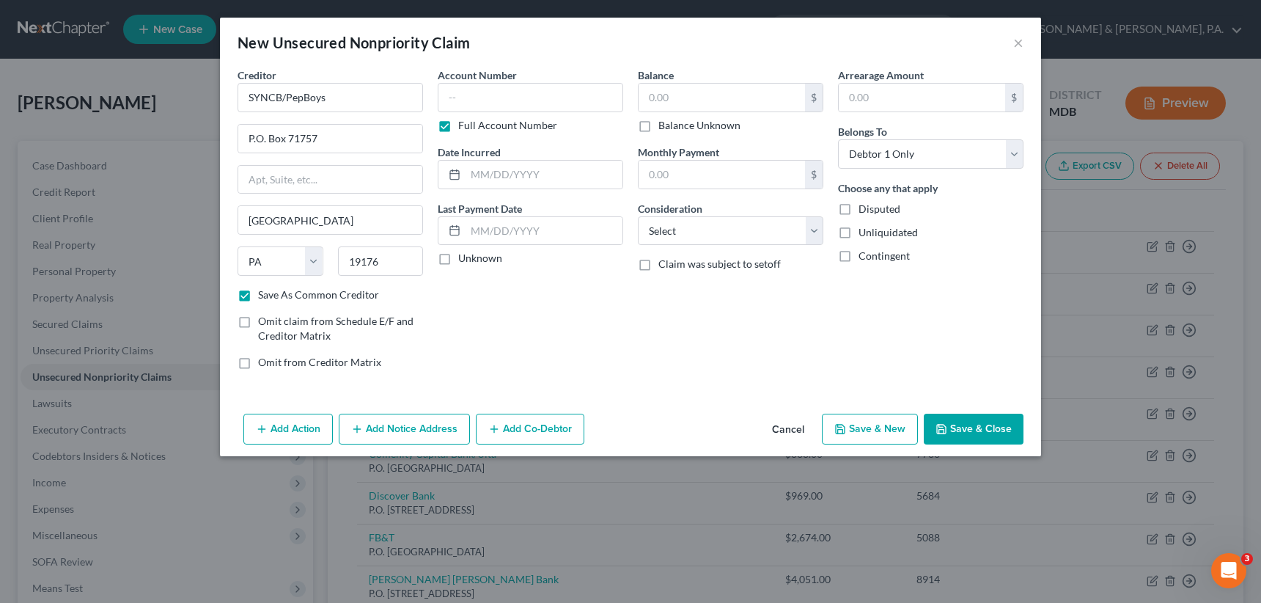
click at [464, 128] on input "Full Account Number" at bounding box center [469, 123] width 10 height 10
click at [450, 100] on input "text" at bounding box center [530, 97] width 185 height 29
click at [640, 93] on input "text" at bounding box center [722, 98] width 166 height 28
click at [703, 225] on select "Select Cable / Satellite Services Collection Agency Credit Card Debt Debt Couns…" at bounding box center [730, 230] width 185 height 29
click at [638, 216] on select "Select Cable / Satellite Services Collection Agency Credit Card Debt Debt Couns…" at bounding box center [730, 230] width 185 height 29
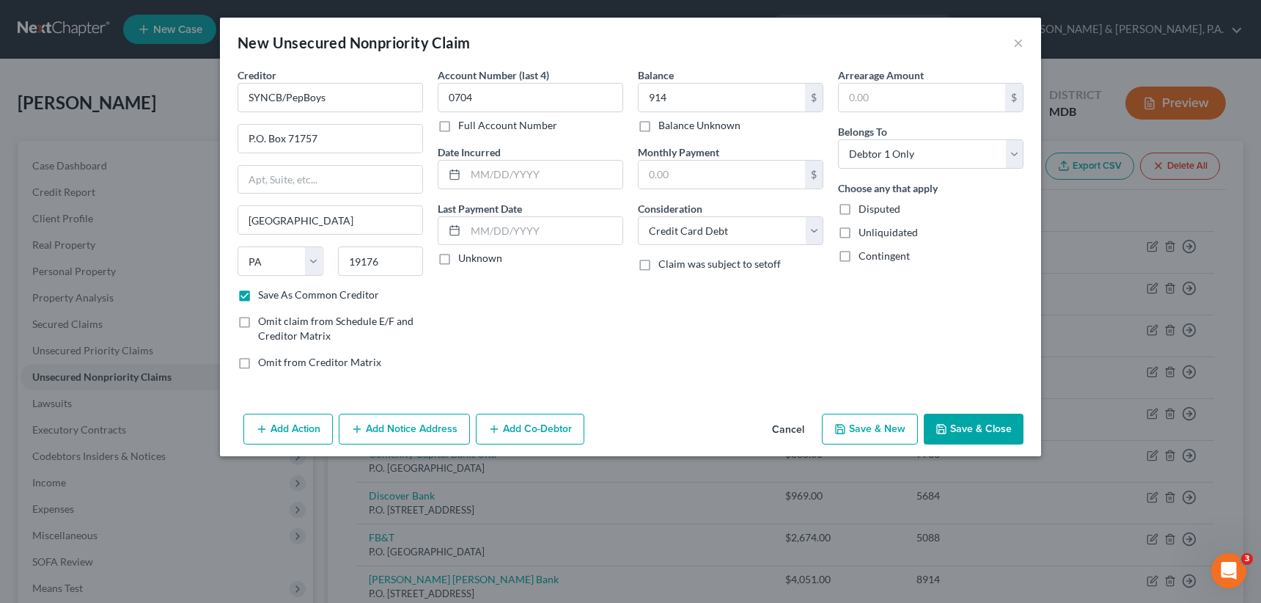
click at [853, 428] on button "Save & New" at bounding box center [870, 429] width 96 height 31
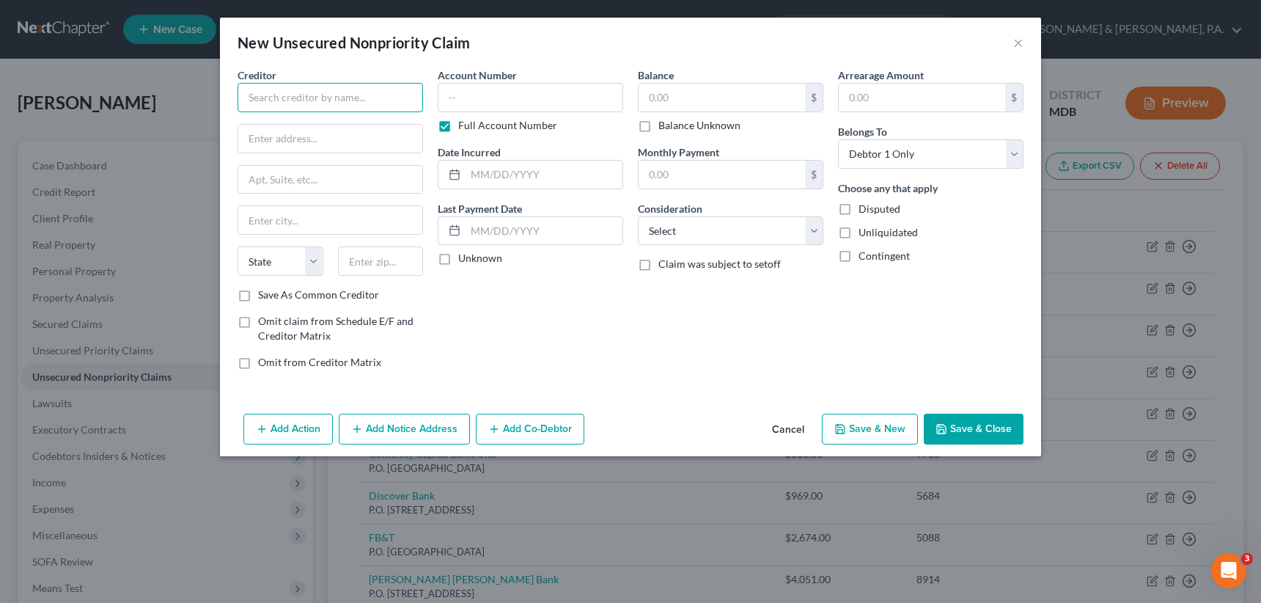
click at [293, 98] on input "text" at bounding box center [330, 97] width 185 height 29
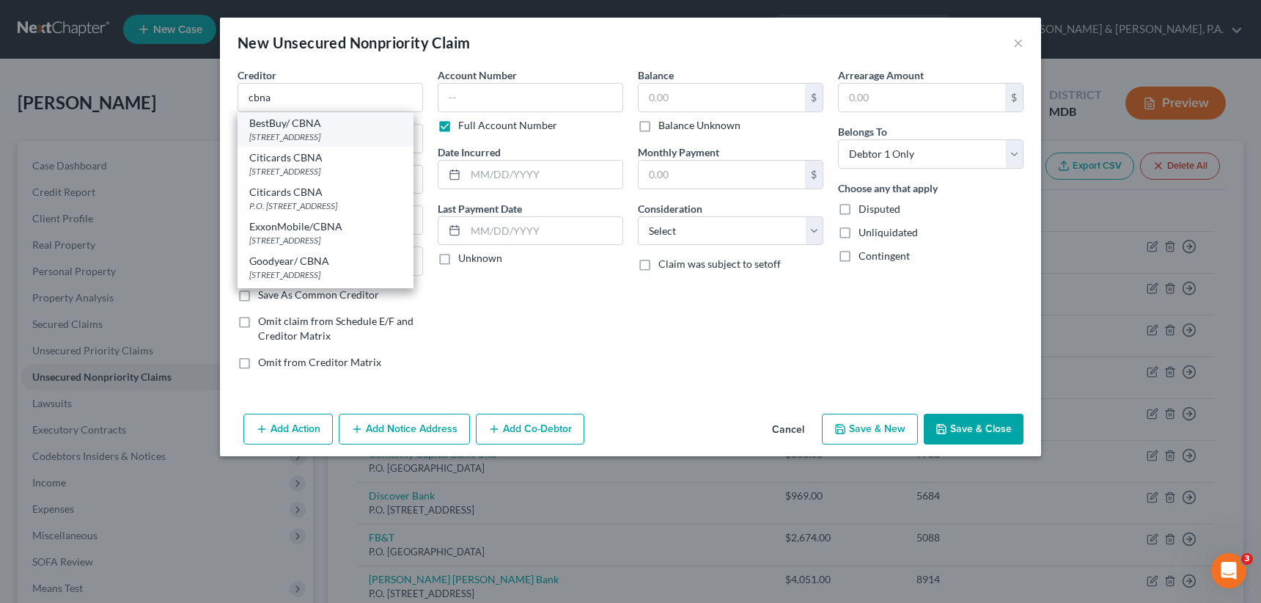
click at [312, 143] on div "[STREET_ADDRESS]" at bounding box center [325, 137] width 153 height 12
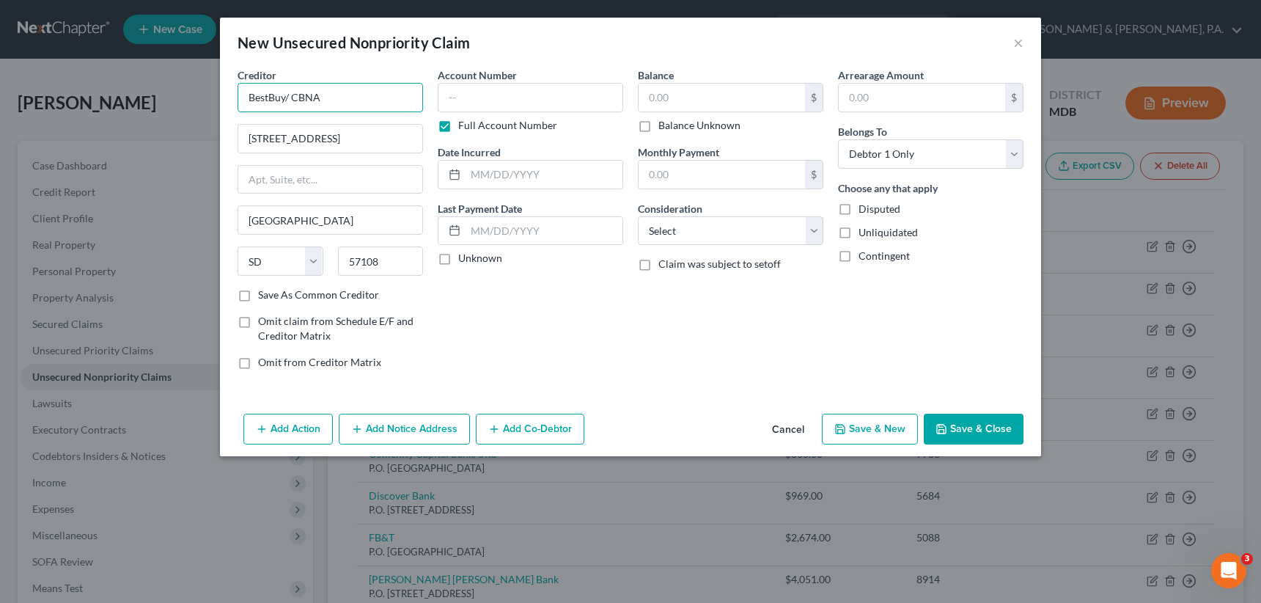
click at [286, 97] on input "BestBuy/ CBNA" at bounding box center [330, 97] width 185 height 29
click at [258, 296] on label "Save As Common Creditor" at bounding box center [318, 294] width 121 height 15
click at [264, 296] on input "Save As Common Creditor" at bounding box center [269, 292] width 10 height 10
click at [458, 125] on label "Full Account Number" at bounding box center [507, 125] width 99 height 15
click at [464, 125] on input "Full Account Number" at bounding box center [469, 123] width 10 height 10
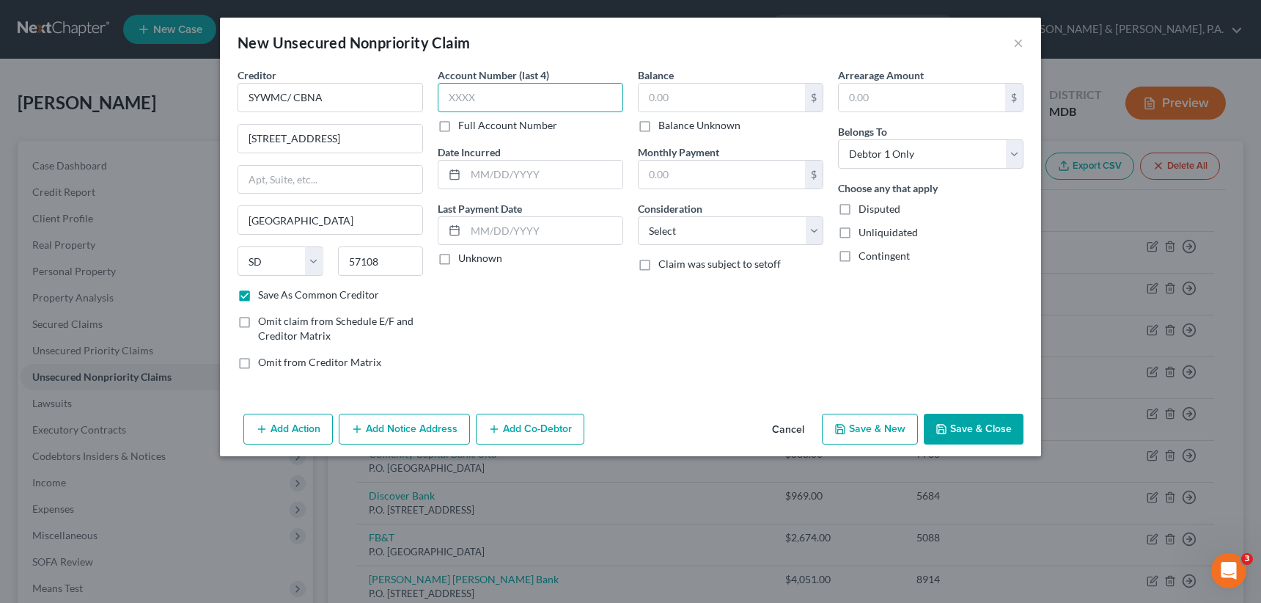
click at [446, 103] on input "text" at bounding box center [530, 97] width 185 height 29
click at [644, 99] on input "text" at bounding box center [722, 98] width 166 height 28
click at [664, 226] on select "Select Cable / Satellite Services Collection Agency Credit Card Debt Debt Couns…" at bounding box center [730, 230] width 185 height 29
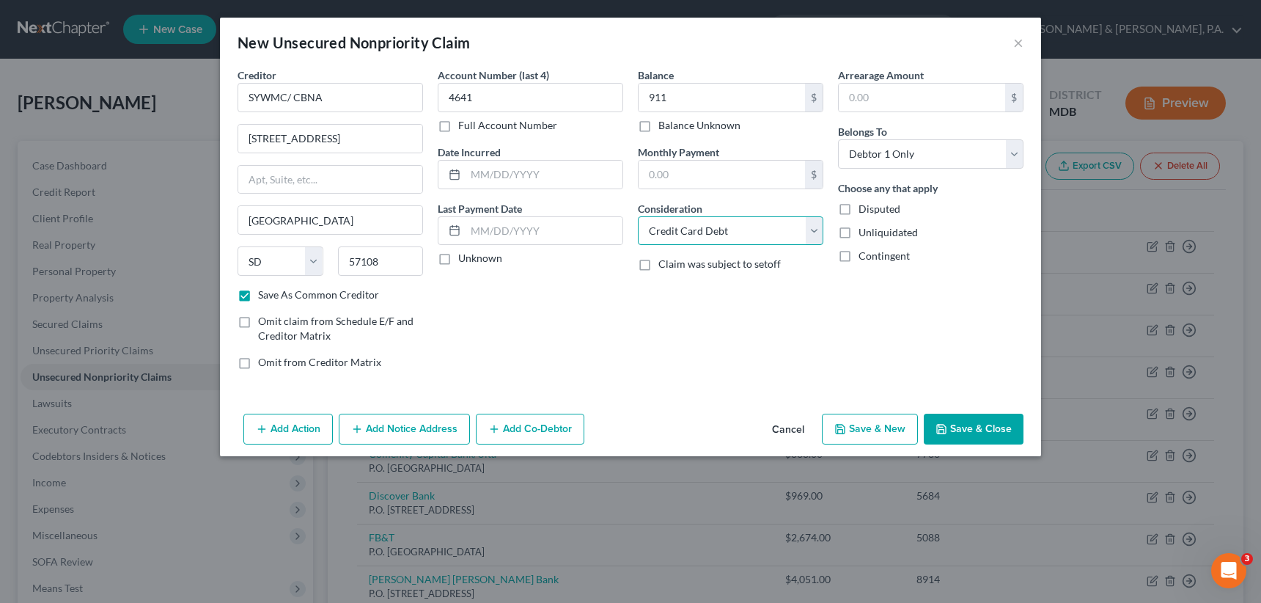
click at [638, 216] on select "Select Cable / Satellite Services Collection Agency Credit Card Debt Debt Couns…" at bounding box center [730, 230] width 185 height 29
click at [877, 427] on button "Save & New" at bounding box center [870, 429] width 96 height 31
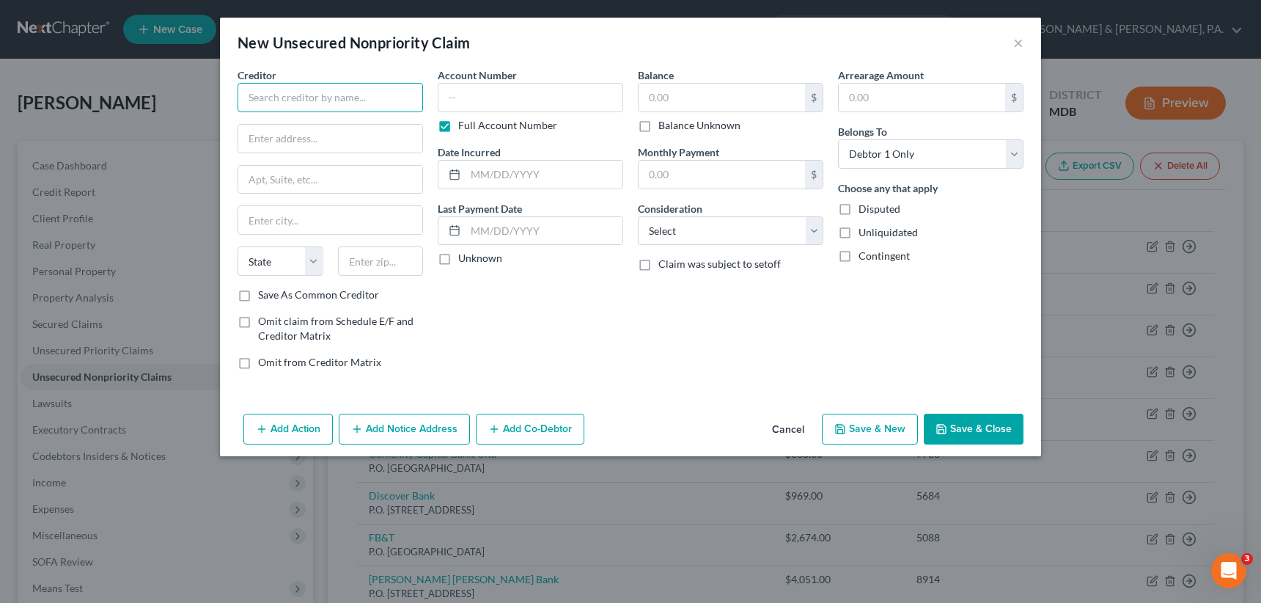
click at [268, 107] on input "text" at bounding box center [330, 97] width 185 height 29
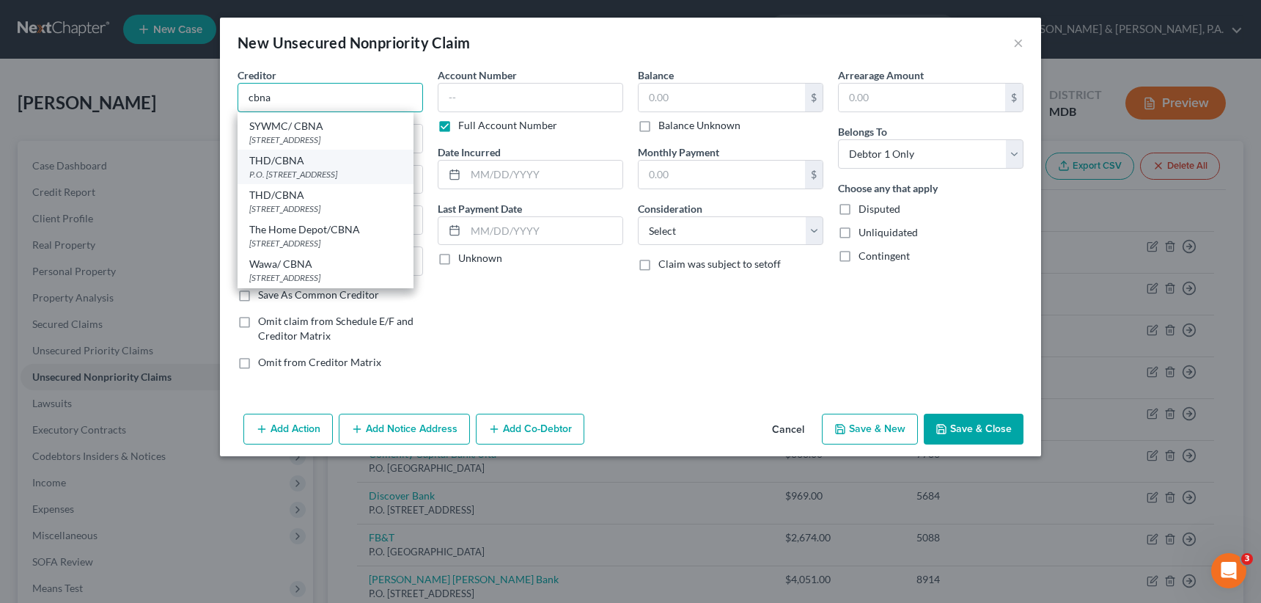
scroll to position [304, 0]
click at [284, 257] on div "Wawa/ CBNA" at bounding box center [325, 264] width 153 height 15
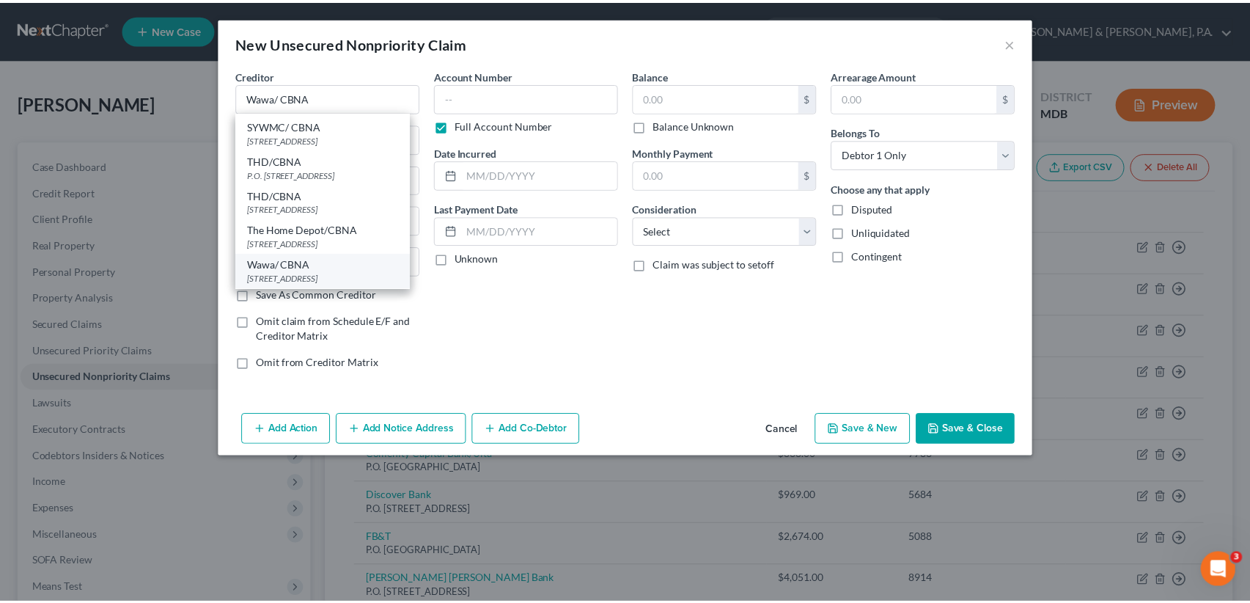
scroll to position [0, 0]
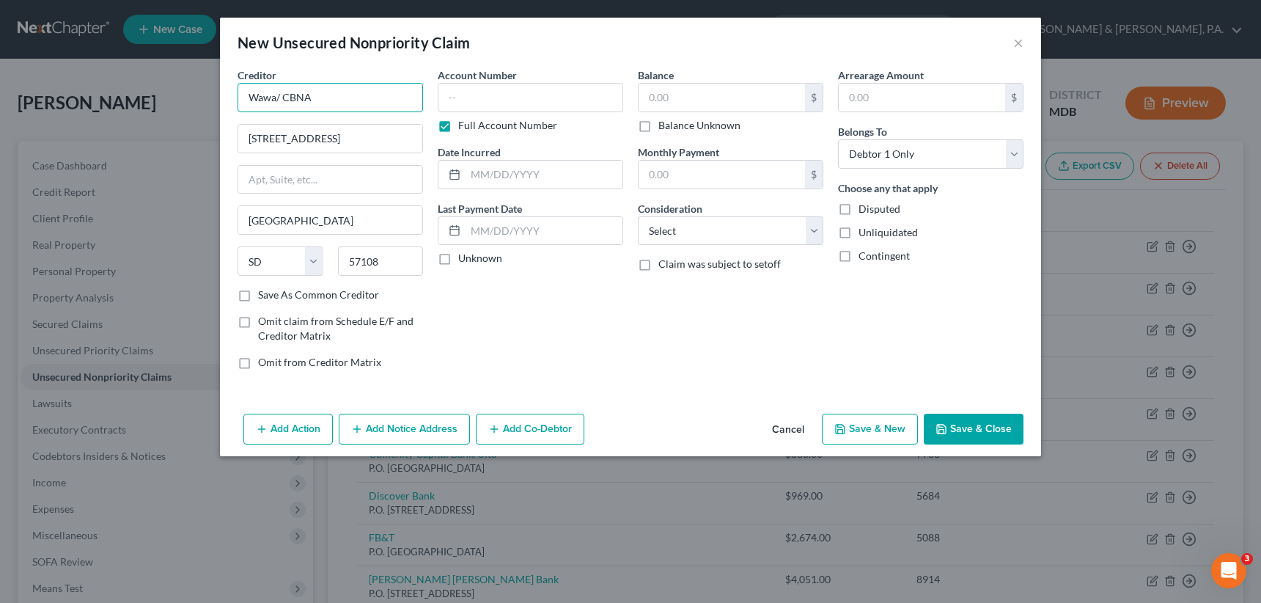
click at [276, 100] on input "Wawa/ CBNA" at bounding box center [330, 97] width 185 height 29
click at [458, 126] on label "Full Account Number" at bounding box center [507, 125] width 99 height 15
click at [464, 126] on input "Full Account Number" at bounding box center [469, 123] width 10 height 10
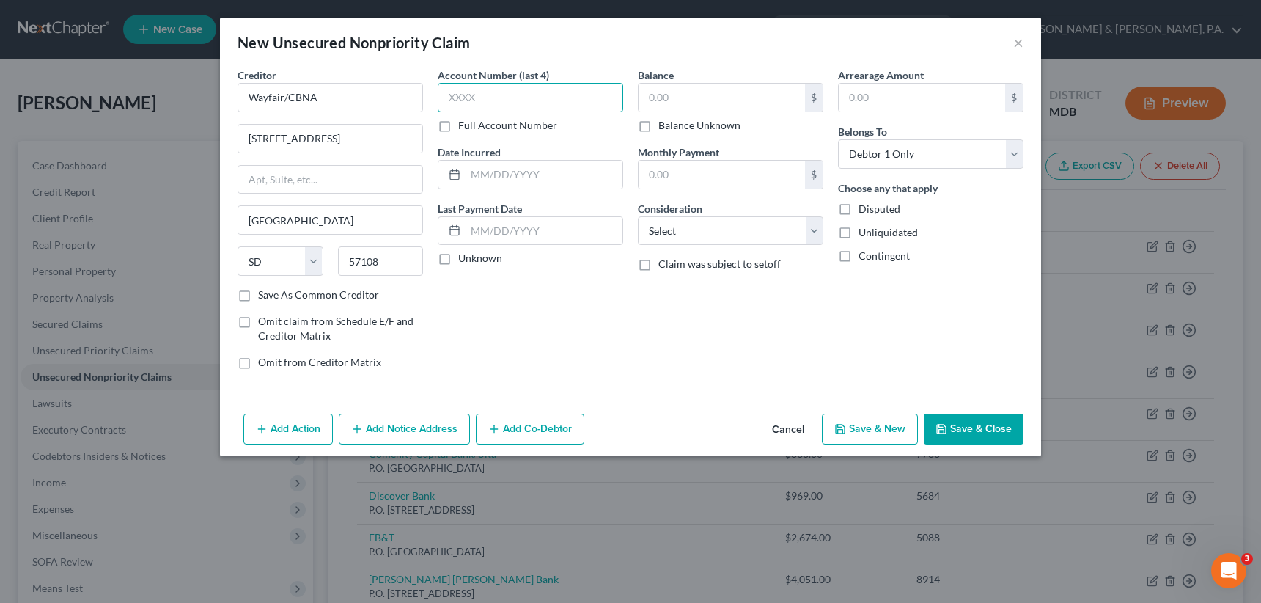
click at [446, 100] on input "text" at bounding box center [530, 97] width 185 height 29
click at [258, 290] on label "Save As Common Creditor" at bounding box center [318, 294] width 121 height 15
click at [264, 290] on input "Save As Common Creditor" at bounding box center [269, 292] width 10 height 10
click at [650, 98] on input "text" at bounding box center [722, 98] width 166 height 28
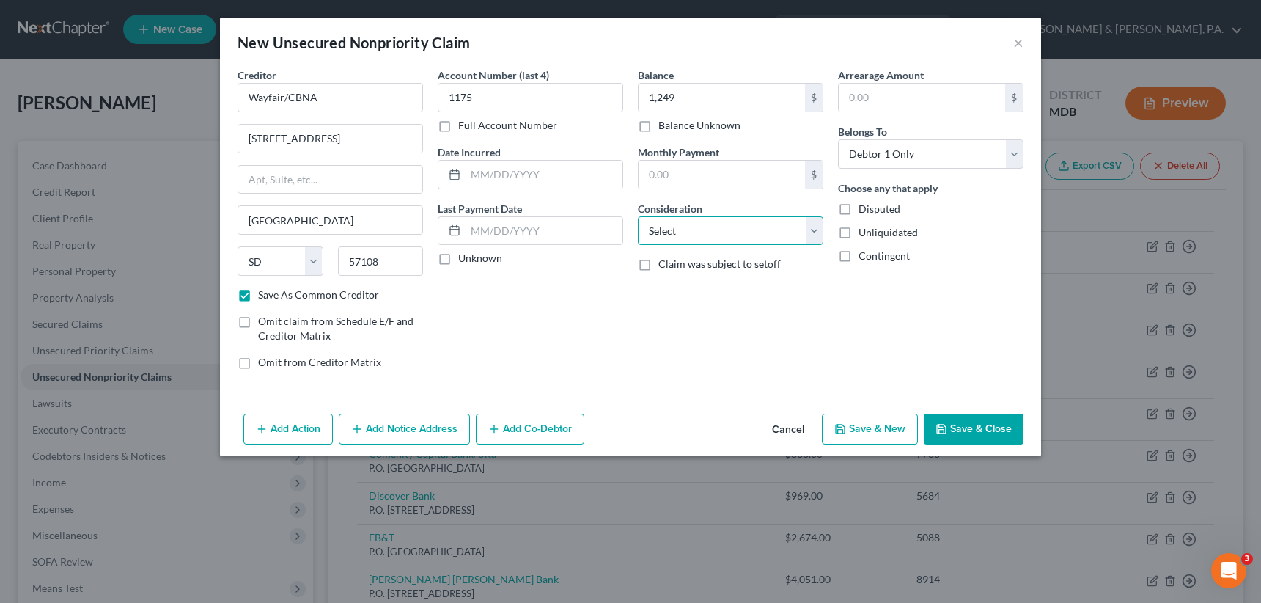
click at [674, 220] on select "Select Cable / Satellite Services Collection Agency Credit Card Debt Debt Couns…" at bounding box center [730, 230] width 185 height 29
click at [638, 216] on select "Select Cable / Satellite Services Collection Agency Credit Card Debt Debt Couns…" at bounding box center [730, 230] width 185 height 29
click at [867, 425] on button "Save & New" at bounding box center [870, 429] width 96 height 31
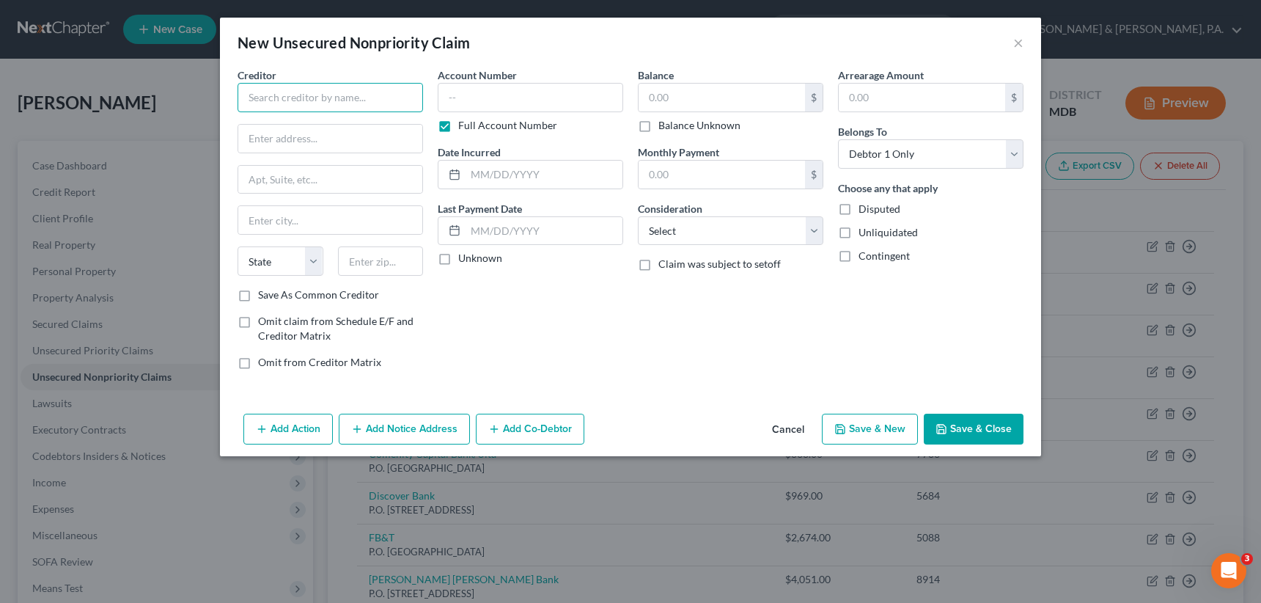
click at [315, 90] on input "text" at bounding box center [330, 97] width 185 height 29
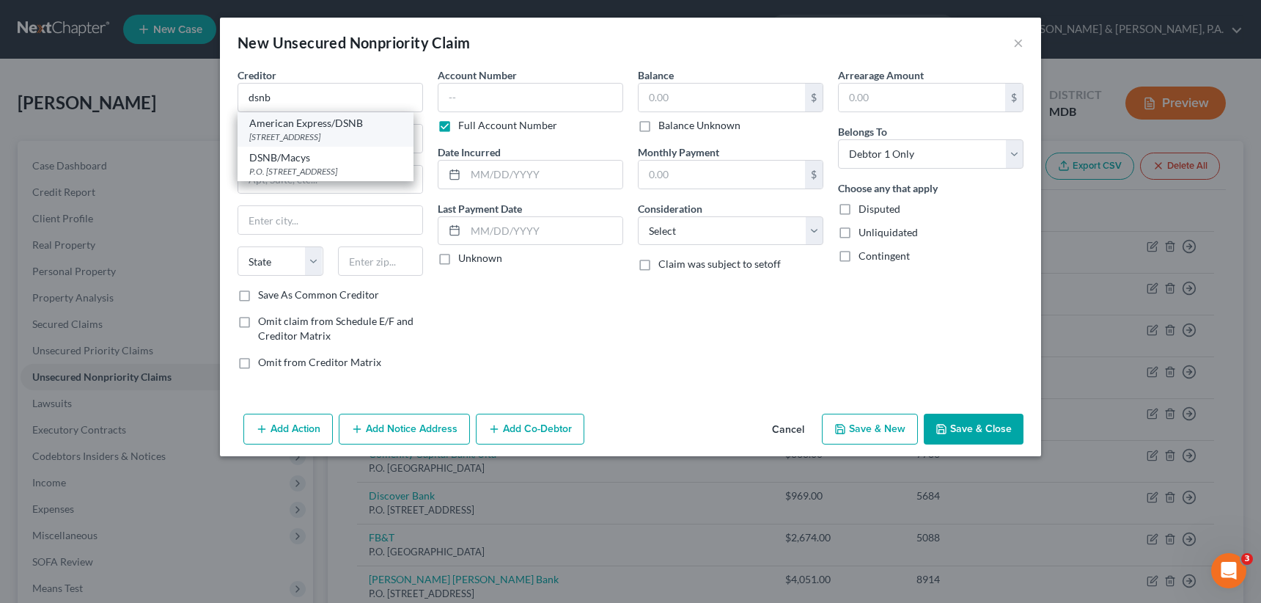
click at [308, 131] on div "[STREET_ADDRESS]" at bounding box center [325, 137] width 153 height 12
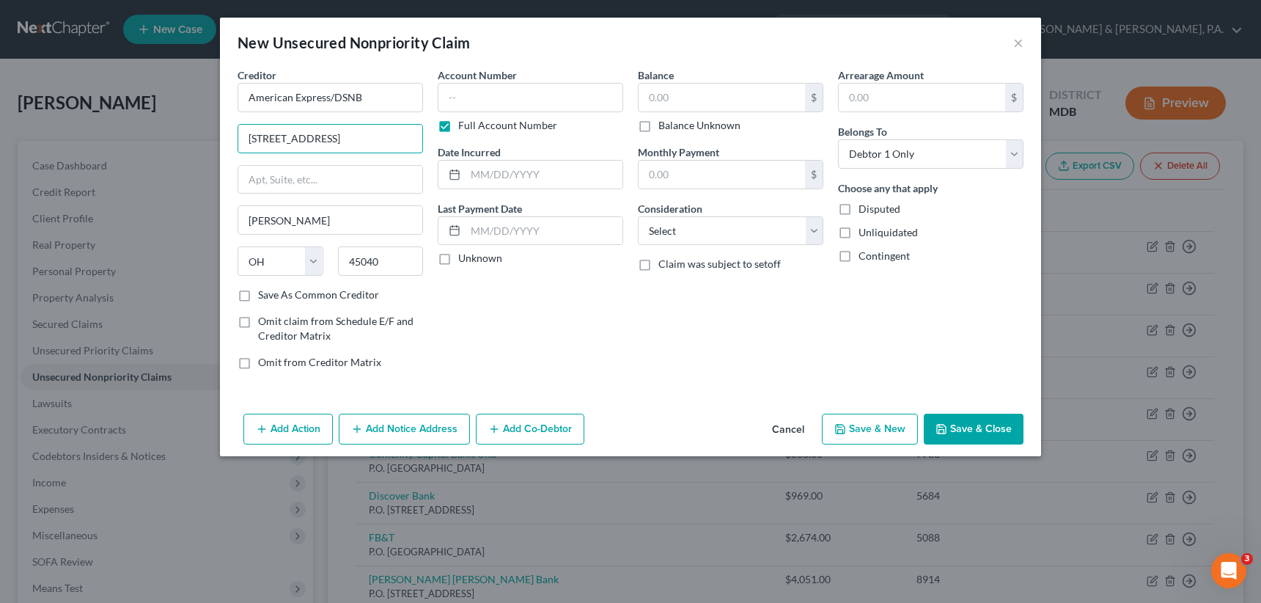
drag, startPoint x: 341, startPoint y: 131, endPoint x: 236, endPoint y: 125, distance: 105.0
click at [236, 125] on div "Creditor * American Express/DSNB [STREET_ADDRESS] [PERSON_NAME] State [US_STATE…" at bounding box center [330, 224] width 200 height 314
click at [258, 294] on label "Save As Common Creditor" at bounding box center [318, 294] width 121 height 15
click at [264, 294] on input "Save As Common Creditor" at bounding box center [269, 292] width 10 height 10
click at [458, 124] on label "Full Account Number" at bounding box center [507, 125] width 99 height 15
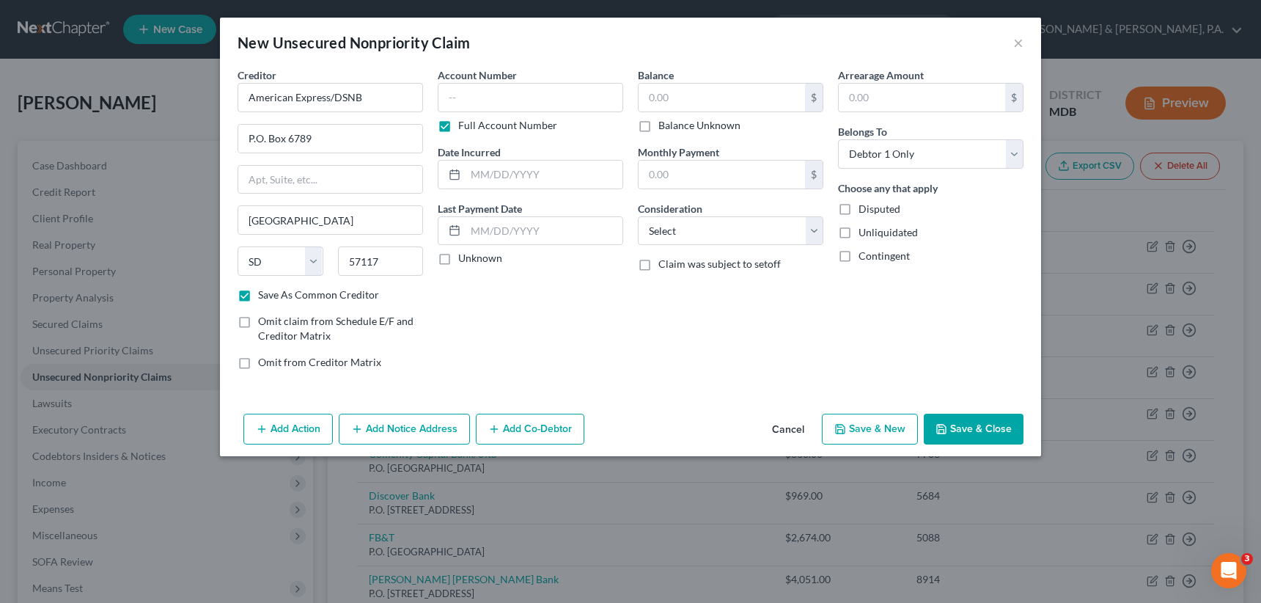
click at [464, 124] on input "Full Account Number" at bounding box center [469, 123] width 10 height 10
click at [455, 98] on input "text" at bounding box center [530, 97] width 185 height 29
click at [647, 100] on input "text" at bounding box center [722, 98] width 166 height 28
drag, startPoint x: 481, startPoint y: 95, endPoint x: 437, endPoint y: 102, distance: 44.6
click at [438, 101] on input "2482" at bounding box center [530, 97] width 185 height 29
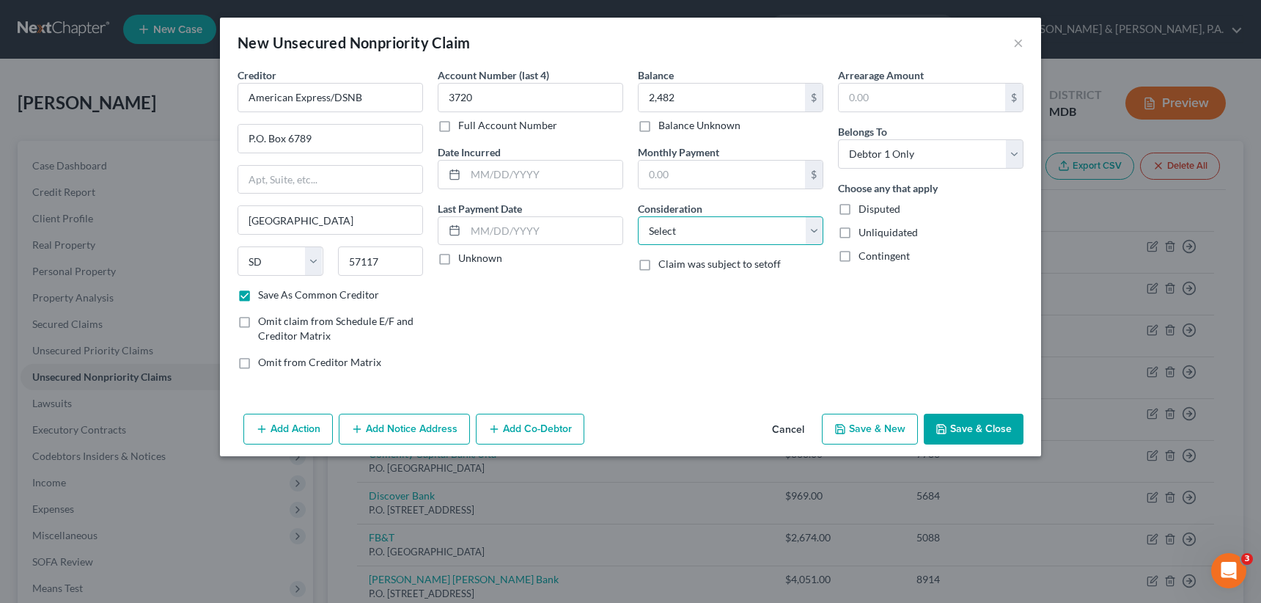
click at [681, 233] on select "Select Cable / Satellite Services Collection Agency Credit Card Debt Debt Couns…" at bounding box center [730, 230] width 185 height 29
click at [638, 216] on select "Select Cable / Satellite Services Collection Agency Credit Card Debt Debt Couns…" at bounding box center [730, 230] width 185 height 29
click at [860, 417] on button "Save & New" at bounding box center [870, 429] width 96 height 31
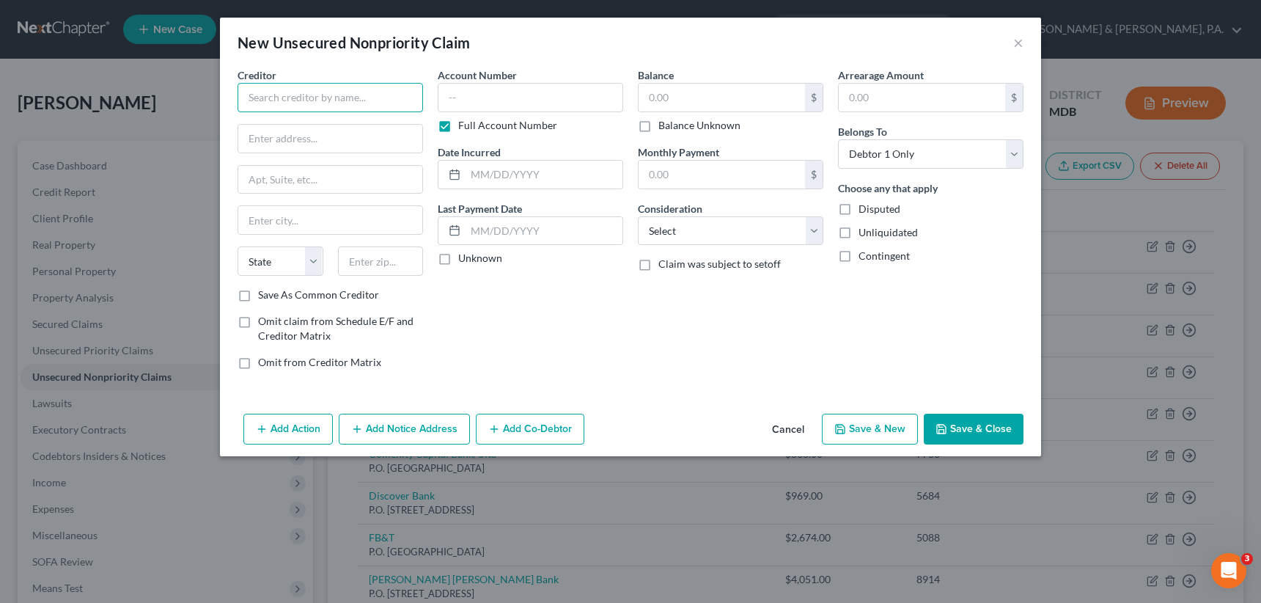
click at [314, 100] on input "text" at bounding box center [330, 97] width 185 height 29
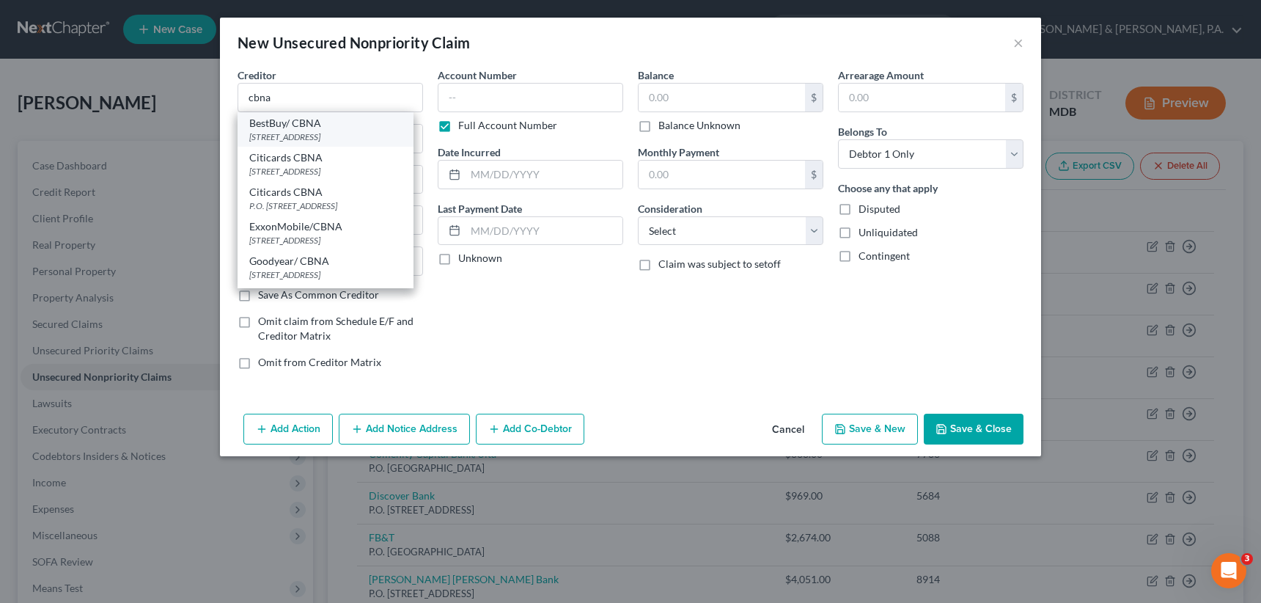
click at [303, 133] on div "[STREET_ADDRESS]" at bounding box center [325, 137] width 153 height 12
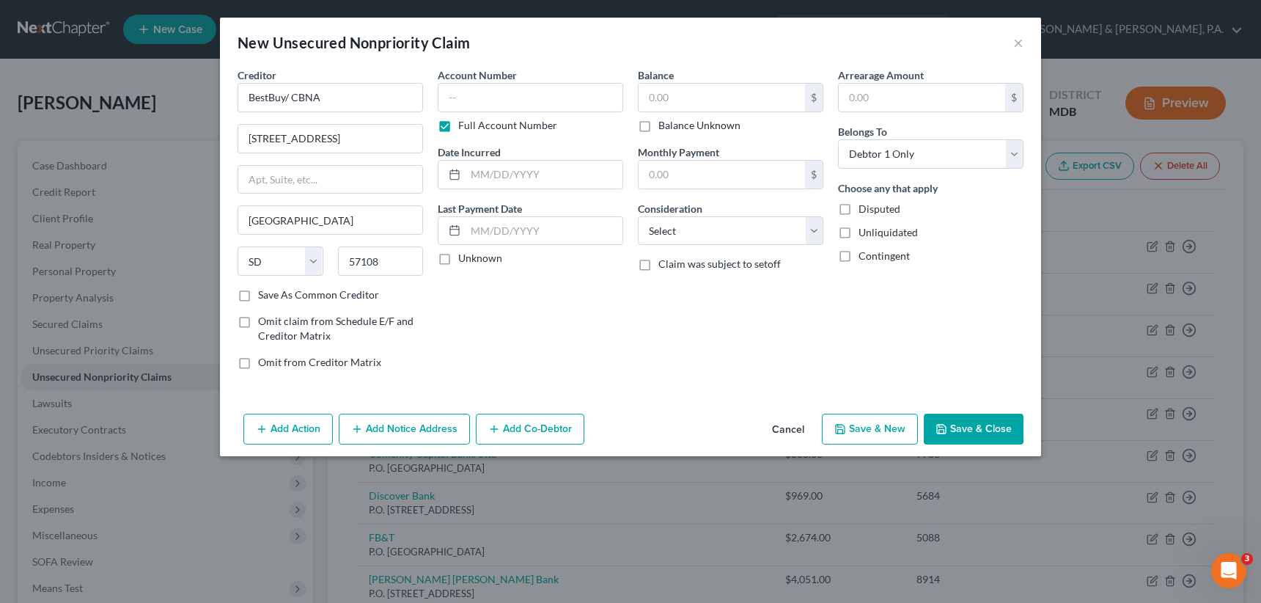
click at [458, 123] on label "Full Account Number" at bounding box center [507, 125] width 99 height 15
click at [464, 123] on input "Full Account Number" at bounding box center [469, 123] width 10 height 10
click at [449, 100] on input "text" at bounding box center [530, 97] width 185 height 29
click at [676, 97] on input "text" at bounding box center [722, 98] width 166 height 28
click at [713, 224] on select "Select Cable / Satellite Services Collection Agency Credit Card Debt Debt Couns…" at bounding box center [730, 230] width 185 height 29
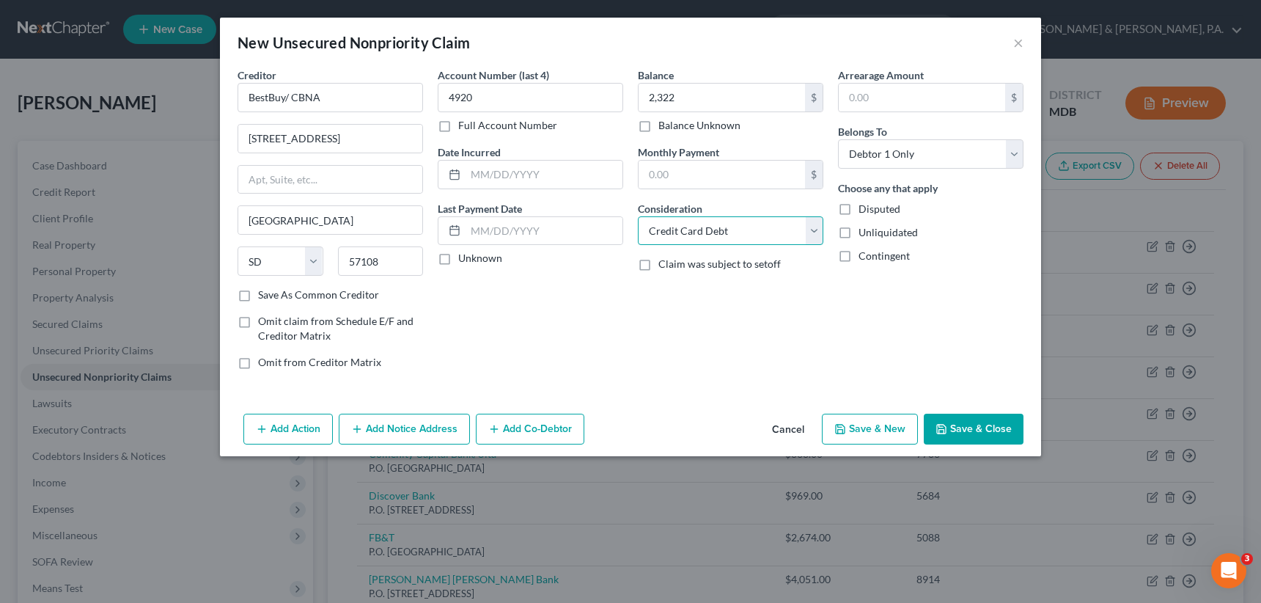
click at [638, 216] on select "Select Cable / Satellite Services Collection Agency Credit Card Debt Debt Couns…" at bounding box center [730, 230] width 185 height 29
click at [975, 425] on button "Save & Close" at bounding box center [974, 429] width 100 height 31
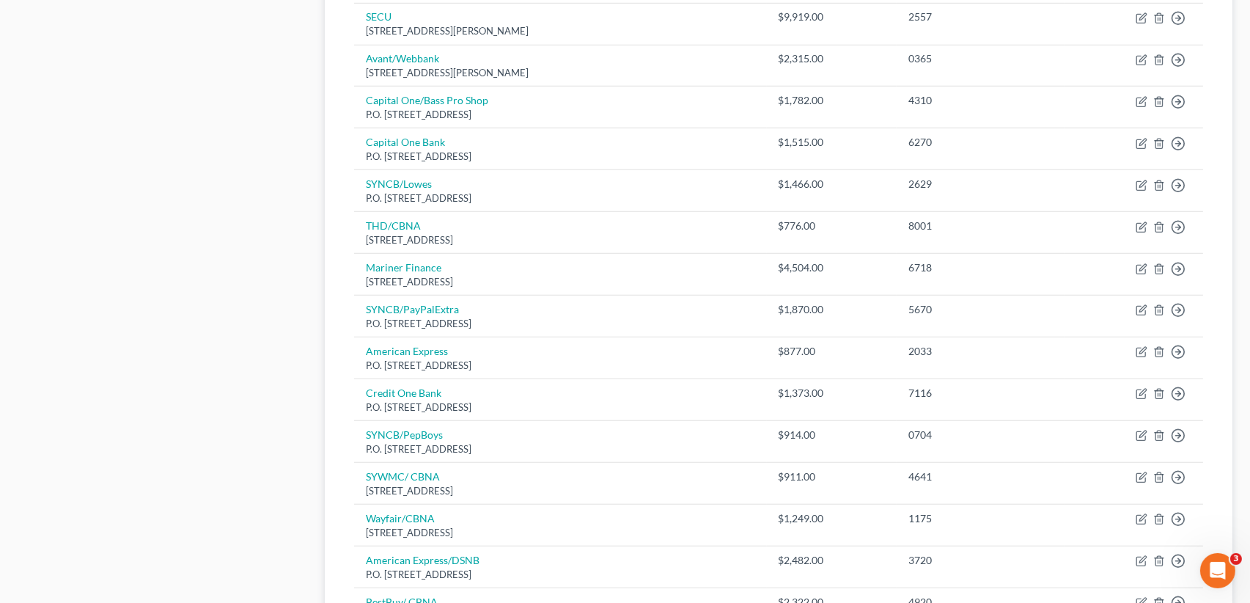
scroll to position [1980, 0]
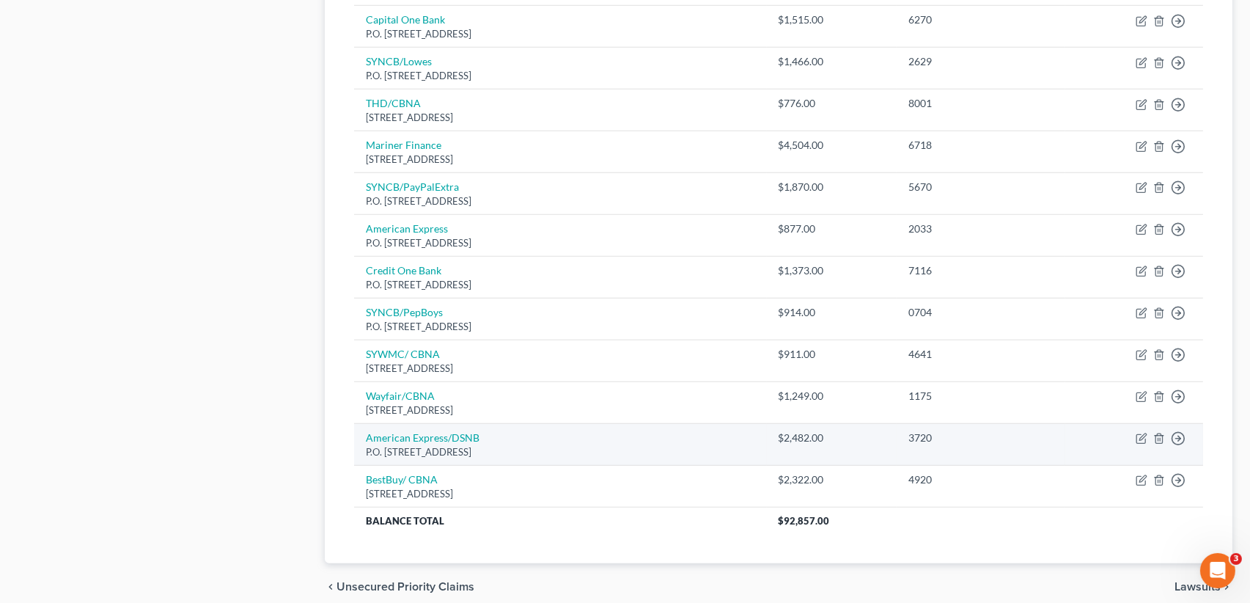
click at [570, 424] on td "American Express/DSNB P.O. [STREET_ADDRESS]" at bounding box center [560, 445] width 412 height 42
click at [1139, 433] on icon "button" at bounding box center [1142, 439] width 12 height 12
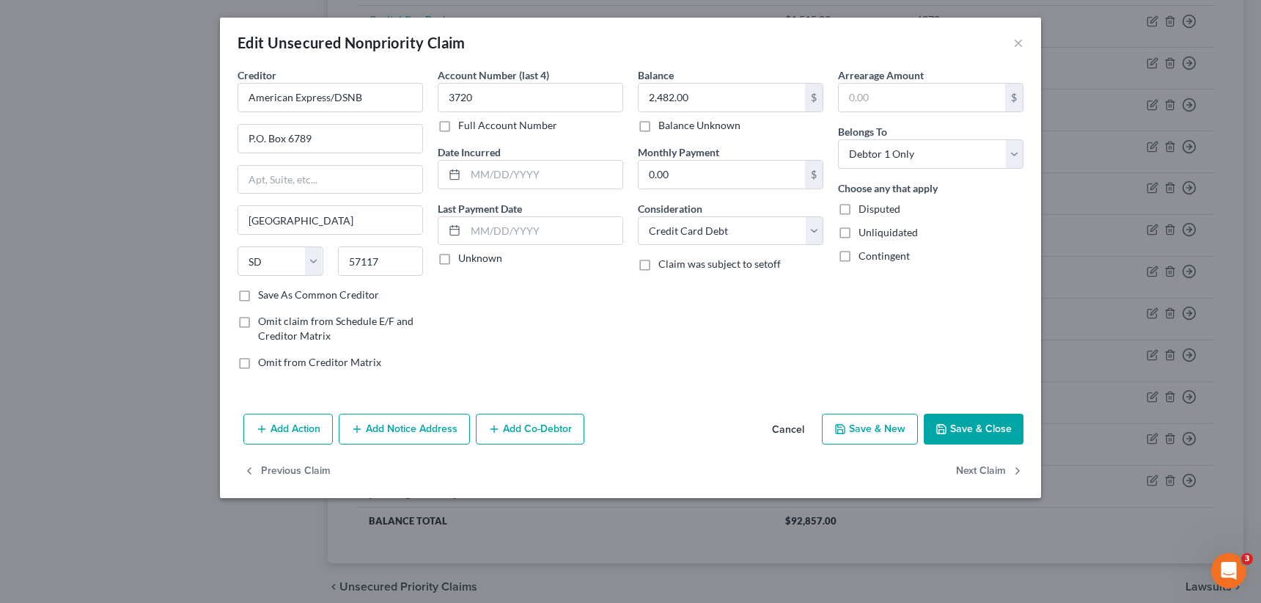
click at [258, 293] on label "Save As Common Creditor" at bounding box center [318, 294] width 121 height 15
click at [264, 293] on input "Save As Common Creditor" at bounding box center [269, 292] width 10 height 10
click at [975, 426] on button "Save & Close" at bounding box center [974, 429] width 100 height 31
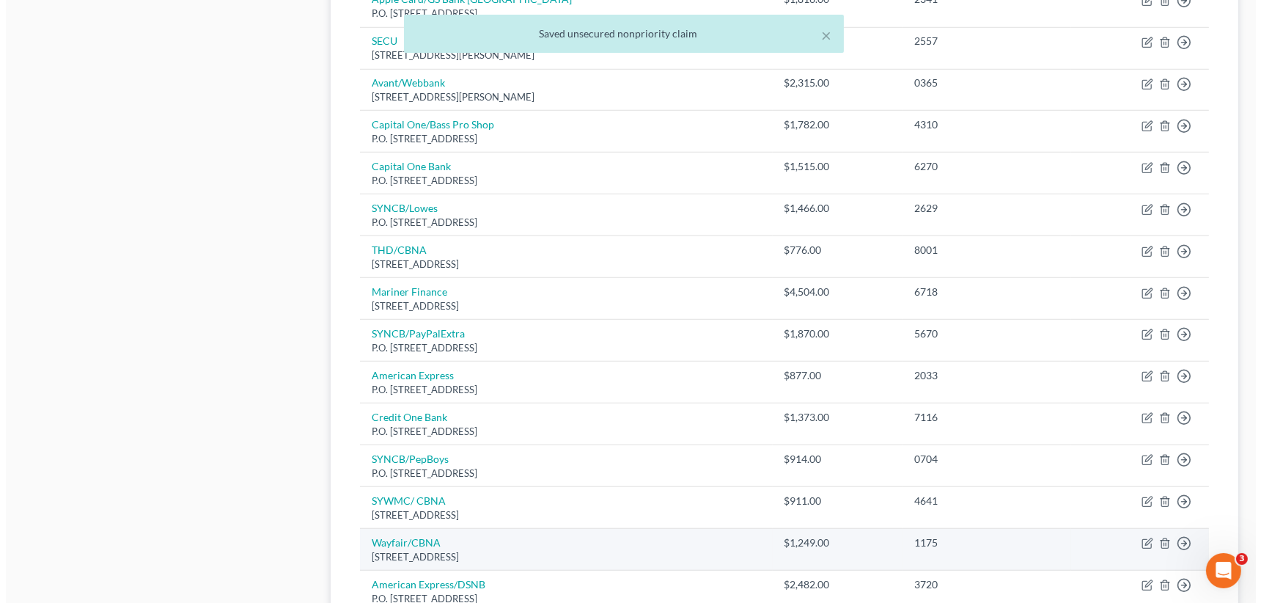
scroll to position [1760, 0]
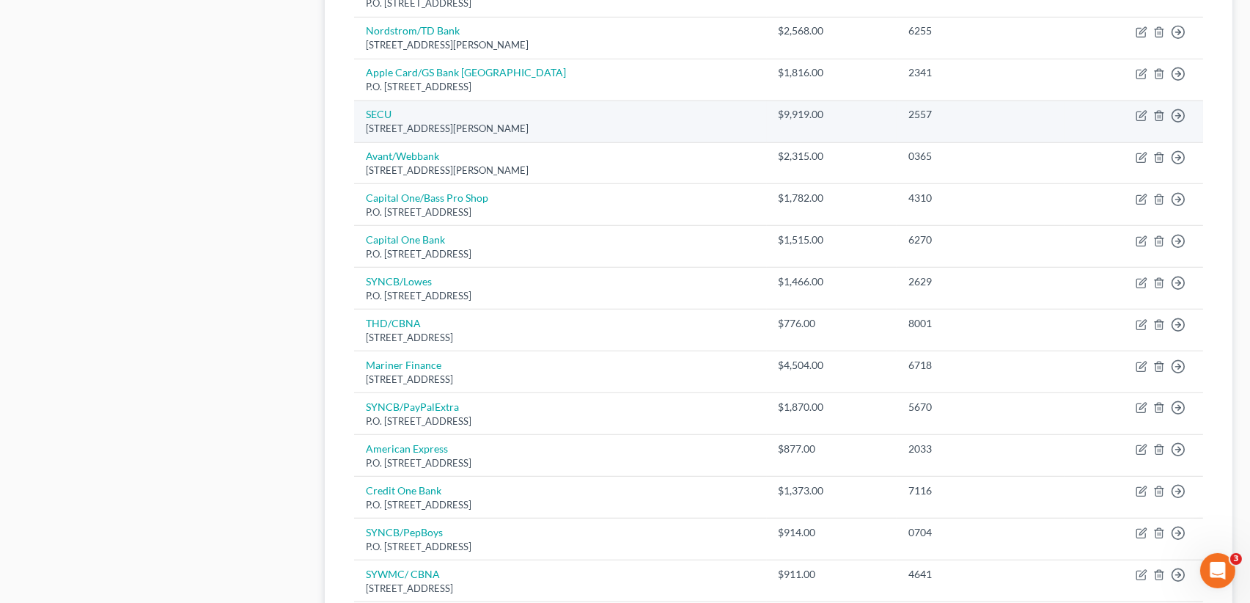
click at [565, 109] on td "SECU [STREET_ADDRESS][PERSON_NAME]" at bounding box center [560, 121] width 412 height 42
click at [1142, 111] on icon "button" at bounding box center [1142, 114] width 7 height 7
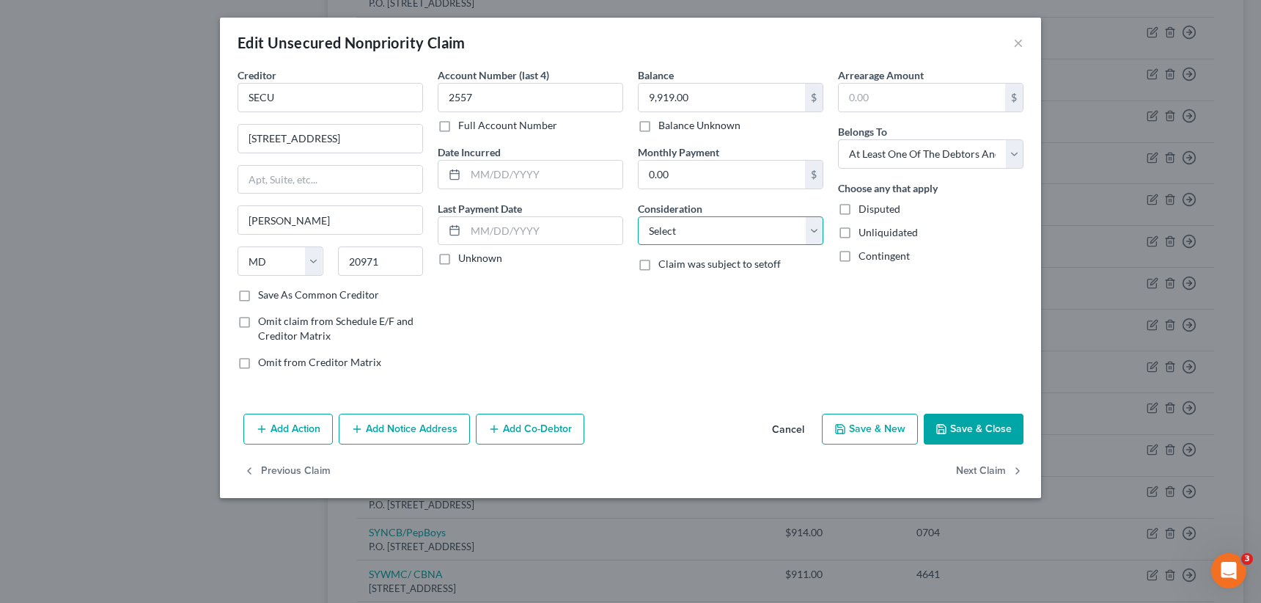
click at [816, 229] on select "Select Cable / Satellite Services Collection Agency Credit Card Debt Debt Couns…" at bounding box center [730, 230] width 185 height 29
click at [638, 216] on select "Select Cable / Satellite Services Collection Agency Credit Card Debt Debt Couns…" at bounding box center [730, 230] width 185 height 29
click at [853, 425] on button "Save & New" at bounding box center [870, 429] width 96 height 31
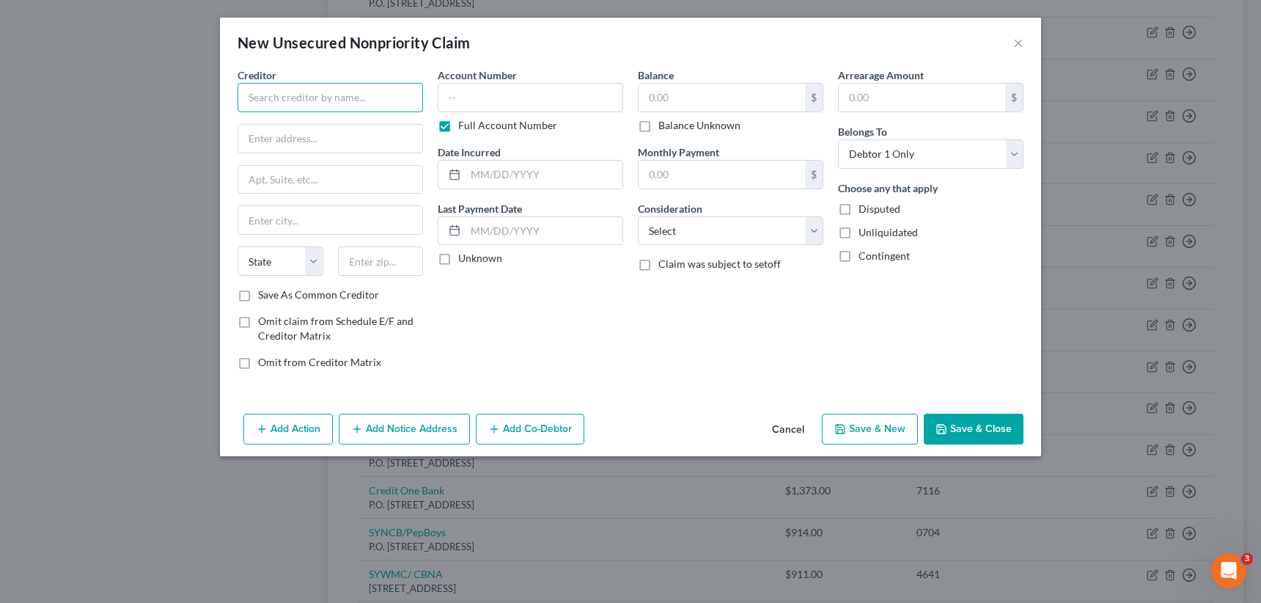
click at [251, 95] on input "text" at bounding box center [330, 97] width 185 height 29
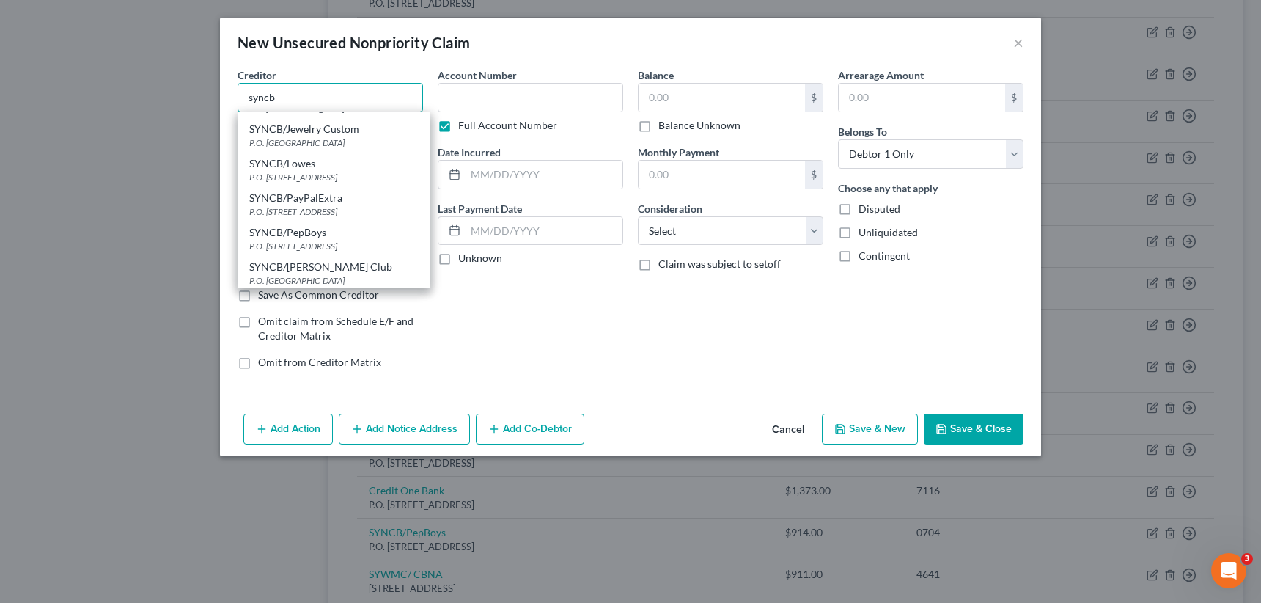
scroll to position [299, 0]
click at [312, 240] on div "P.O. [STREET_ADDRESS]" at bounding box center [333, 246] width 169 height 12
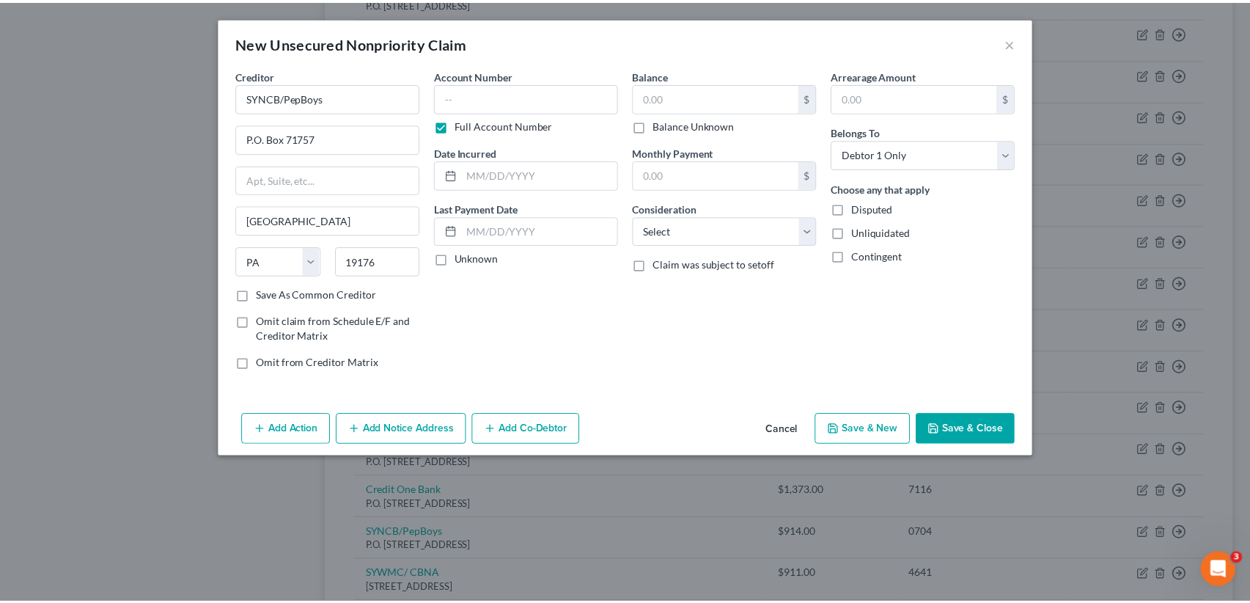
scroll to position [0, 0]
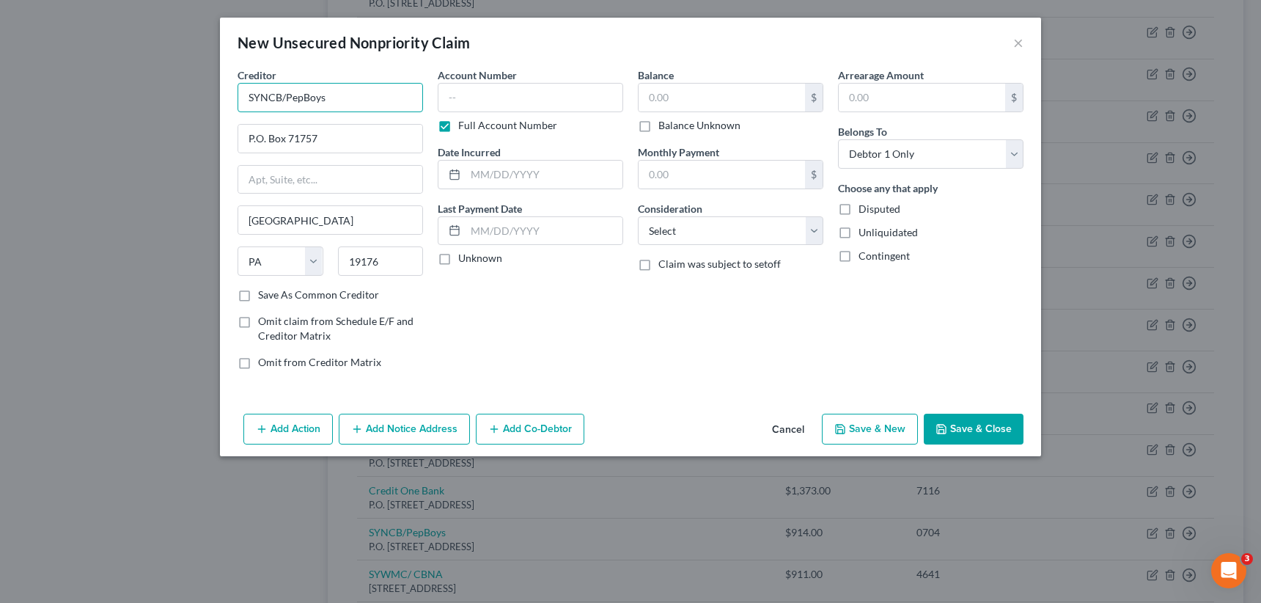
click at [341, 98] on input "SYNCB/PepBoys" at bounding box center [330, 97] width 185 height 29
click at [321, 141] on input "P.O. Box 71757" at bounding box center [330, 139] width 184 height 28
click at [458, 125] on label "Full Account Number" at bounding box center [507, 125] width 99 height 15
click at [464, 125] on input "Full Account Number" at bounding box center [469, 123] width 10 height 10
click at [258, 289] on label "Save As Common Creditor" at bounding box center [318, 294] width 121 height 15
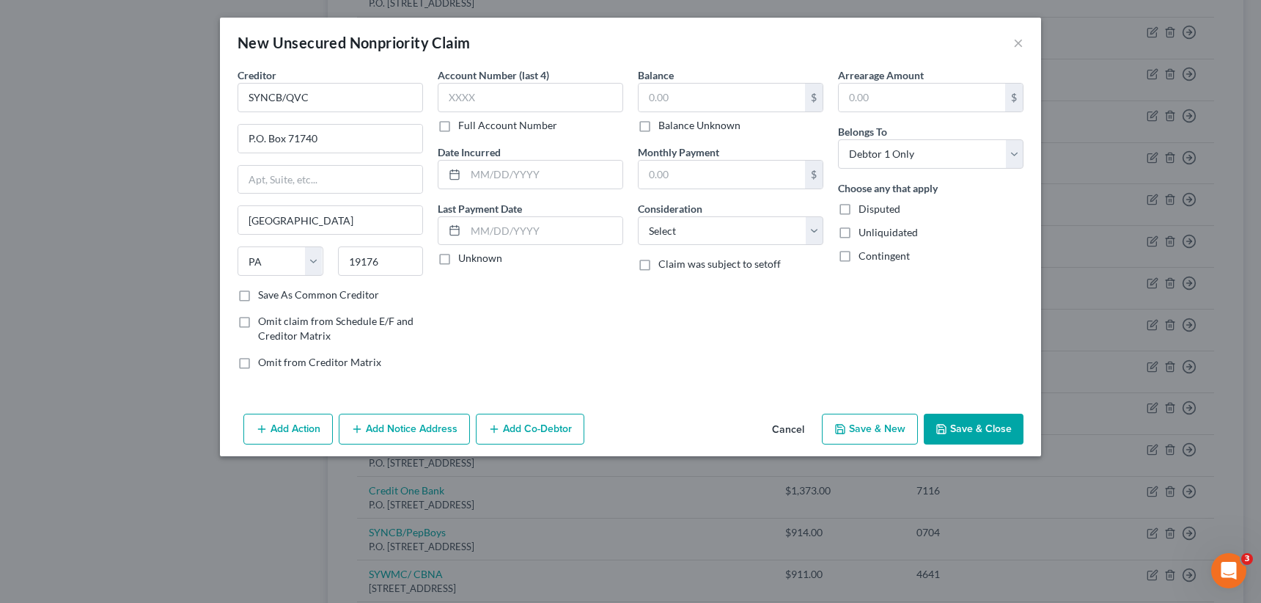
click at [264, 289] on input "Save As Common Creditor" at bounding box center [269, 292] width 10 height 10
click at [465, 97] on input "text" at bounding box center [530, 97] width 185 height 29
click at [652, 92] on input "text" at bounding box center [722, 98] width 166 height 28
click at [872, 422] on button "Save & New" at bounding box center [870, 429] width 96 height 31
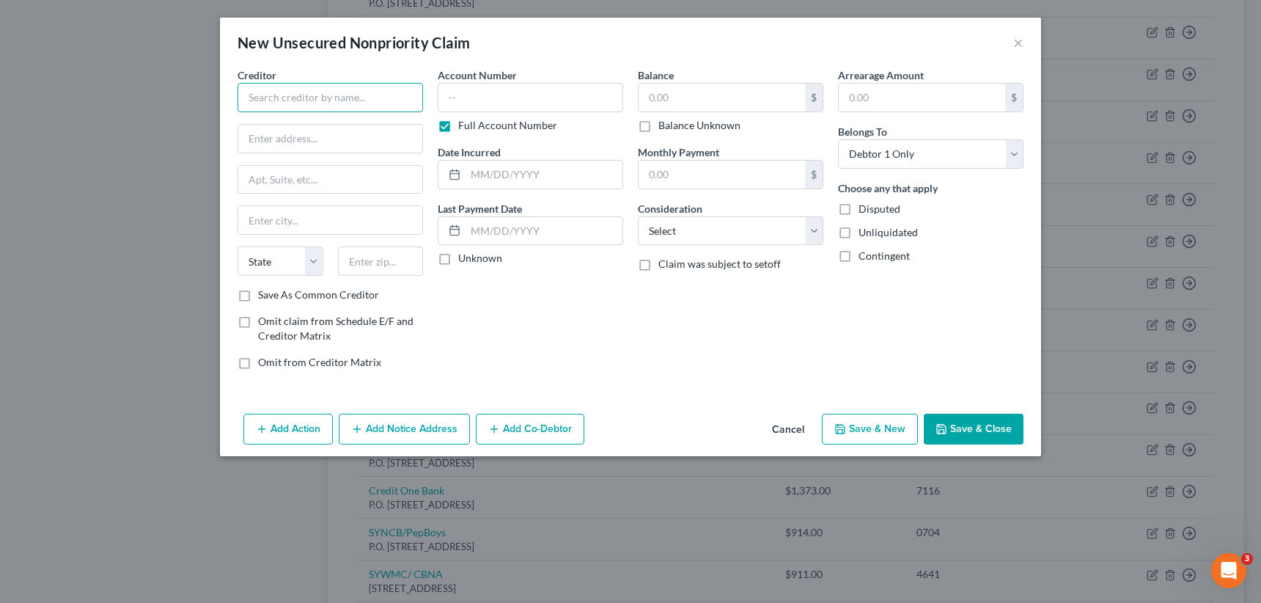
click at [342, 103] on input "text" at bounding box center [330, 97] width 185 height 29
click at [342, 254] on input "text" at bounding box center [381, 260] width 86 height 29
click at [413, 252] on input "68197" at bounding box center [381, 260] width 86 height 29
click at [294, 214] on input "text" at bounding box center [330, 220] width 184 height 28
click at [315, 257] on select "State [US_STATE] AK AR AZ CA CO CT DE DC [GEOGRAPHIC_DATA] [GEOGRAPHIC_DATA] GU…" at bounding box center [281, 260] width 86 height 29
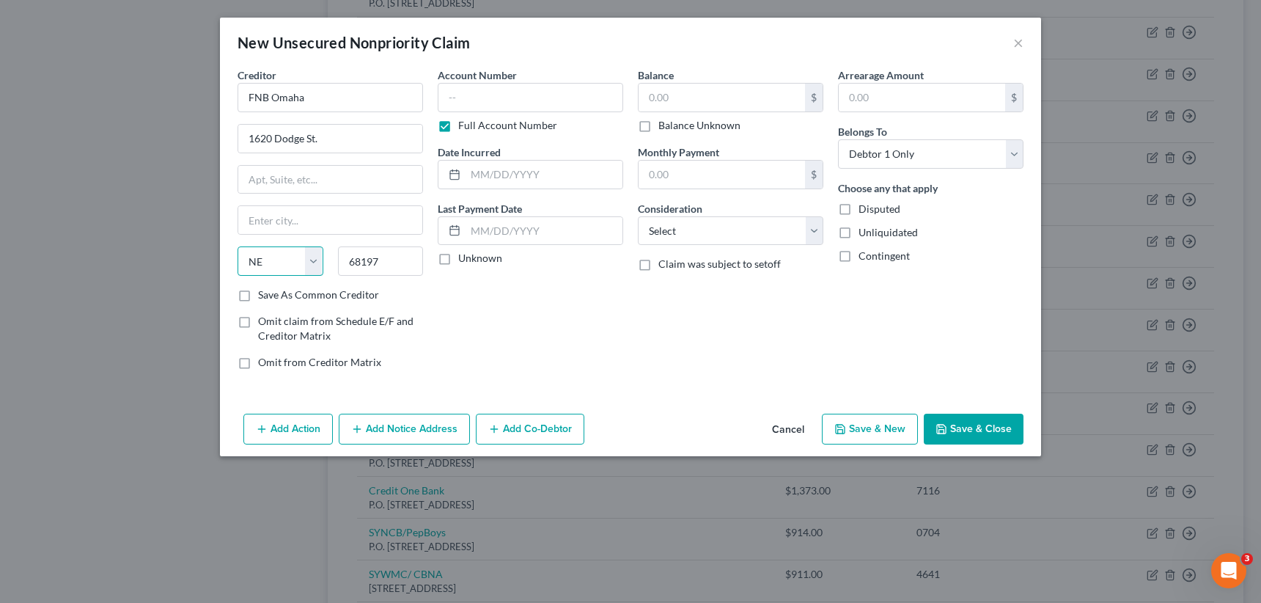
click at [238, 246] on select "State [US_STATE] AK AR AZ CA CO CT DE DC [GEOGRAPHIC_DATA] [GEOGRAPHIC_DATA] GU…" at bounding box center [281, 260] width 86 height 29
click at [268, 220] on input "text" at bounding box center [330, 220] width 184 height 28
click at [258, 289] on label "Save As Common Creditor" at bounding box center [318, 294] width 121 height 15
click at [264, 289] on input "Save As Common Creditor" at bounding box center [269, 292] width 10 height 10
click at [458, 128] on label "Full Account Number" at bounding box center [507, 125] width 99 height 15
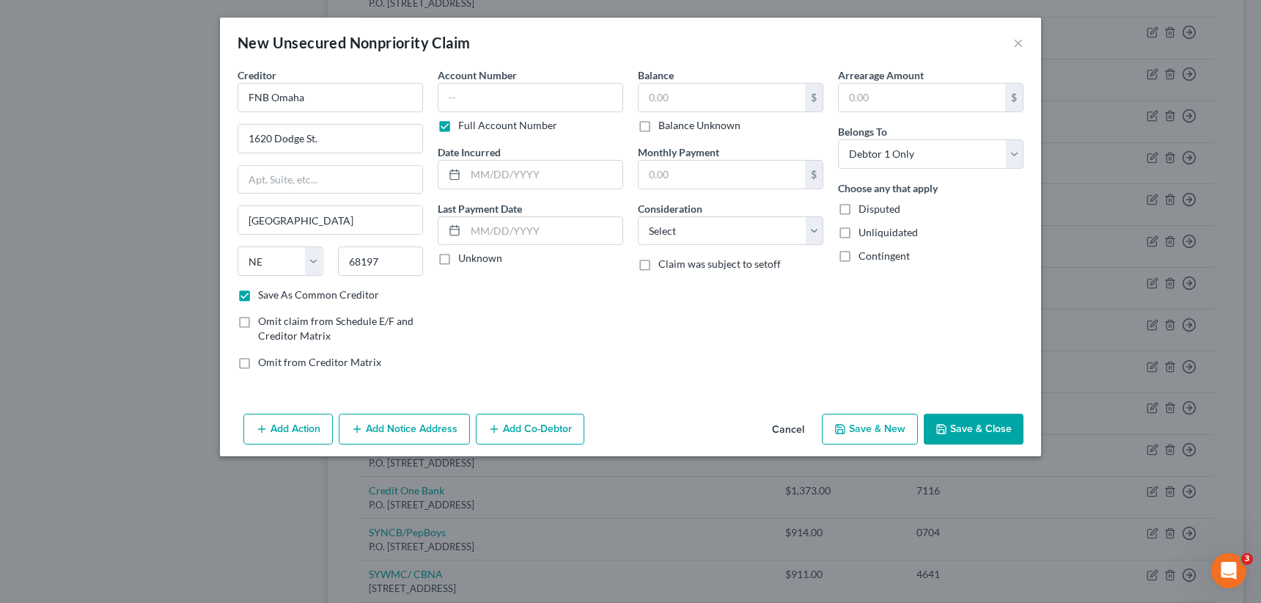
click at [464, 128] on input "Full Account Number" at bounding box center [469, 123] width 10 height 10
click at [464, 98] on input "text" at bounding box center [530, 97] width 185 height 29
click at [643, 95] on input "text" at bounding box center [722, 98] width 166 height 28
click at [672, 224] on select "Select Cable / Satellite Services Collection Agency Credit Card Debt Debt Couns…" at bounding box center [730, 230] width 185 height 29
click at [638, 216] on select "Select Cable / Satellite Services Collection Agency Credit Card Debt Debt Couns…" at bounding box center [730, 230] width 185 height 29
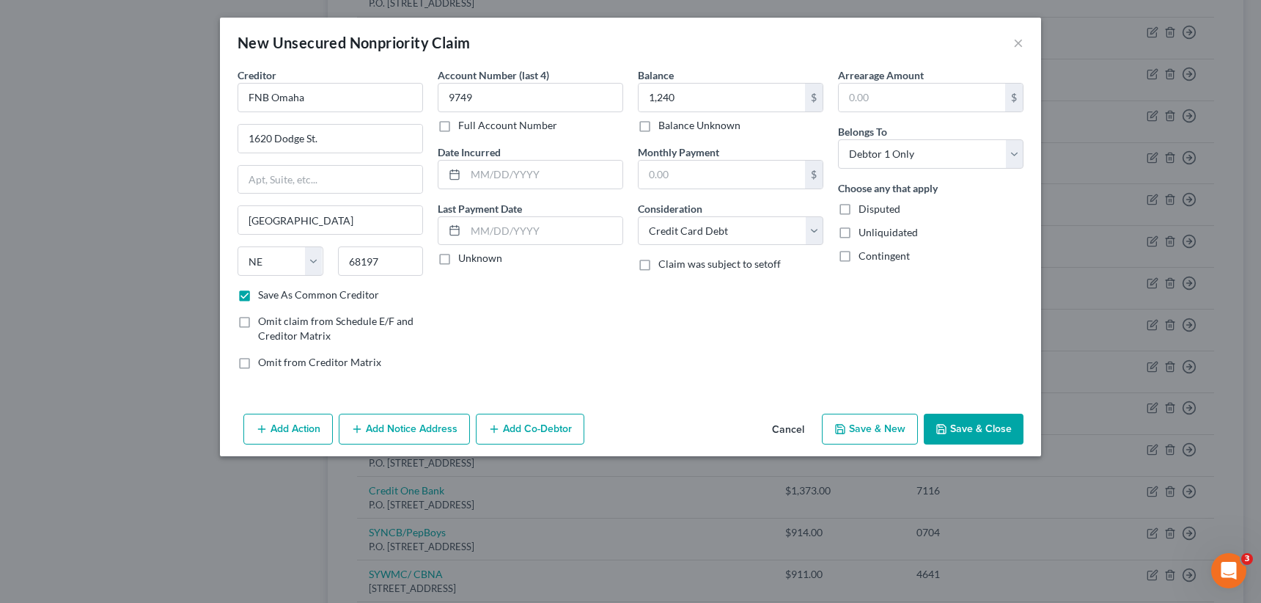
click at [862, 426] on button "Save & New" at bounding box center [870, 429] width 96 height 31
click at [1015, 40] on button "×" at bounding box center [1018, 43] width 10 height 18
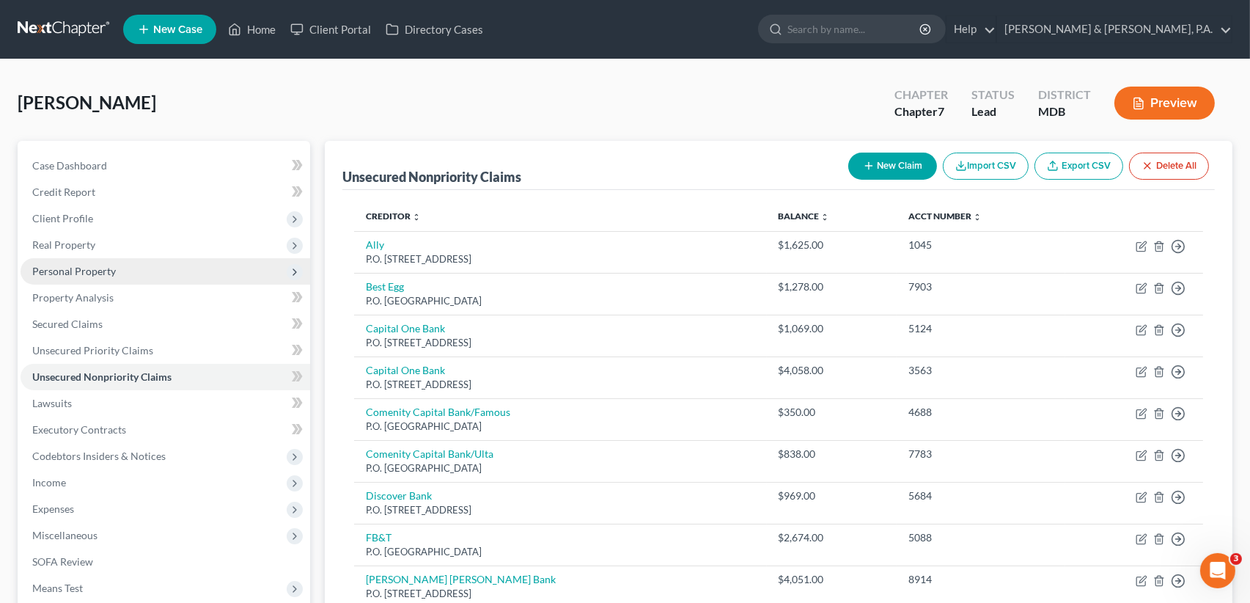
click at [242, 277] on span "Personal Property" at bounding box center [166, 271] width 290 height 26
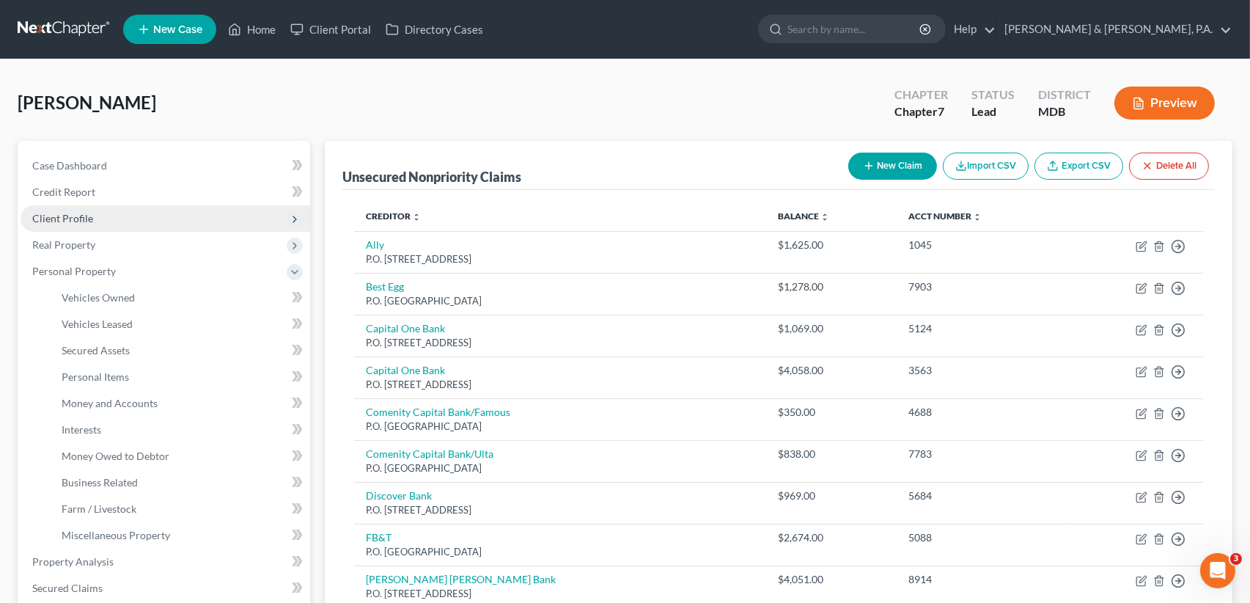
click at [84, 220] on span "Client Profile" at bounding box center [62, 218] width 61 height 12
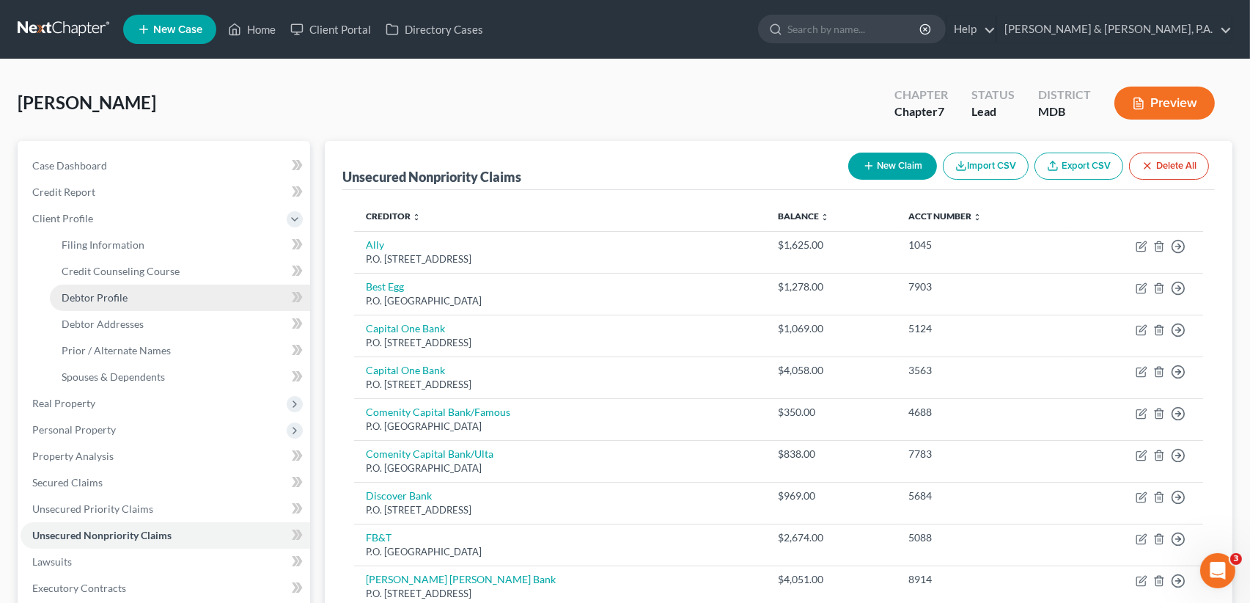
click at [118, 291] on span "Debtor Profile" at bounding box center [95, 297] width 66 height 12
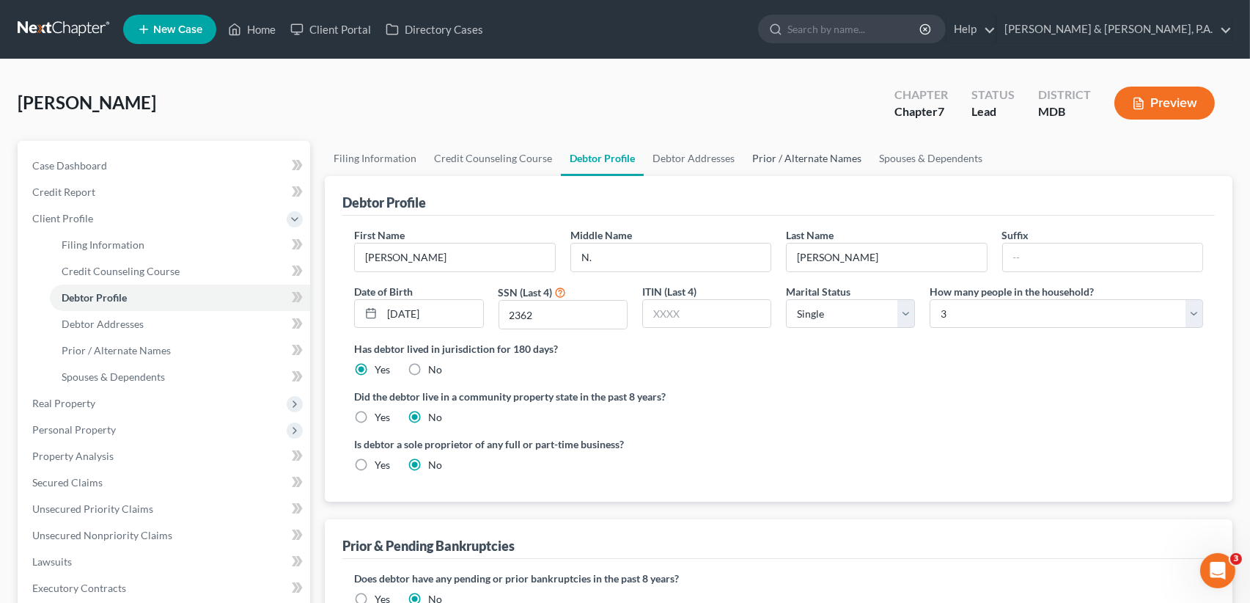
click at [793, 153] on link "Prior / Alternate Names" at bounding box center [806, 158] width 127 height 35
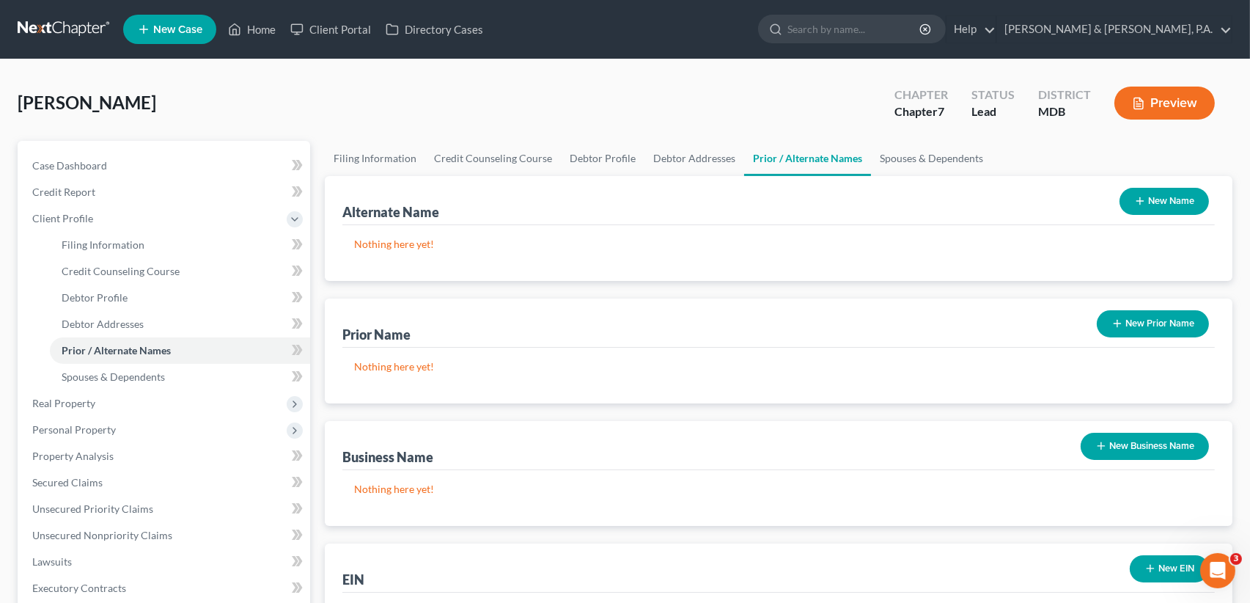
click at [1175, 321] on button "New Prior Name" at bounding box center [1153, 323] width 112 height 27
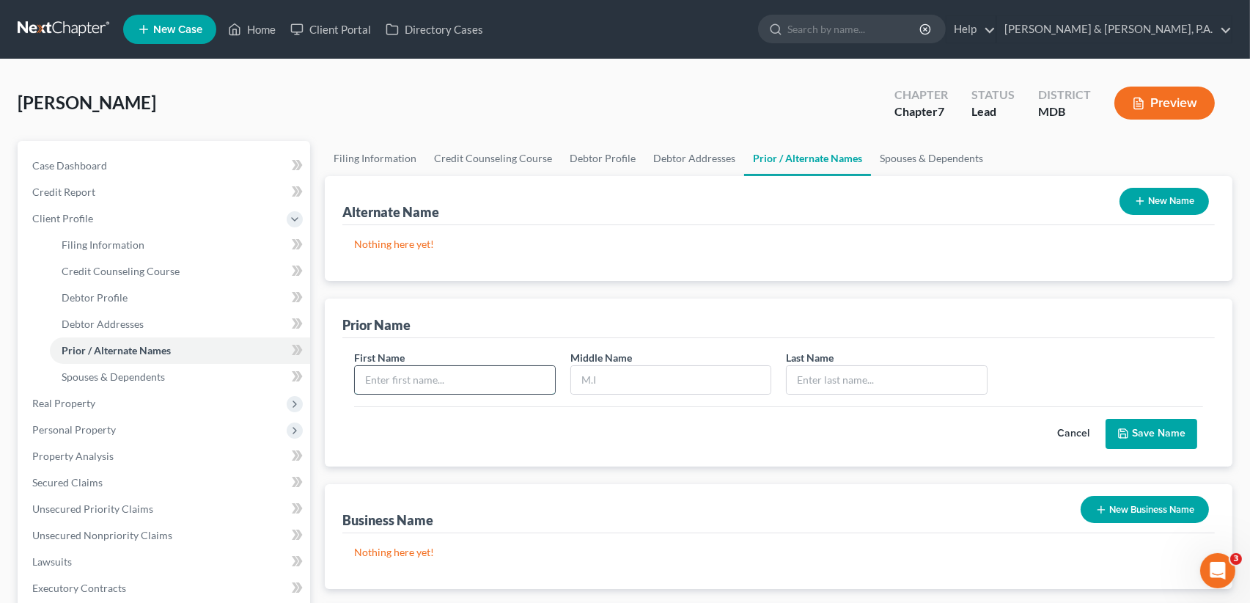
click at [505, 378] on input "text" at bounding box center [454, 380] width 199 height 28
click at [1073, 427] on button "Cancel" at bounding box center [1073, 433] width 65 height 29
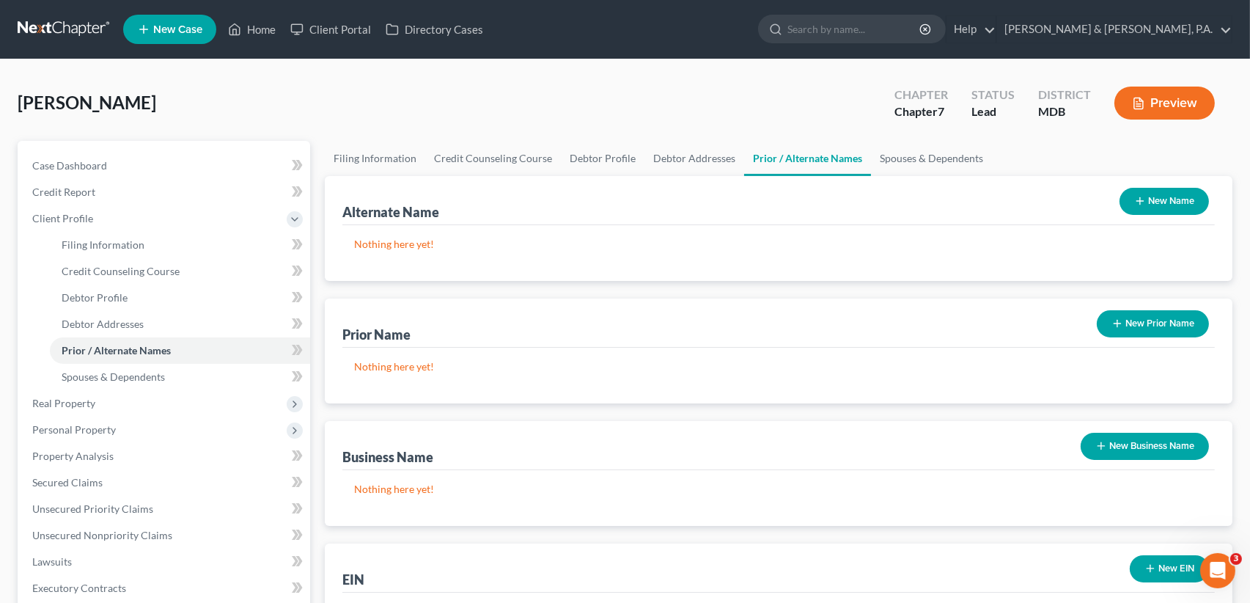
click at [1162, 202] on button "New Name" at bounding box center [1164, 201] width 89 height 27
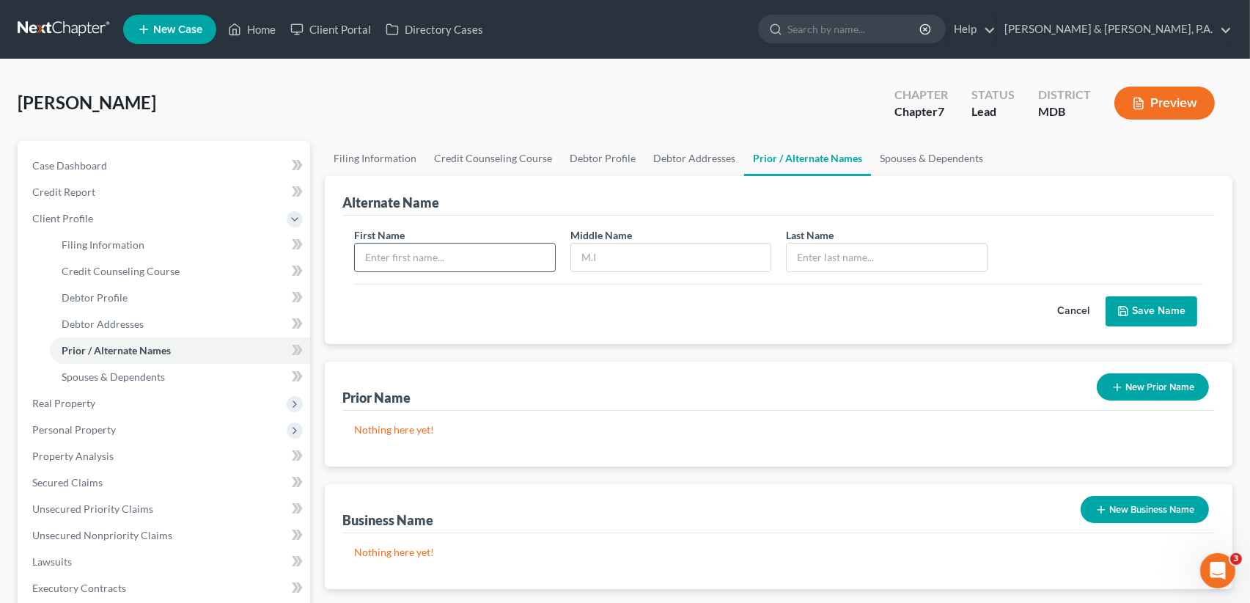
click at [457, 263] on input "text" at bounding box center [454, 257] width 199 height 28
click at [1150, 311] on button "Save Name" at bounding box center [1152, 311] width 92 height 31
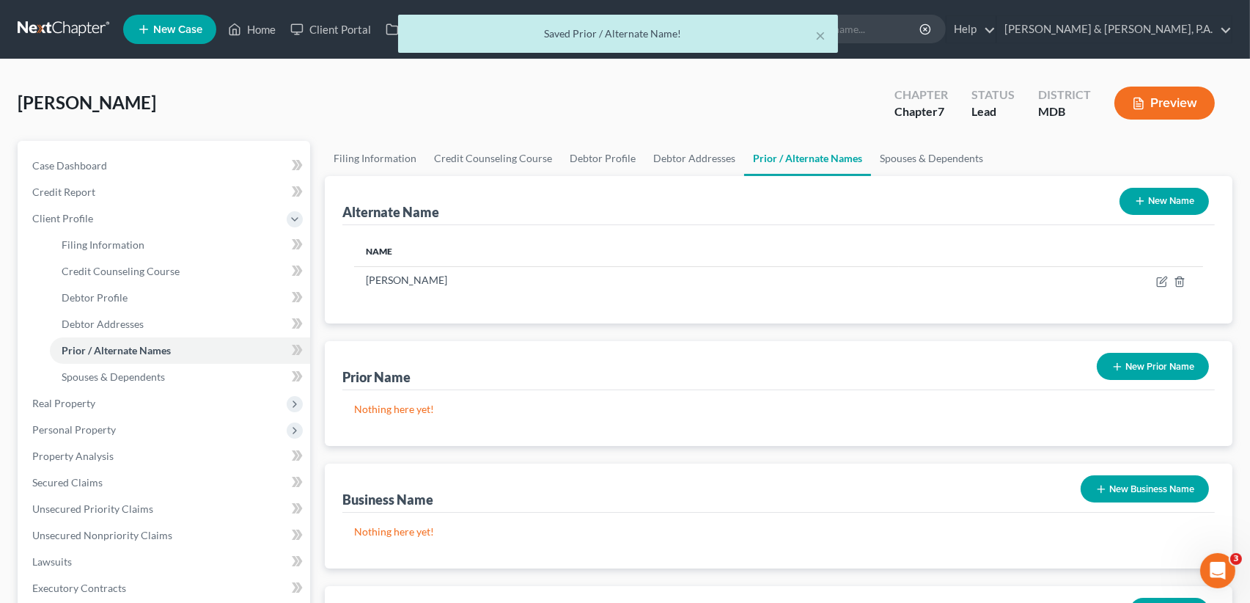
click at [1136, 197] on icon "button" at bounding box center [1140, 201] width 12 height 12
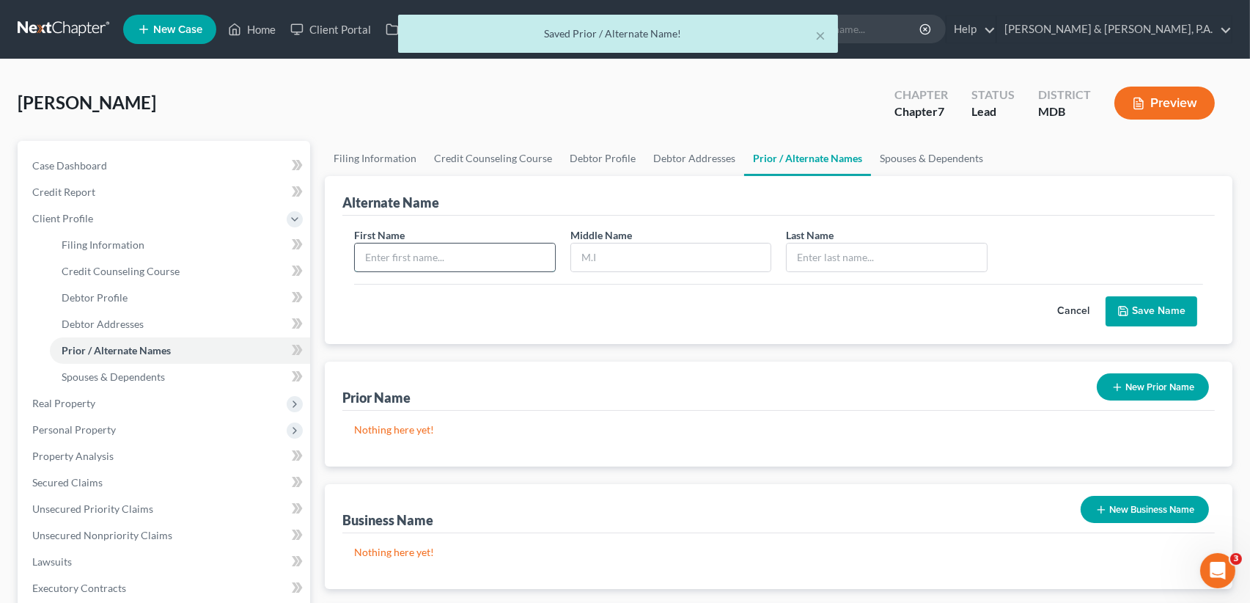
click at [469, 262] on input "text" at bounding box center [454, 257] width 199 height 28
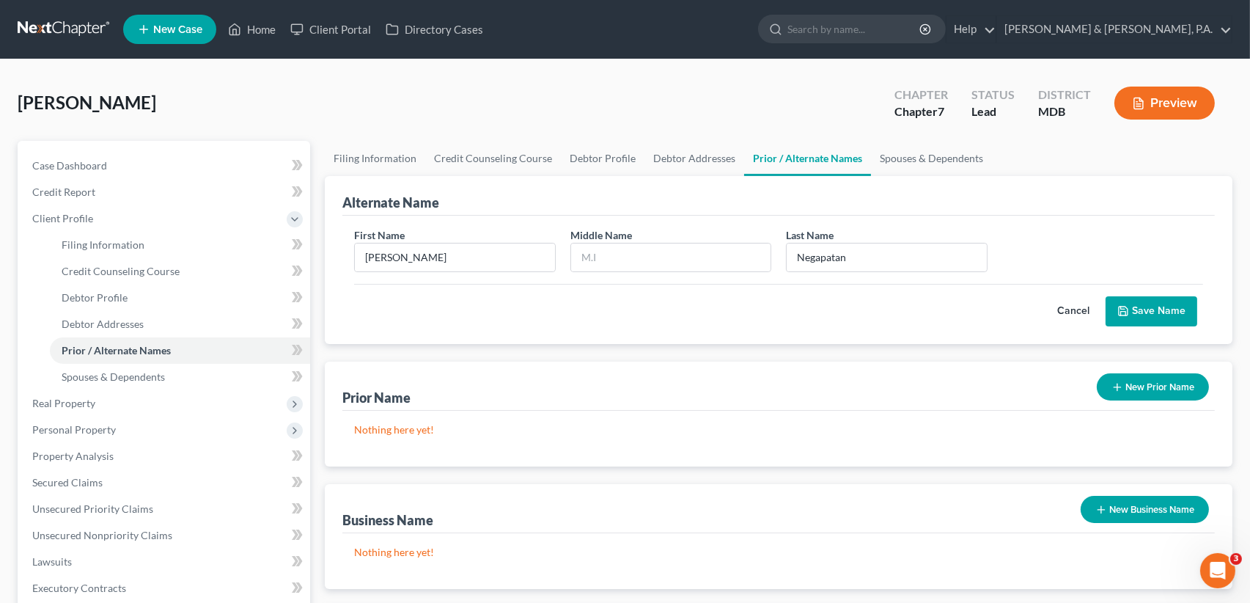
click at [1144, 306] on button "Save Name" at bounding box center [1152, 311] width 92 height 31
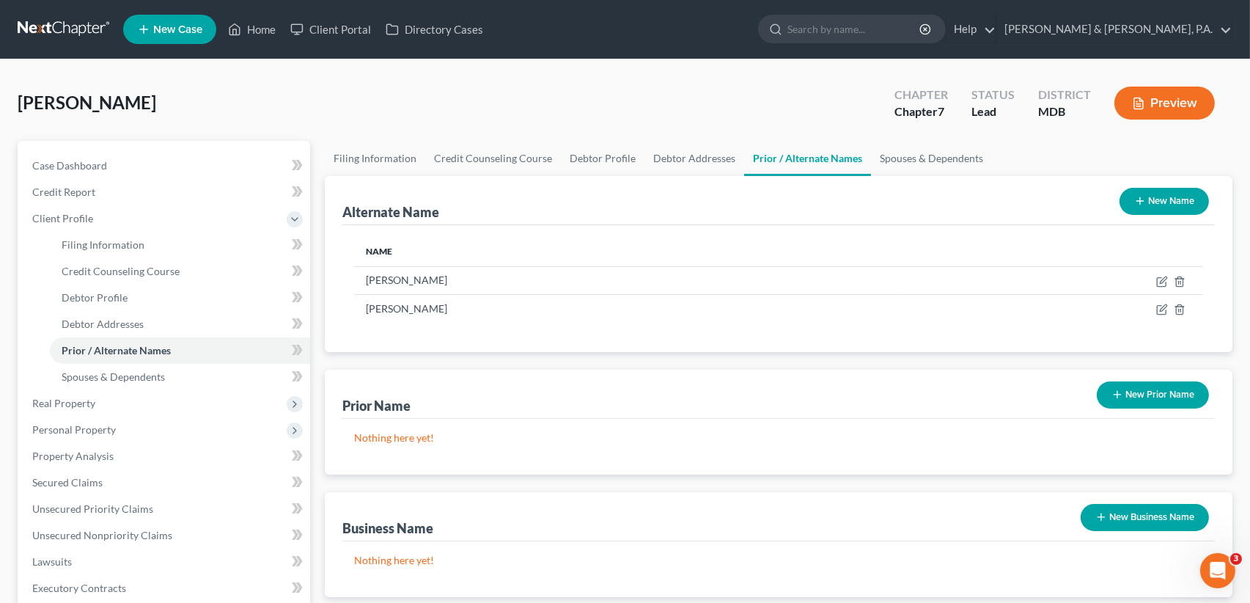
click at [1153, 199] on button "New Name" at bounding box center [1164, 201] width 89 height 27
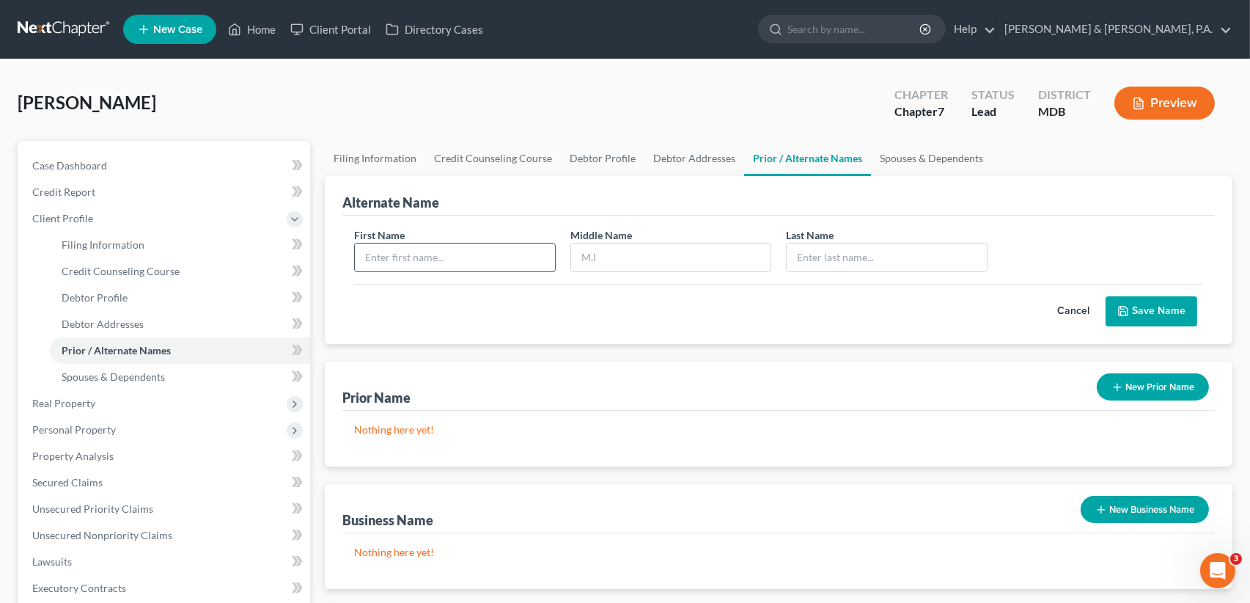
click at [411, 255] on input "text" at bounding box center [454, 257] width 199 height 28
click at [1156, 307] on button "Save Name" at bounding box center [1152, 311] width 92 height 31
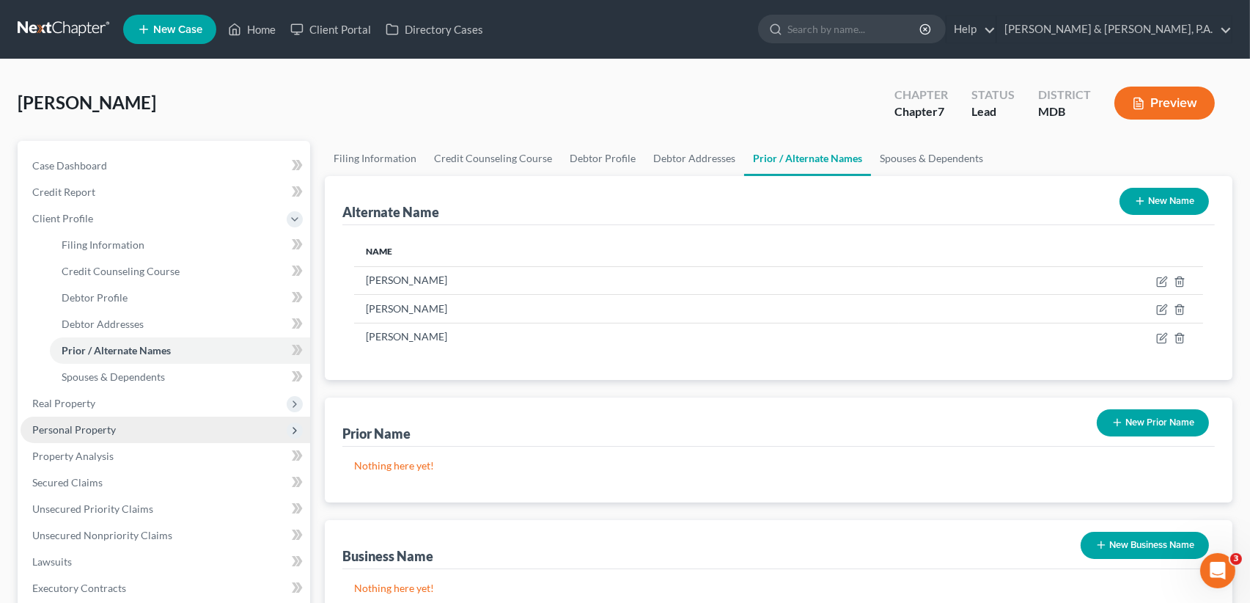
click at [81, 434] on span "Personal Property" at bounding box center [74, 429] width 84 height 12
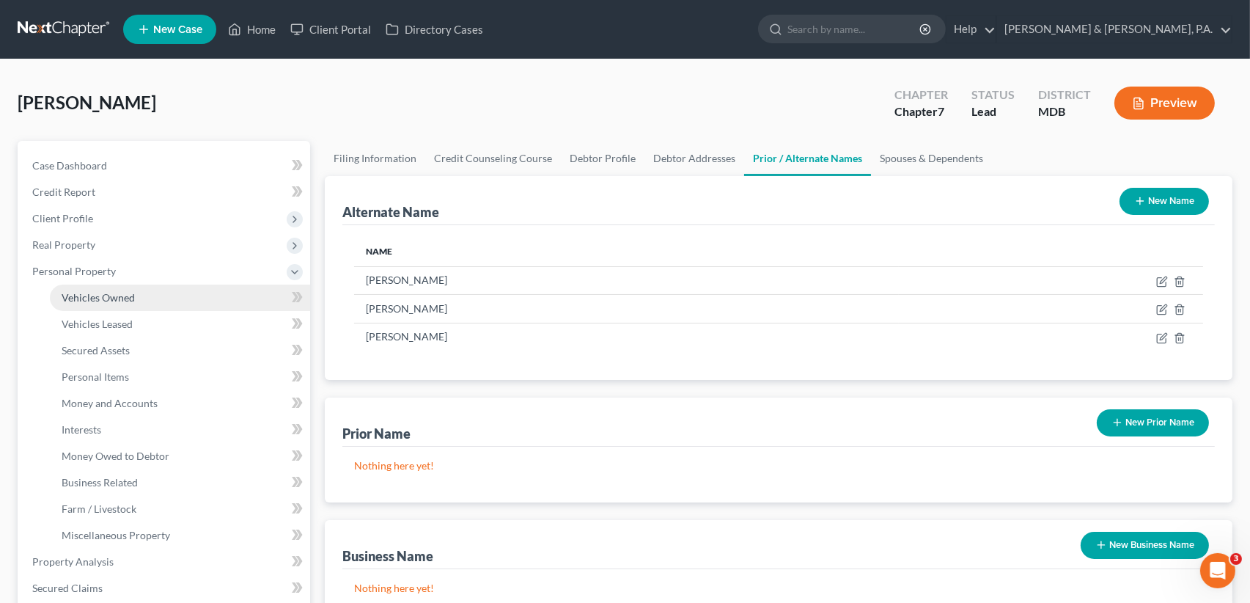
click at [100, 293] on span "Vehicles Owned" at bounding box center [98, 297] width 73 height 12
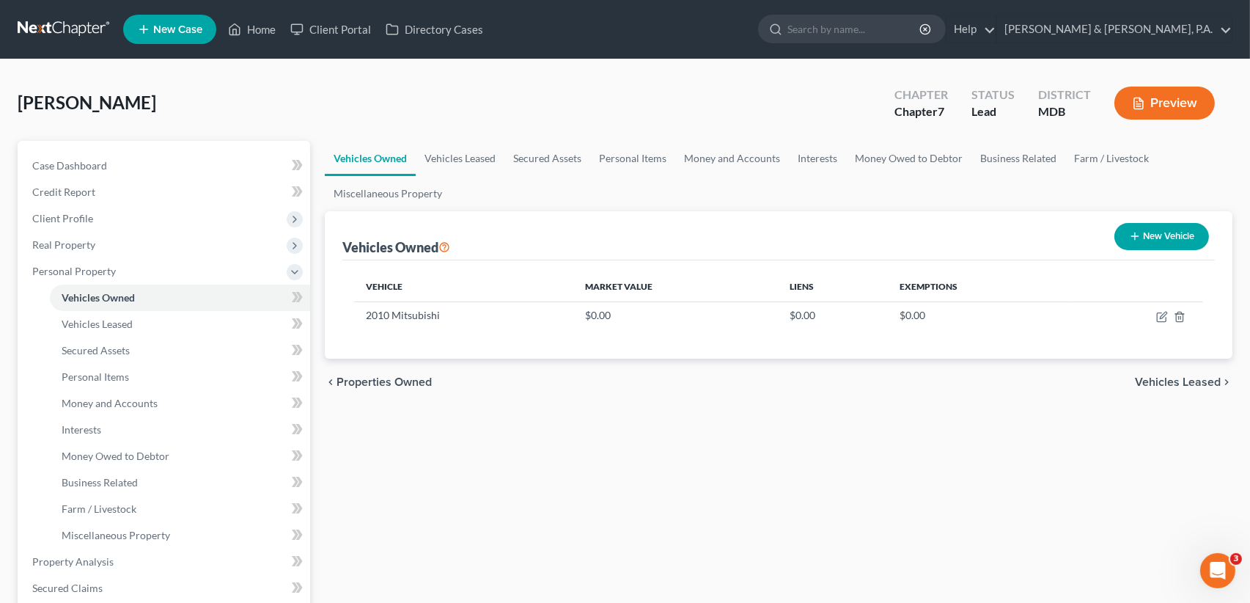
click at [1158, 230] on button "New Vehicle" at bounding box center [1161, 236] width 95 height 27
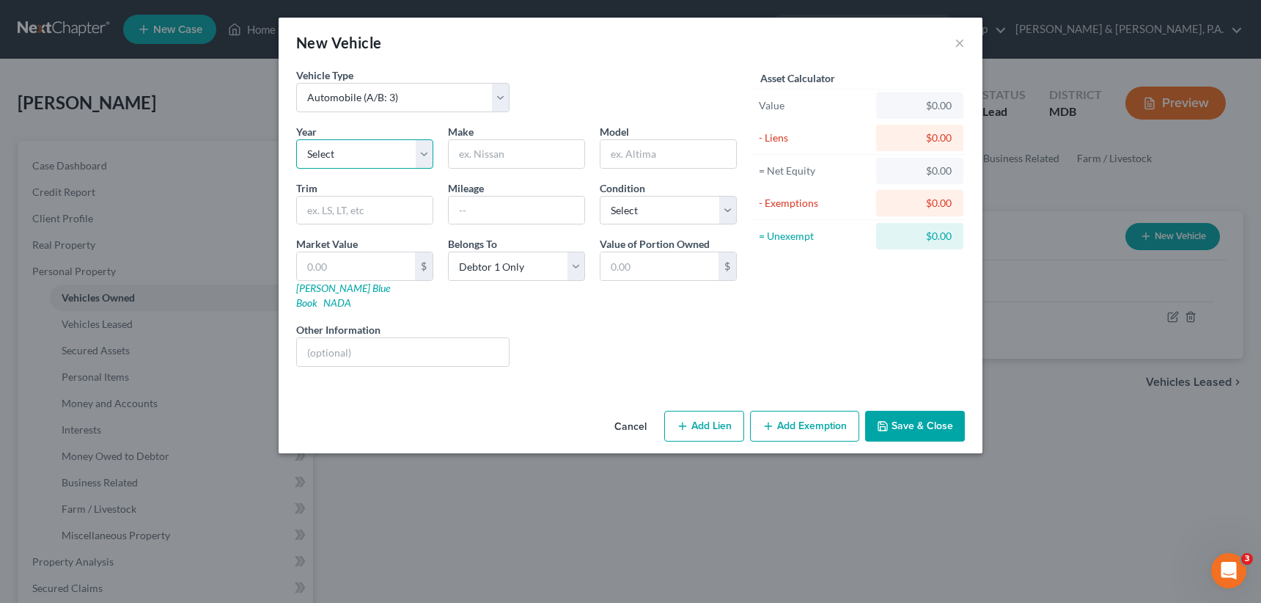
click at [427, 158] on select "Select 2026 2025 2024 2023 2022 2021 2020 2019 2018 2017 2016 2015 2014 2013 20…" at bounding box center [364, 153] width 137 height 29
click at [296, 139] on select "Select 2026 2025 2024 2023 2022 2021 2020 2019 2018 2017 2016 2015 2014 2013 20…" at bounding box center [364, 153] width 137 height 29
click at [473, 152] on input "text" at bounding box center [517, 154] width 136 height 28
click at [906, 411] on button "Save & Close" at bounding box center [915, 426] width 100 height 31
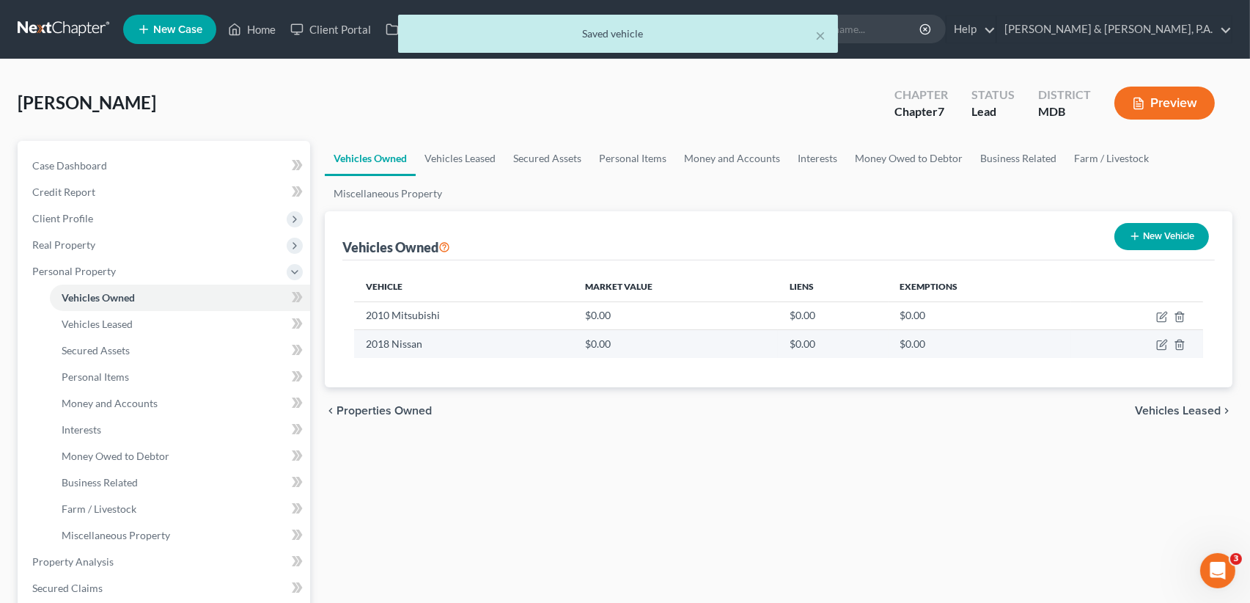
click at [428, 340] on td "2018 Nissan" at bounding box center [463, 344] width 219 height 28
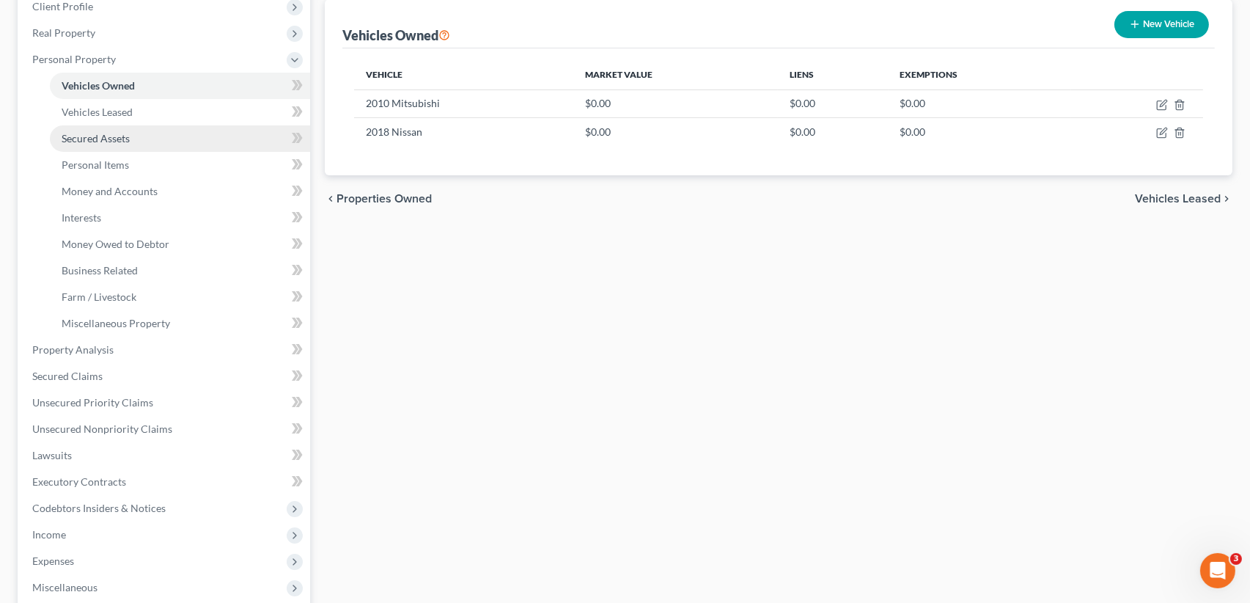
scroll to position [220, 0]
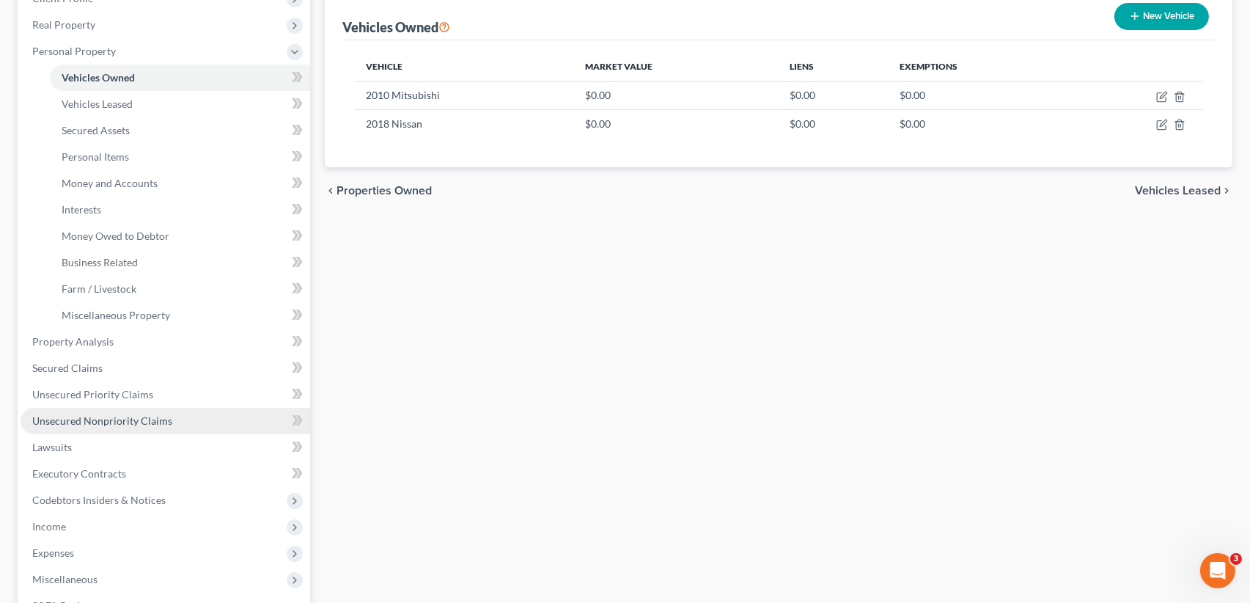
click at [144, 419] on span "Unsecured Nonpriority Claims" at bounding box center [102, 420] width 140 height 12
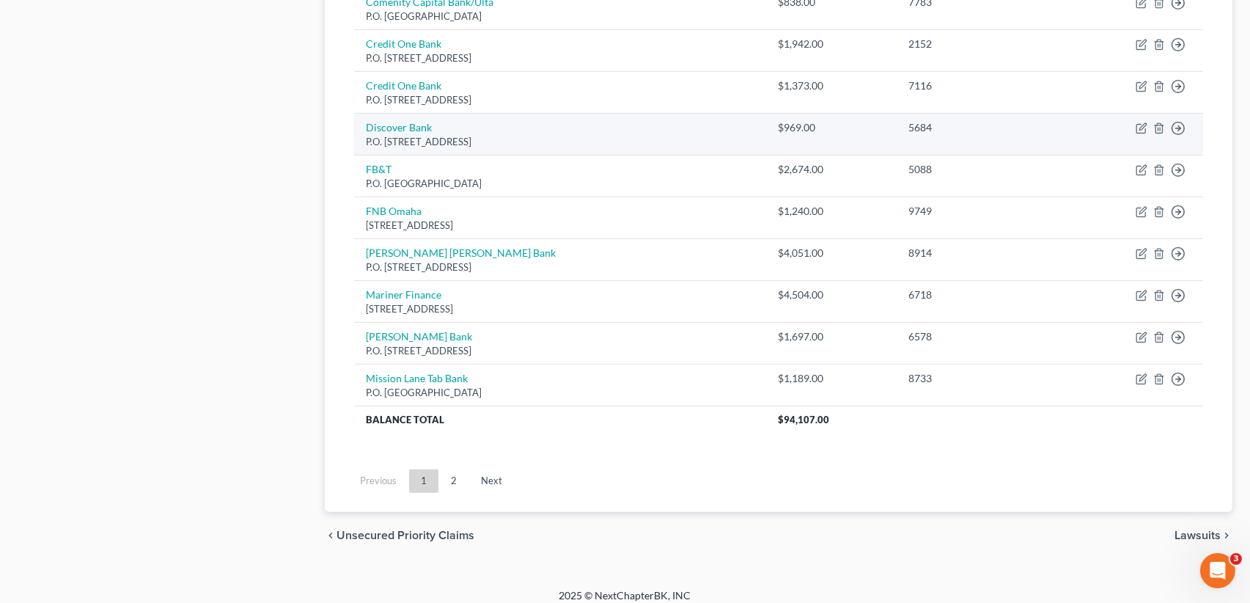
scroll to position [1079, 0]
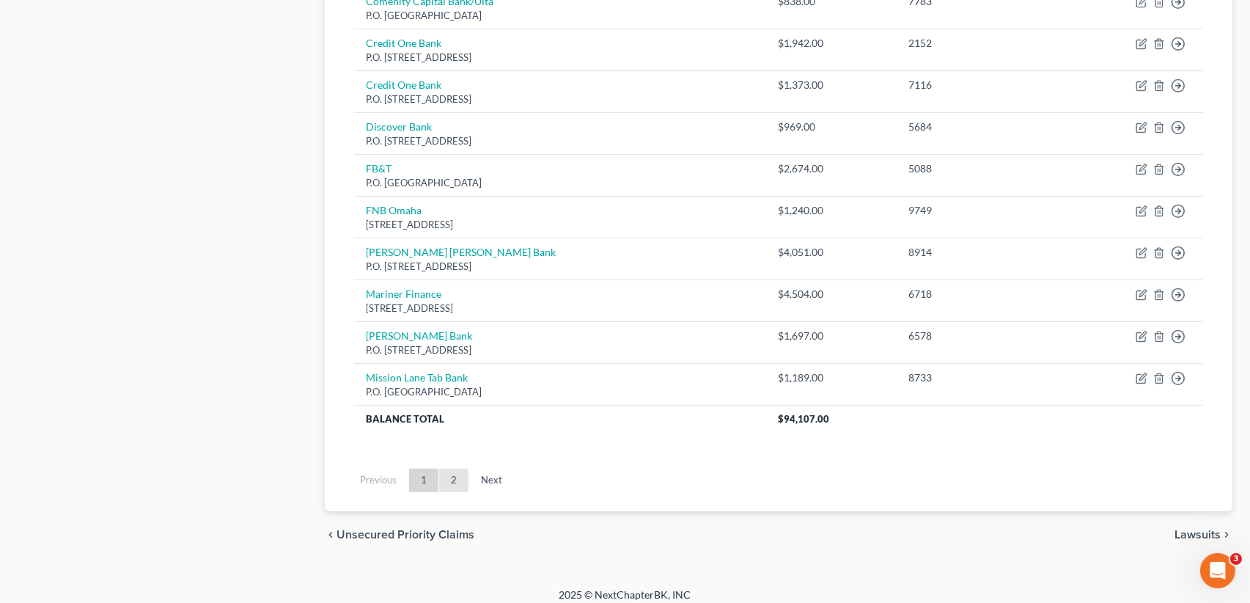
click at [455, 471] on link "2" at bounding box center [453, 480] width 29 height 23
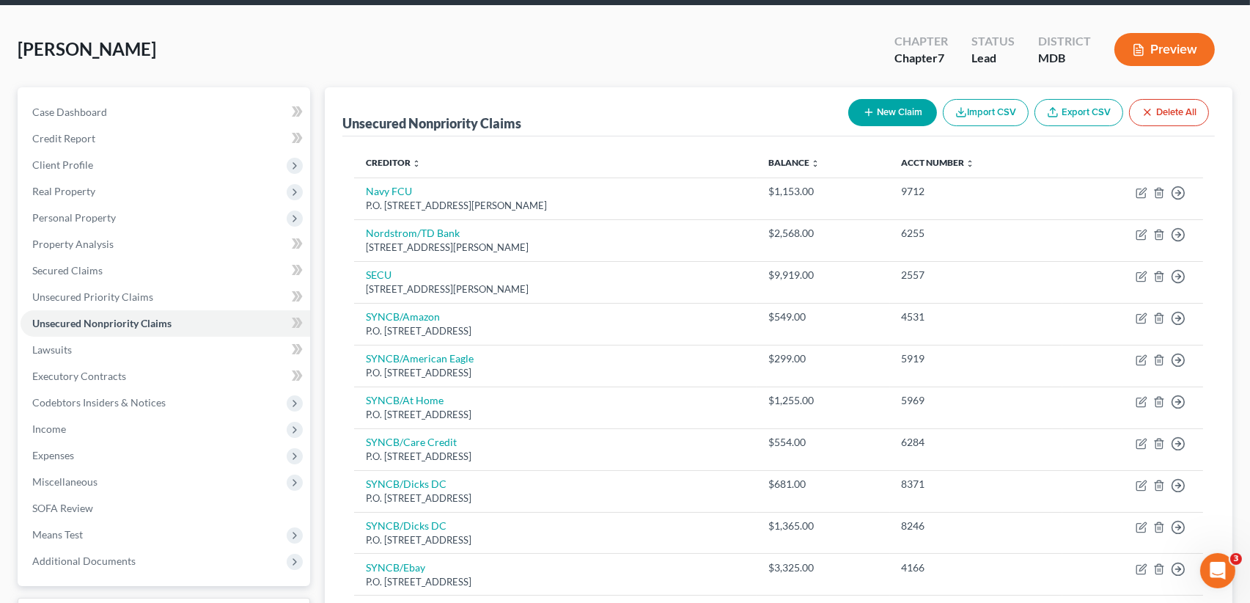
scroll to position [34, 0]
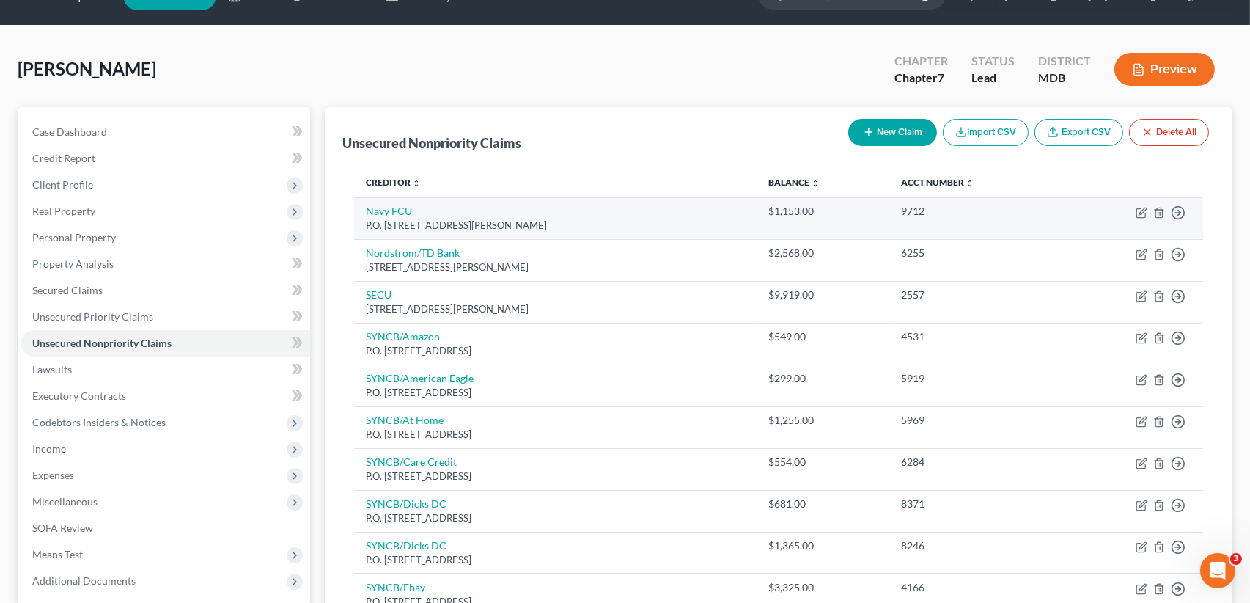
click at [453, 218] on div "P.O. [STREET_ADDRESS][PERSON_NAME]" at bounding box center [555, 225] width 379 height 14
click at [545, 205] on td "Navy FCU P.O. [STREET_ADDRESS][PERSON_NAME]" at bounding box center [555, 218] width 403 height 42
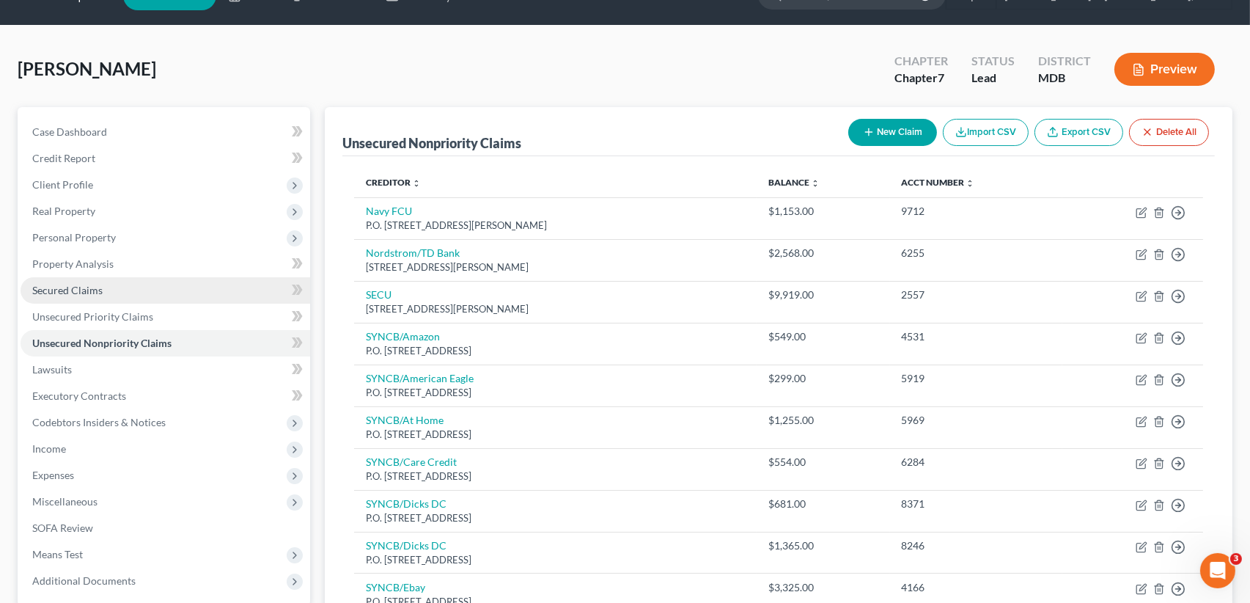
click at [111, 298] on link "Secured Claims" at bounding box center [166, 290] width 290 height 26
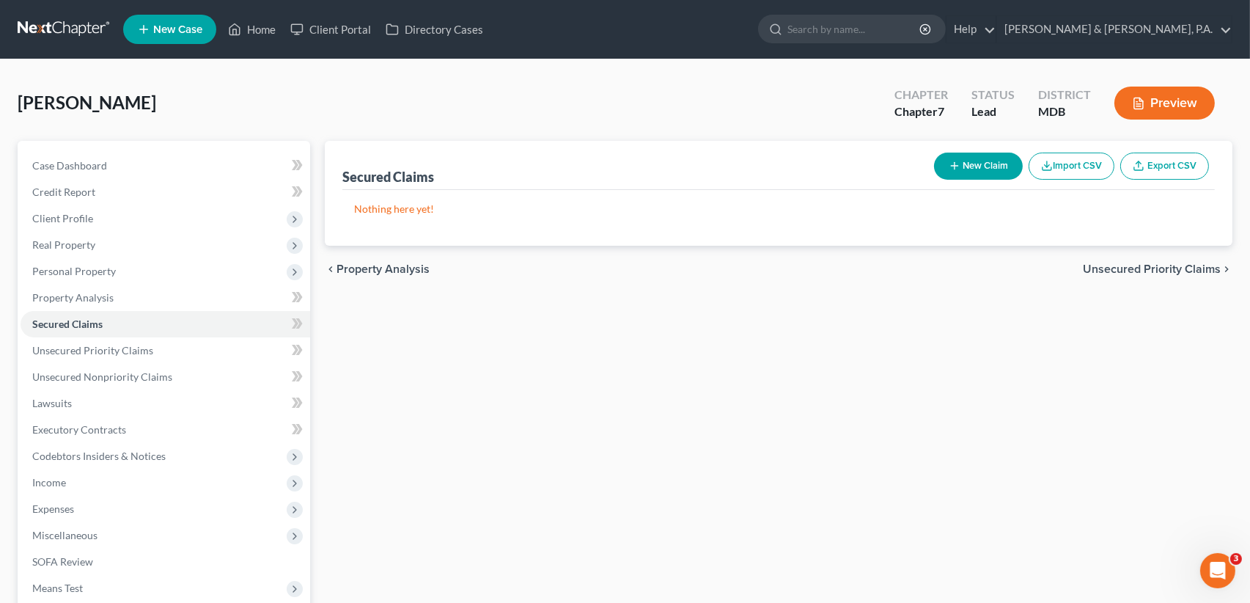
drag, startPoint x: 570, startPoint y: 112, endPoint x: 561, endPoint y: 128, distance: 18.7
click at [561, 128] on div "[PERSON_NAME] Upgraded Chapter Chapter 7 Status Lead District MDB Preview" at bounding box center [625, 109] width 1215 height 64
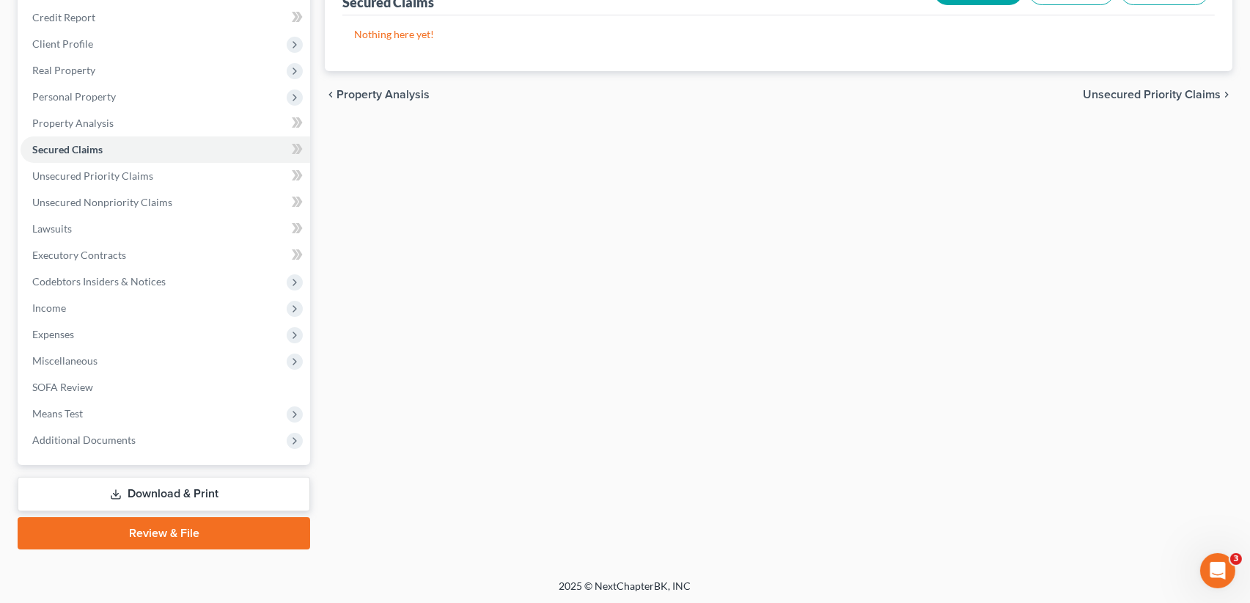
click at [143, 482] on link "Download & Print" at bounding box center [164, 494] width 293 height 34
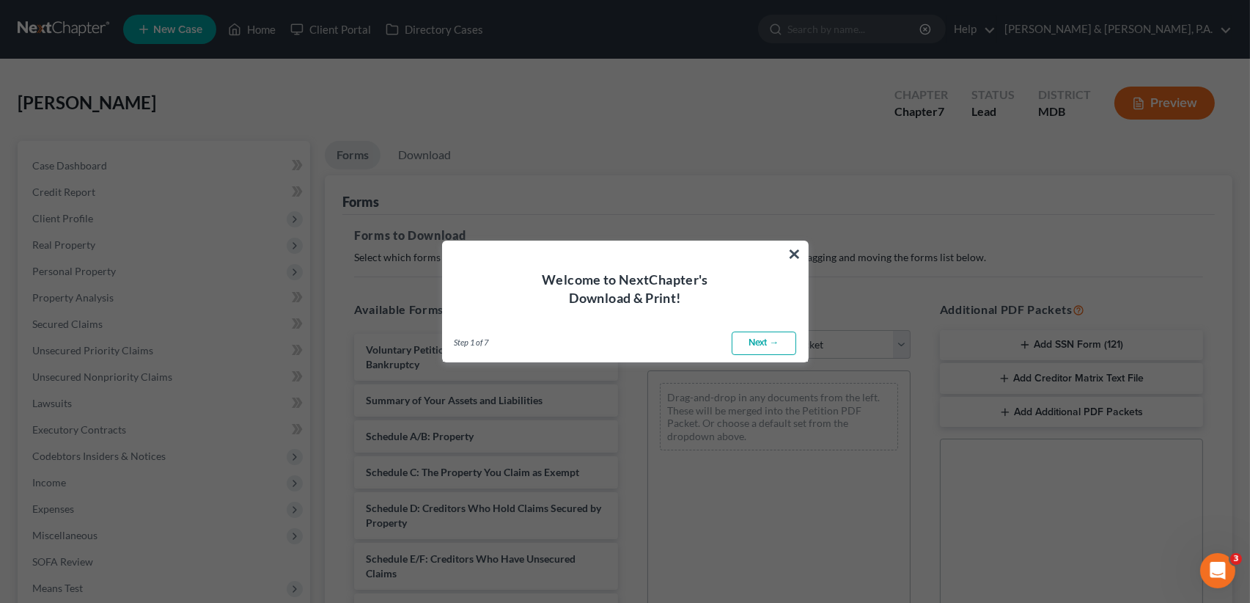
click at [763, 344] on link "Next →" at bounding box center [764, 342] width 65 height 23
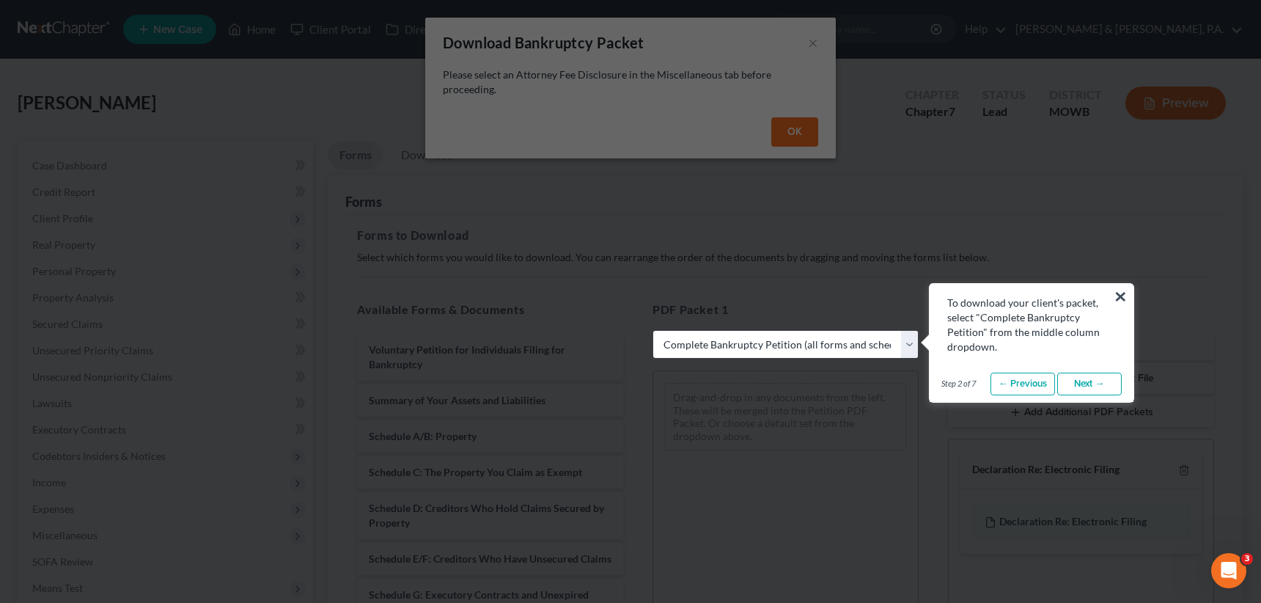
click at [1070, 381] on link "Next →" at bounding box center [1089, 383] width 65 height 23
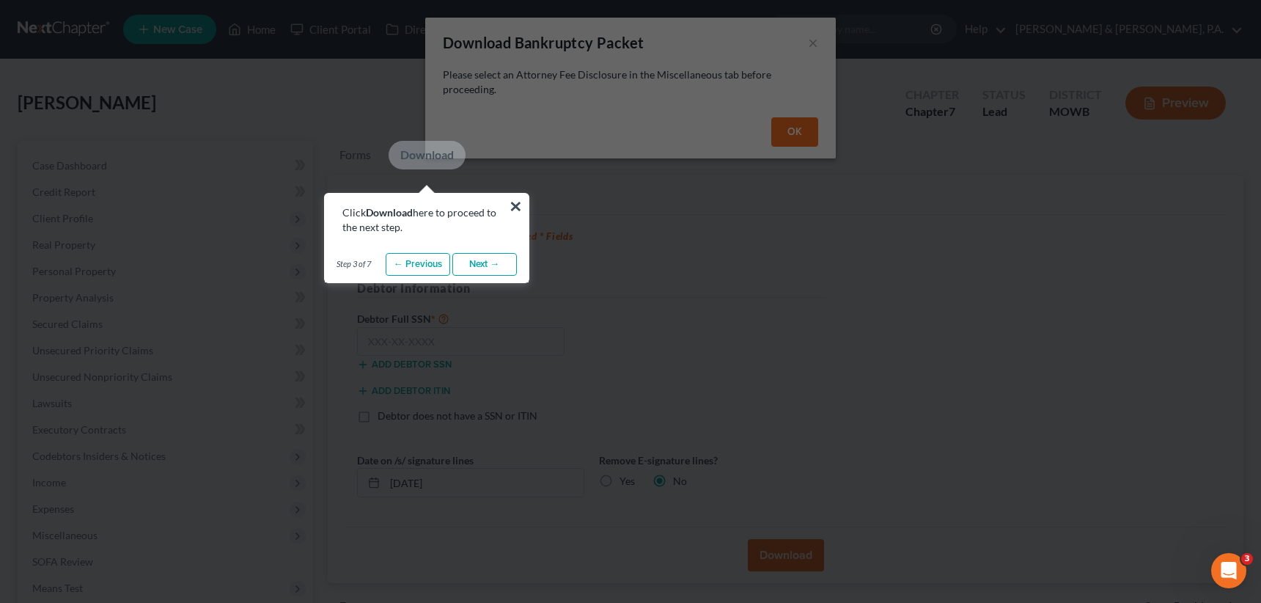
click at [480, 264] on link "Next →" at bounding box center [484, 264] width 65 height 23
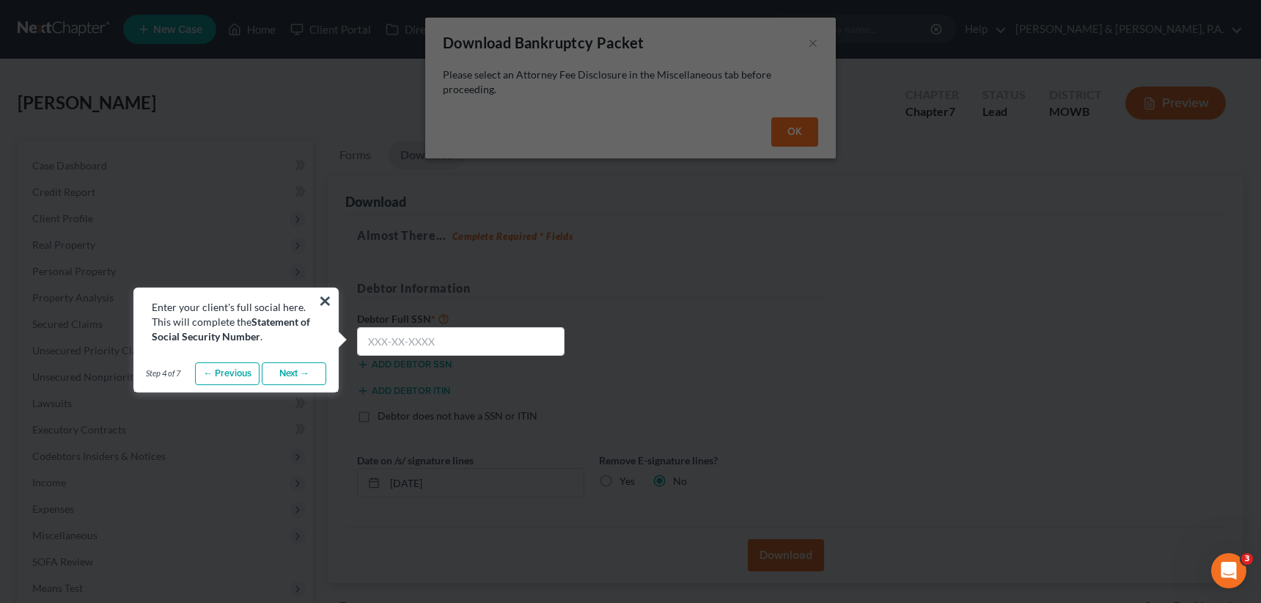
click at [304, 378] on link "Next →" at bounding box center [294, 373] width 65 height 23
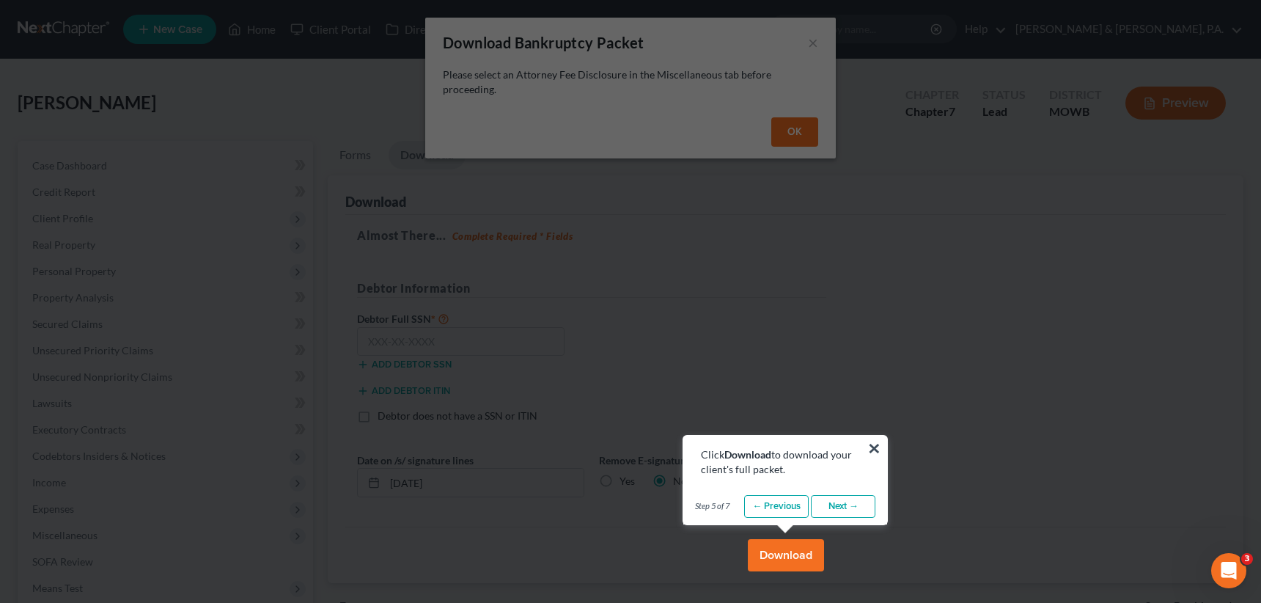
click at [851, 502] on link "Next →" at bounding box center [843, 506] width 65 height 23
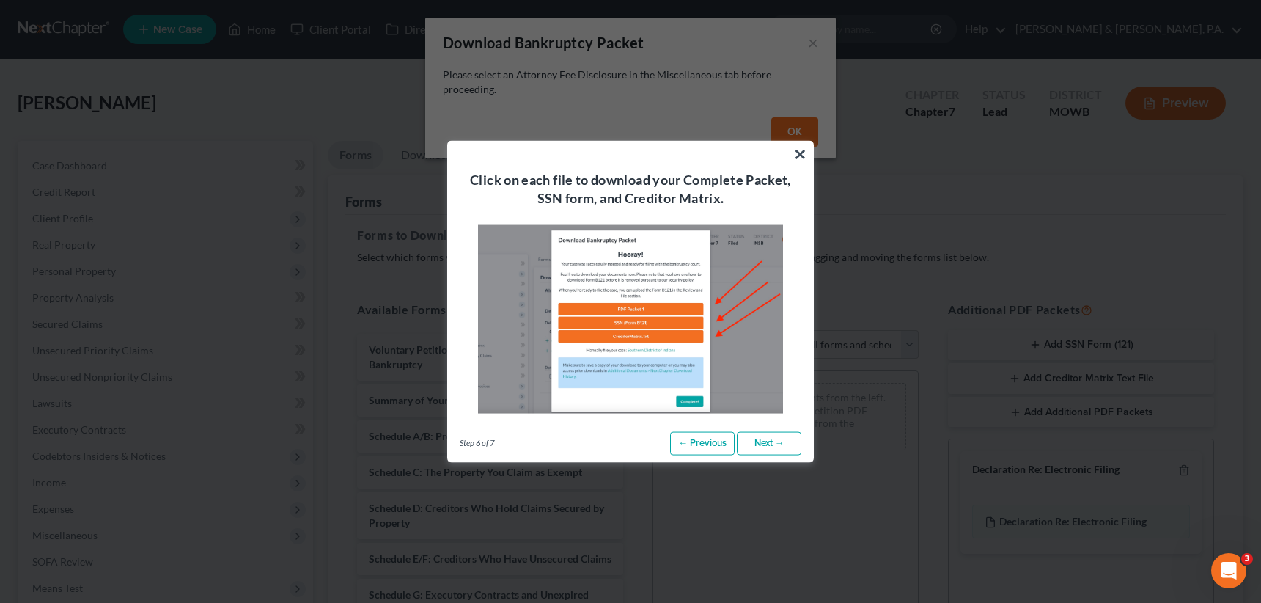
click at [769, 438] on link "Next →" at bounding box center [769, 443] width 65 height 23
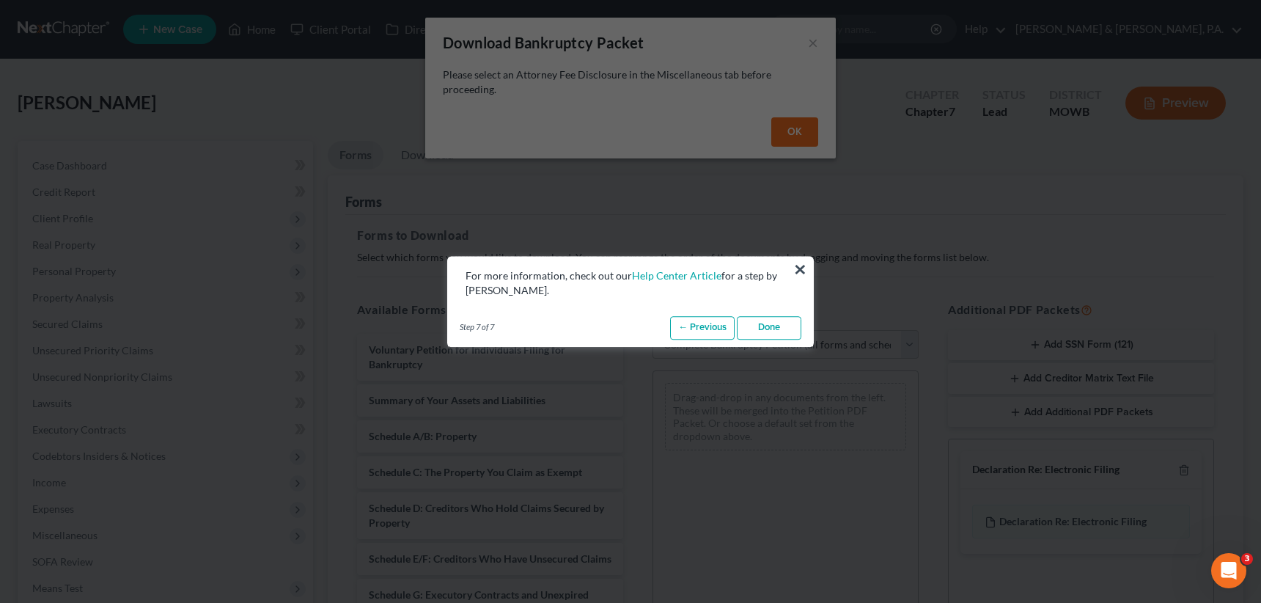
click at [769, 328] on link "Done" at bounding box center [769, 327] width 65 height 23
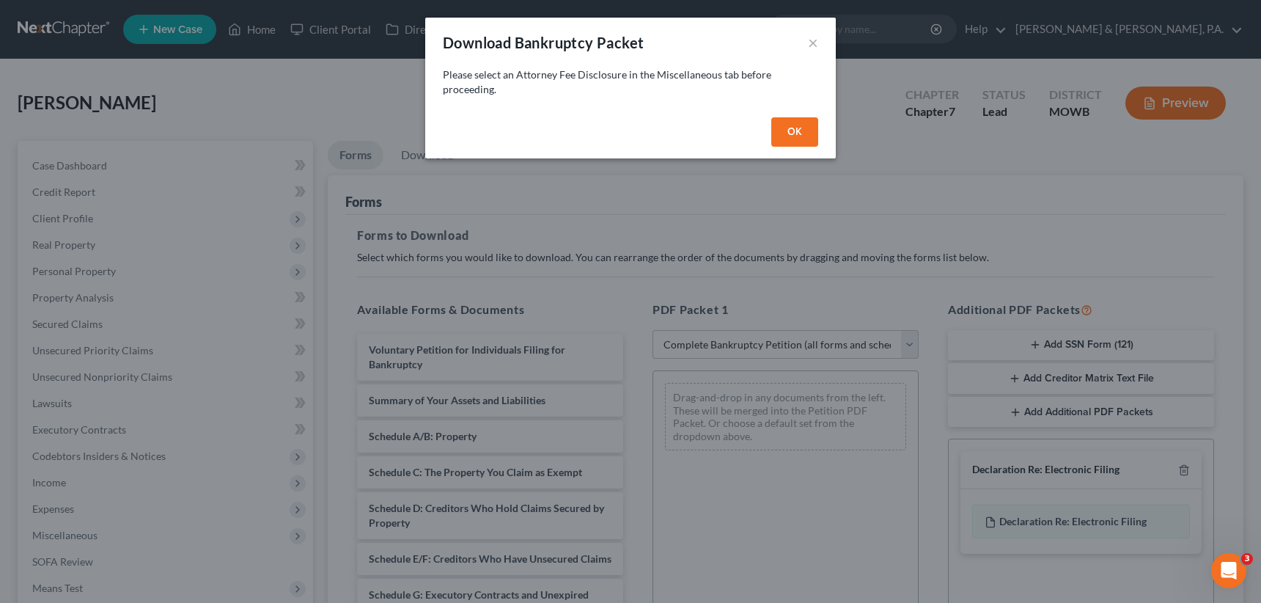
click at [784, 128] on button "OK" at bounding box center [794, 131] width 47 height 29
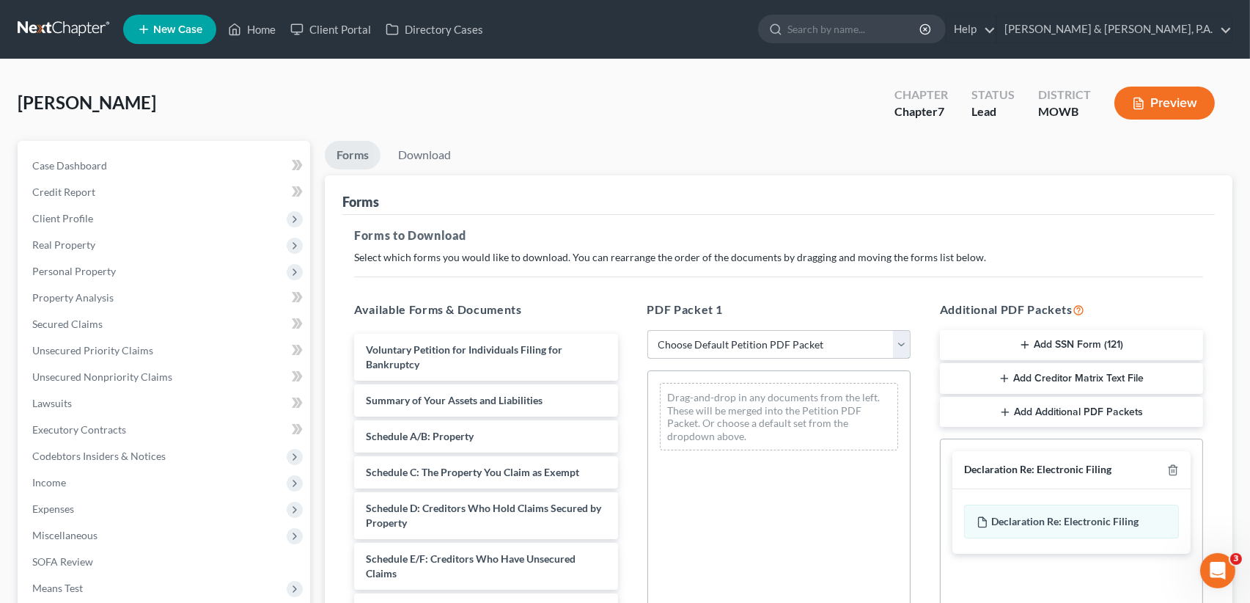
click at [905, 343] on select "Choose Default Petition PDF Packet Complete Bankruptcy Petition (all forms and …" at bounding box center [778, 344] width 263 height 29
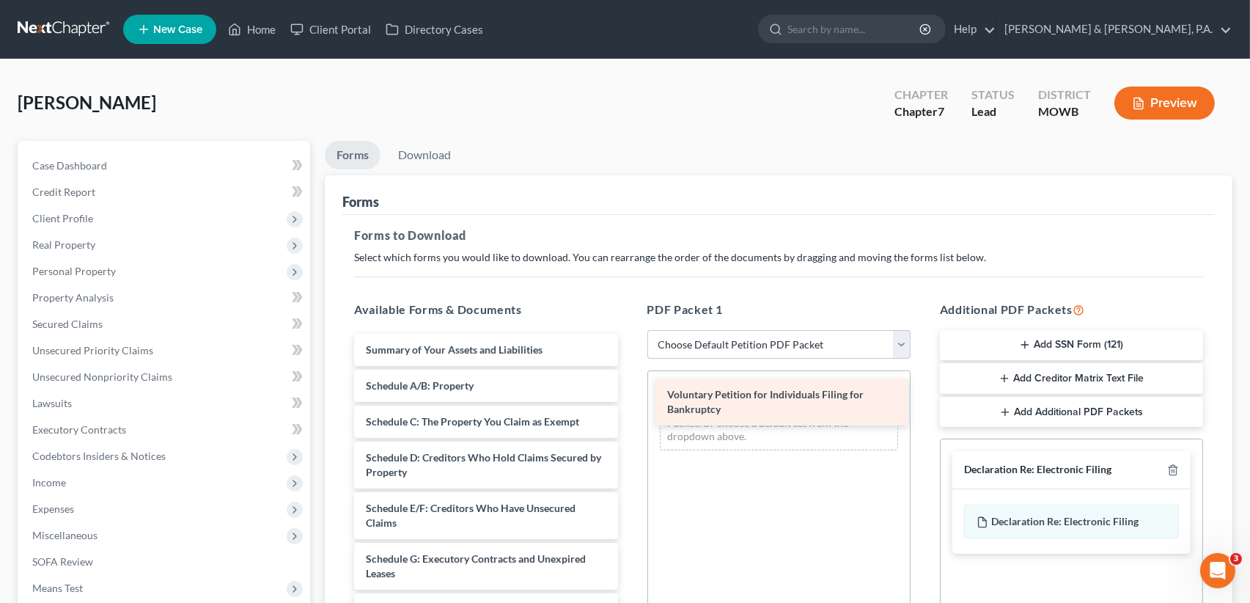
drag, startPoint x: 407, startPoint y: 356, endPoint x: 708, endPoint y: 403, distance: 304.1
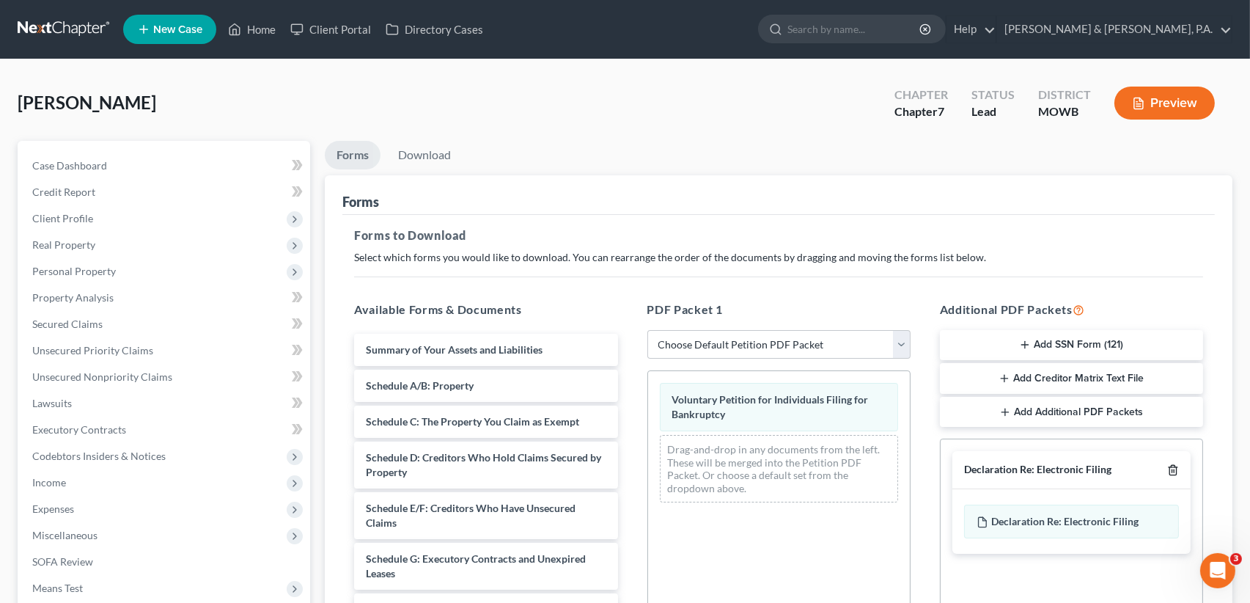
click at [1173, 469] on icon "button" at bounding box center [1173, 470] width 12 height 12
click at [1061, 342] on button "Add SSN Form (121)" at bounding box center [1071, 345] width 263 height 31
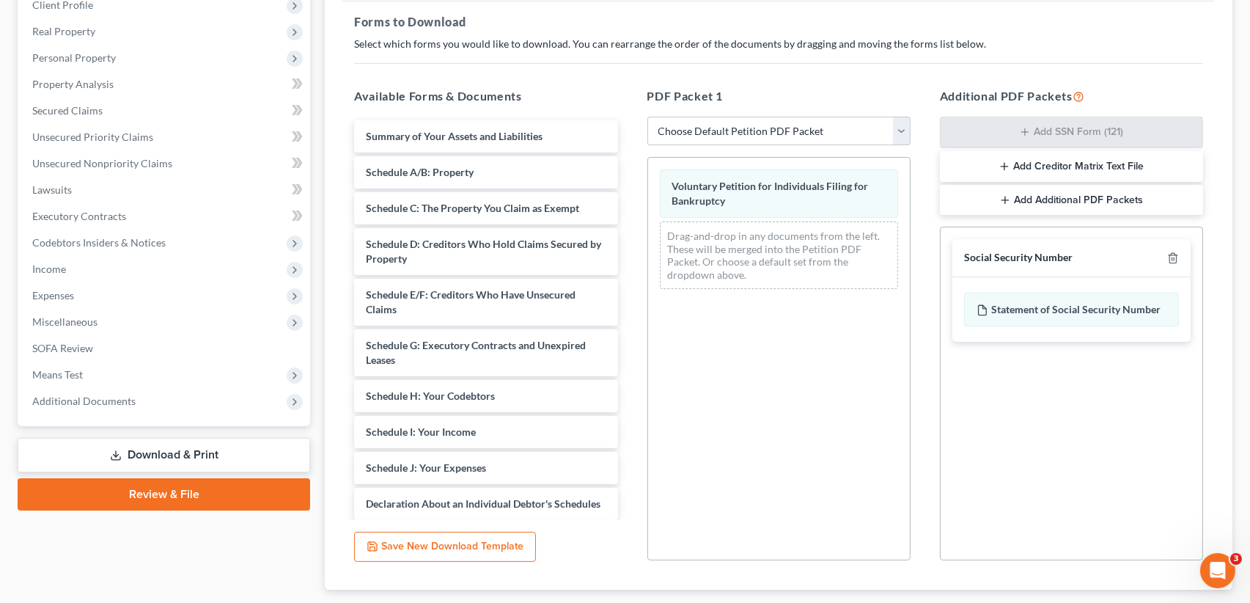
scroll to position [301, 0]
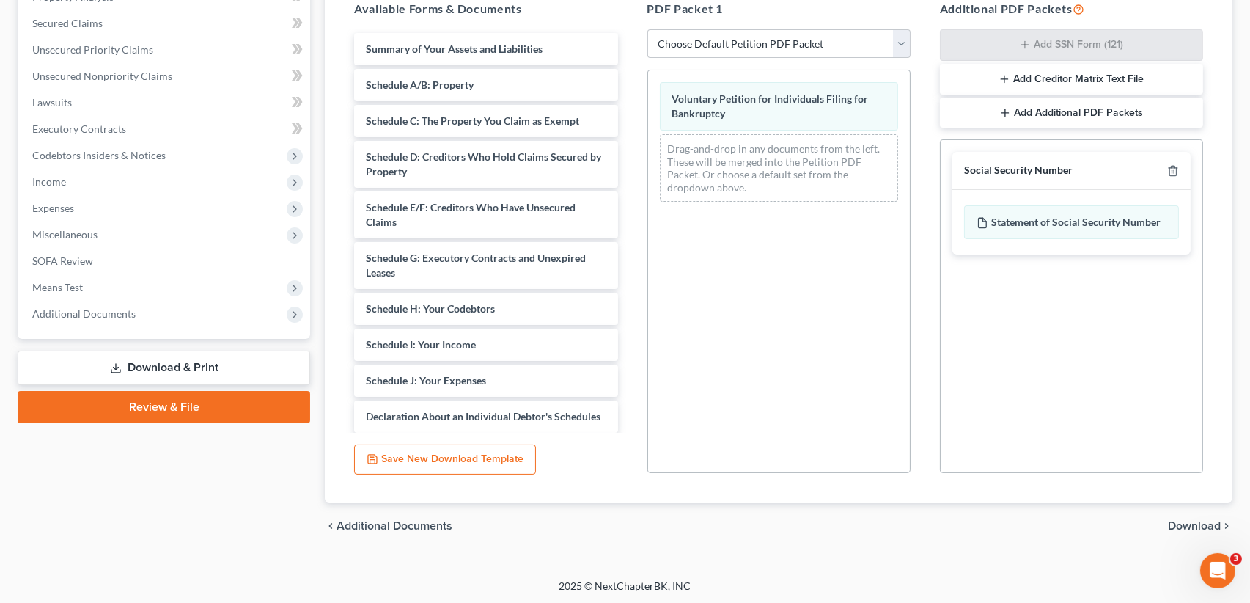
click at [1202, 526] on span "Download" at bounding box center [1194, 526] width 53 height 12
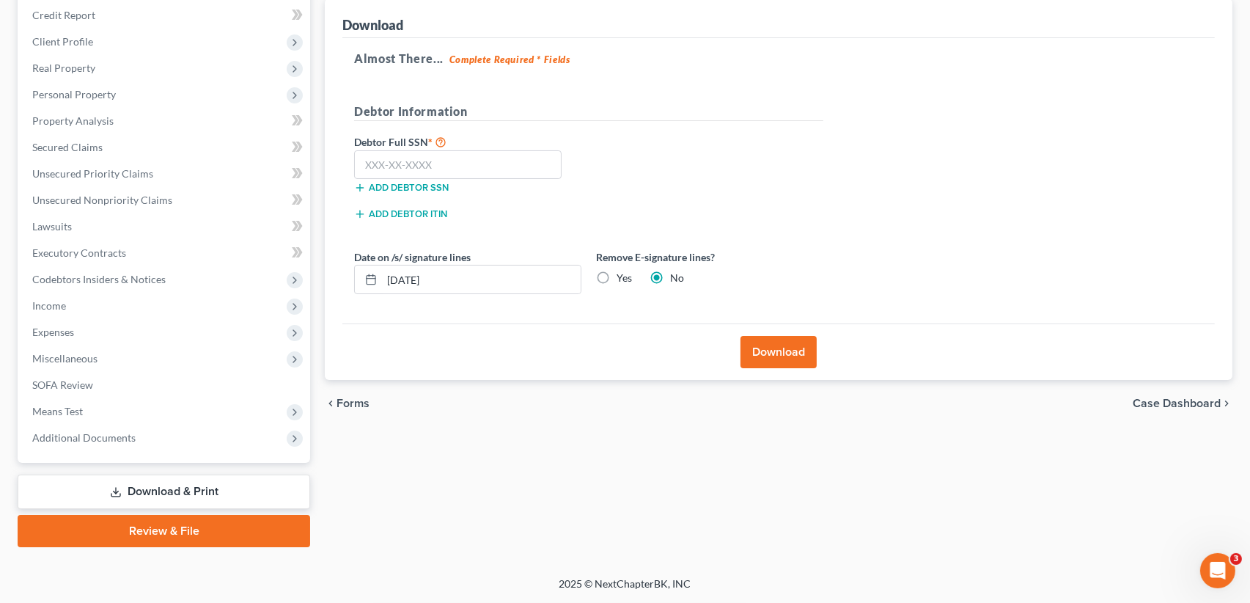
scroll to position [174, 0]
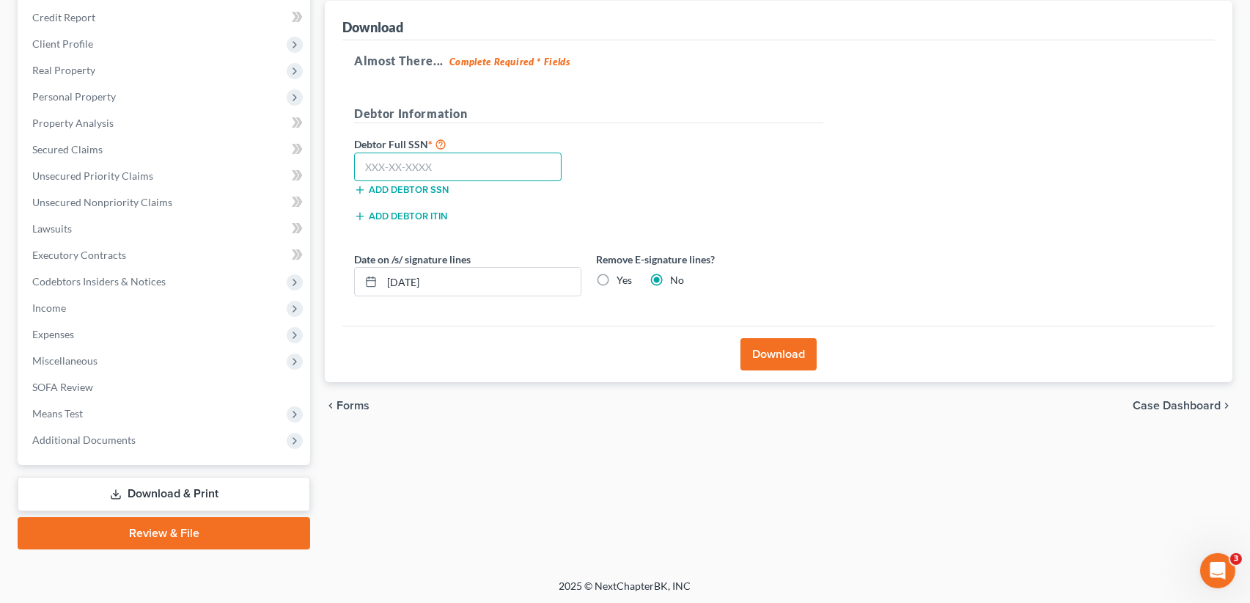
click at [391, 164] on input "text" at bounding box center [457, 167] width 207 height 29
click at [775, 348] on button "Download" at bounding box center [779, 354] width 76 height 32
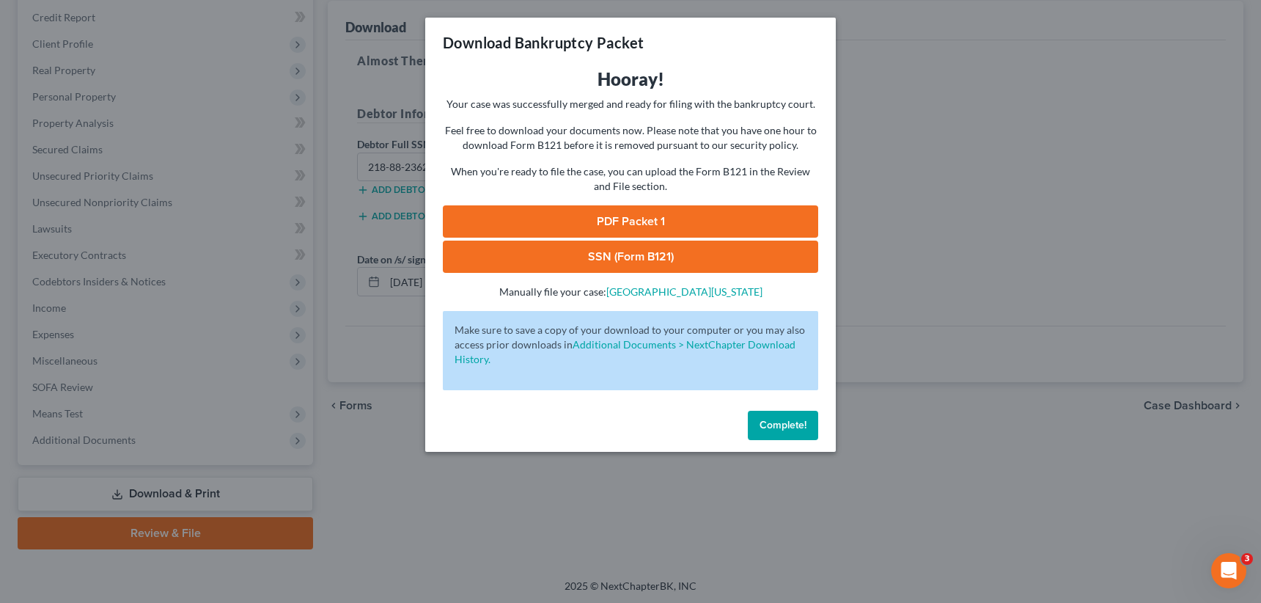
click at [647, 217] on link "PDF Packet 1" at bounding box center [630, 221] width 375 height 32
click at [651, 250] on link "SSN (Form B121)" at bounding box center [630, 256] width 375 height 32
click at [796, 419] on span "Complete!" at bounding box center [783, 425] width 47 height 12
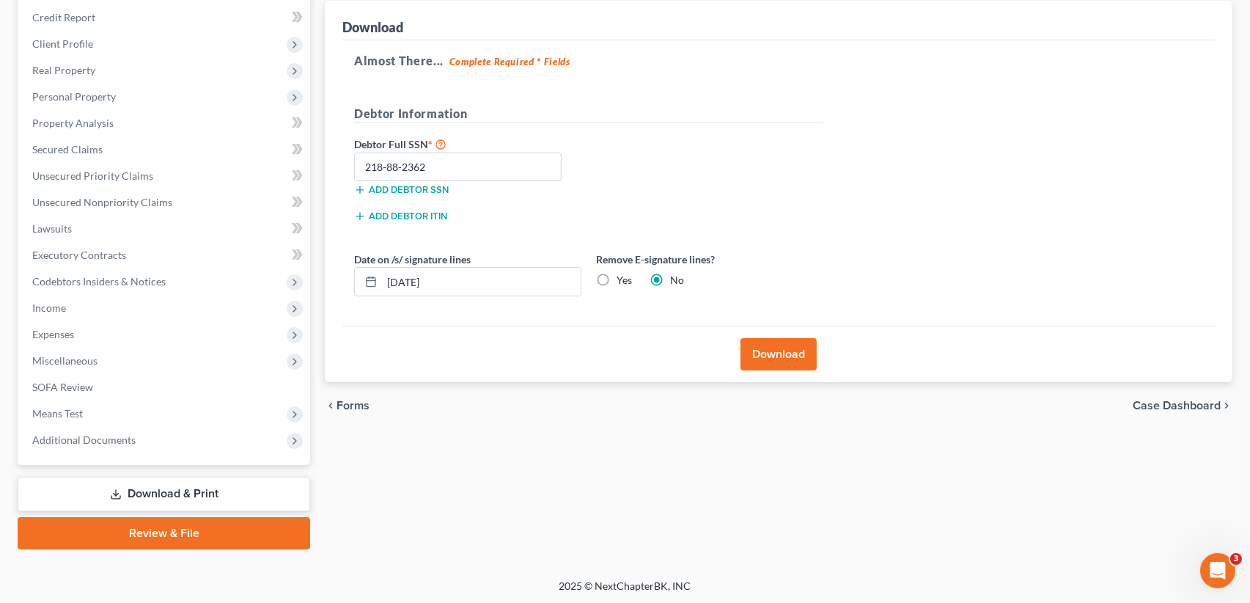
click at [1148, 400] on span "Case Dashboard" at bounding box center [1177, 406] width 88 height 12
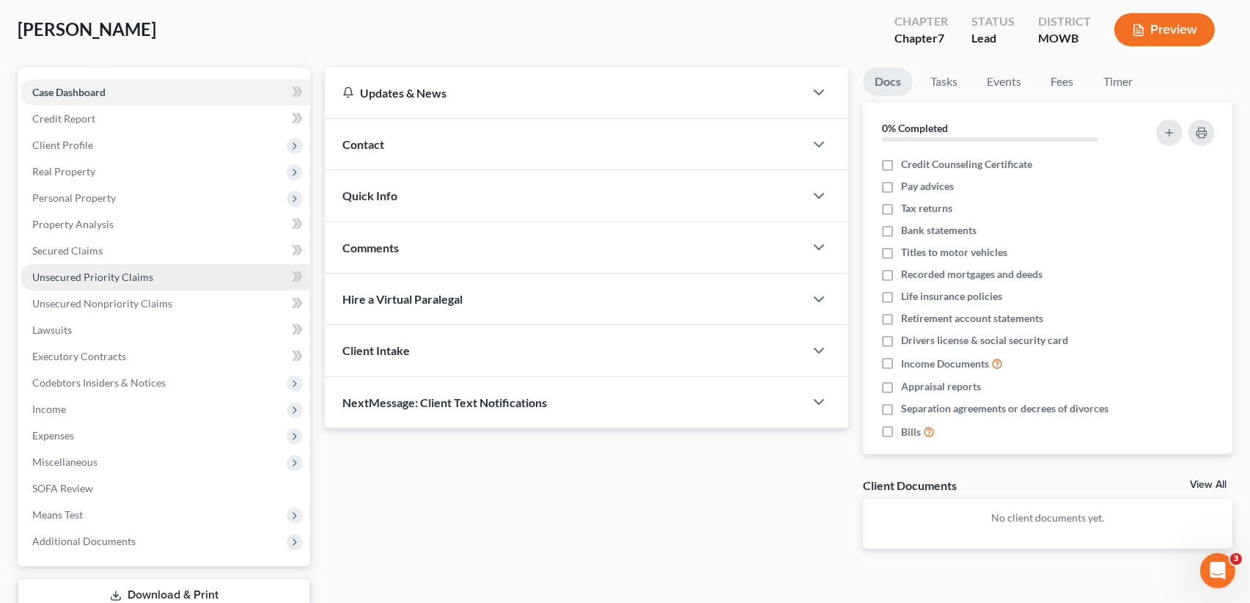
scroll to position [147, 0]
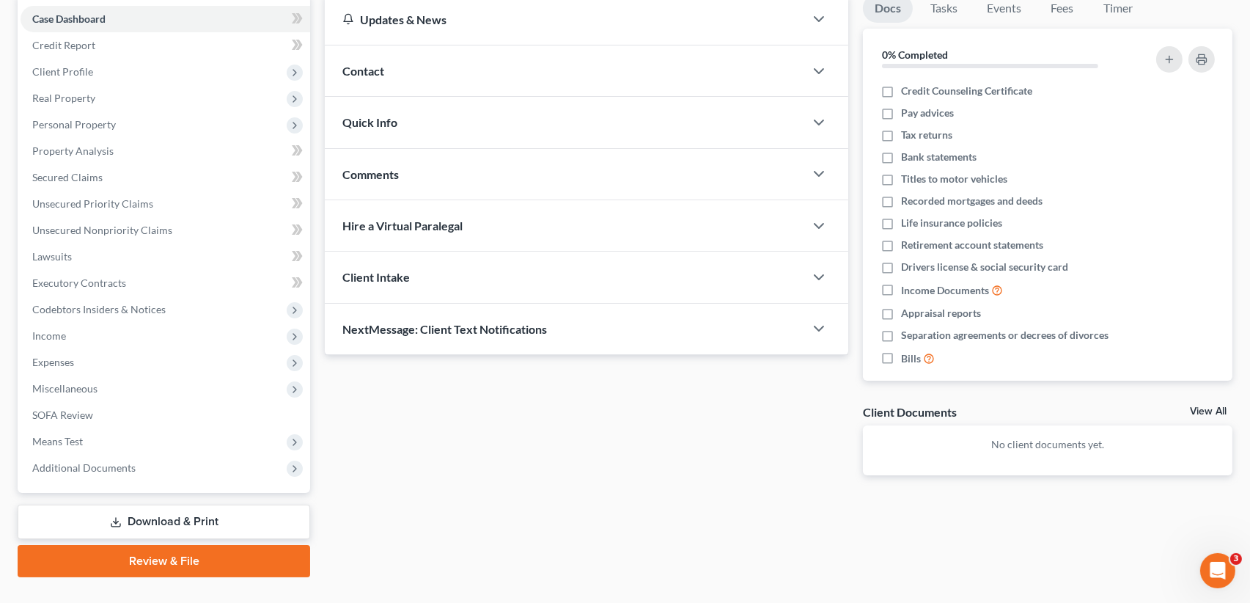
click at [156, 518] on link "Download & Print" at bounding box center [164, 521] width 293 height 34
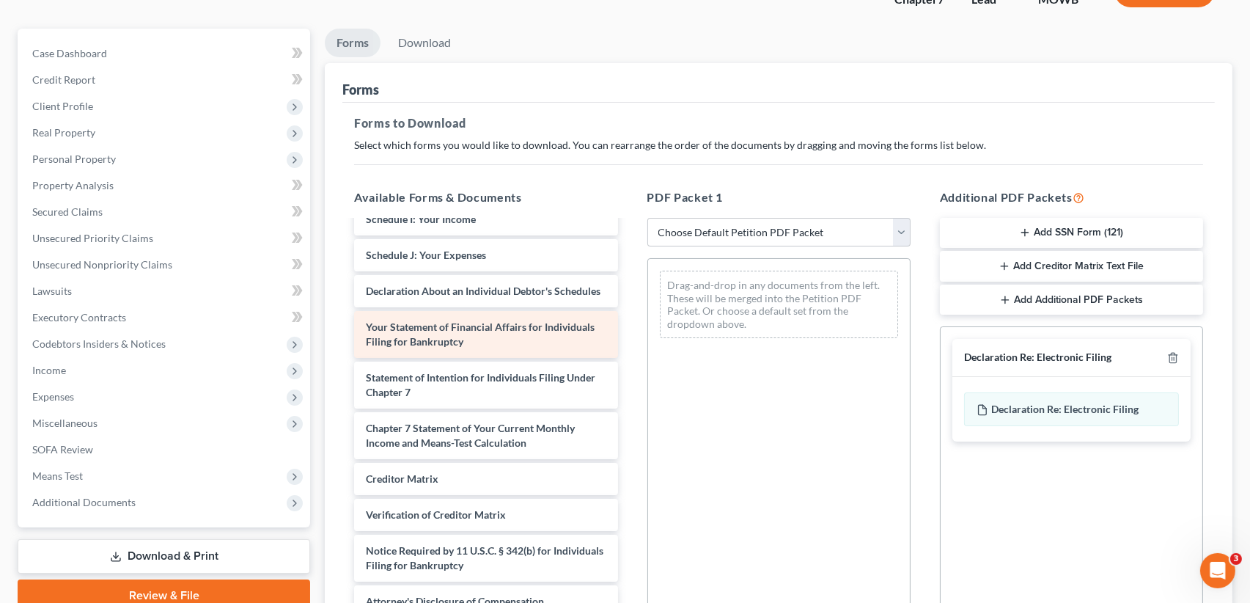
scroll to position [301, 0]
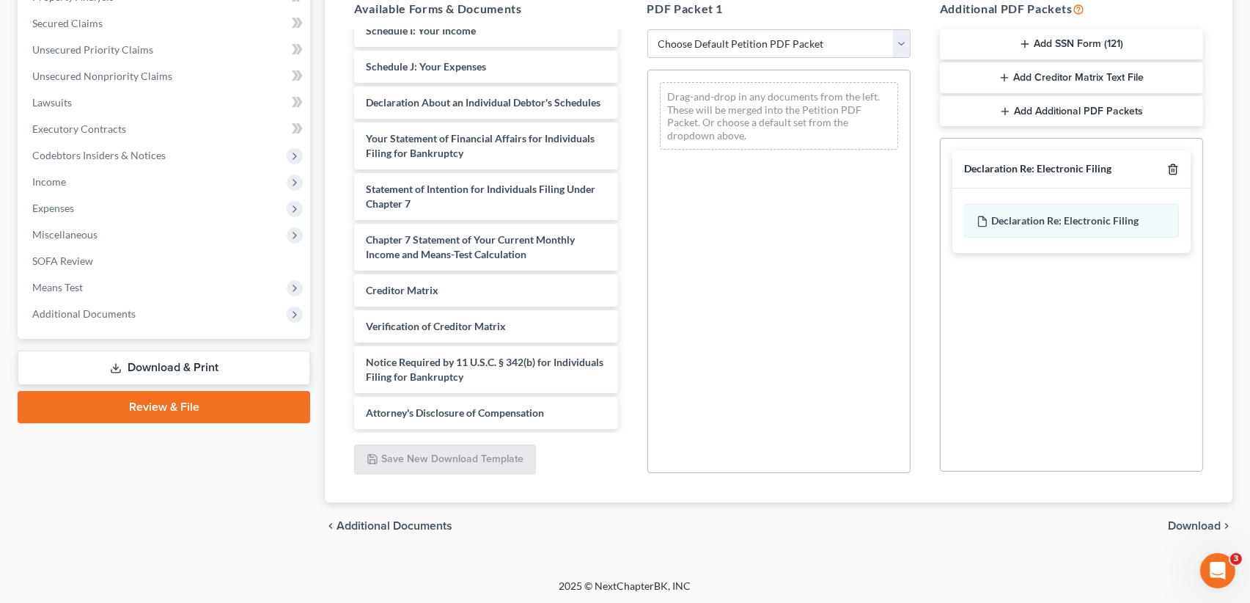
click at [1170, 166] on icon "button" at bounding box center [1172, 170] width 7 height 10
click at [902, 46] on select "Choose Default Petition PDF Packet Complete Bankruptcy Petition (all forms and …" at bounding box center [778, 43] width 263 height 29
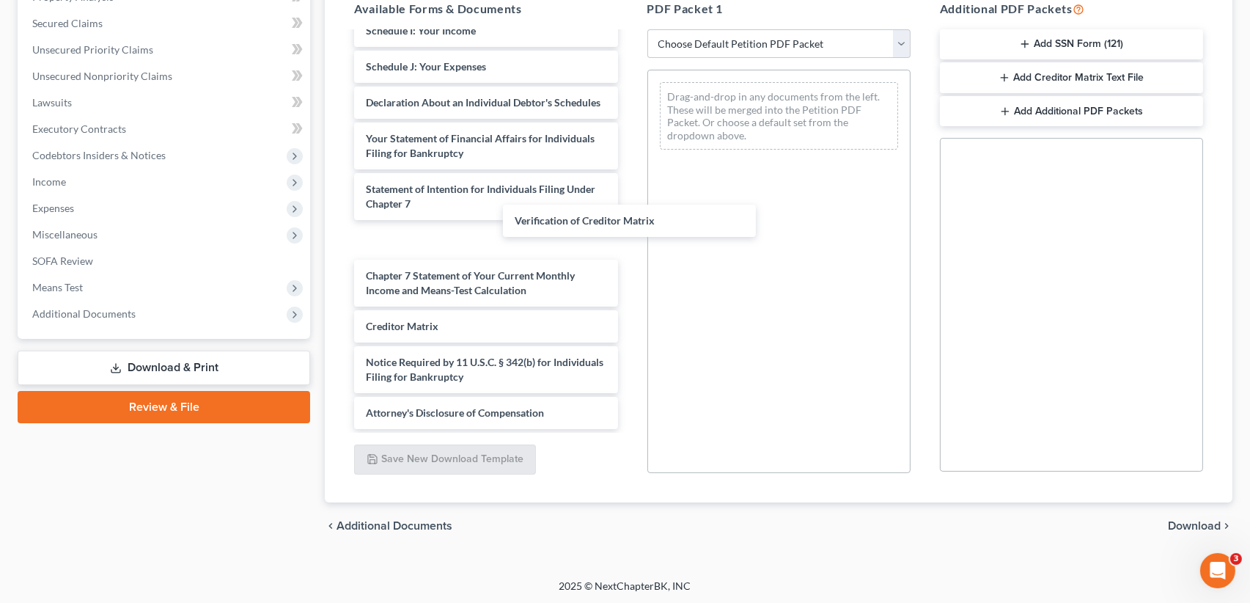
scroll to position [343, 0]
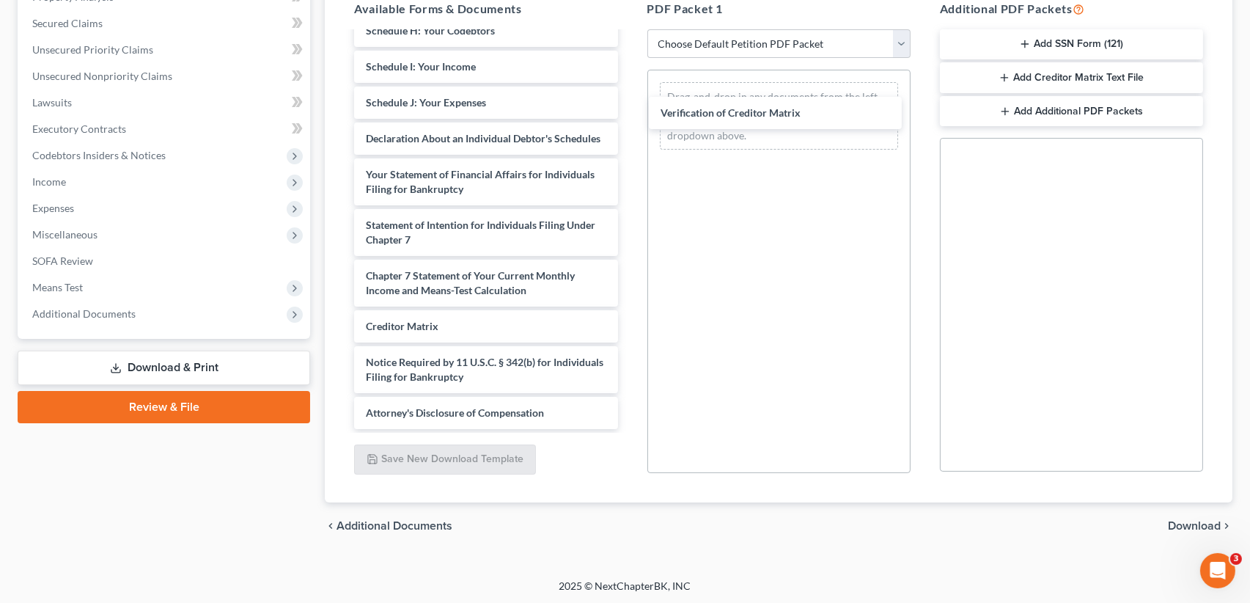
drag, startPoint x: 474, startPoint y: 324, endPoint x: 769, endPoint y: 122, distance: 357.5
click at [629, 117] on div "Verification of Creditor Matrix Voluntary Petition for Individuals Filing for B…" at bounding box center [485, 67] width 287 height 724
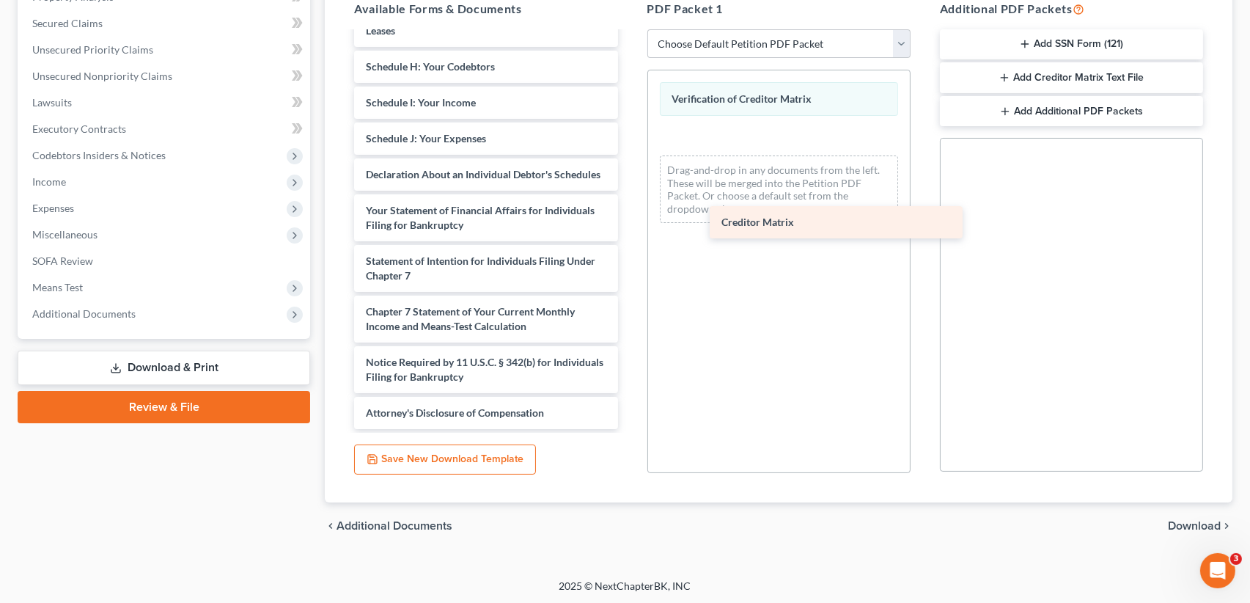
scroll to position [306, 0]
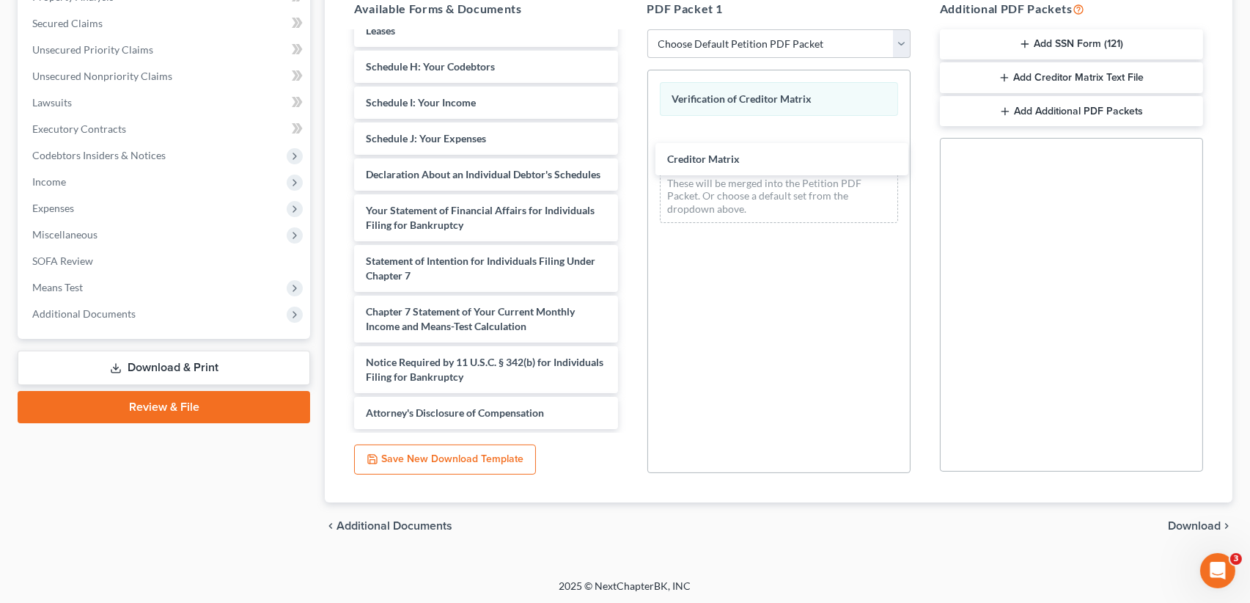
drag, startPoint x: 431, startPoint y: 330, endPoint x: 735, endPoint y: 161, distance: 348.2
click at [629, 161] on div "Creditor Matrix Voluntary Petition for Individuals Filing for Bankruptcy Summar…" at bounding box center [485, 84] width 287 height 688
click at [1180, 525] on span "Download" at bounding box center [1194, 526] width 53 height 12
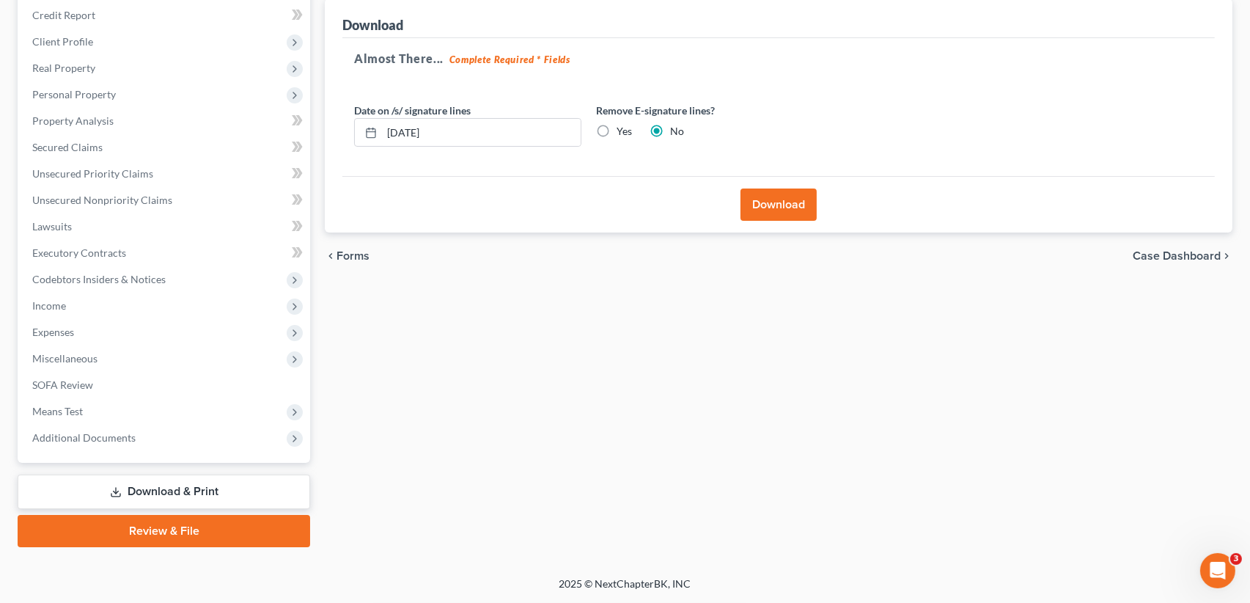
scroll to position [174, 0]
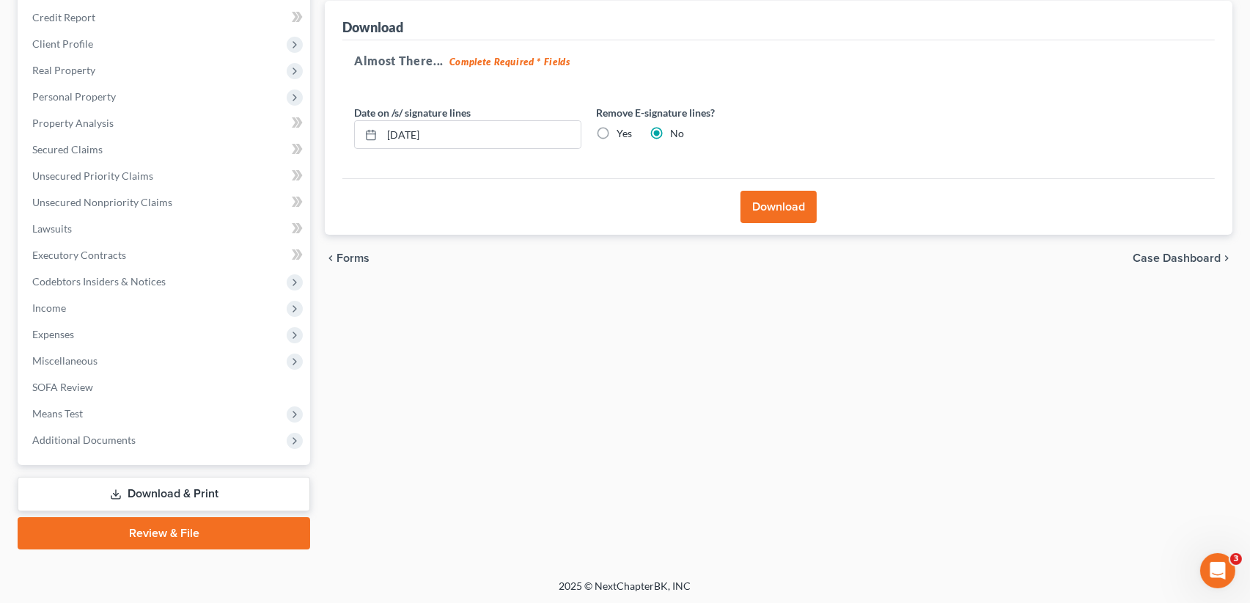
click at [782, 206] on button "Download" at bounding box center [779, 207] width 76 height 32
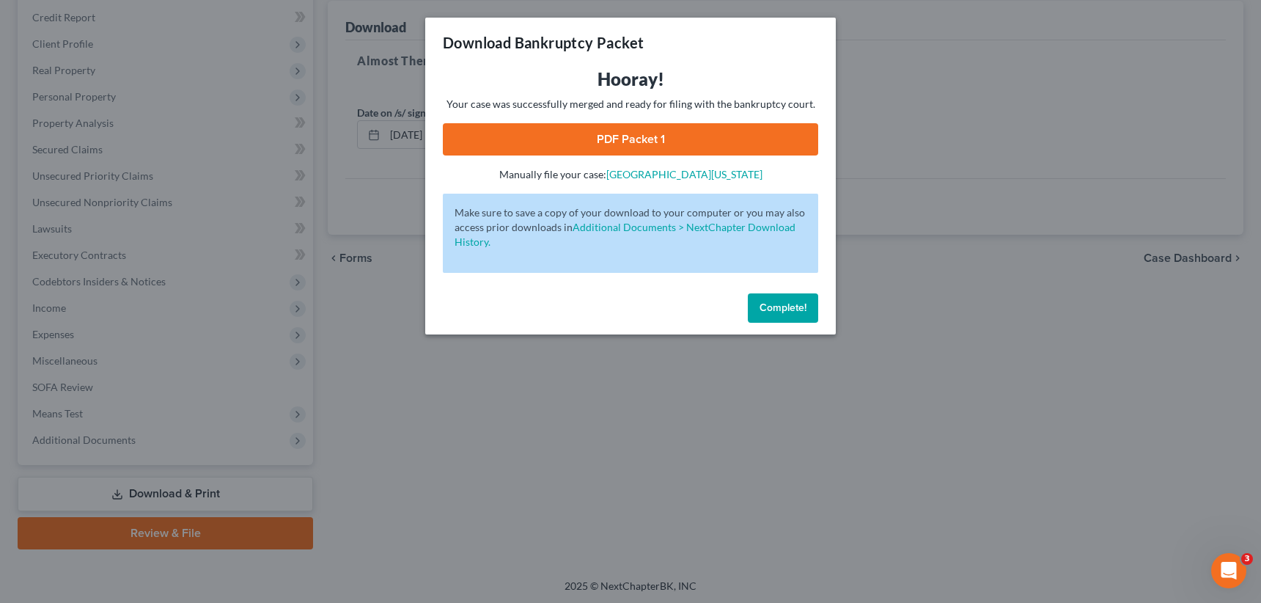
click at [653, 144] on link "PDF Packet 1" at bounding box center [630, 139] width 375 height 32
click at [770, 309] on span "Complete!" at bounding box center [783, 307] width 47 height 12
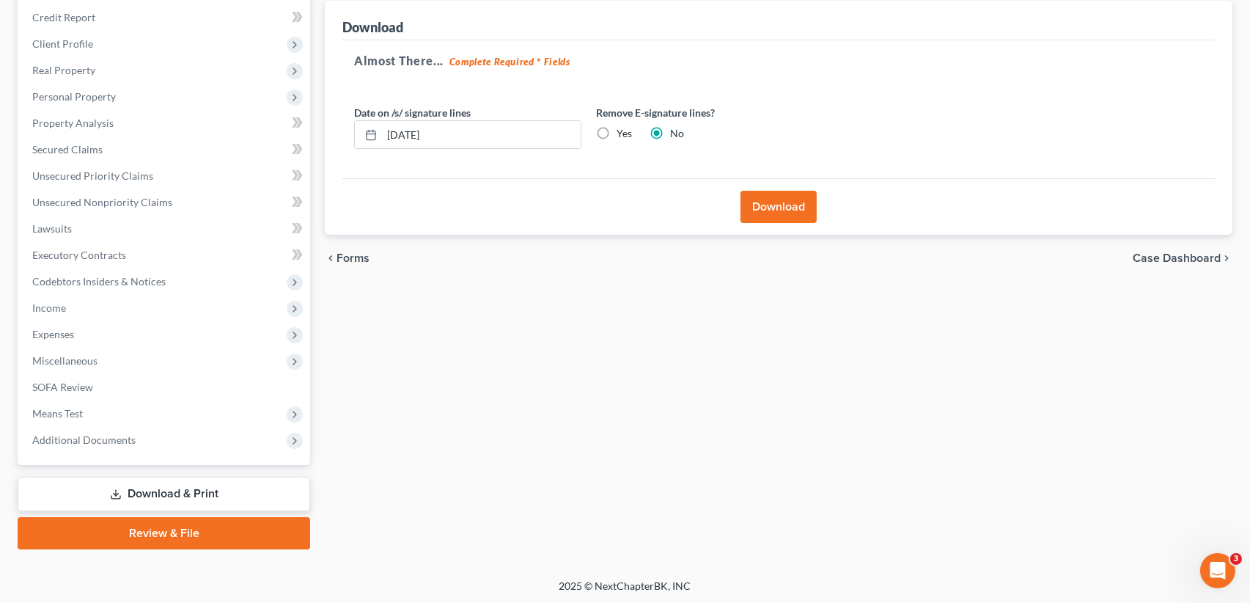
scroll to position [0, 0]
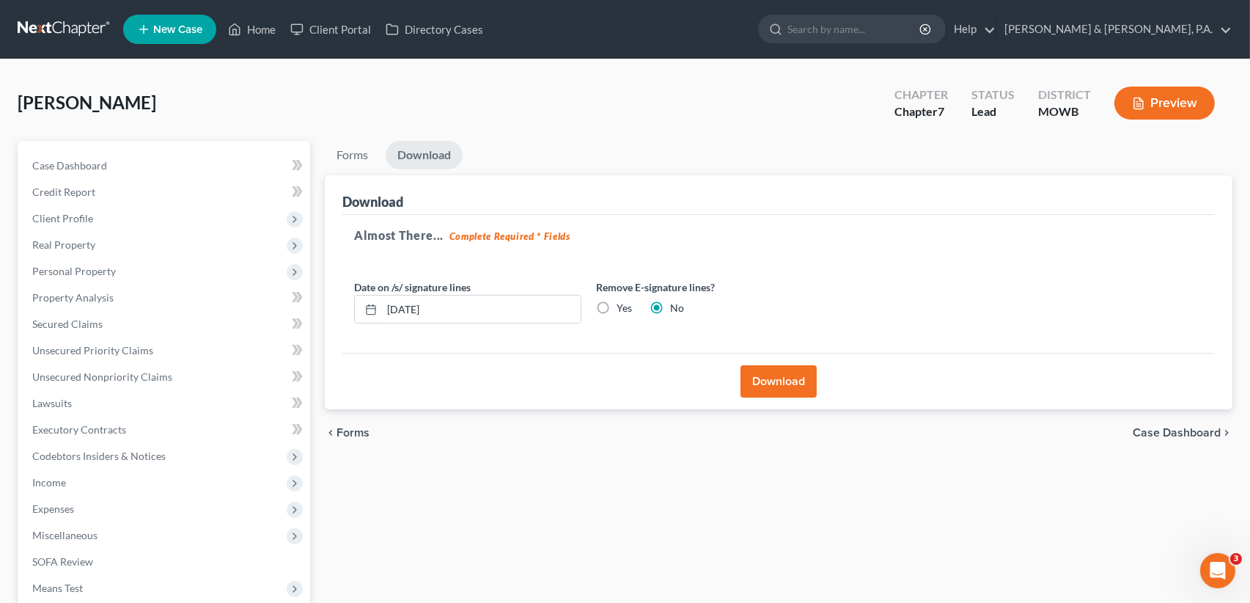
click at [1159, 427] on span "Case Dashboard" at bounding box center [1177, 433] width 88 height 12
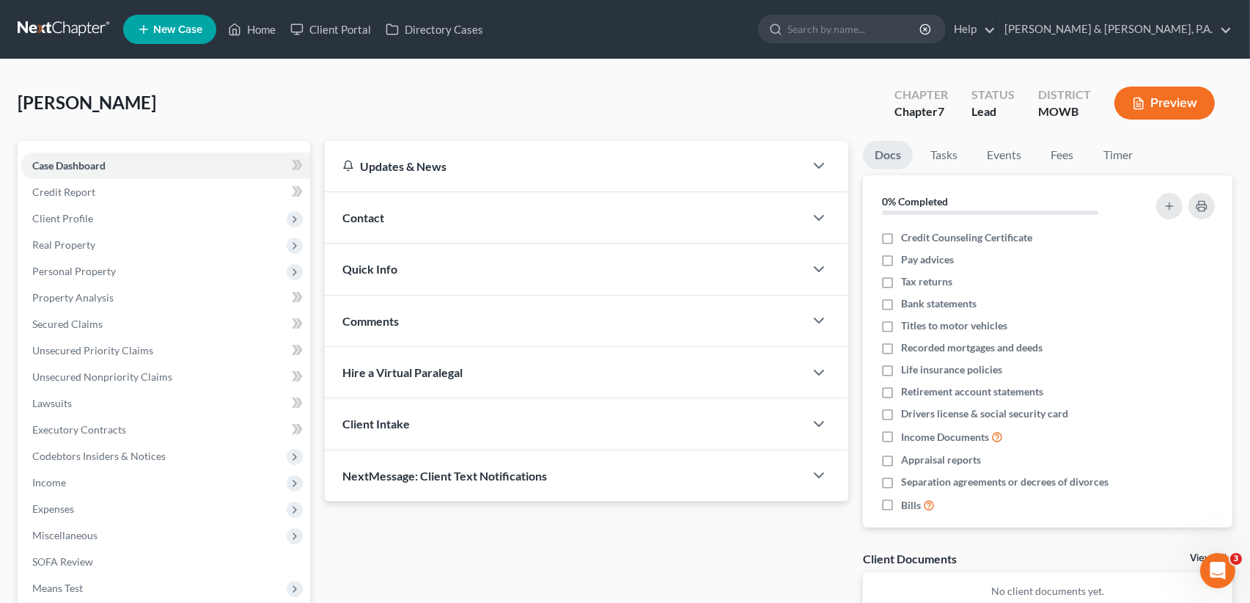
scroll to position [174, 0]
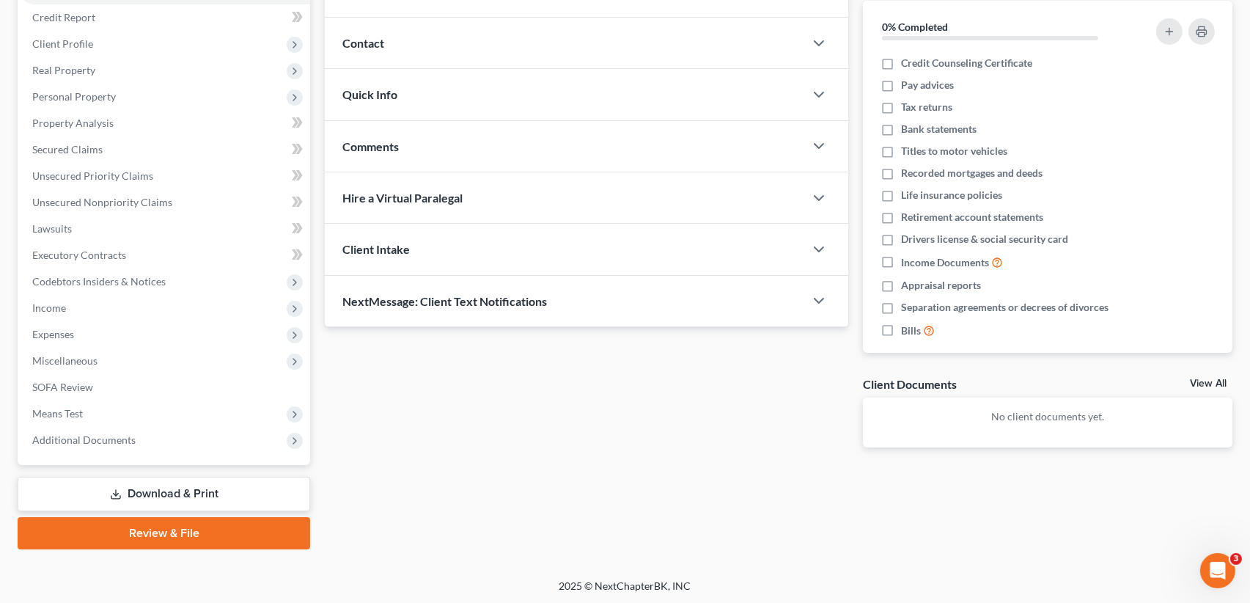
click at [166, 492] on link "Download & Print" at bounding box center [164, 494] width 293 height 34
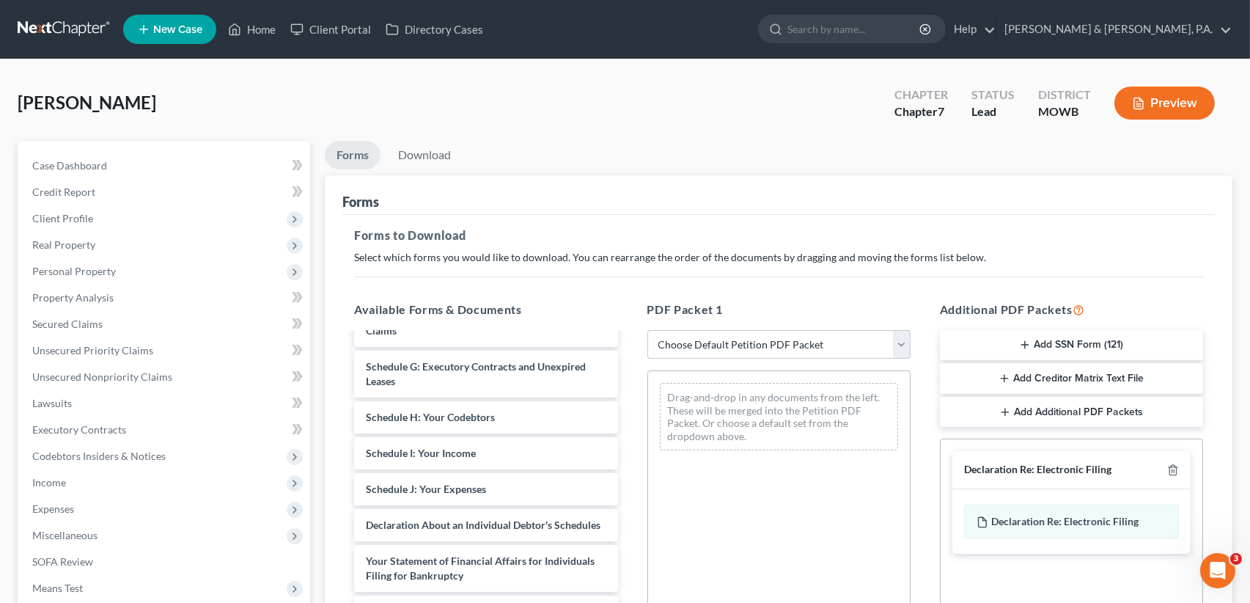
scroll to position [367, 0]
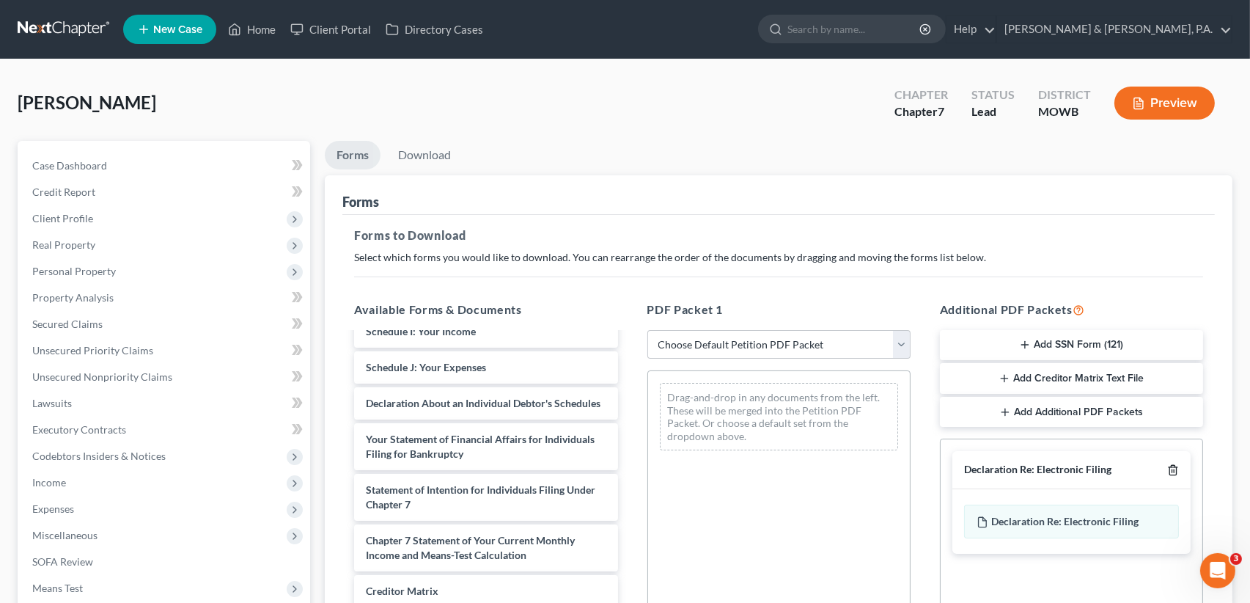
click at [1176, 471] on icon "button" at bounding box center [1172, 471] width 7 height 10
click at [1090, 342] on button "Add SSN Form (121)" at bounding box center [1071, 345] width 263 height 31
click at [897, 340] on select "Choose Default Petition PDF Packet Complete Bankruptcy Petition (all forms and …" at bounding box center [778, 344] width 263 height 29
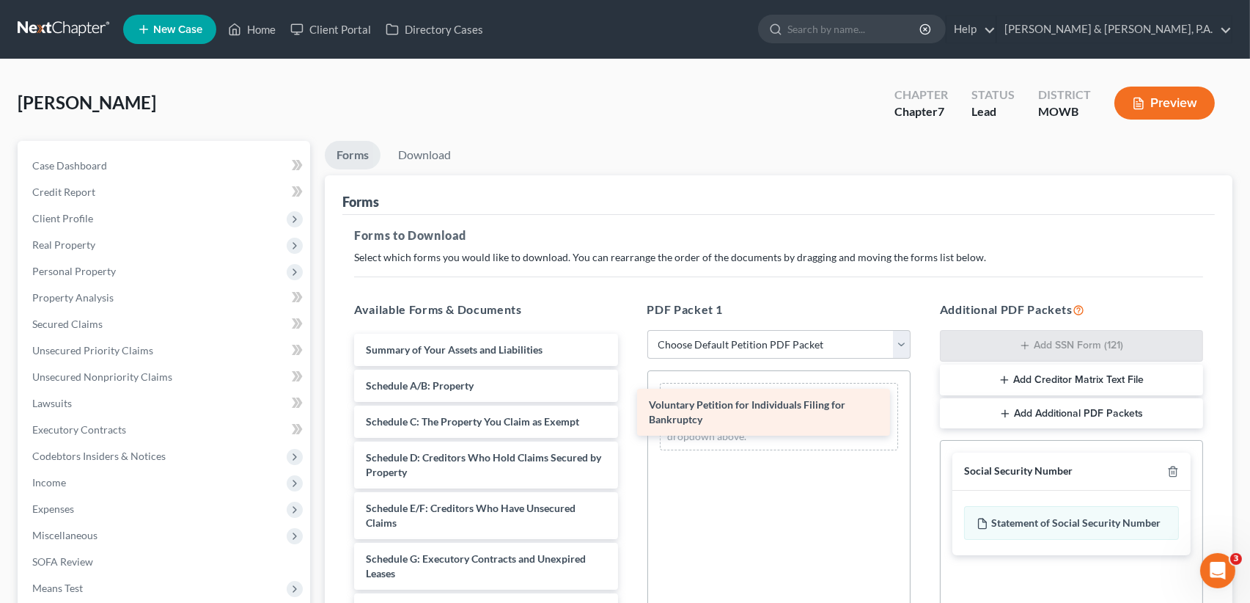
drag, startPoint x: 480, startPoint y: 350, endPoint x: 767, endPoint y: 405, distance: 292.6
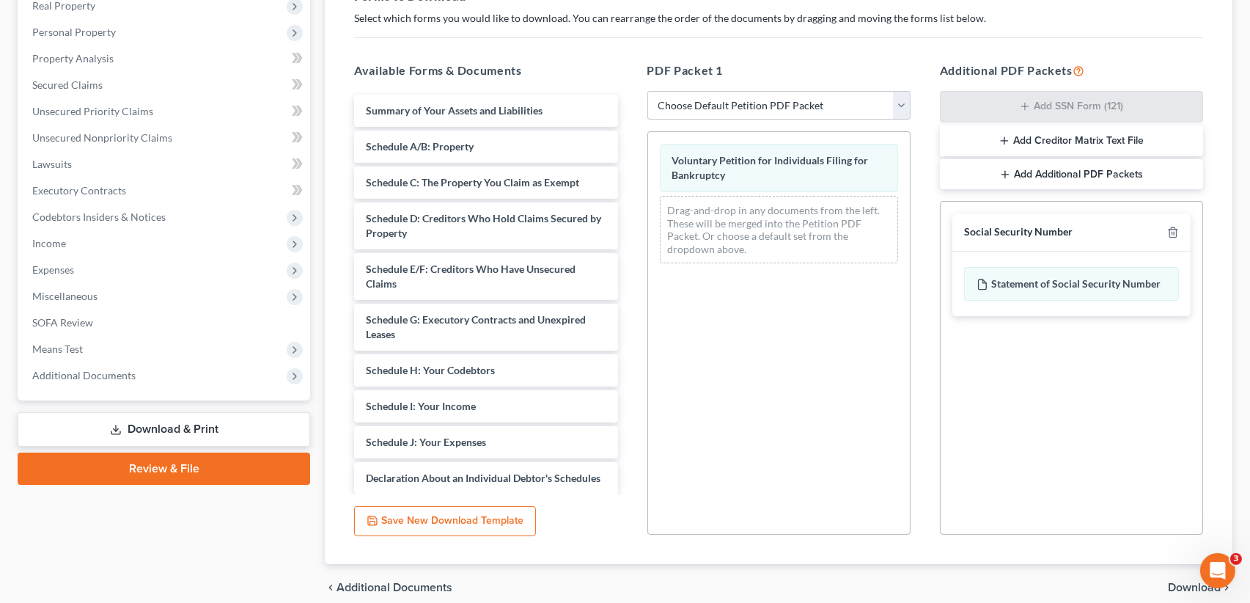
scroll to position [301, 0]
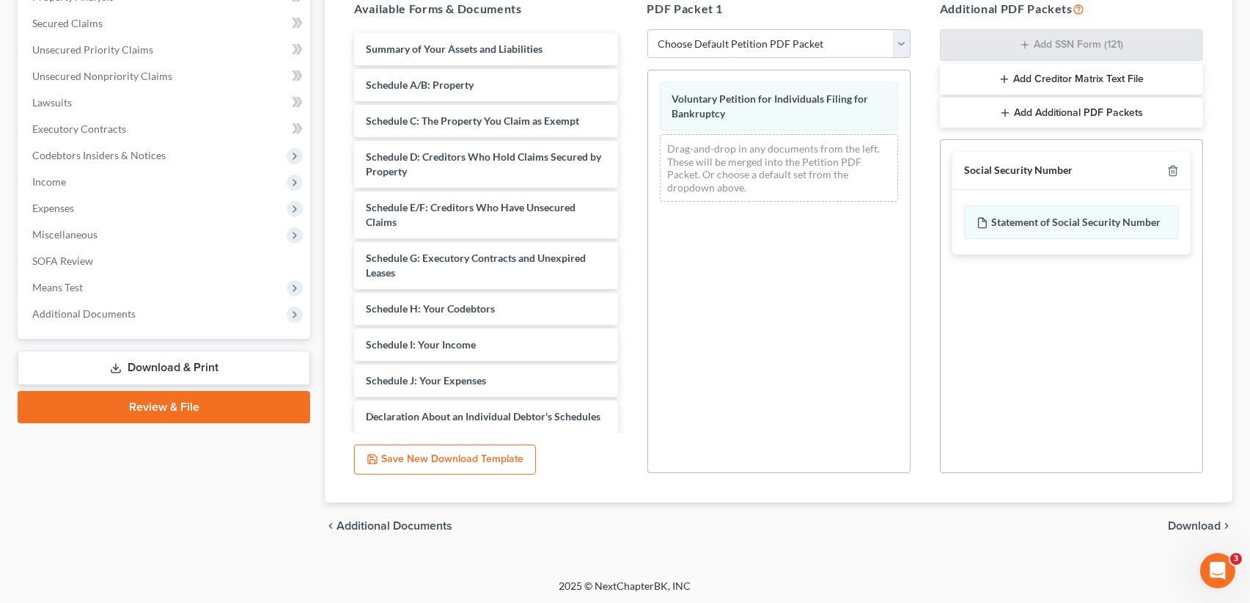
click at [1178, 520] on span "Download" at bounding box center [1194, 526] width 53 height 12
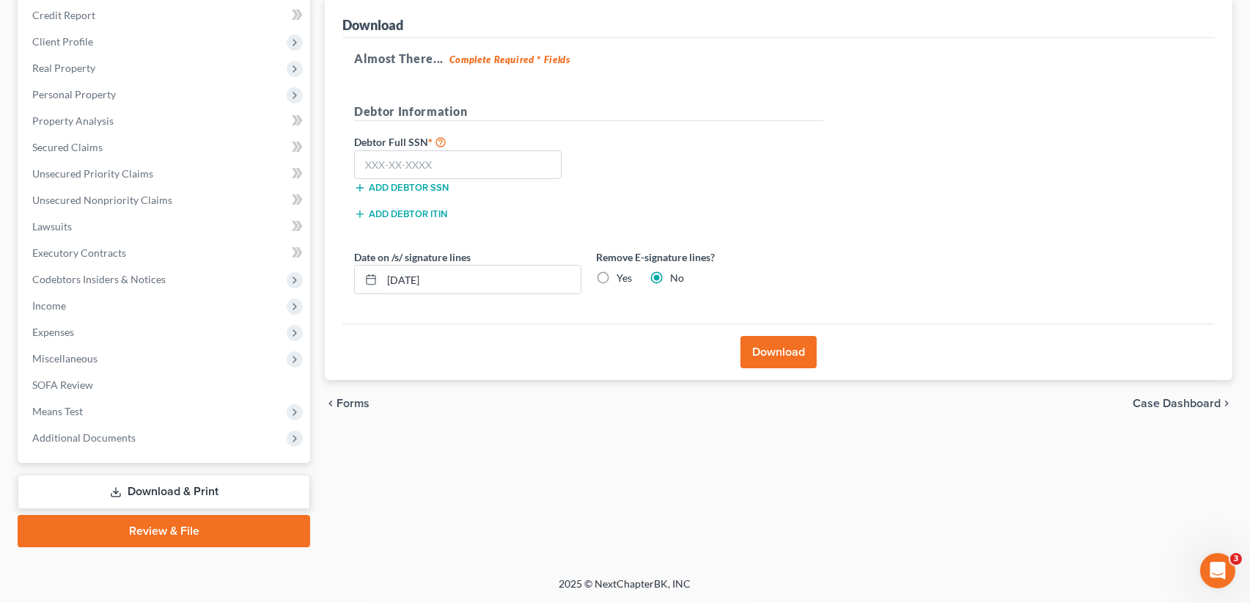
scroll to position [174, 0]
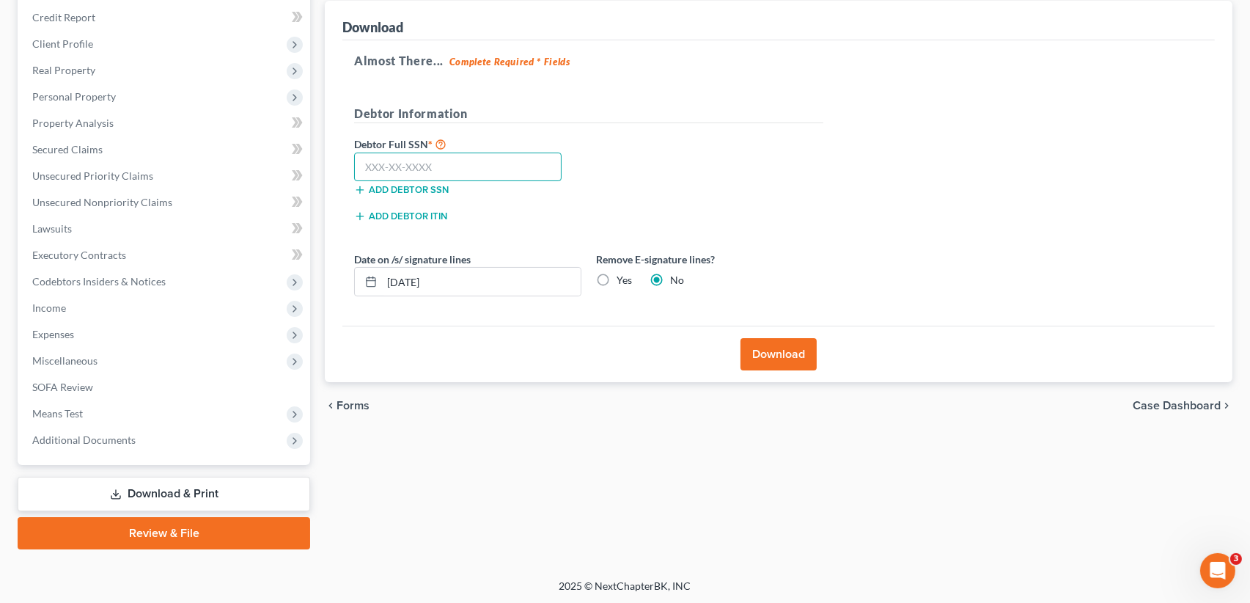
click at [425, 162] on input "text" at bounding box center [457, 167] width 207 height 29
click at [617, 276] on label "Yes" at bounding box center [624, 280] width 15 height 15
click at [622, 276] on input "Yes" at bounding box center [627, 278] width 10 height 10
click at [777, 350] on button "Download" at bounding box center [779, 354] width 76 height 32
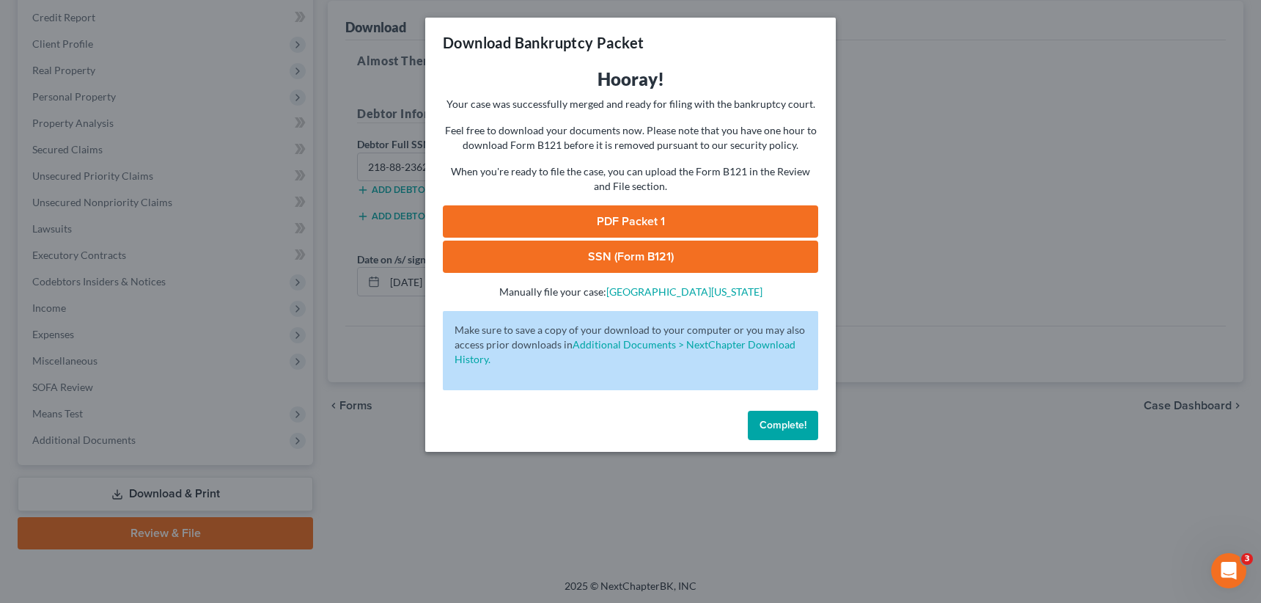
click at [636, 217] on link "PDF Packet 1" at bounding box center [630, 221] width 375 height 32
click at [603, 256] on link "SSN (Form B121)" at bounding box center [630, 256] width 375 height 32
click at [766, 427] on span "Complete!" at bounding box center [783, 425] width 47 height 12
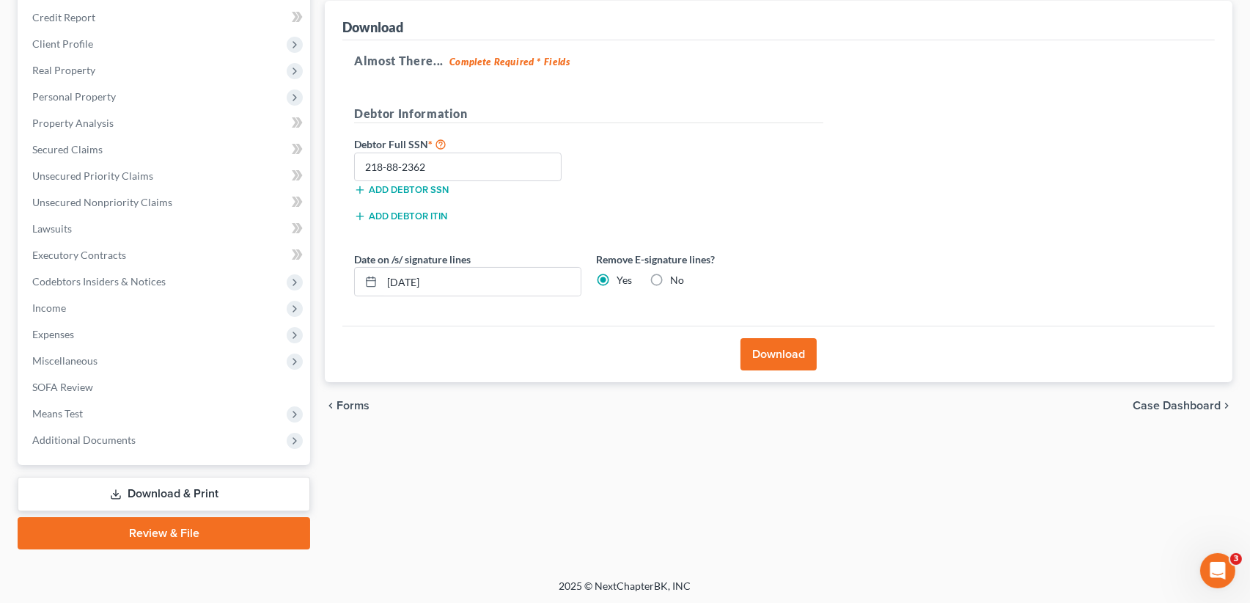
click at [1163, 403] on span "Case Dashboard" at bounding box center [1177, 406] width 88 height 12
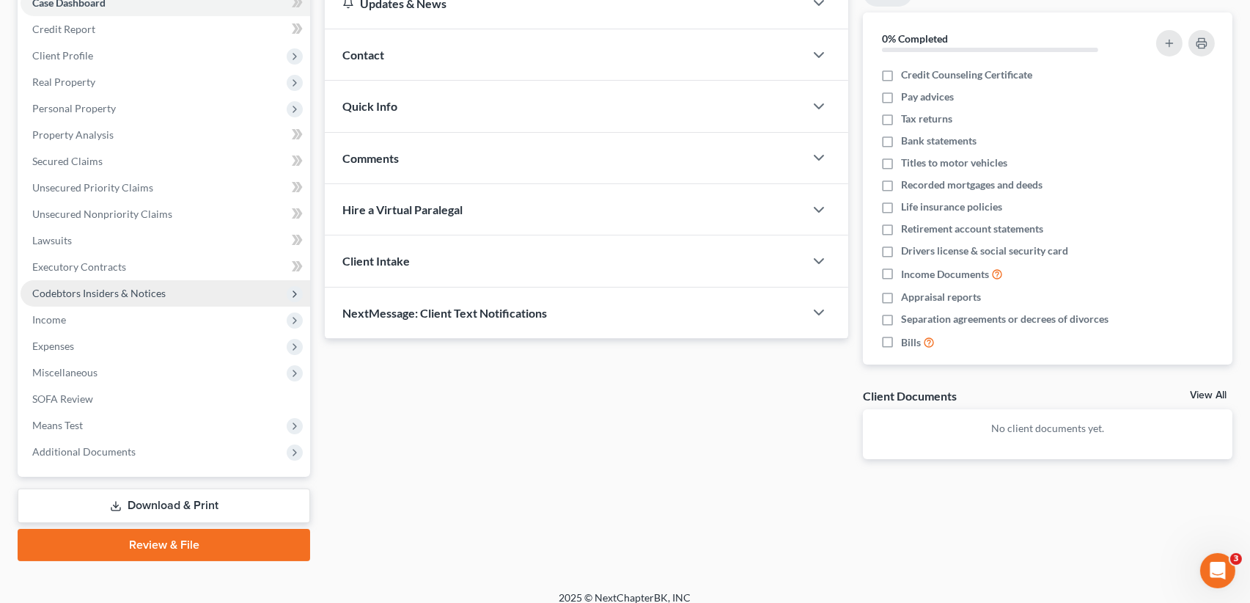
scroll to position [174, 0]
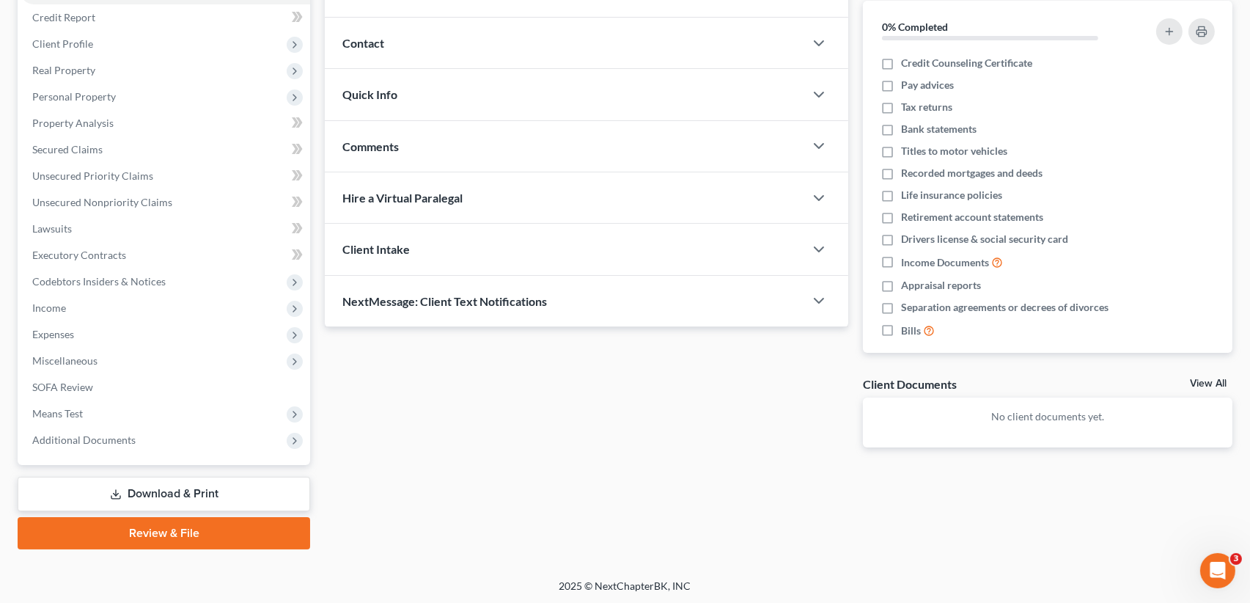
click at [142, 490] on link "Download & Print" at bounding box center [164, 494] width 293 height 34
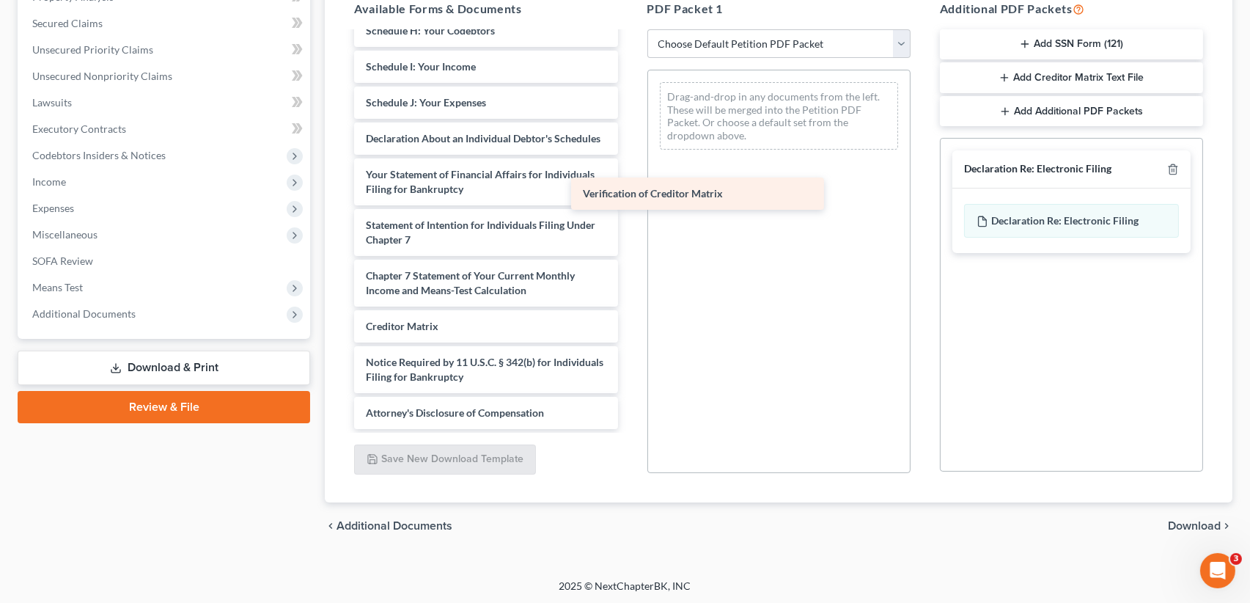
scroll to position [343, 0]
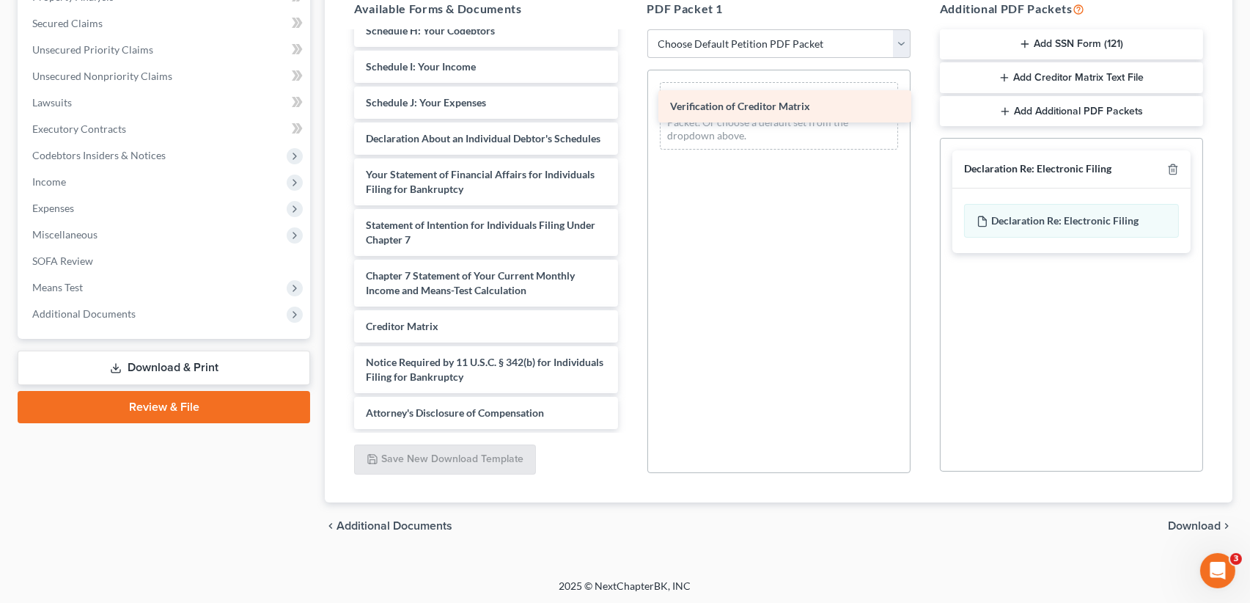
drag, startPoint x: 455, startPoint y: 326, endPoint x: 760, endPoint y: 106, distance: 375.0
click at [629, 106] on div "Verification of Creditor Matrix Voluntary Petition for Individuals Filing for B…" at bounding box center [485, 67] width 287 height 724
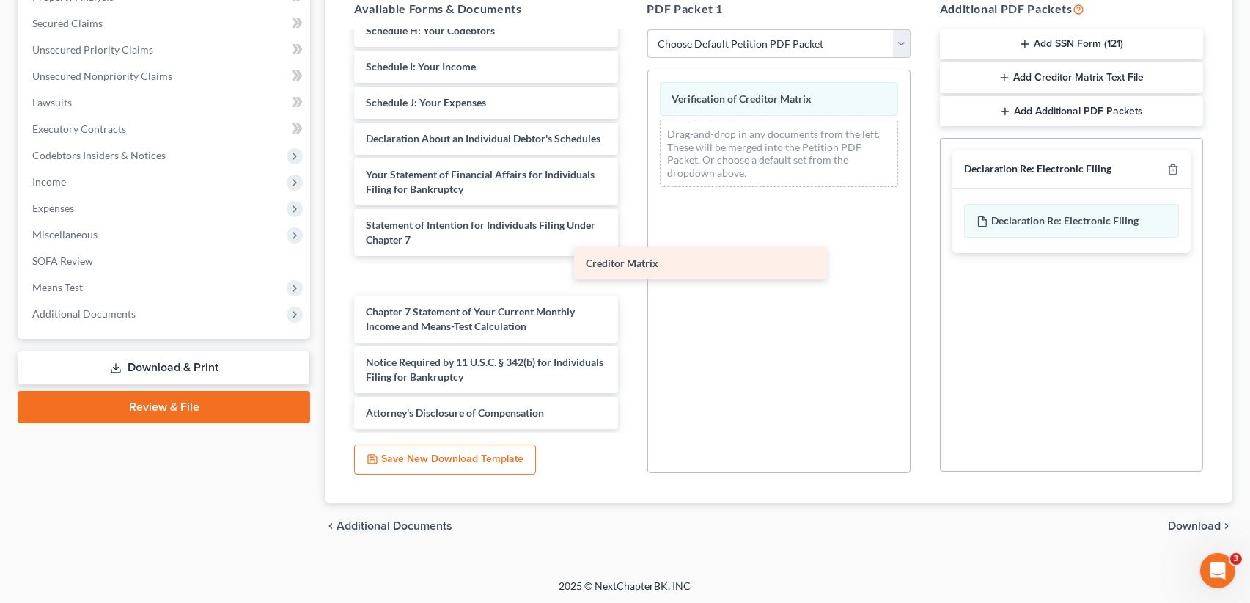
scroll to position [306, 0]
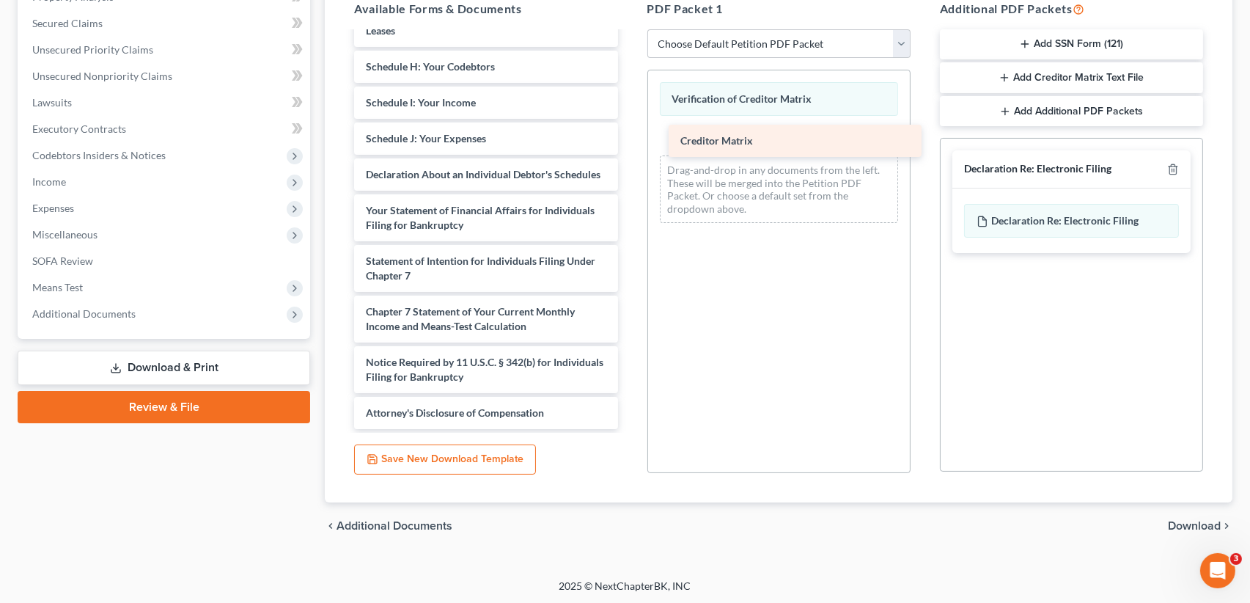
drag, startPoint x: 397, startPoint y: 334, endPoint x: 711, endPoint y: 150, distance: 364.0
click at [629, 150] on div "Creditor Matrix Voluntary Petition for Individuals Filing for Bankruptcy Summar…" at bounding box center [485, 84] width 287 height 688
click at [1217, 520] on span "Download" at bounding box center [1194, 526] width 53 height 12
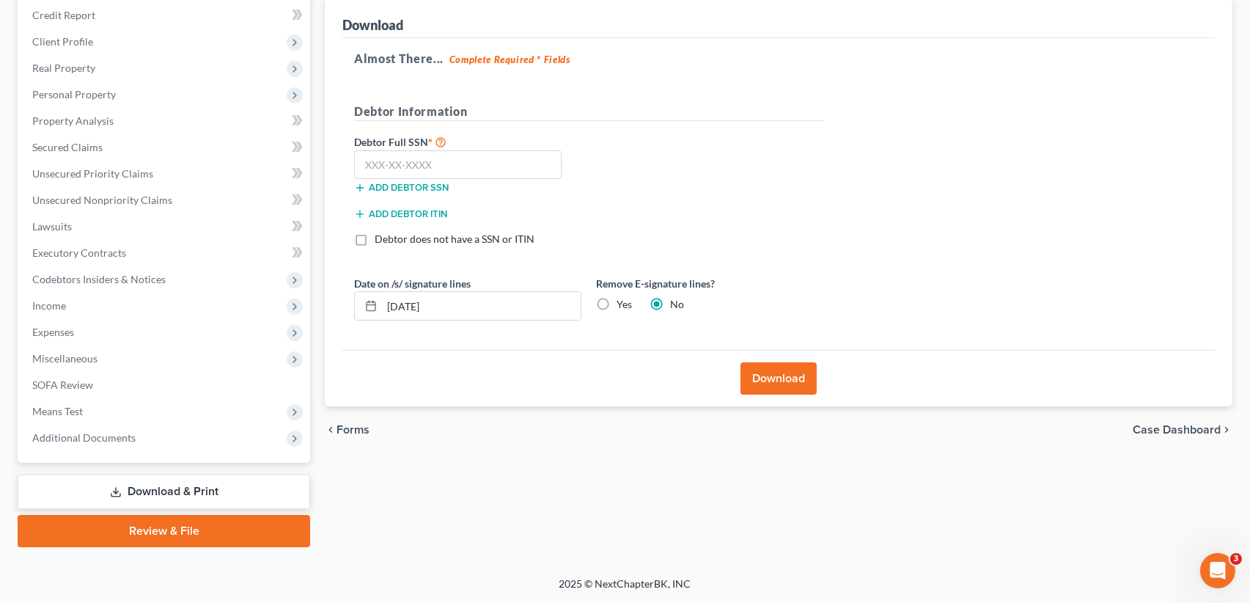
scroll to position [174, 0]
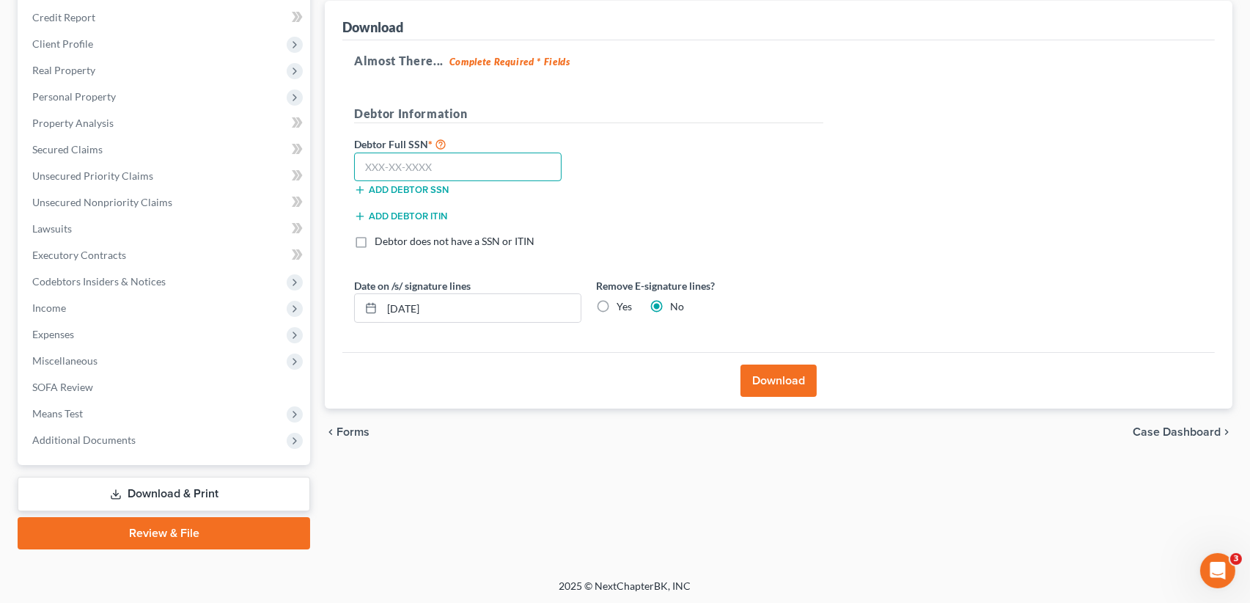
click at [374, 156] on input "text" at bounding box center [457, 167] width 207 height 29
click at [617, 300] on label "Yes" at bounding box center [624, 306] width 15 height 15
click at [622, 300] on input "Yes" at bounding box center [627, 304] width 10 height 10
click at [788, 375] on button "Download" at bounding box center [779, 380] width 76 height 32
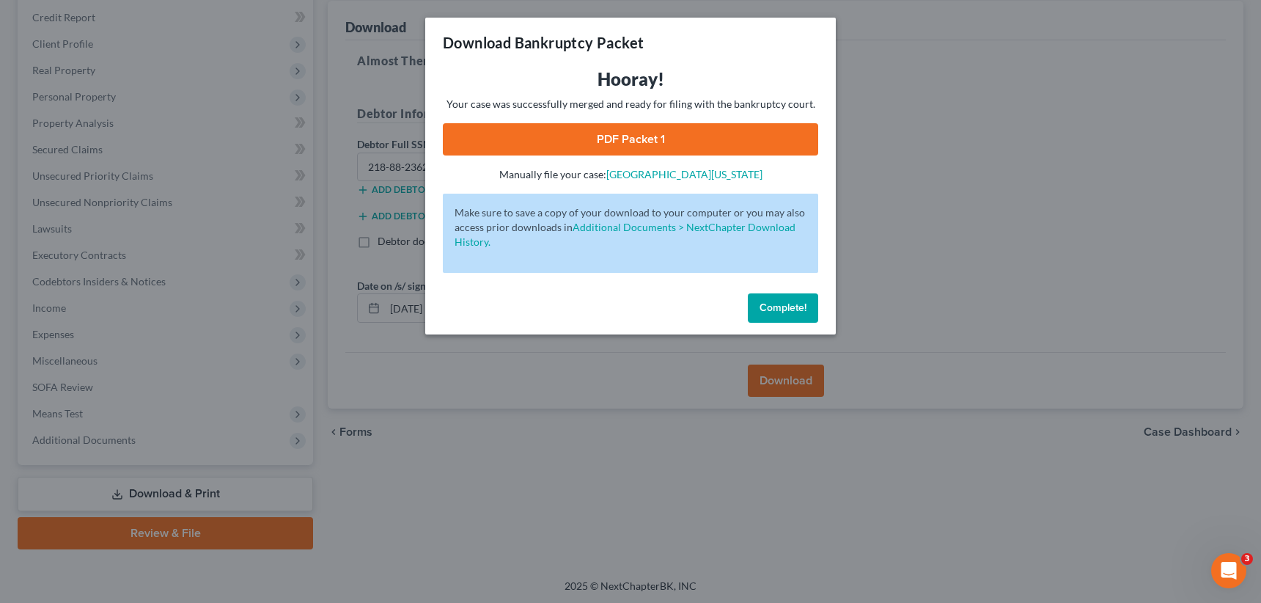
click at [781, 309] on span "Complete!" at bounding box center [783, 307] width 47 height 12
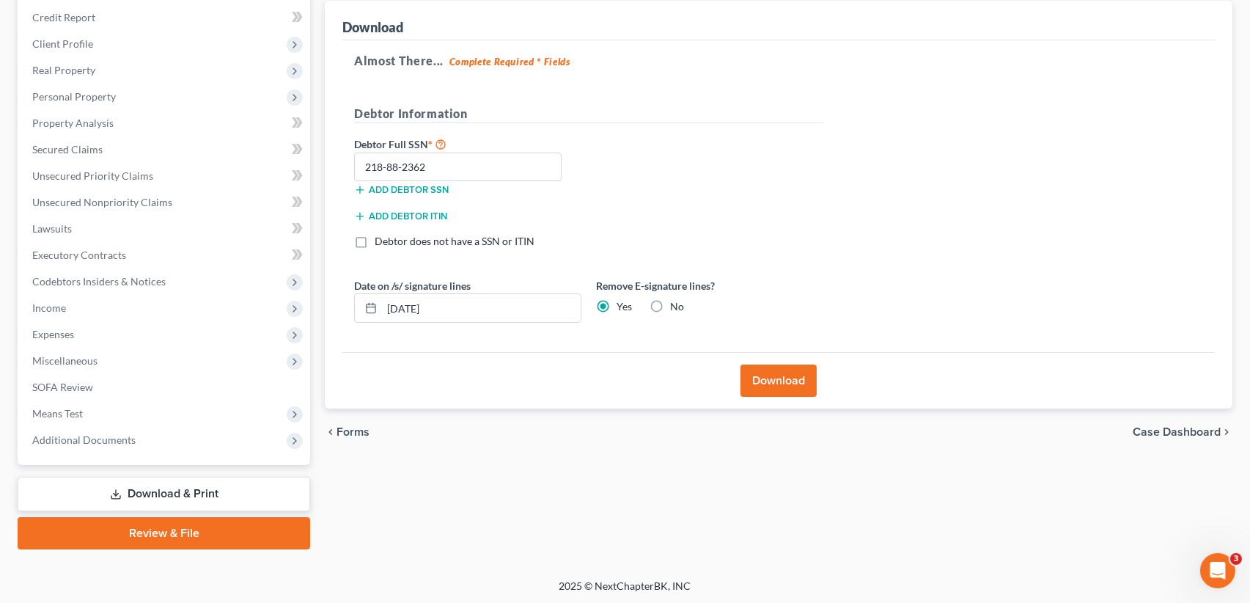
click at [1189, 428] on span "Case Dashboard" at bounding box center [1177, 432] width 88 height 12
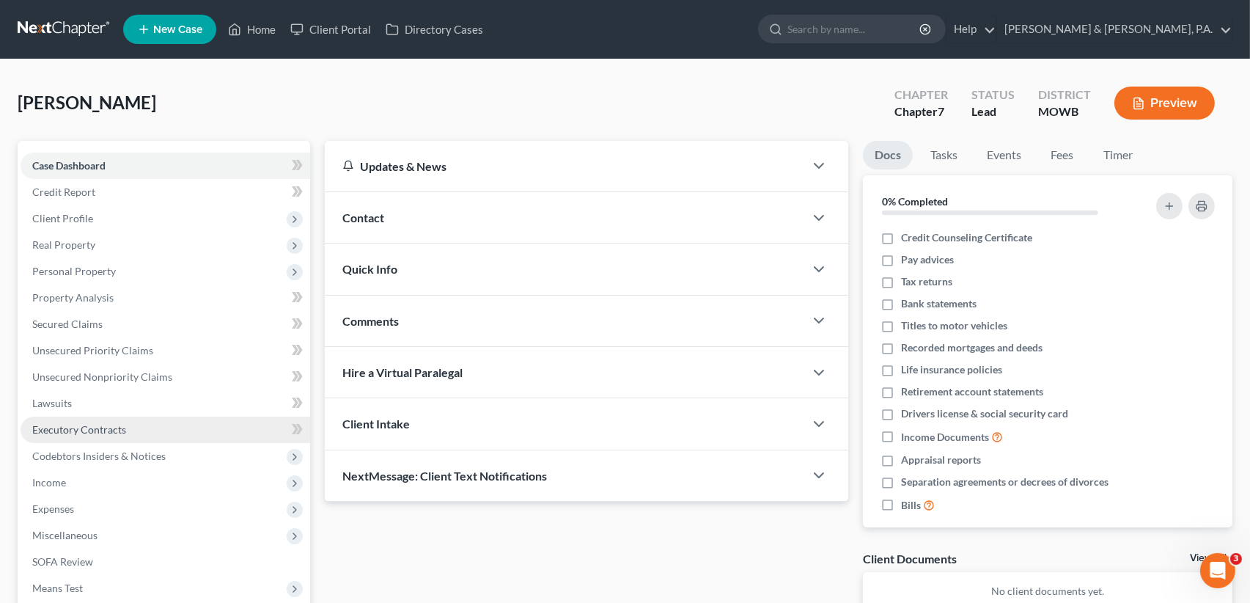
scroll to position [174, 0]
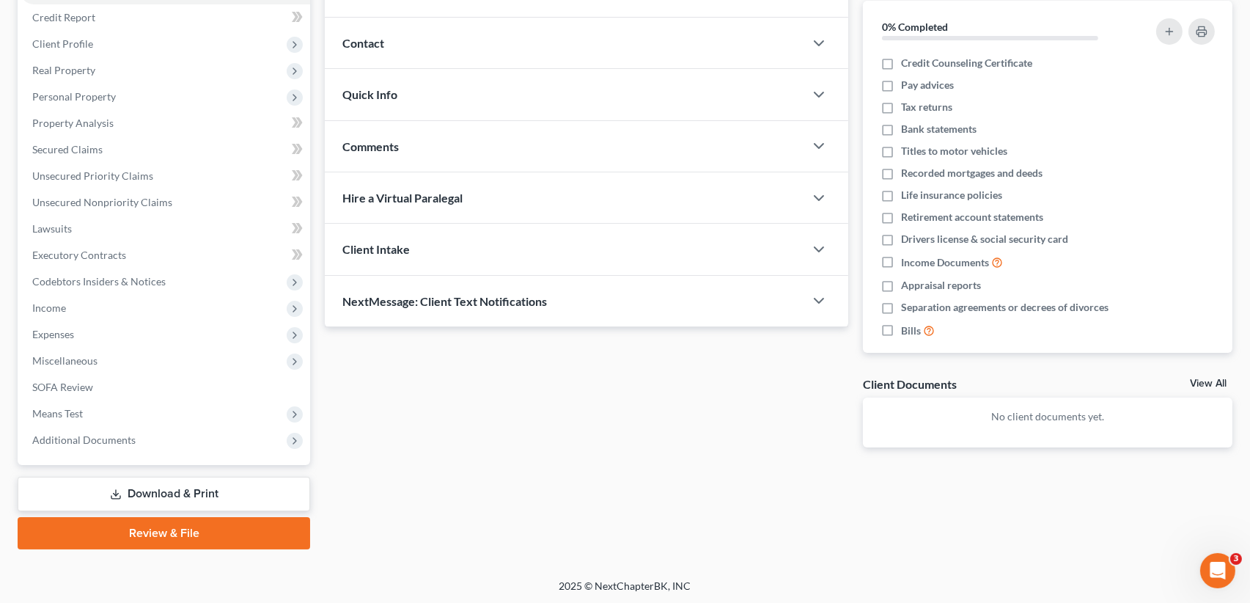
click at [147, 488] on link "Download & Print" at bounding box center [164, 494] width 293 height 34
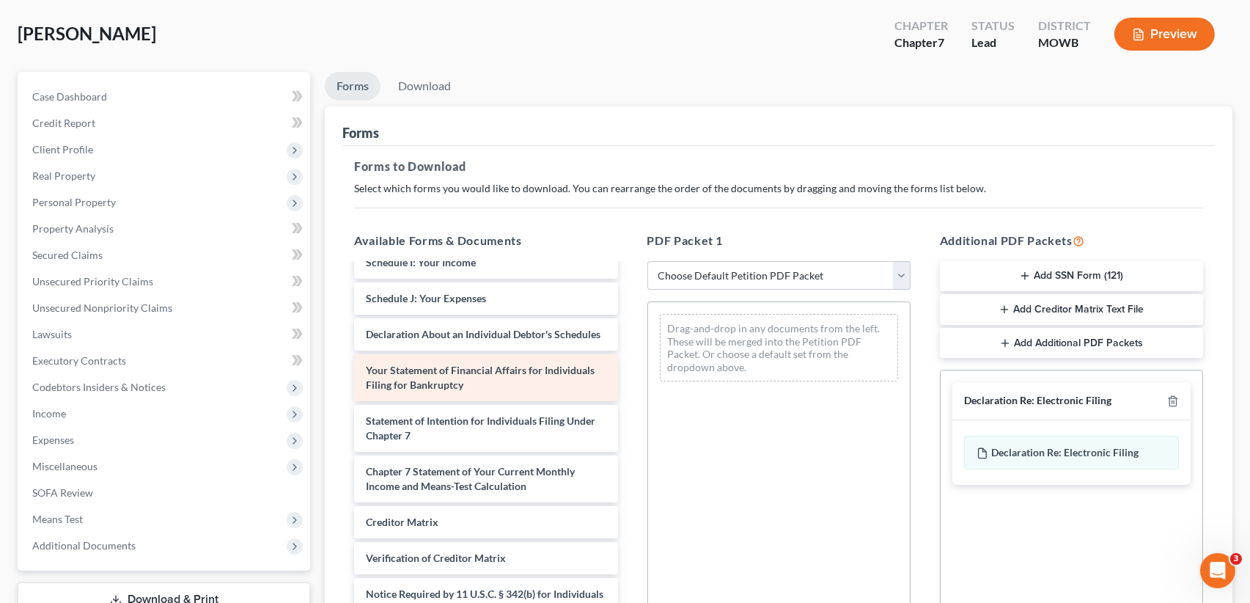
scroll to position [147, 0]
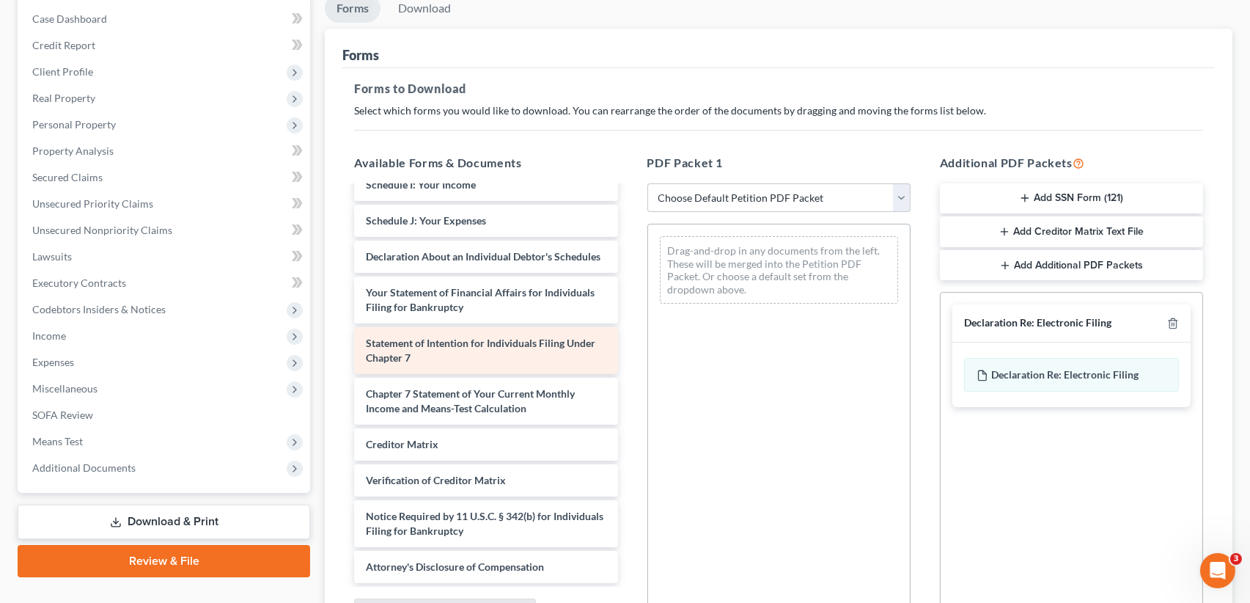
click at [488, 340] on span "Statement of Intention for Individuals Filing Under Chapter 7" at bounding box center [480, 350] width 229 height 27
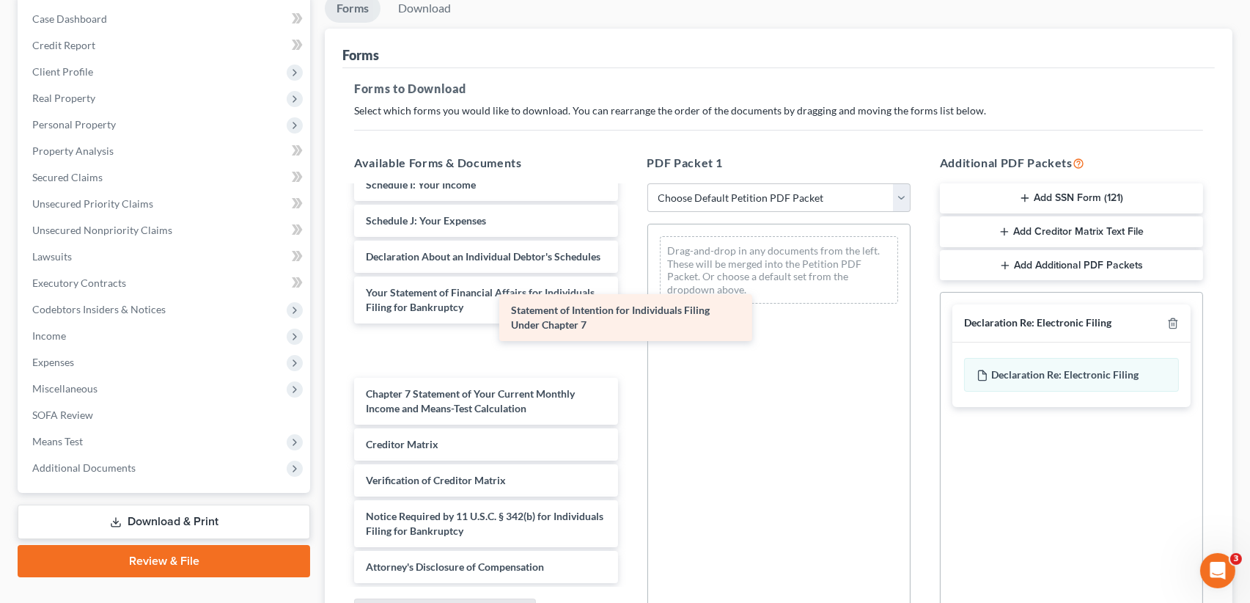
scroll to position [328, 0]
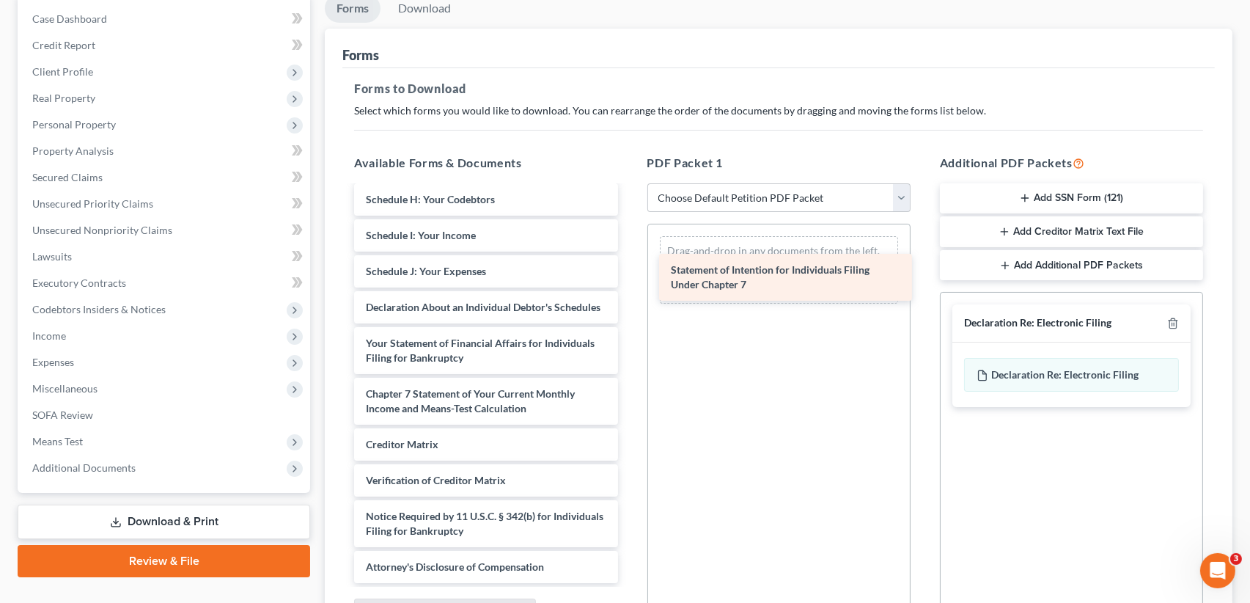
drag, startPoint x: 487, startPoint y: 341, endPoint x: 792, endPoint y: 269, distance: 313.4
click at [629, 269] on div "Statement of Intention for Individuals Filing Under Chapter 7 Voluntary Petitio…" at bounding box center [485, 228] width 287 height 710
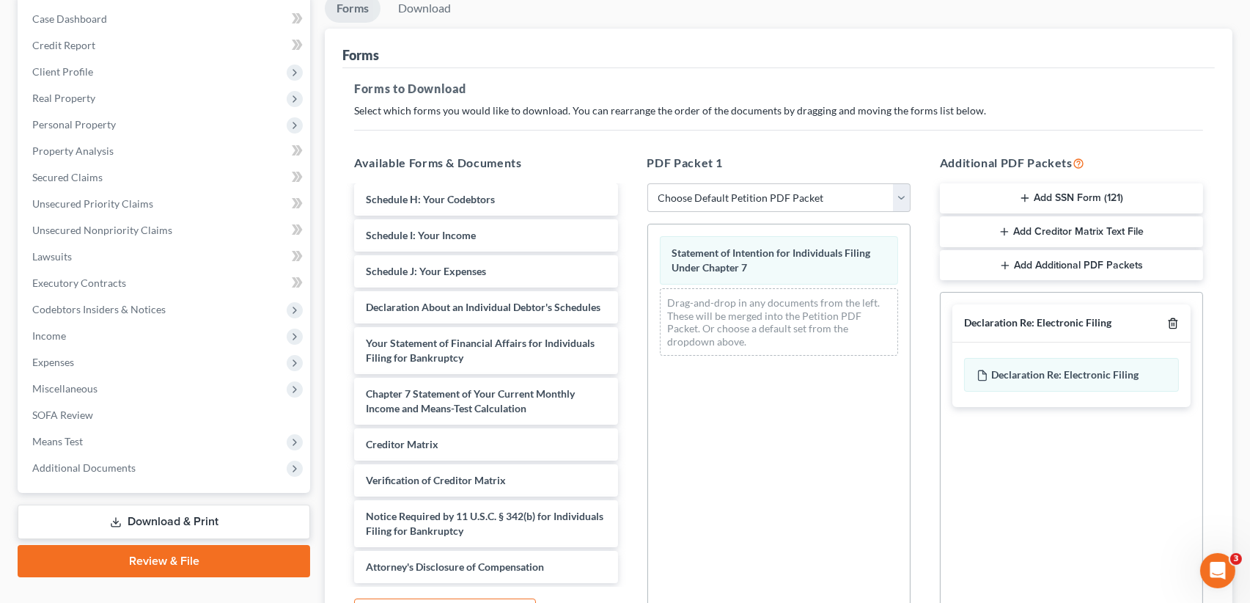
click at [1172, 324] on line "button" at bounding box center [1172, 324] width 0 height 3
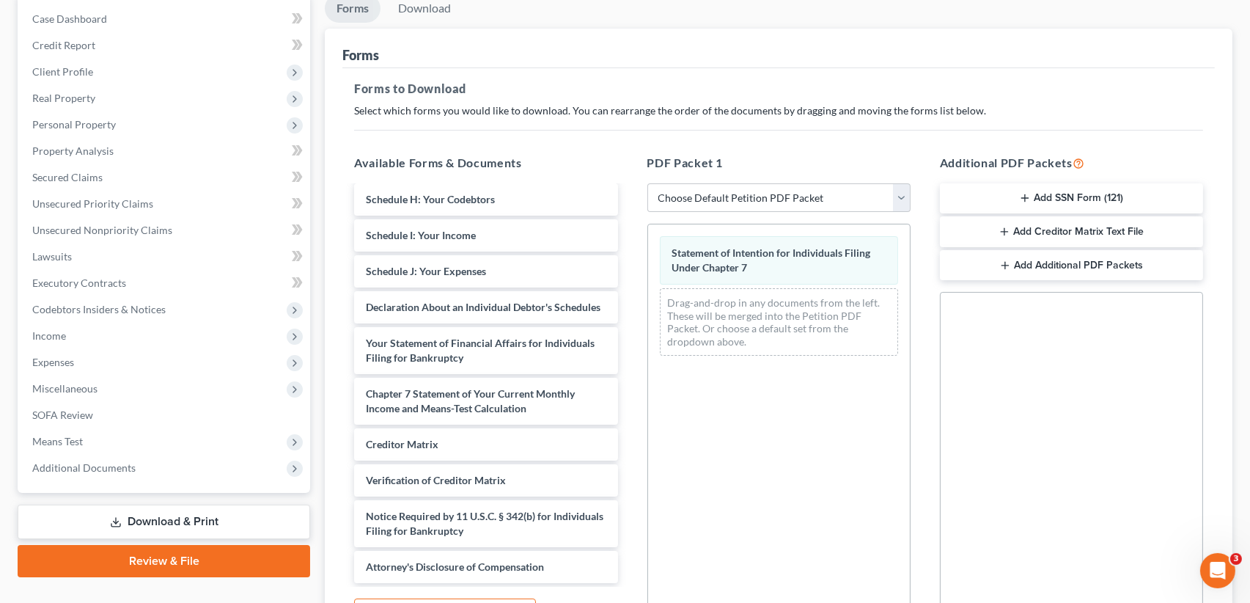
scroll to position [301, 0]
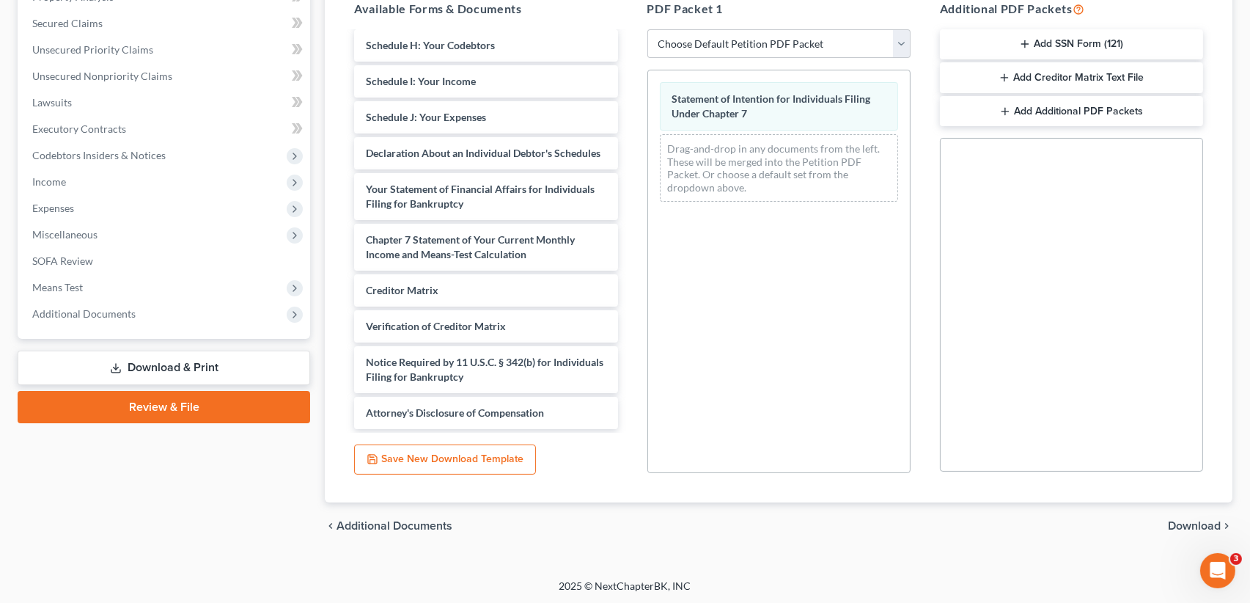
click at [1205, 522] on span "Download" at bounding box center [1194, 526] width 53 height 12
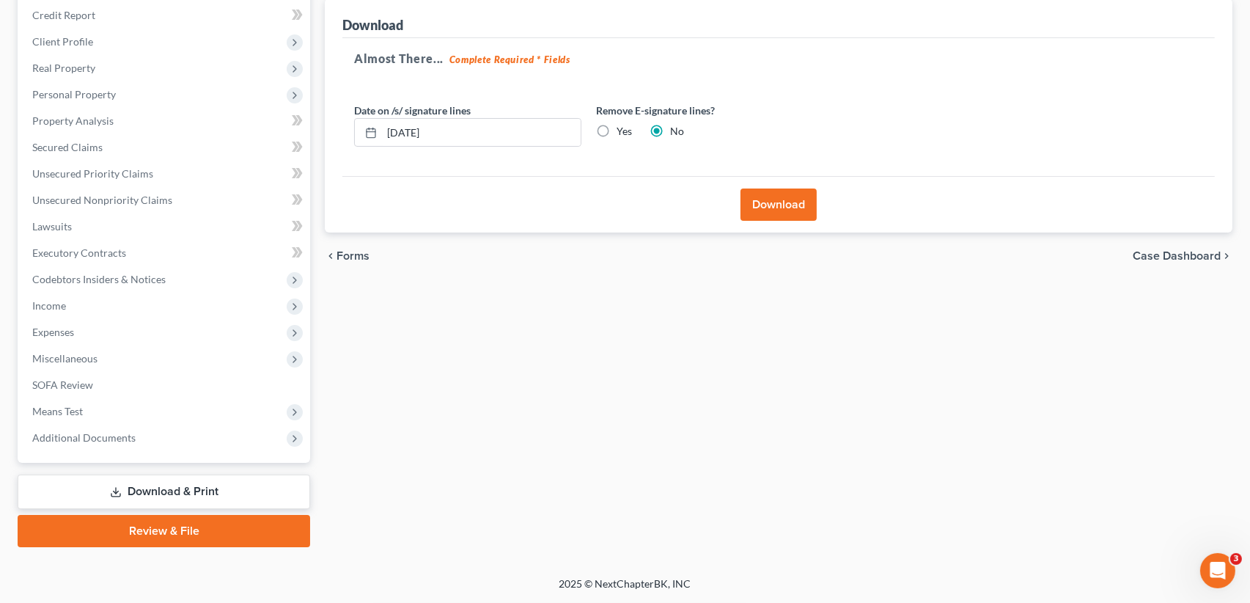
scroll to position [174, 0]
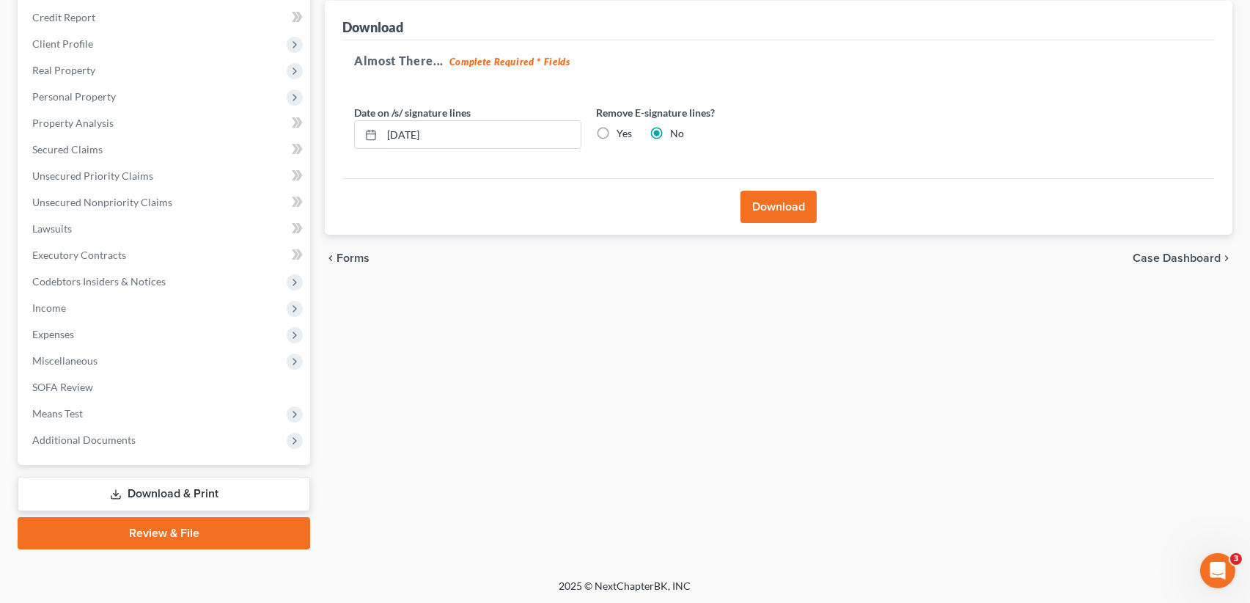
click at [617, 130] on label "Yes" at bounding box center [624, 133] width 15 height 15
click at [622, 130] on input "Yes" at bounding box center [627, 131] width 10 height 10
click at [768, 201] on button "Download" at bounding box center [779, 207] width 76 height 32
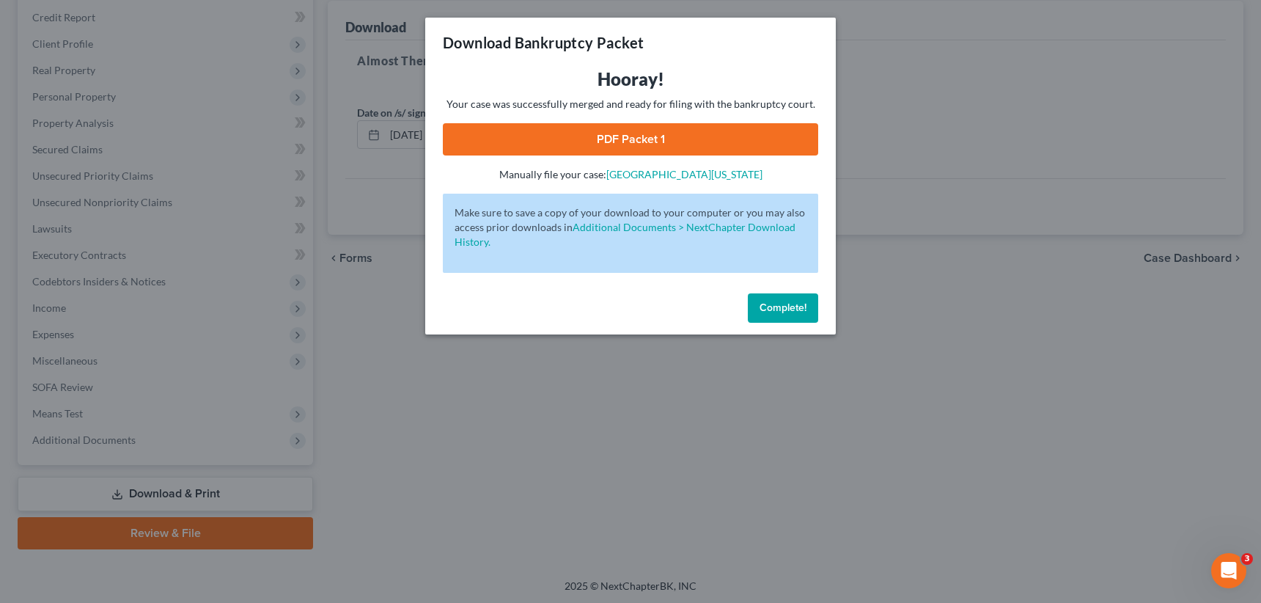
click at [643, 143] on link "PDF Packet 1" at bounding box center [630, 139] width 375 height 32
click at [799, 310] on span "Complete!" at bounding box center [783, 307] width 47 height 12
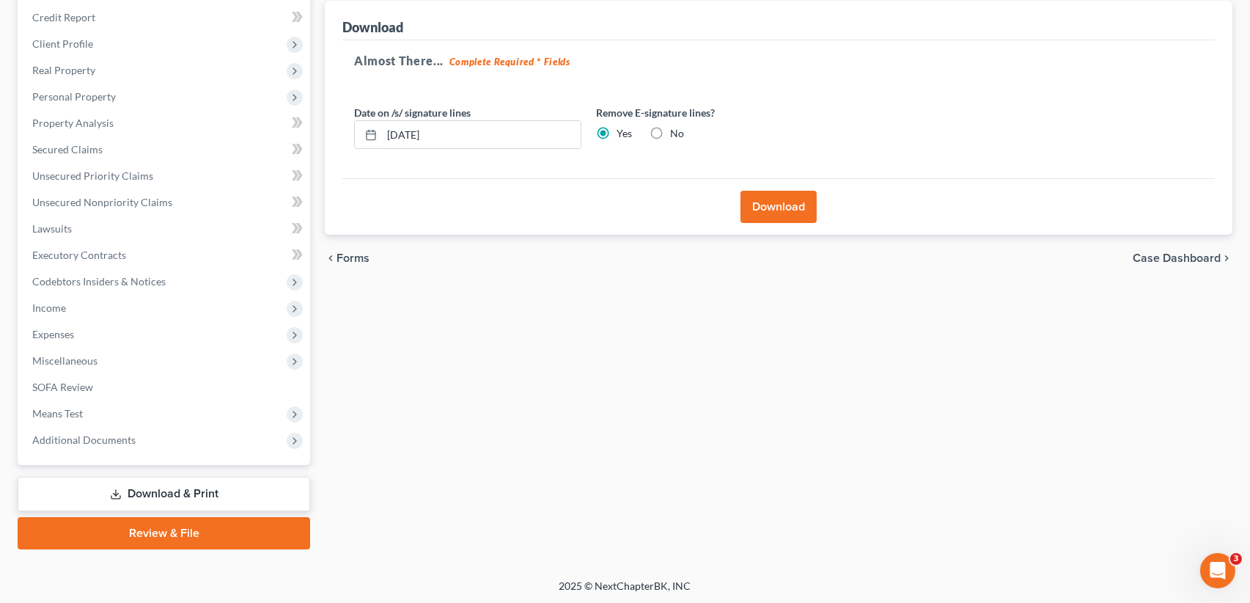
scroll to position [0, 0]
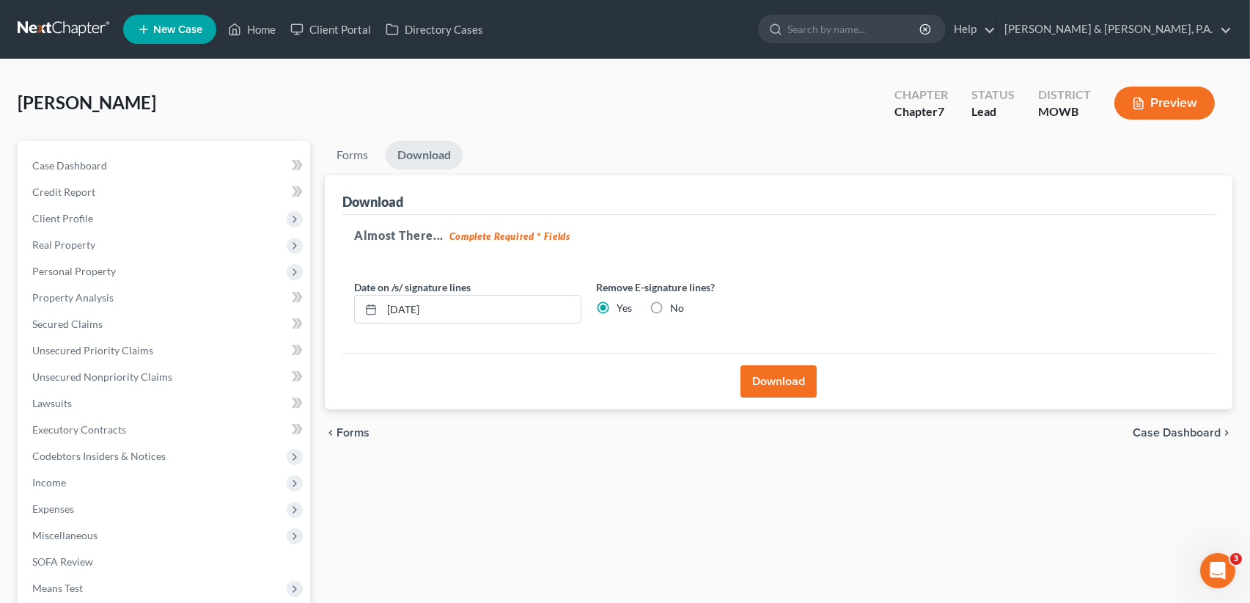
click at [787, 381] on button "Download" at bounding box center [779, 381] width 76 height 32
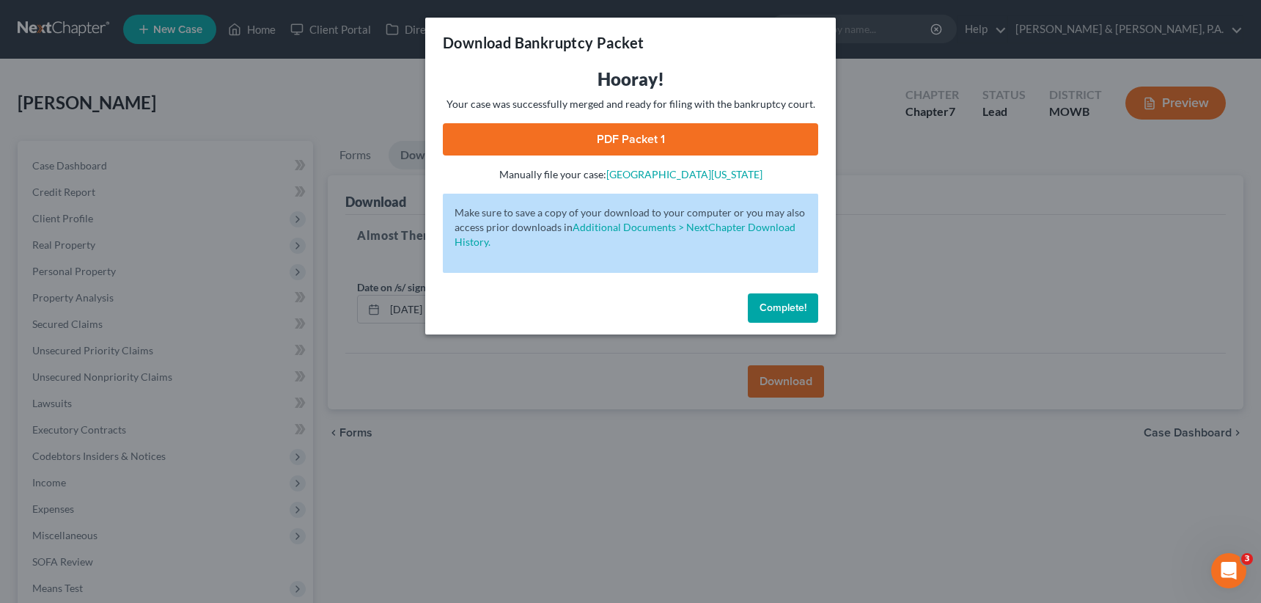
click at [621, 142] on link "PDF Packet 1" at bounding box center [630, 139] width 375 height 32
click at [766, 309] on span "Complete!" at bounding box center [783, 307] width 47 height 12
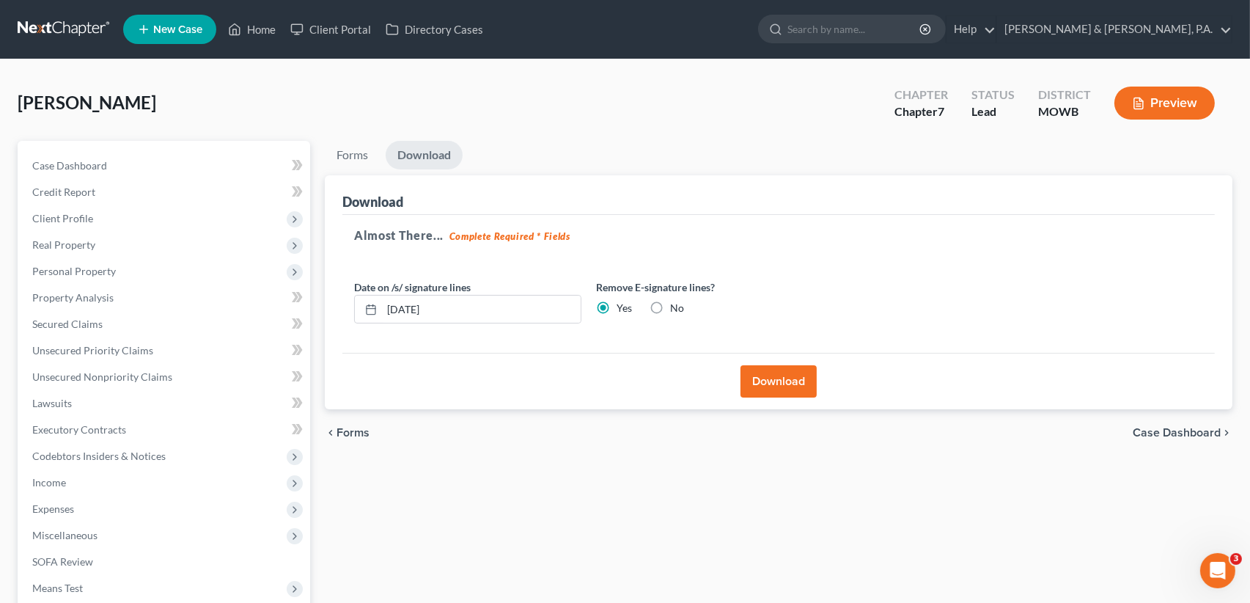
click at [1151, 429] on span "Case Dashboard" at bounding box center [1177, 433] width 88 height 12
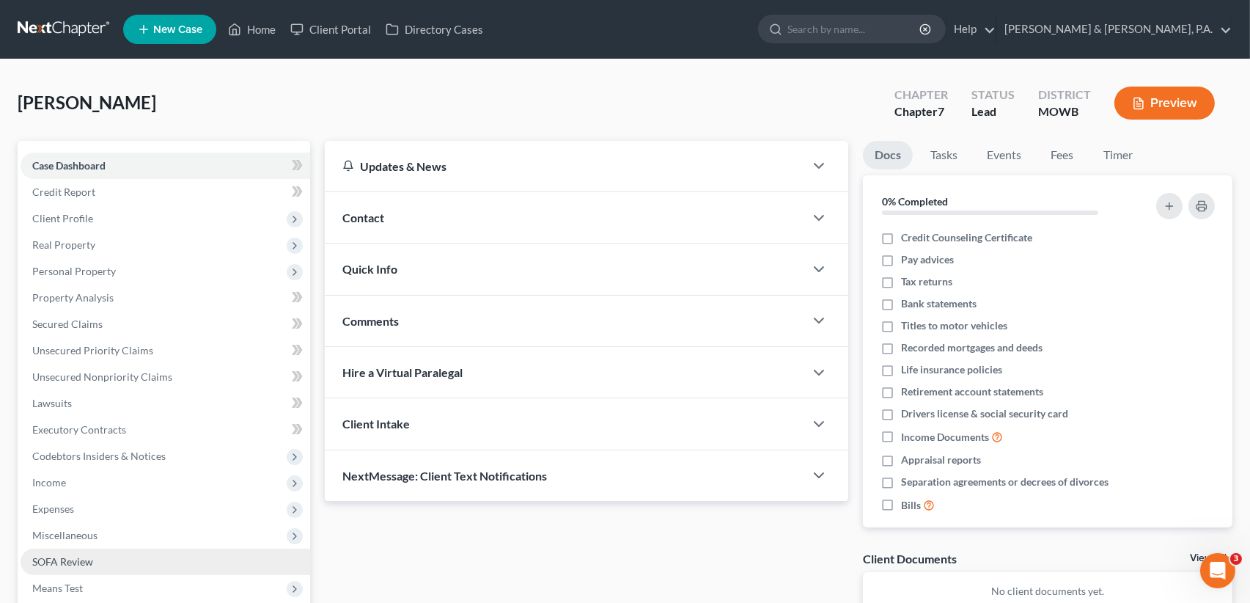
scroll to position [174, 0]
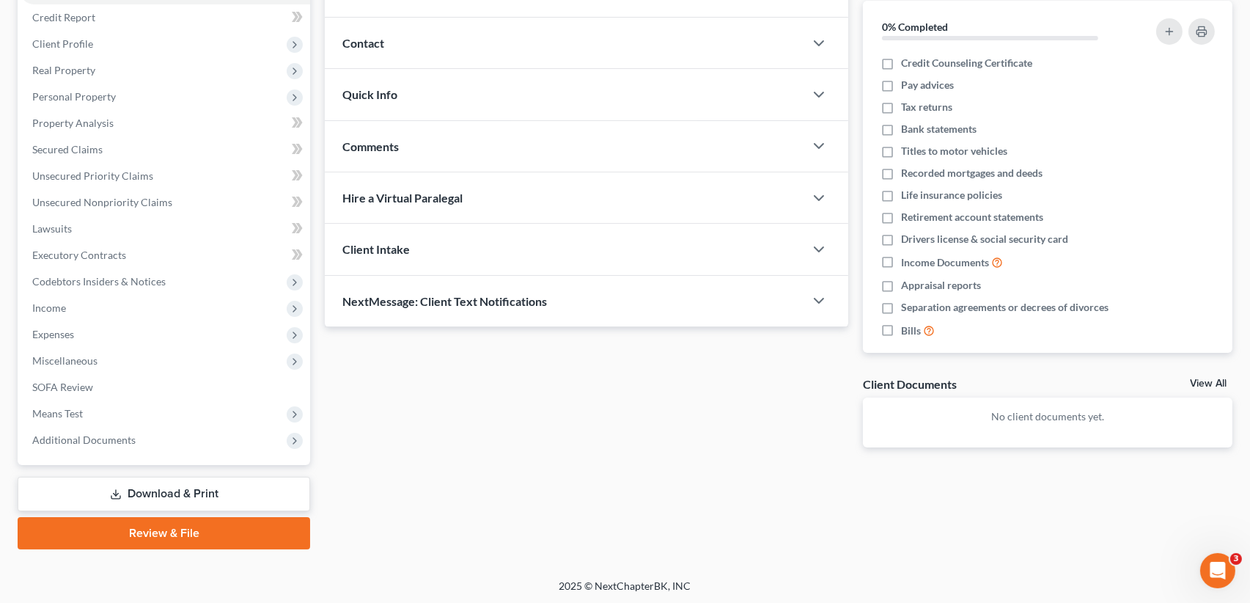
click at [210, 485] on link "Download & Print" at bounding box center [164, 494] width 293 height 34
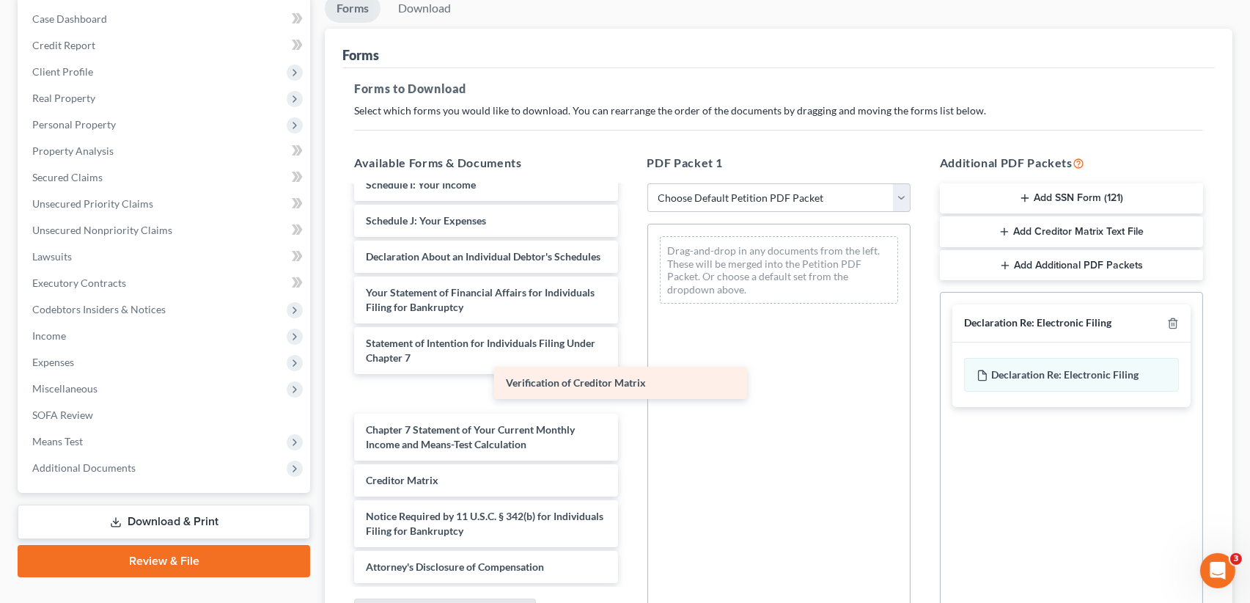
scroll to position [343, 0]
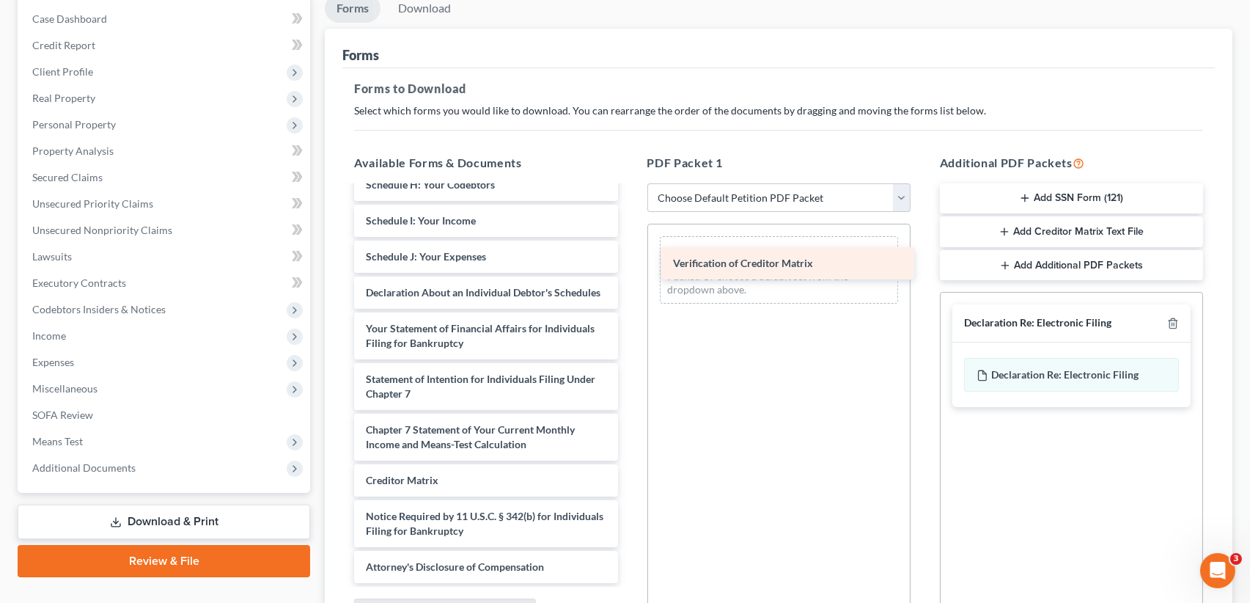
drag, startPoint x: 499, startPoint y: 481, endPoint x: 809, endPoint y: 263, distance: 378.4
click at [629, 263] on div "Verification of Creditor Matrix Voluntary Petition for Individuals Filing for B…" at bounding box center [485, 220] width 287 height 724
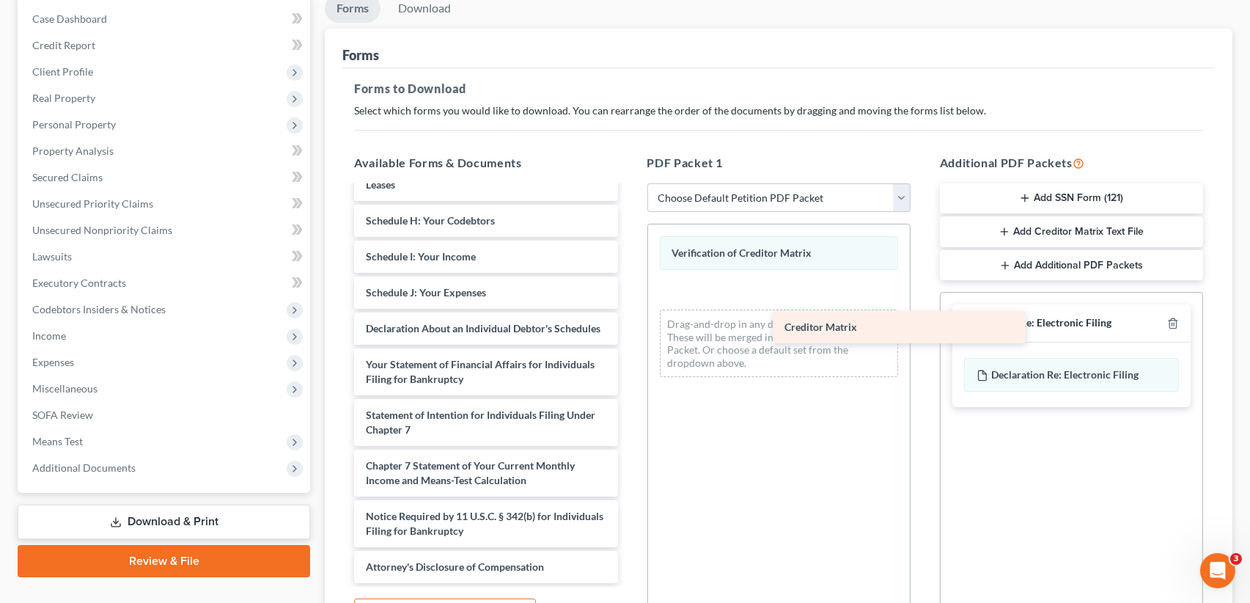
scroll to position [306, 0]
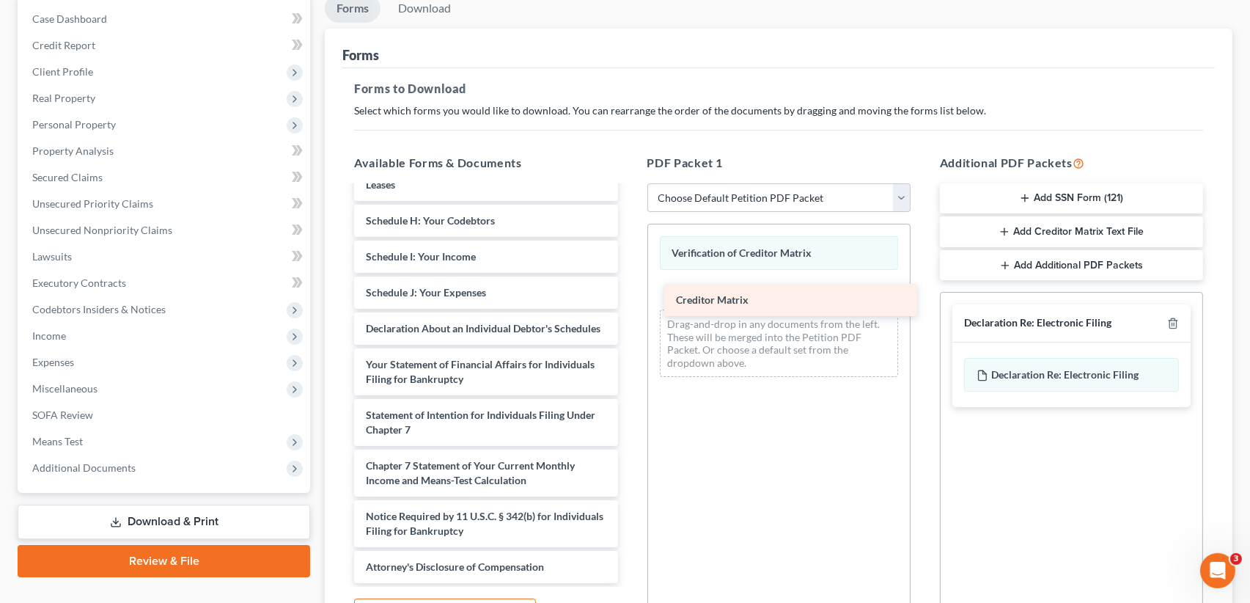
drag, startPoint x: 419, startPoint y: 477, endPoint x: 729, endPoint y: 298, distance: 358.0
click at [629, 298] on div "Creditor Matrix Voluntary Petition for Individuals Filing for Bankruptcy Summar…" at bounding box center [485, 238] width 287 height 688
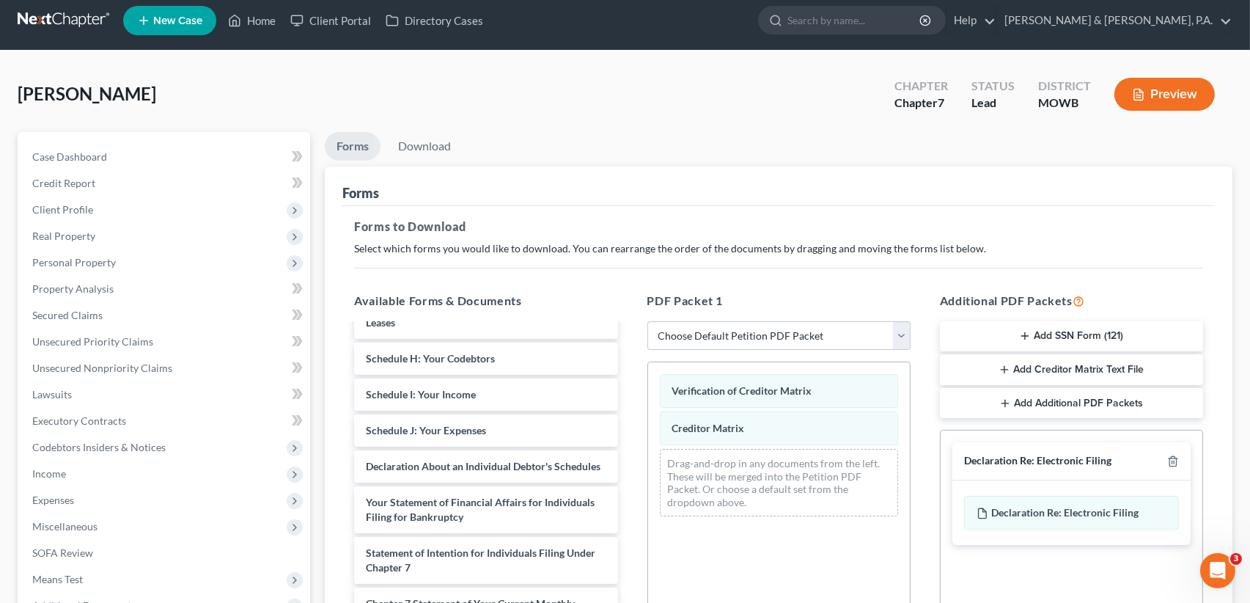
scroll to position [0, 0]
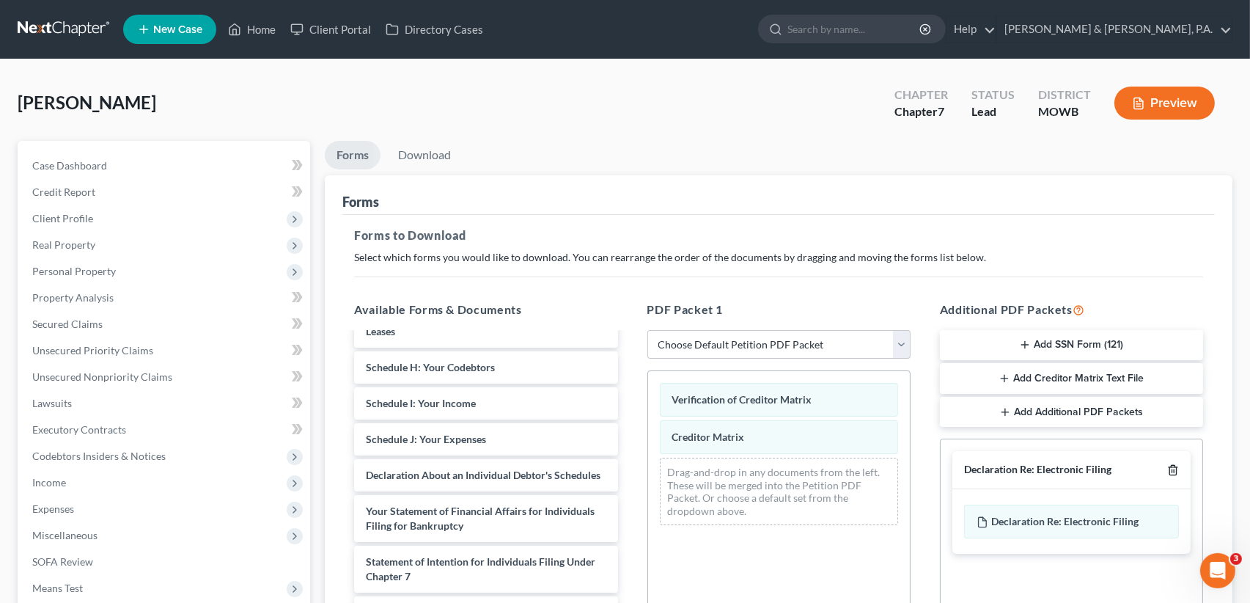
click at [1172, 471] on line "button" at bounding box center [1172, 471] width 0 height 3
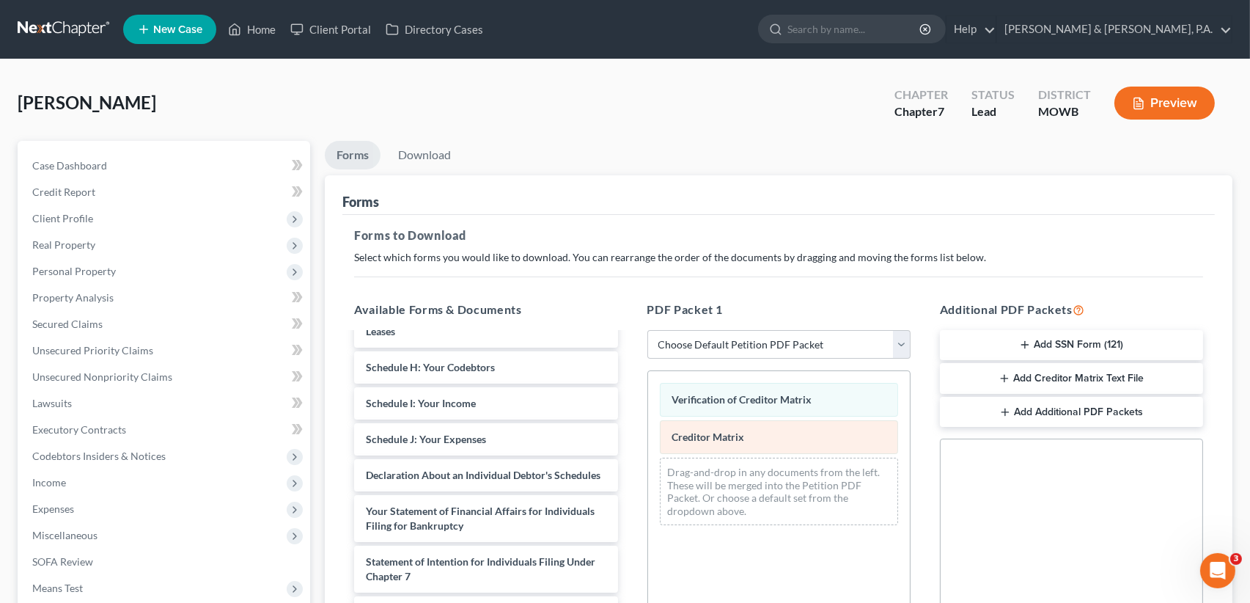
scroll to position [301, 0]
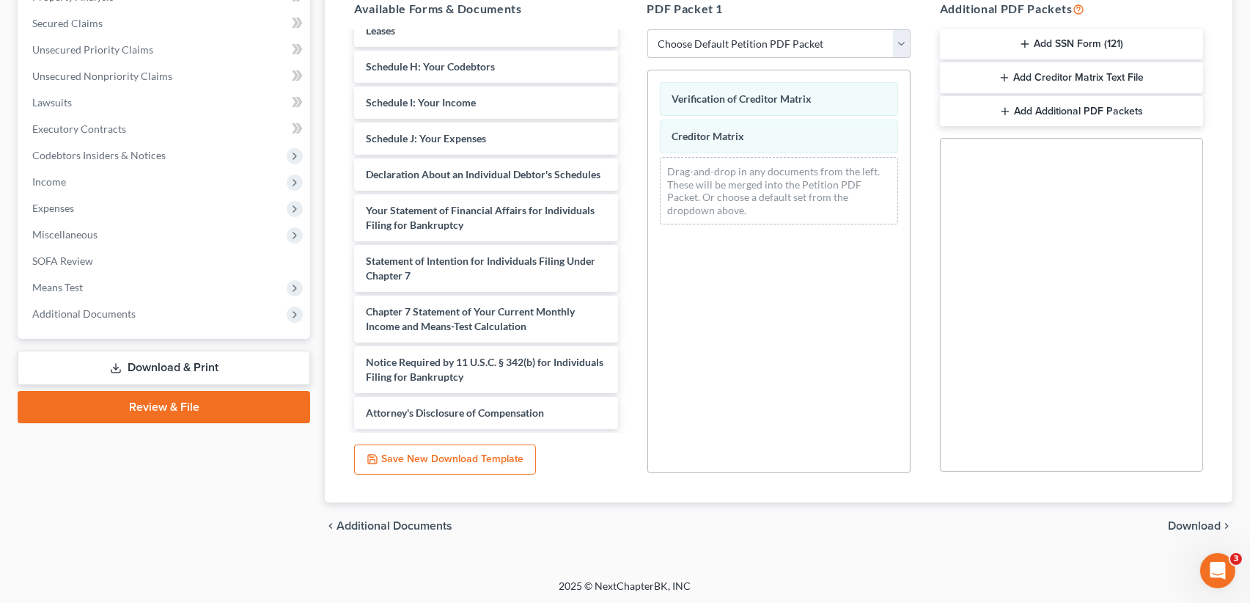
click at [1198, 526] on span "Download" at bounding box center [1194, 526] width 53 height 12
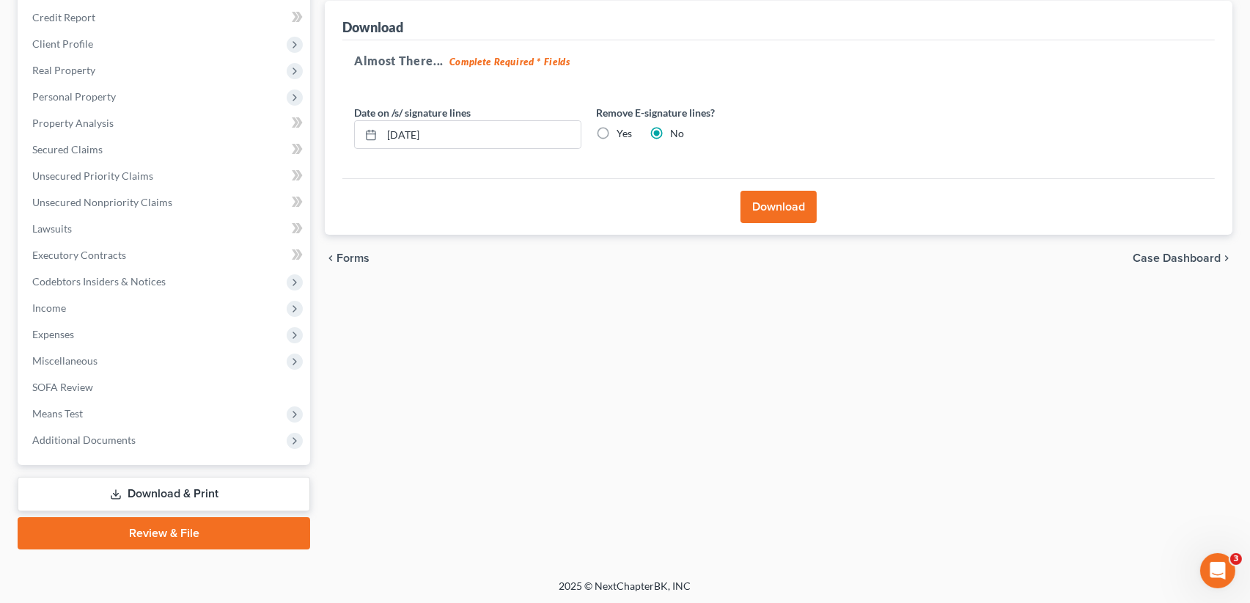
click at [617, 132] on label "Yes" at bounding box center [624, 133] width 15 height 15
click at [622, 132] on input "Yes" at bounding box center [627, 131] width 10 height 10
click at [783, 203] on button "Download" at bounding box center [779, 207] width 76 height 32
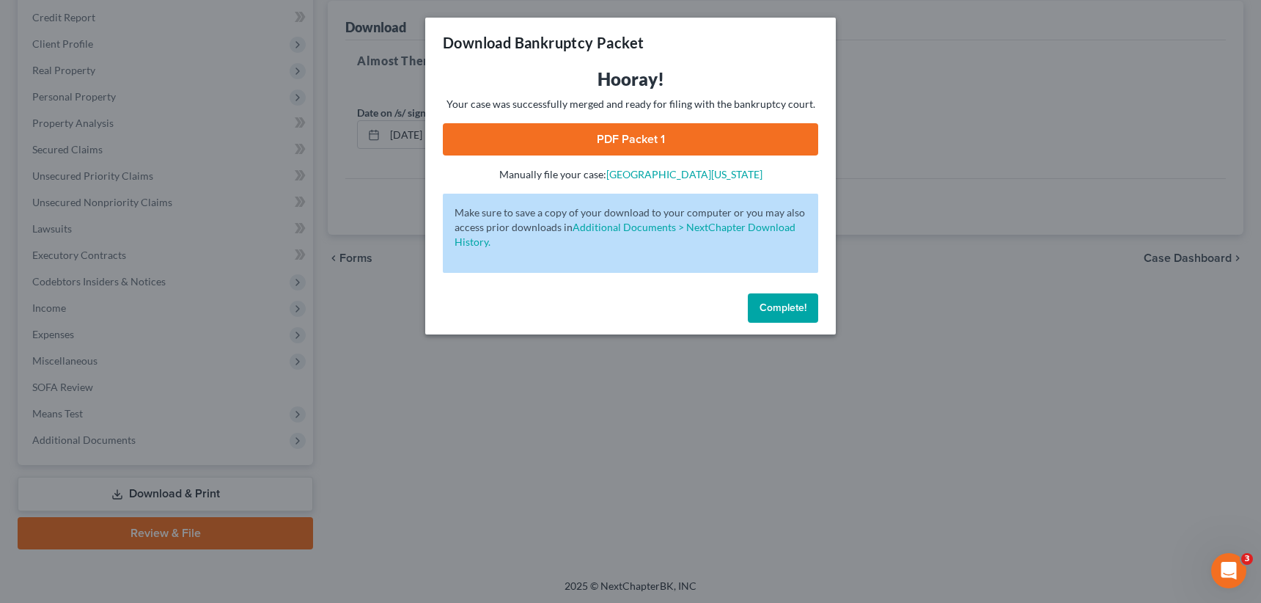
click at [629, 137] on link "PDF Packet 1" at bounding box center [630, 139] width 375 height 32
click at [775, 306] on span "Complete!" at bounding box center [783, 307] width 47 height 12
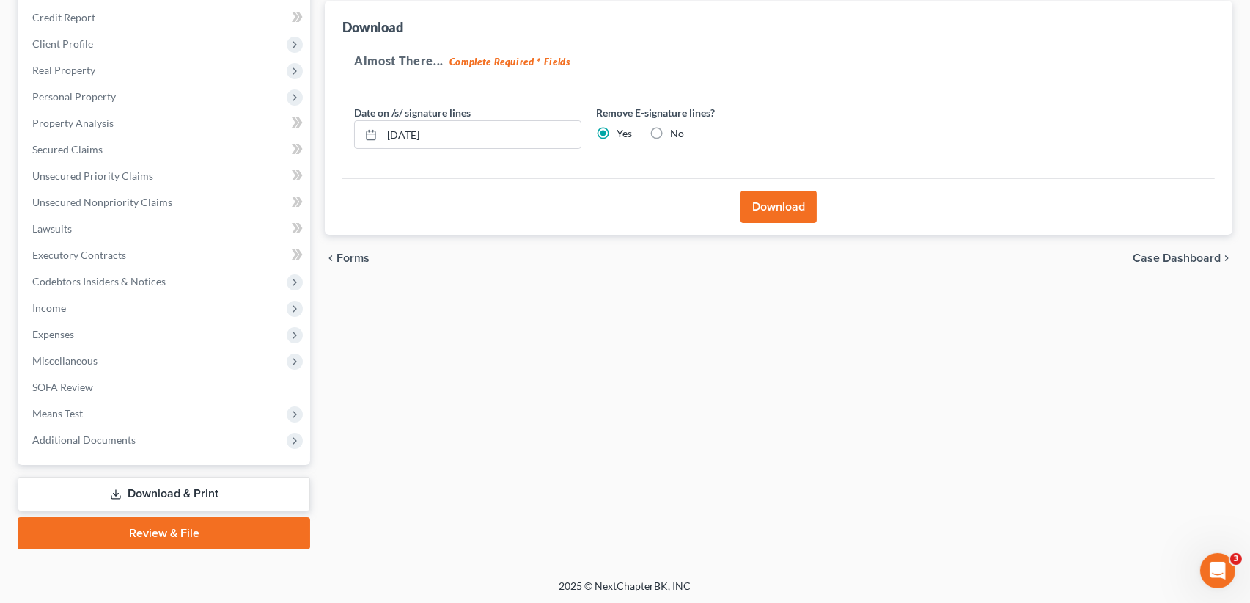
click at [137, 497] on link "Download & Print" at bounding box center [164, 494] width 293 height 34
click at [173, 492] on link "Download & Print" at bounding box center [164, 494] width 293 height 34
click at [1180, 255] on span "Case Dashboard" at bounding box center [1177, 258] width 88 height 12
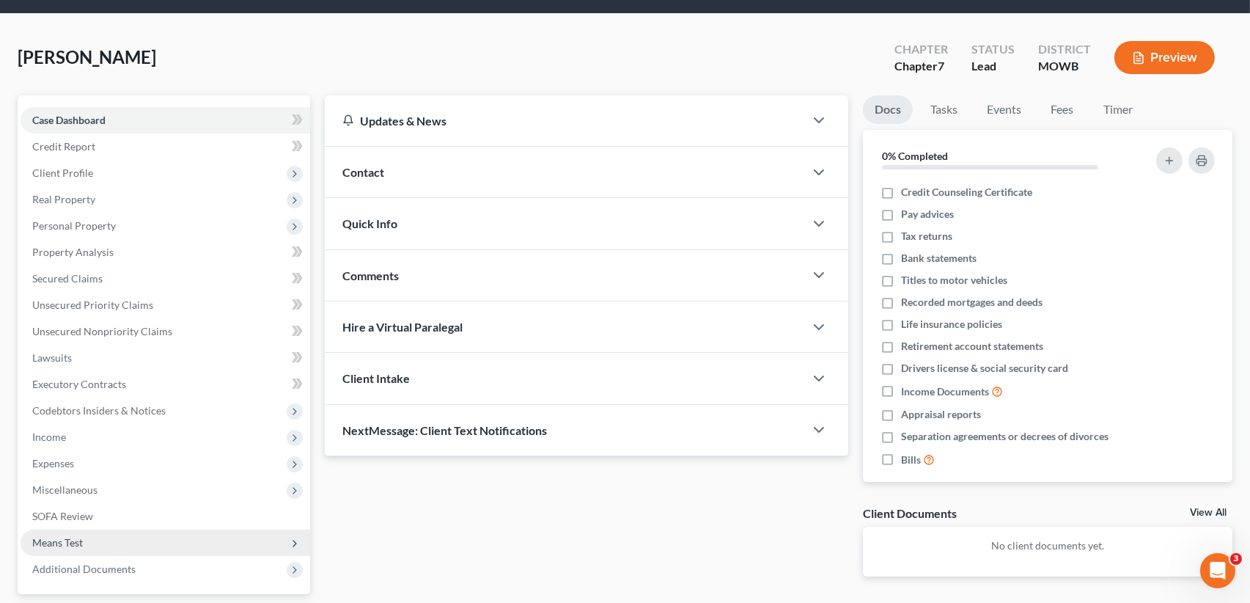
scroll to position [174, 0]
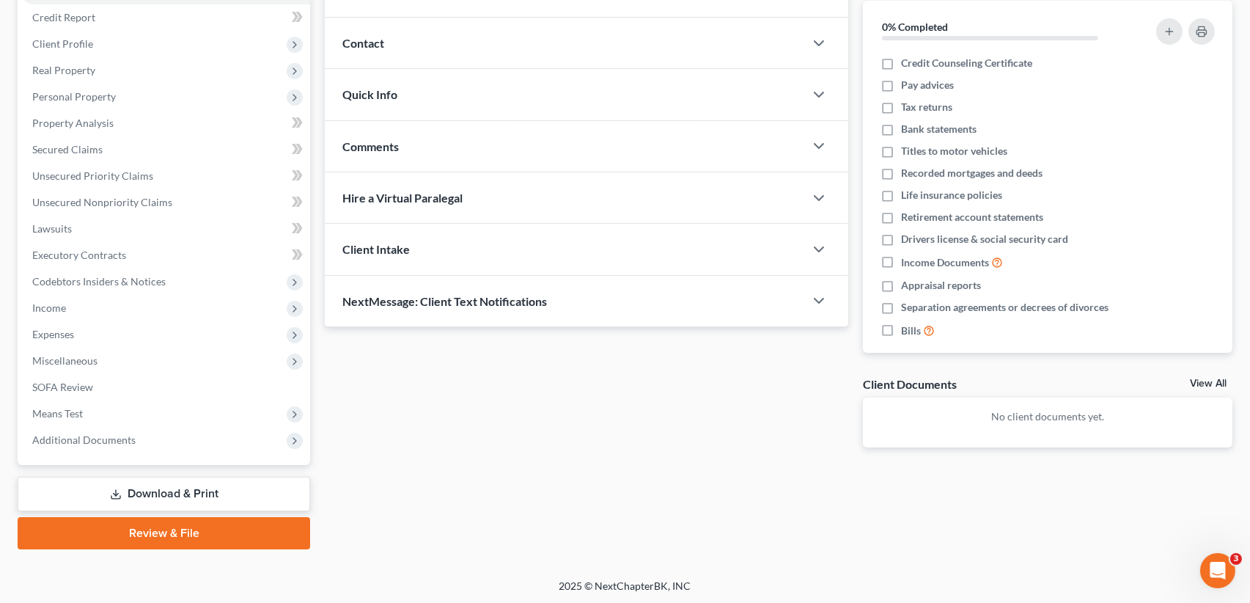
click at [156, 487] on link "Download & Print" at bounding box center [164, 494] width 293 height 34
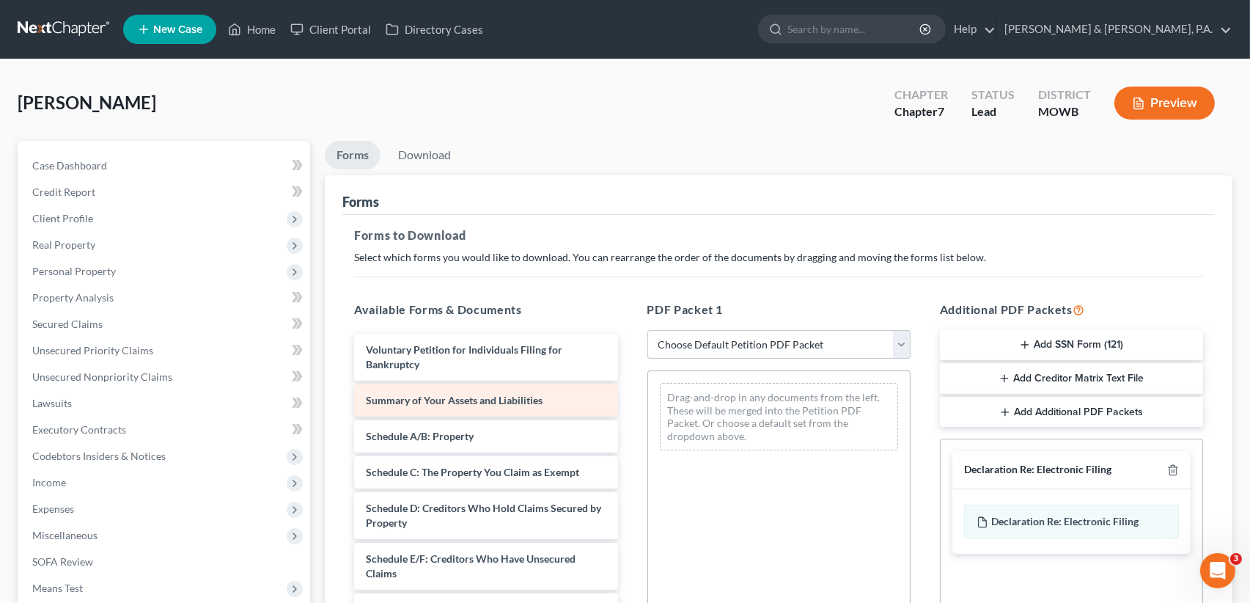
scroll to position [147, 0]
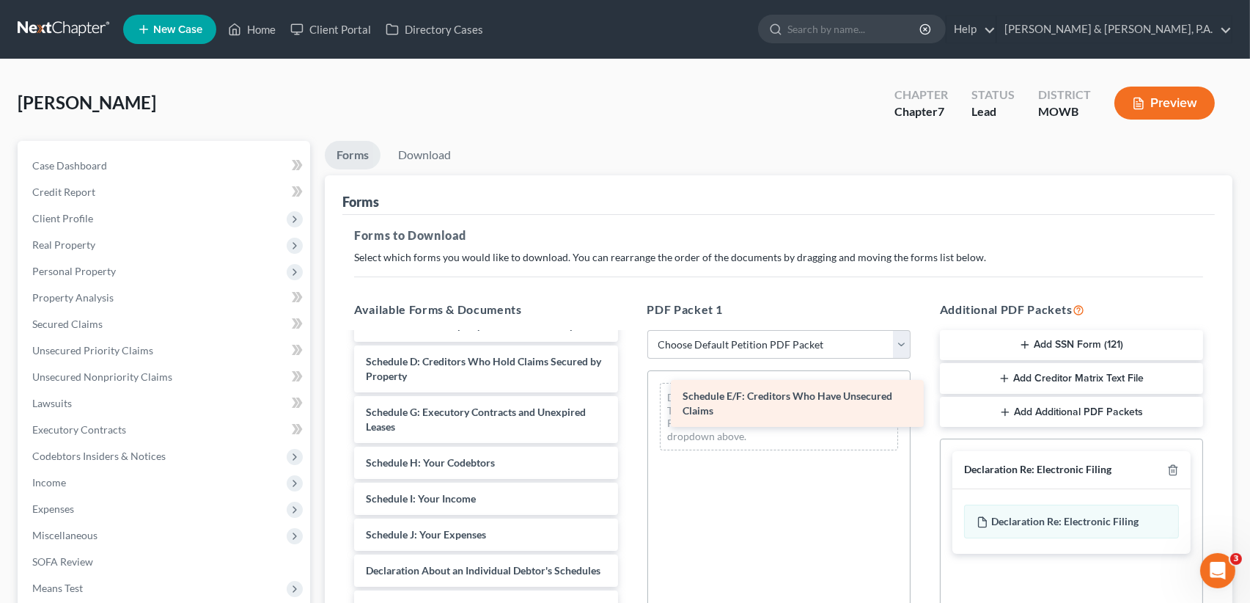
drag, startPoint x: 459, startPoint y: 422, endPoint x: 776, endPoint y: 407, distance: 317.1
click at [629, 407] on div "Schedule E/F: Creditors Who Have Unsecured Claims Voluntary Petition for Indivi…" at bounding box center [485, 542] width 287 height 710
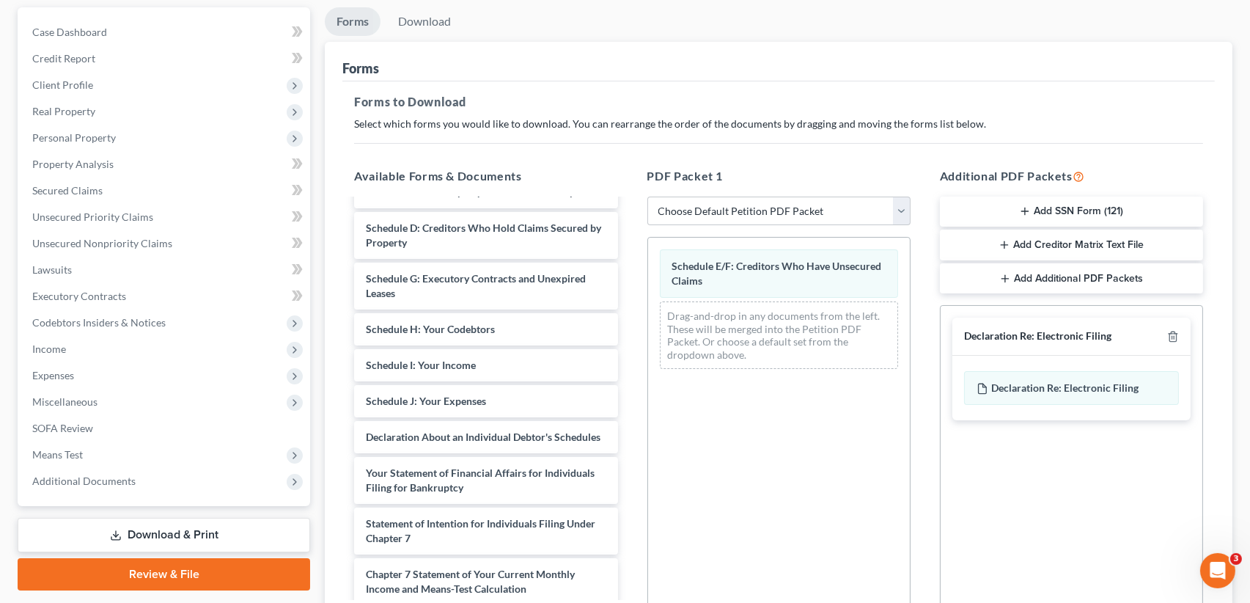
scroll to position [220, 0]
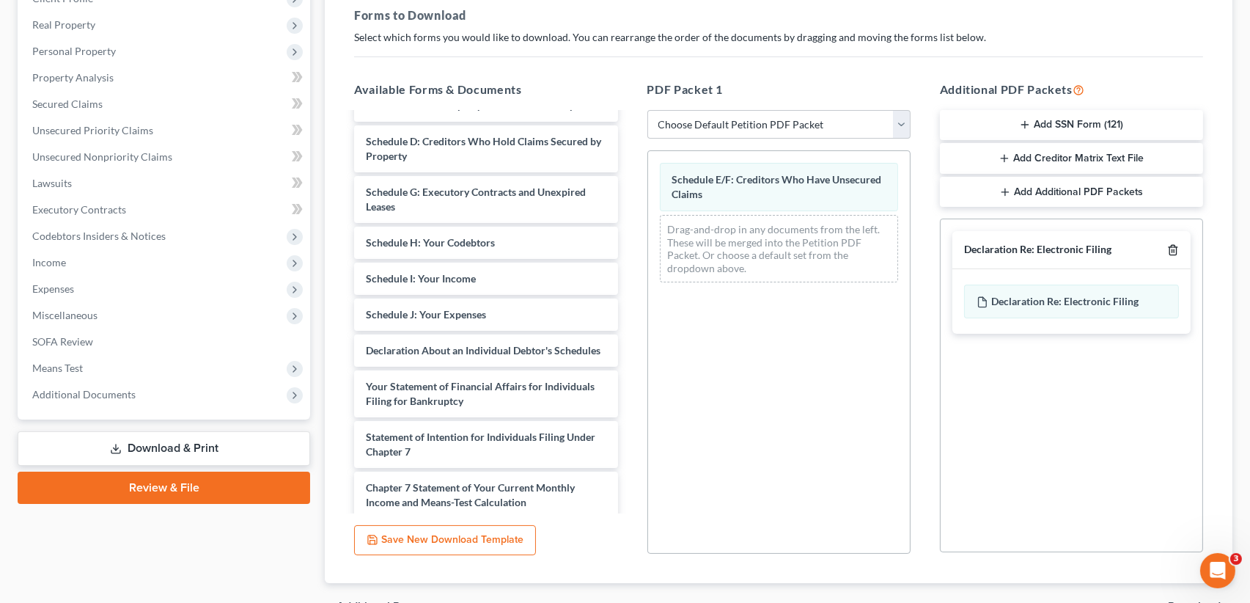
click at [1172, 246] on icon "button" at bounding box center [1173, 250] width 12 height 12
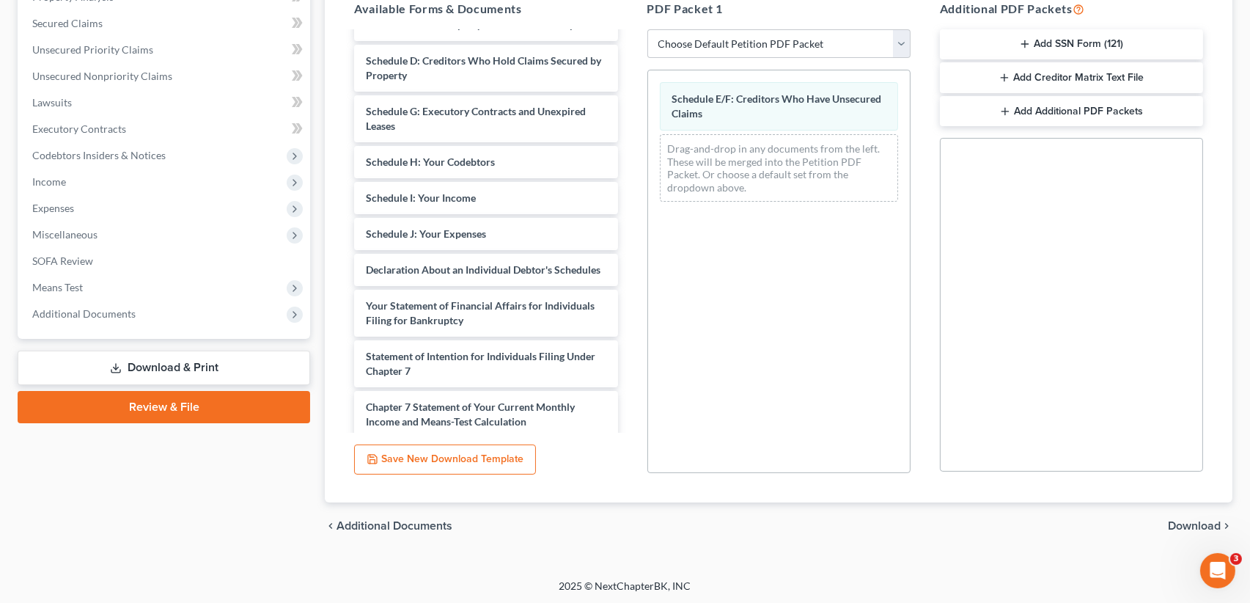
click at [1183, 523] on span "Download" at bounding box center [1194, 526] width 53 height 12
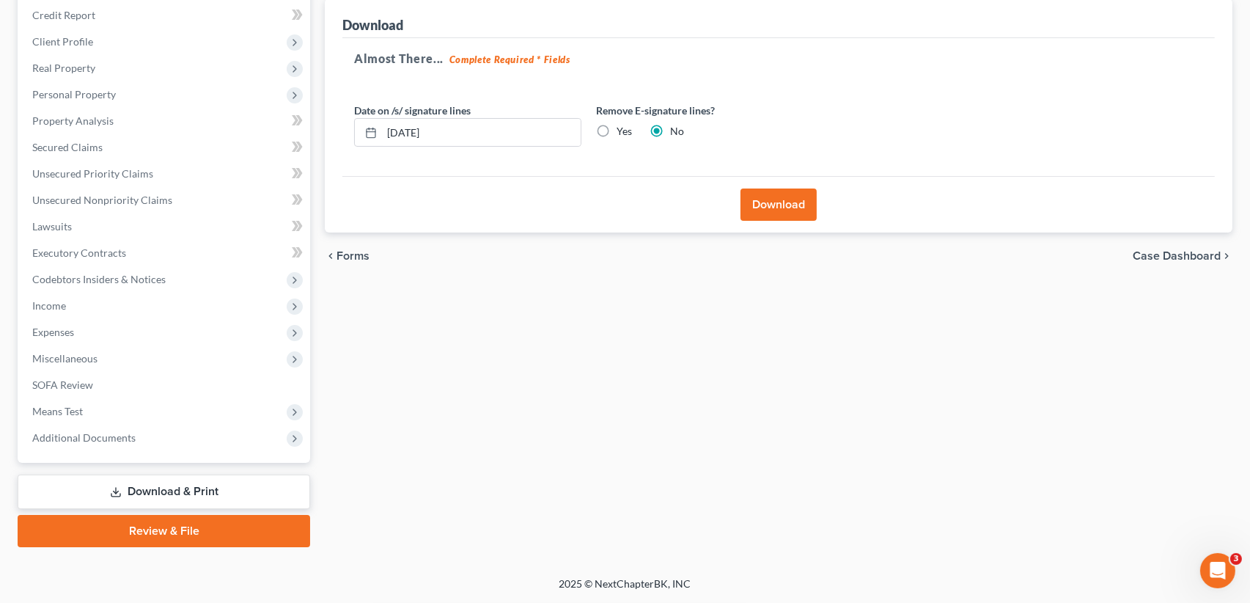
scroll to position [174, 0]
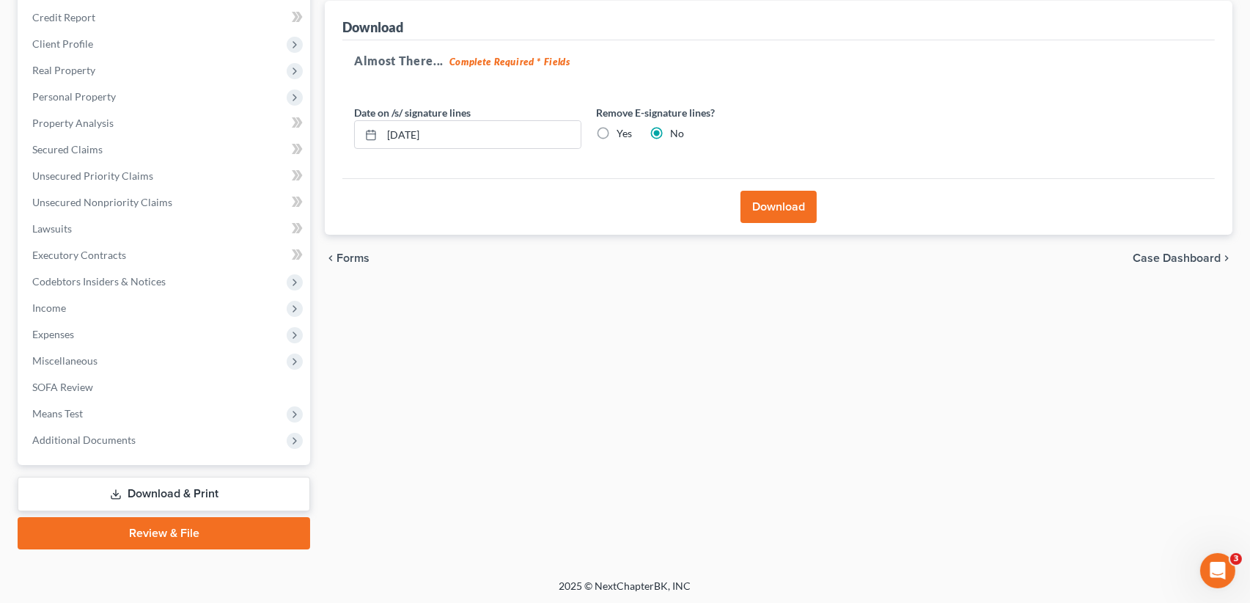
click at [777, 210] on button "Download" at bounding box center [779, 207] width 76 height 32
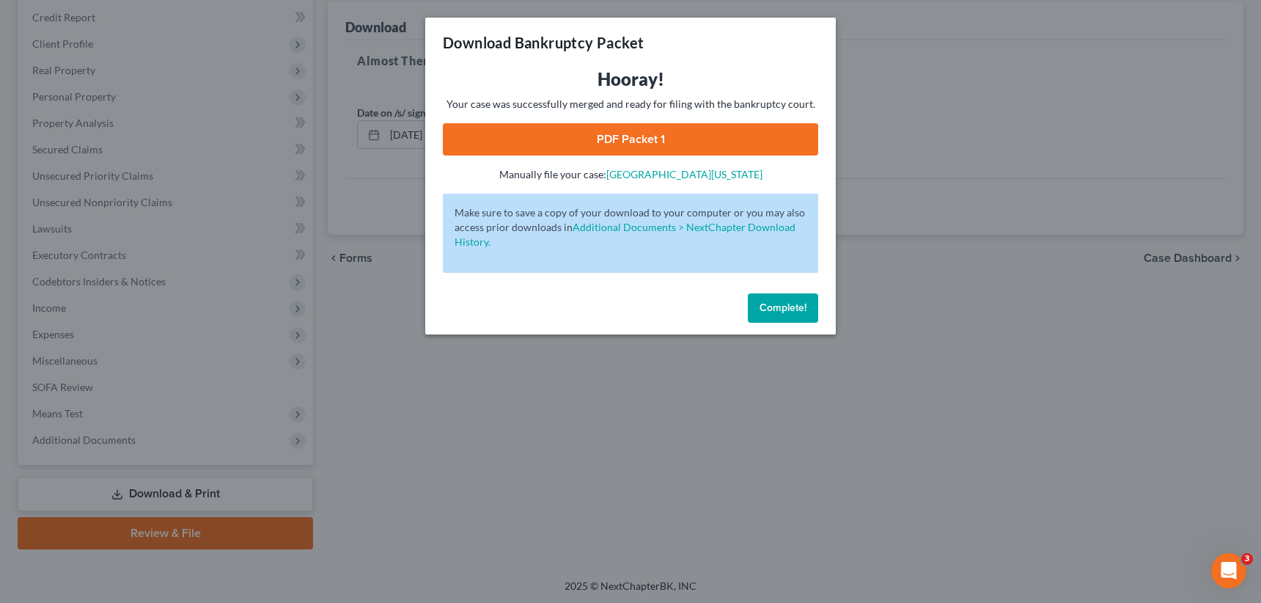
click at [599, 136] on link "PDF Packet 1" at bounding box center [630, 139] width 375 height 32
click at [776, 304] on span "Complete!" at bounding box center [783, 307] width 47 height 12
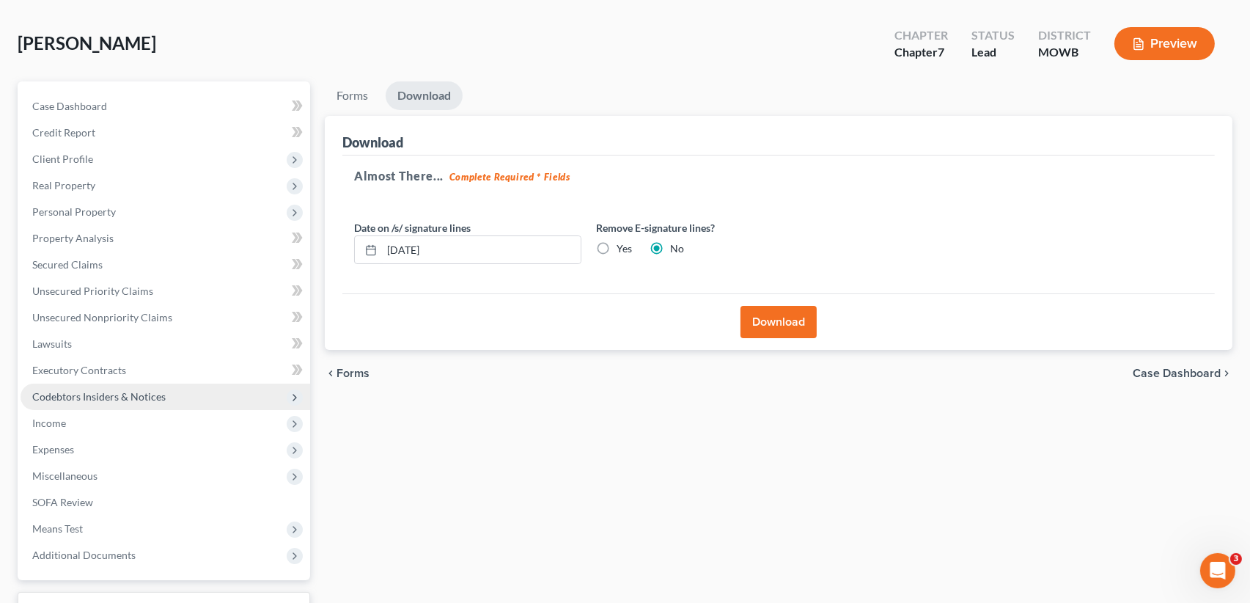
scroll to position [0, 0]
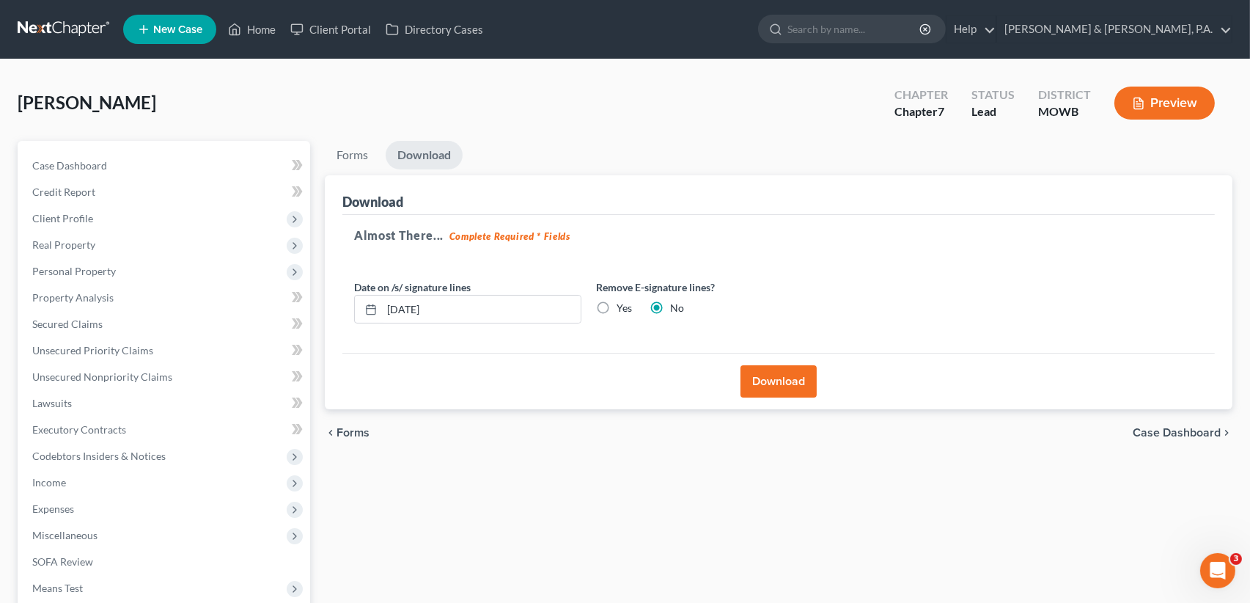
click at [1165, 427] on span "Case Dashboard" at bounding box center [1177, 433] width 88 height 12
